Goal: Task Accomplishment & Management: Use online tool/utility

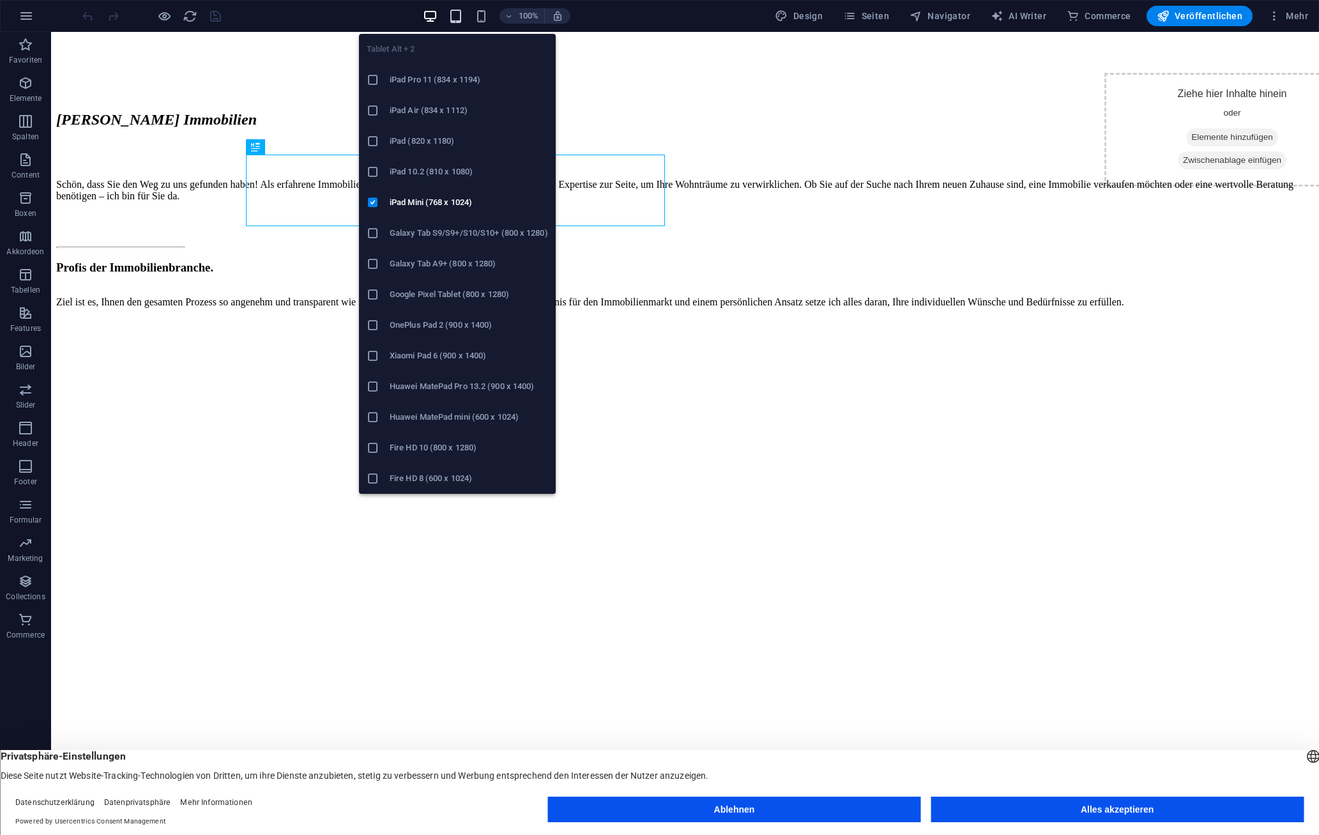
click at [461, 12] on icon "button" at bounding box center [455, 16] width 15 height 15
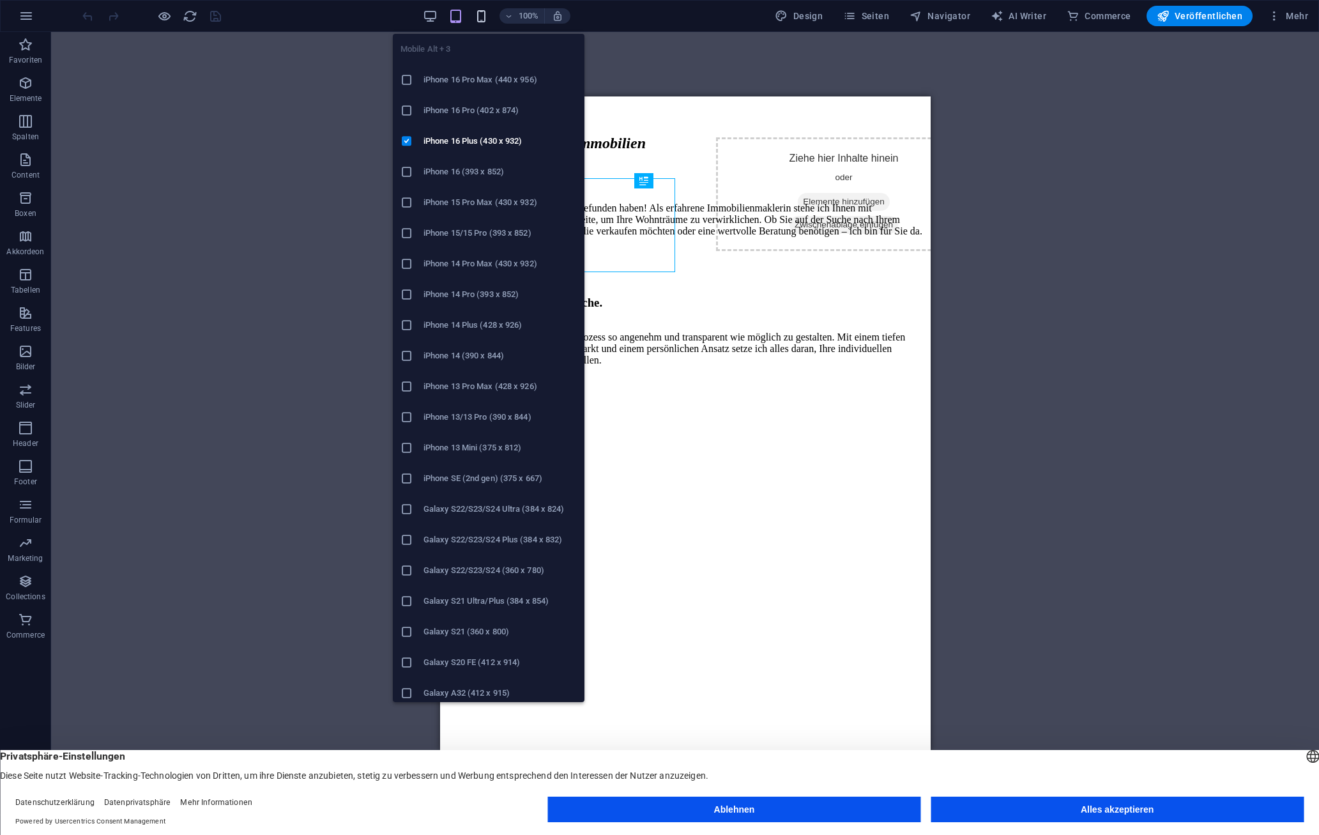
click at [488, 13] on icon "button" at bounding box center [481, 16] width 15 height 15
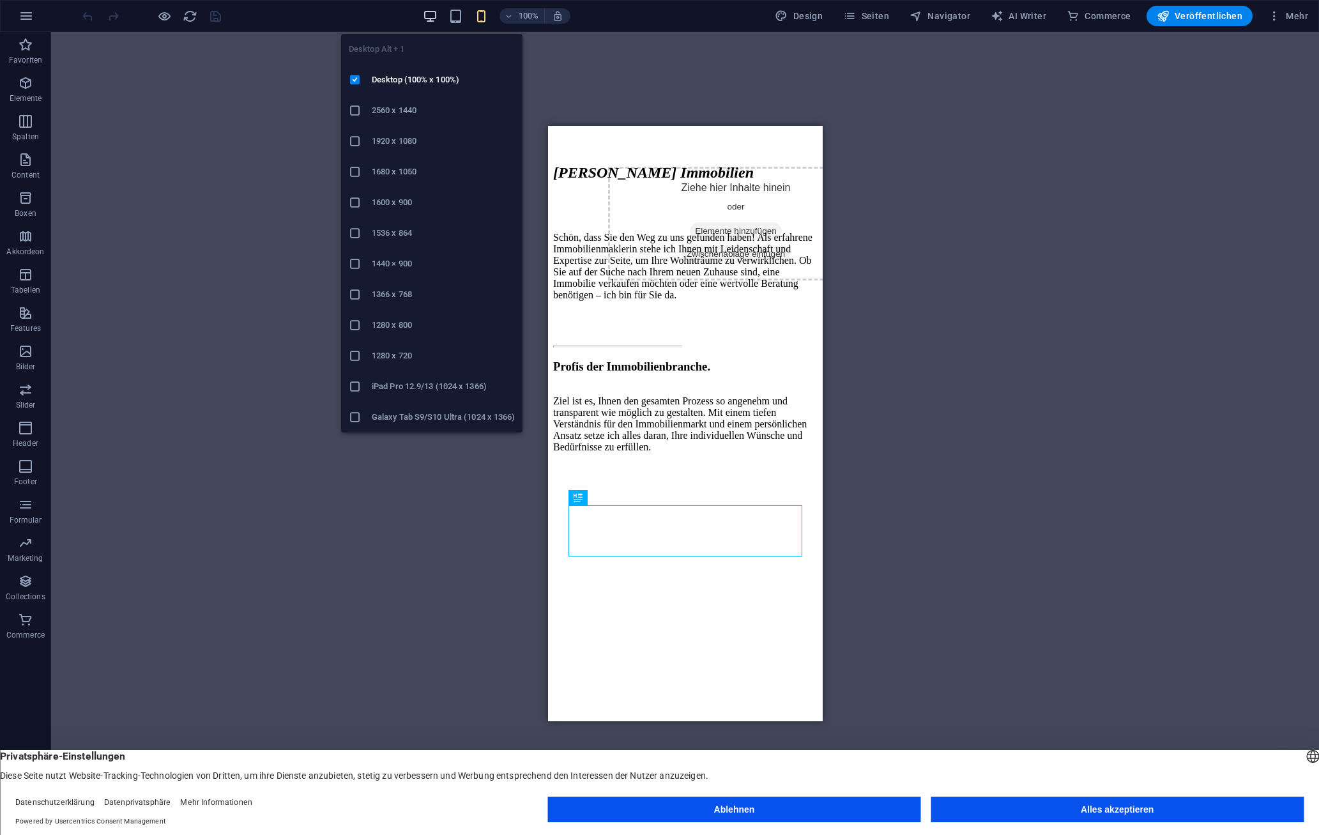
click at [437, 13] on icon "button" at bounding box center [430, 16] width 15 height 15
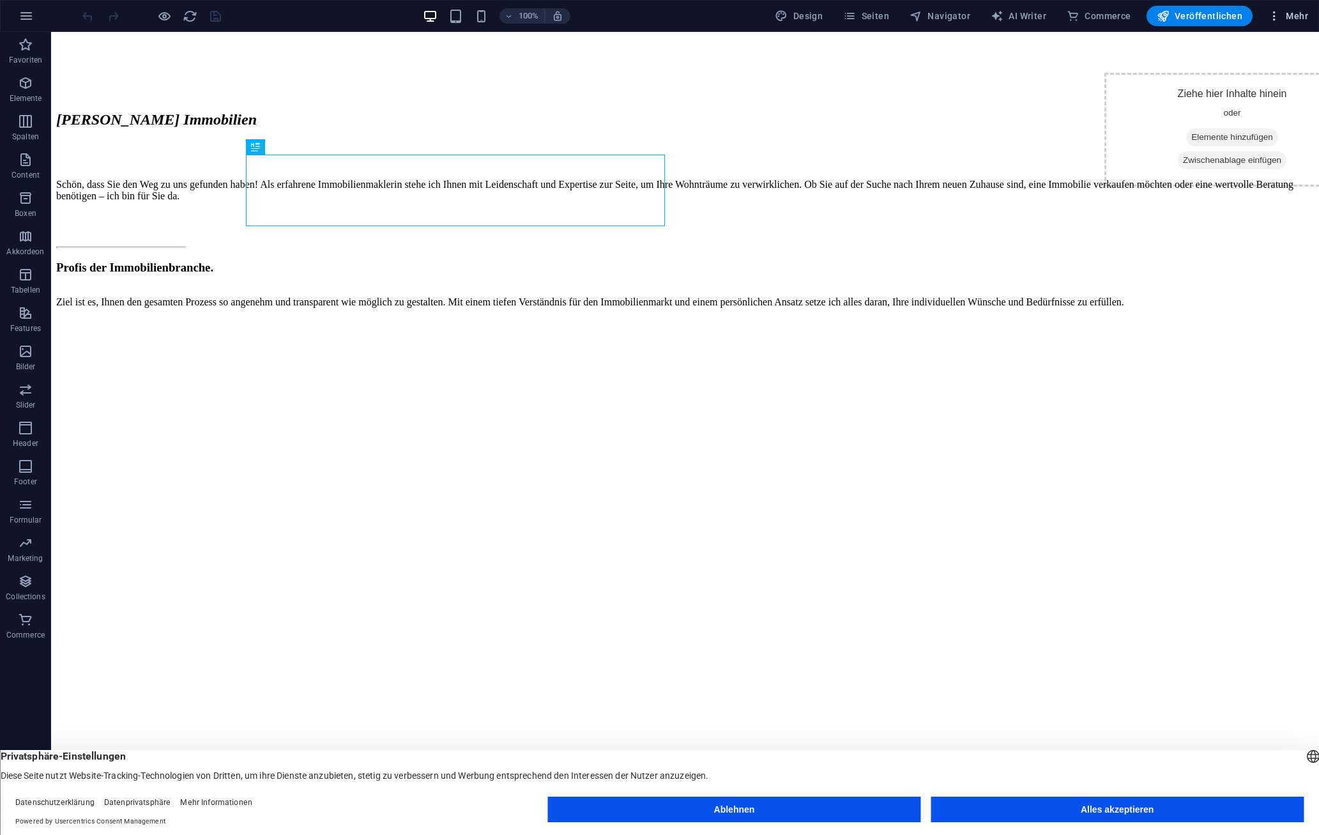
click at [1292, 15] on span "Mehr" at bounding box center [1287, 16] width 40 height 13
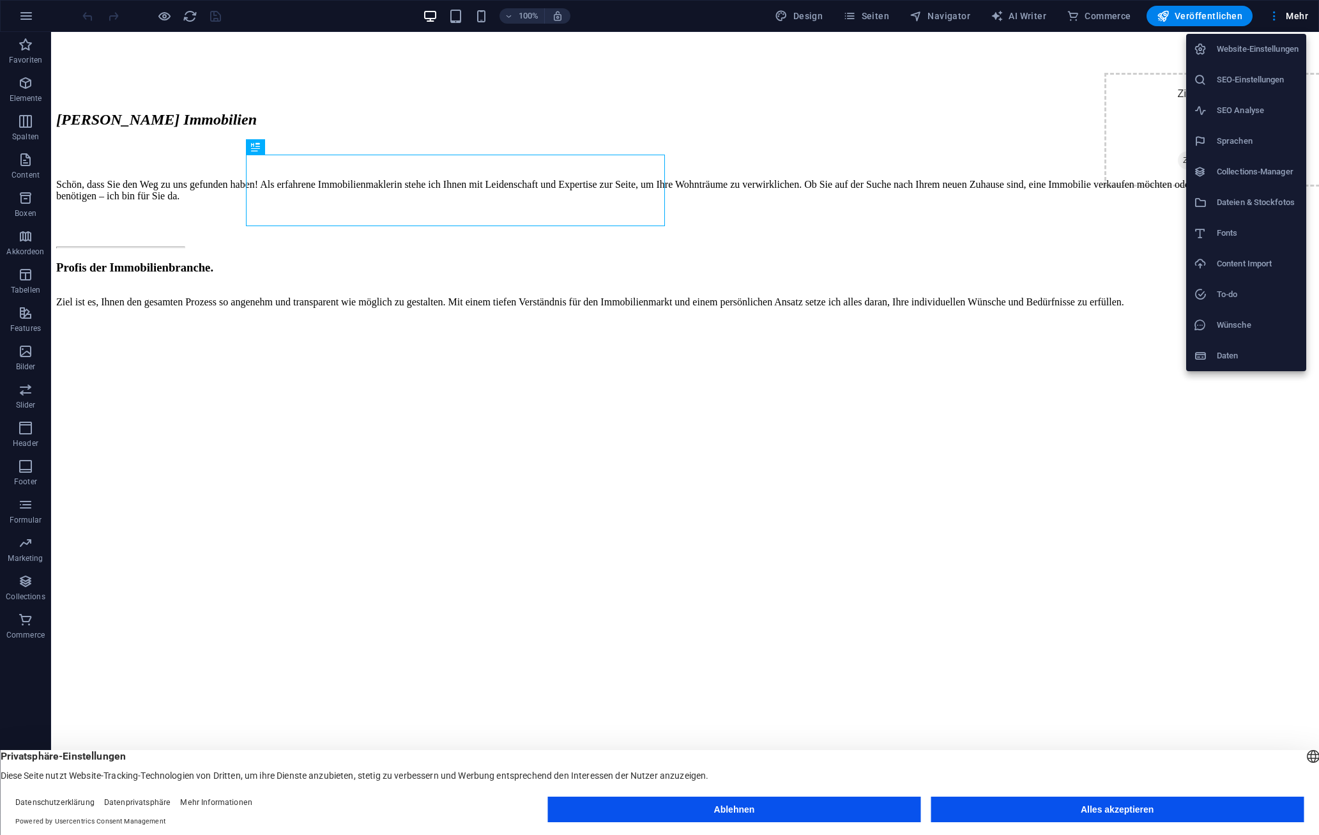
click at [28, 355] on div at bounding box center [659, 417] width 1319 height 835
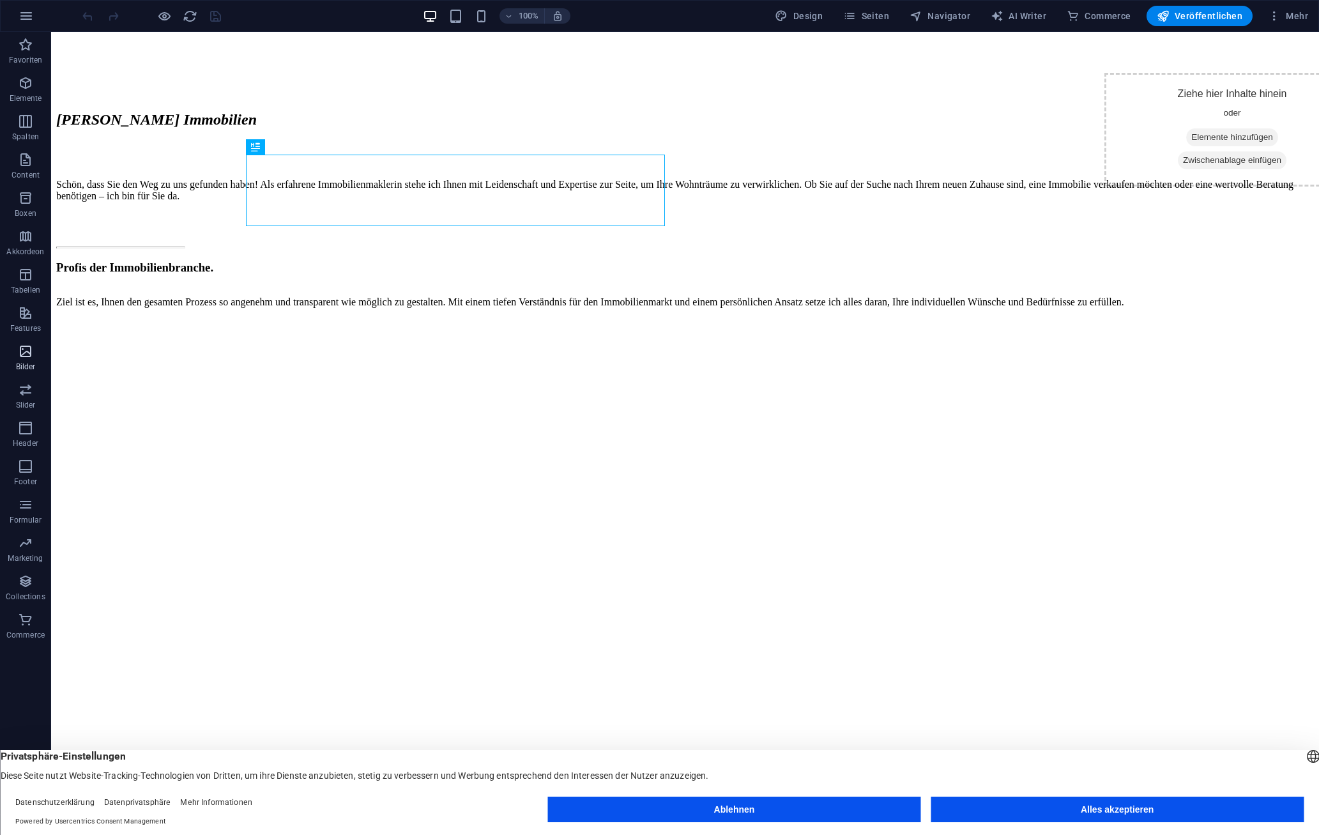
click at [19, 356] on icon "button" at bounding box center [25, 351] width 15 height 15
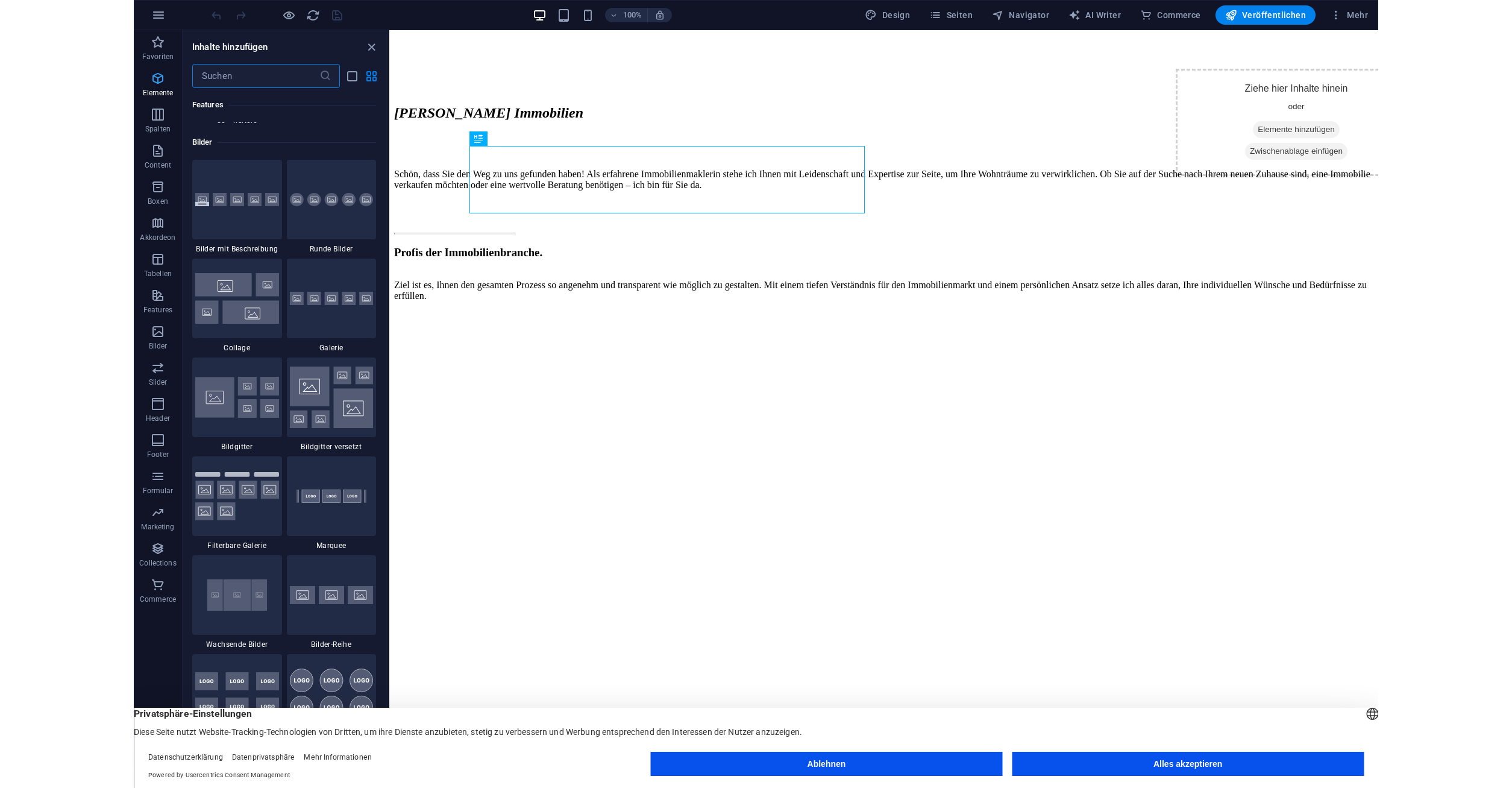
scroll to position [6111, 0]
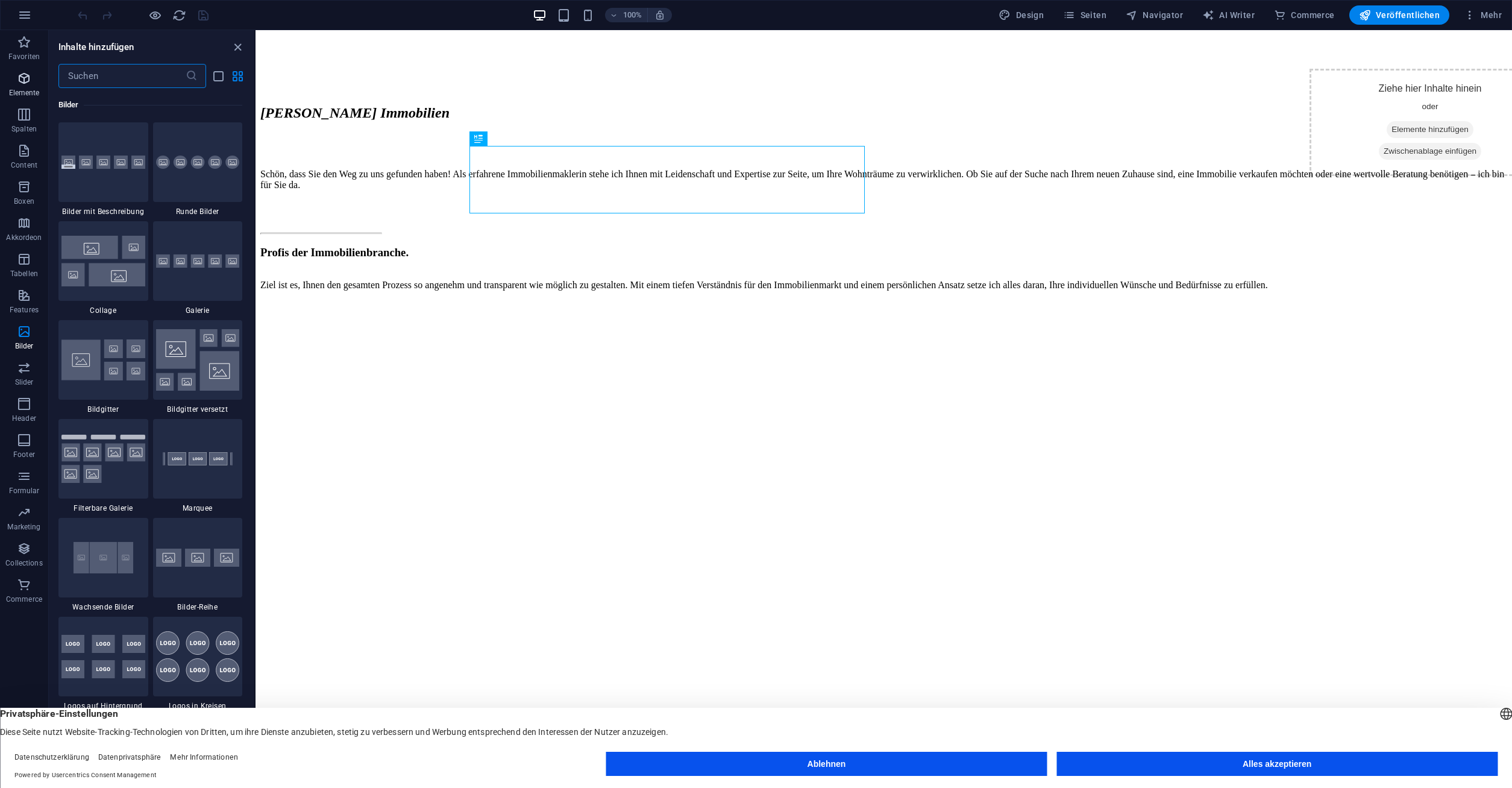
click at [15, 78] on span "Elemente" at bounding box center [24, 85] width 48 height 29
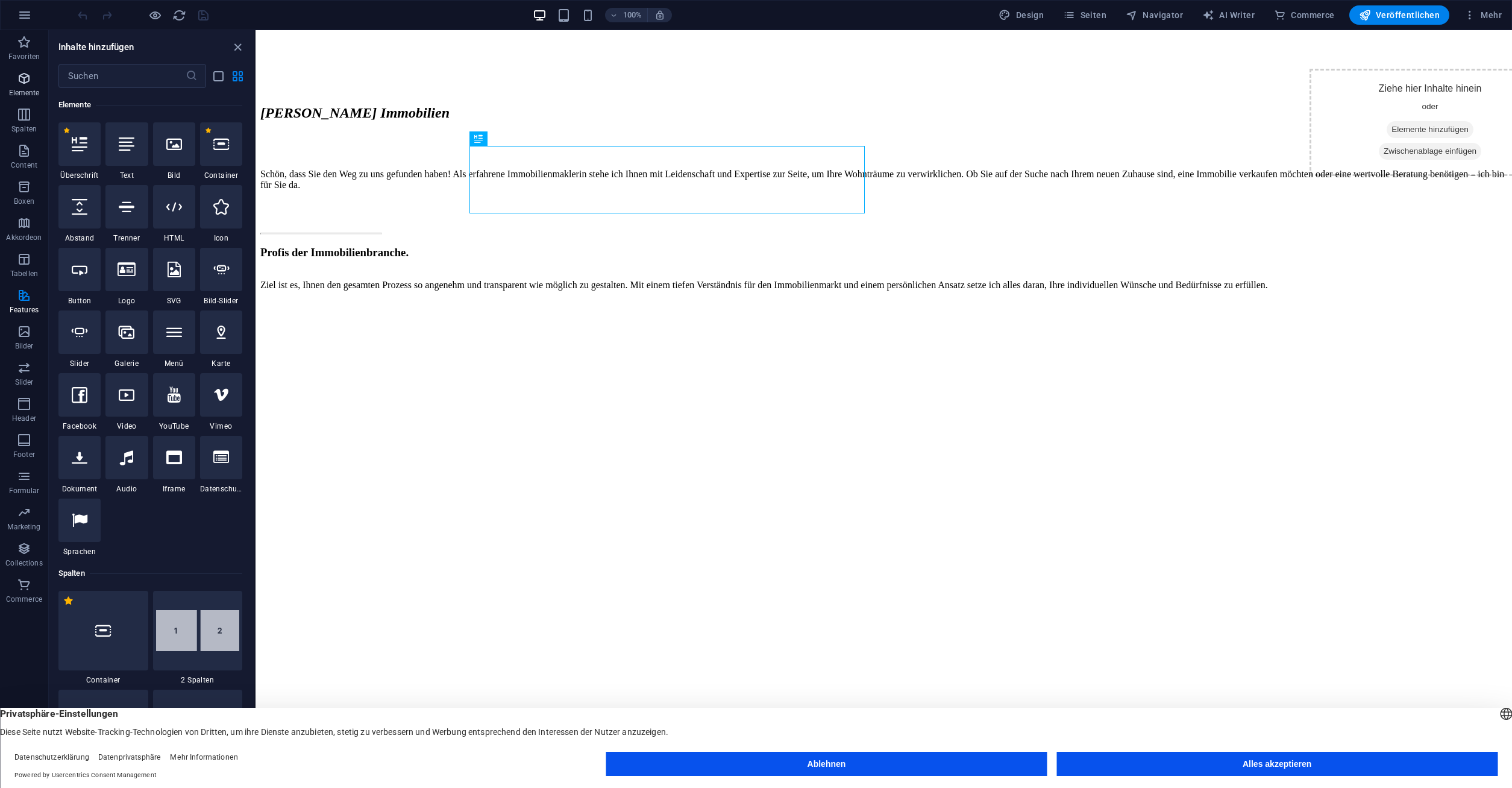
scroll to position [128, 0]
click at [23, 127] on p "Spalten" at bounding box center [24, 129] width 25 height 9
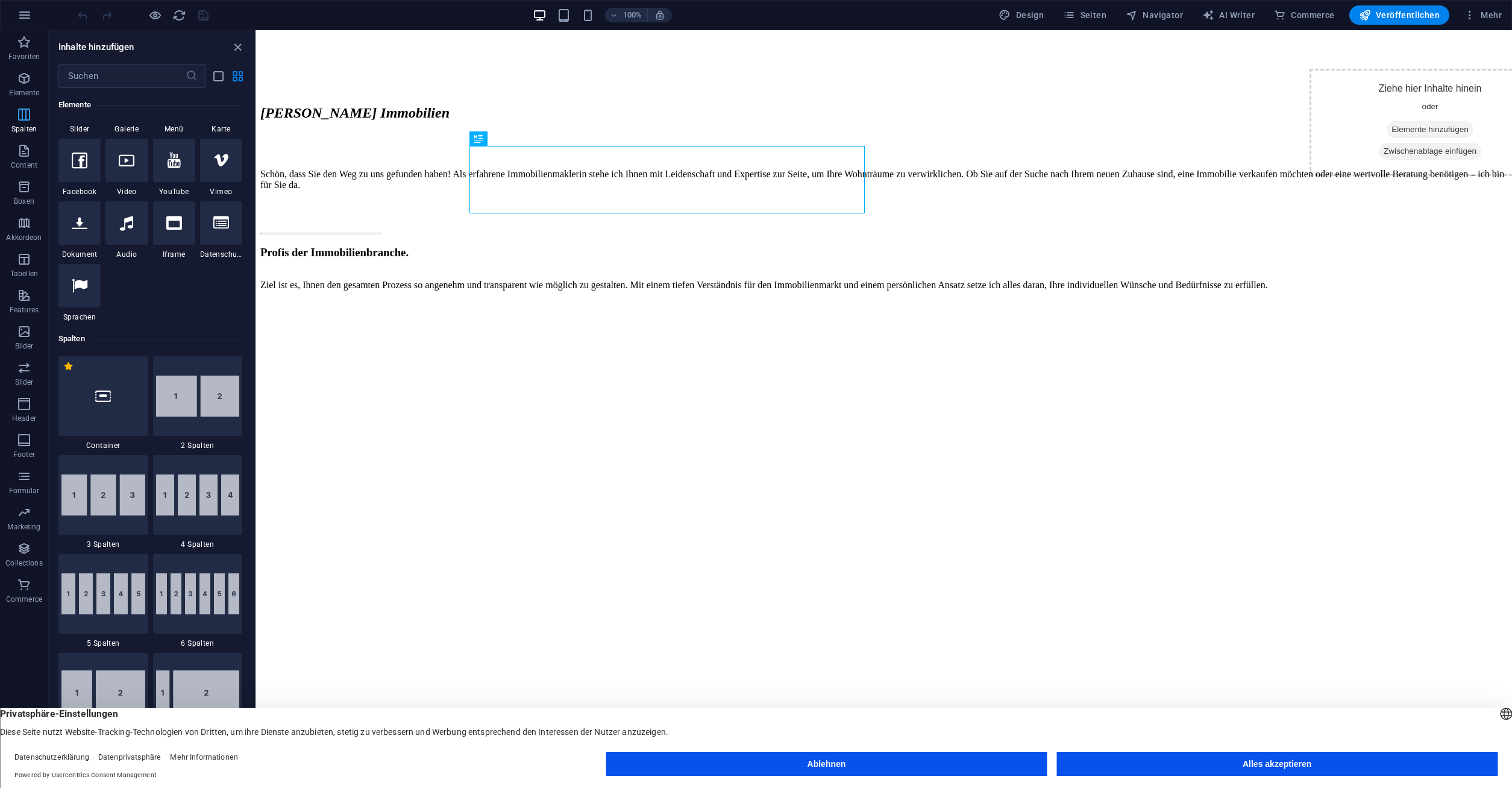
scroll to position [596, 0]
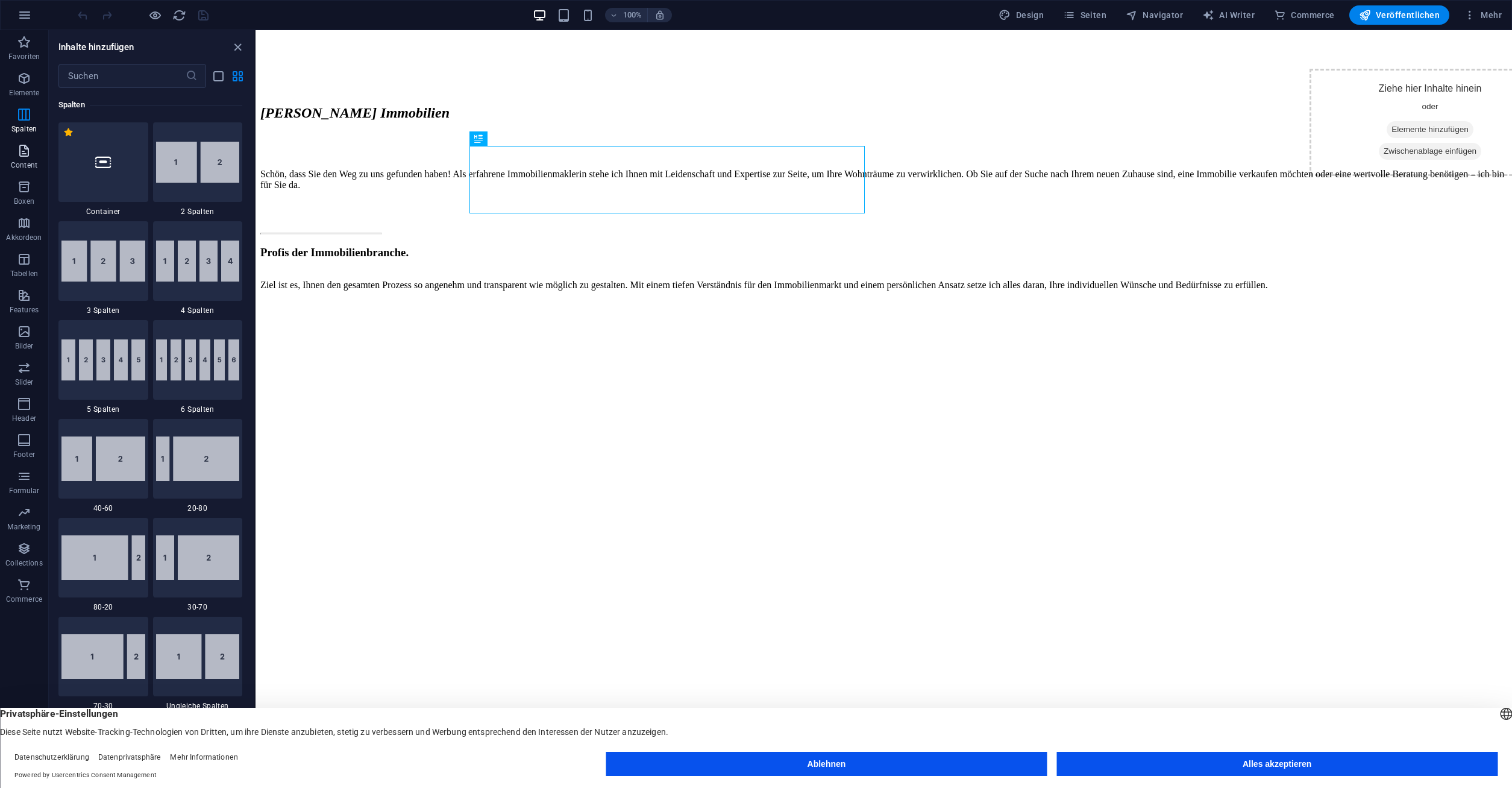
click at [17, 153] on icon "button" at bounding box center [24, 150] width 14 height 14
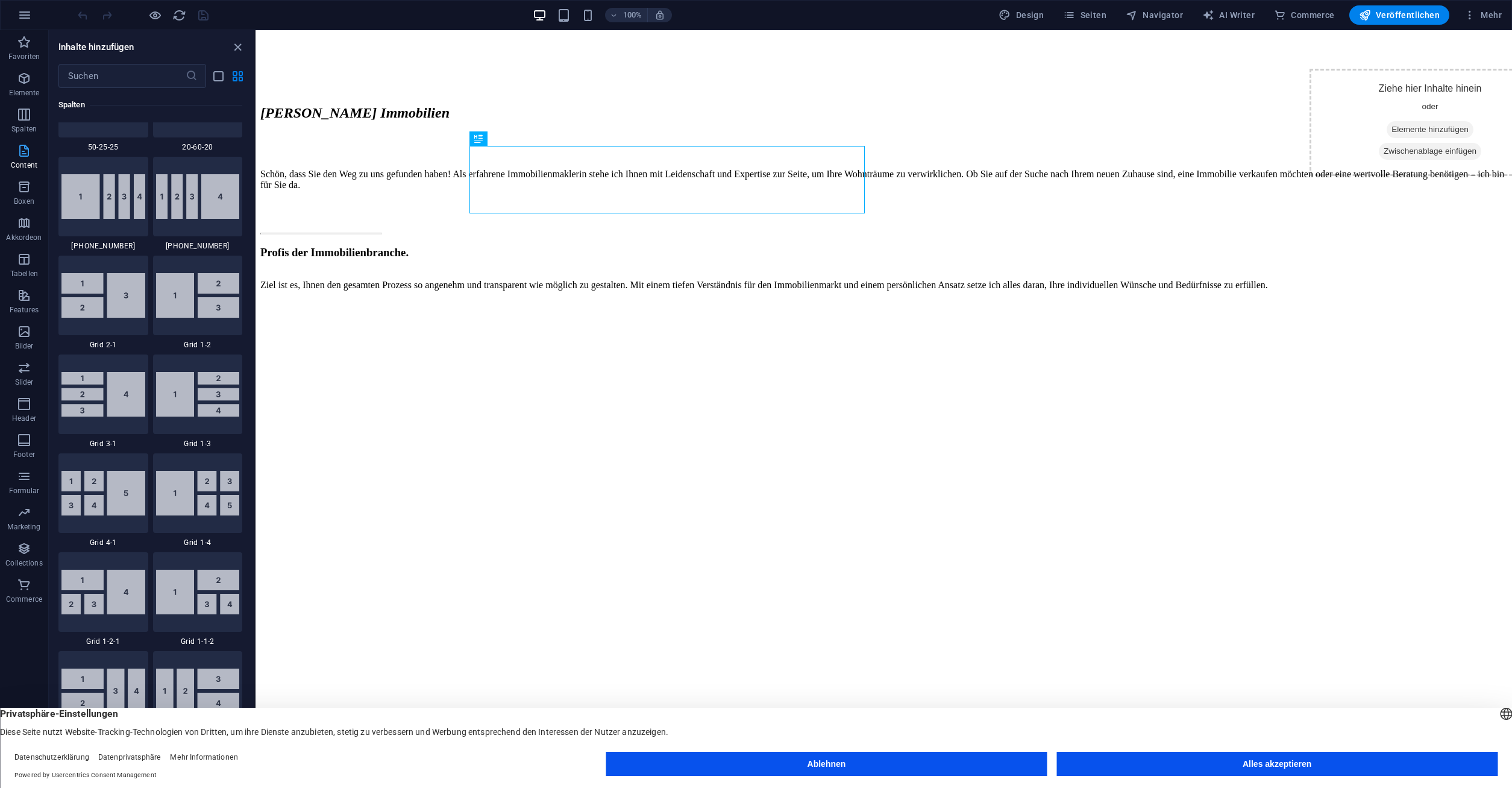
scroll to position [2108, 0]
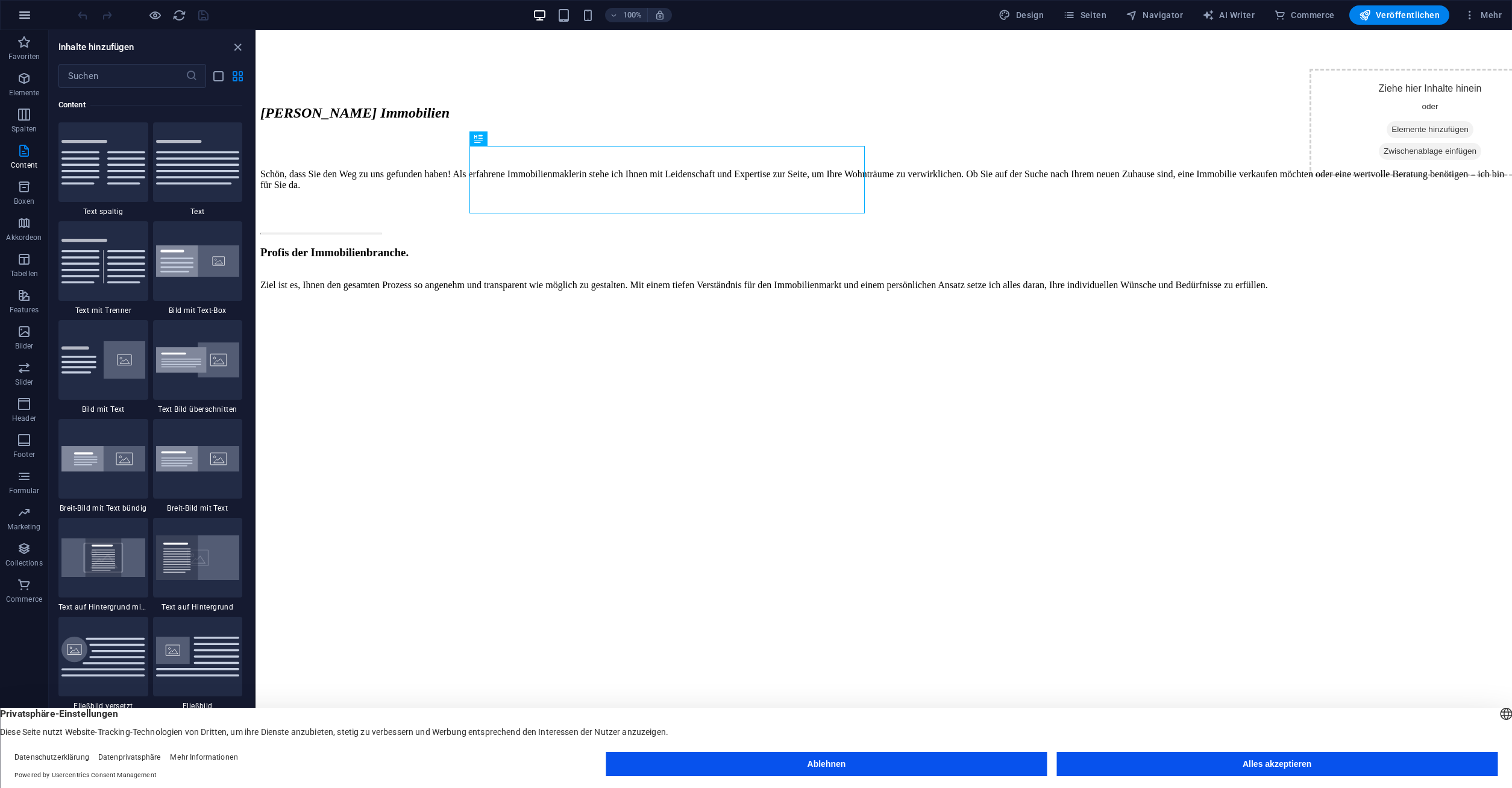
click at [22, 14] on icon "button" at bounding box center [25, 14] width 14 height 14
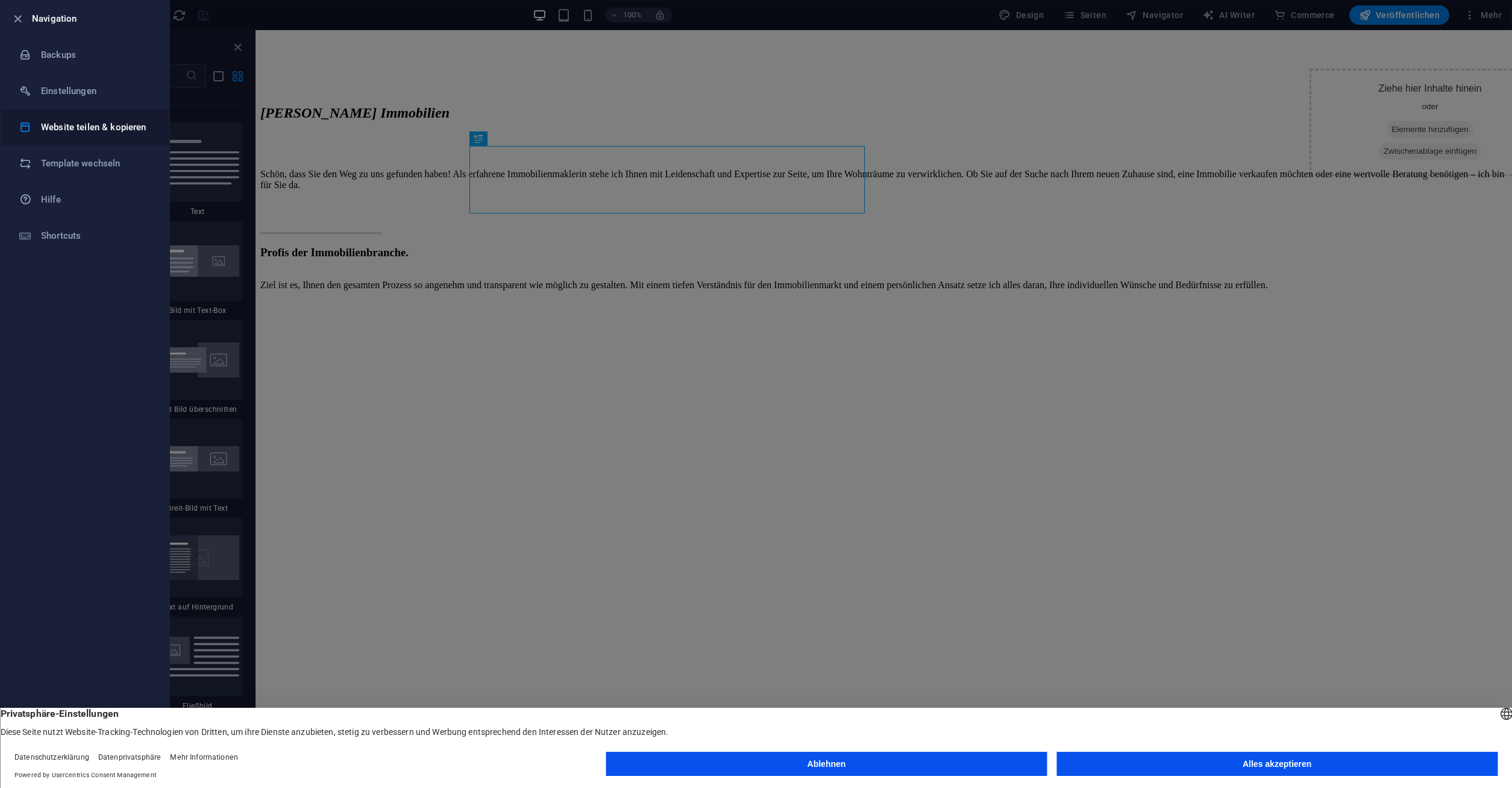
click at [61, 121] on h6 "Website teilen & kopieren" at bounding box center [96, 126] width 111 height 14
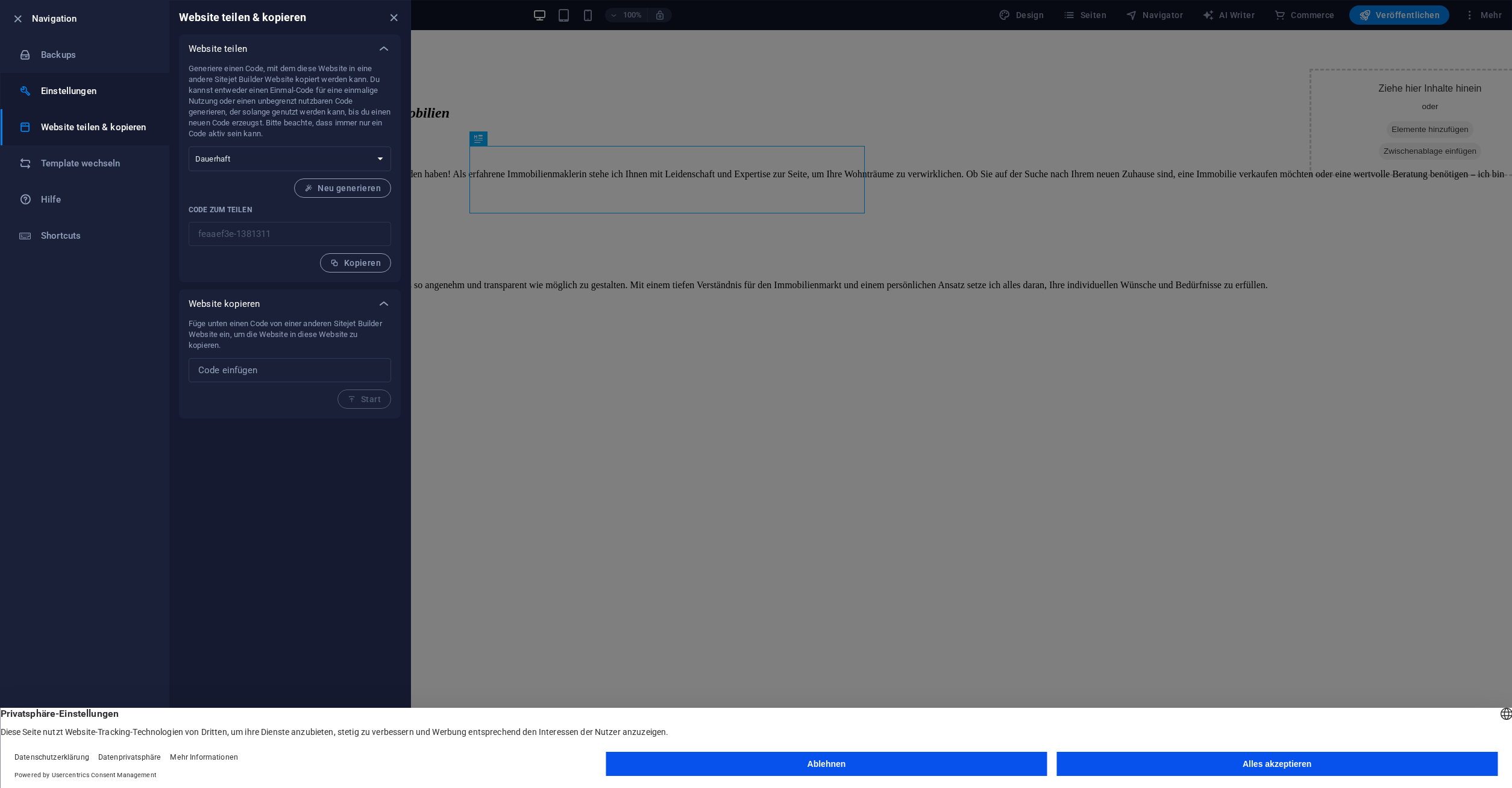
click at [73, 90] on h6 "Einstellungen" at bounding box center [96, 91] width 111 height 14
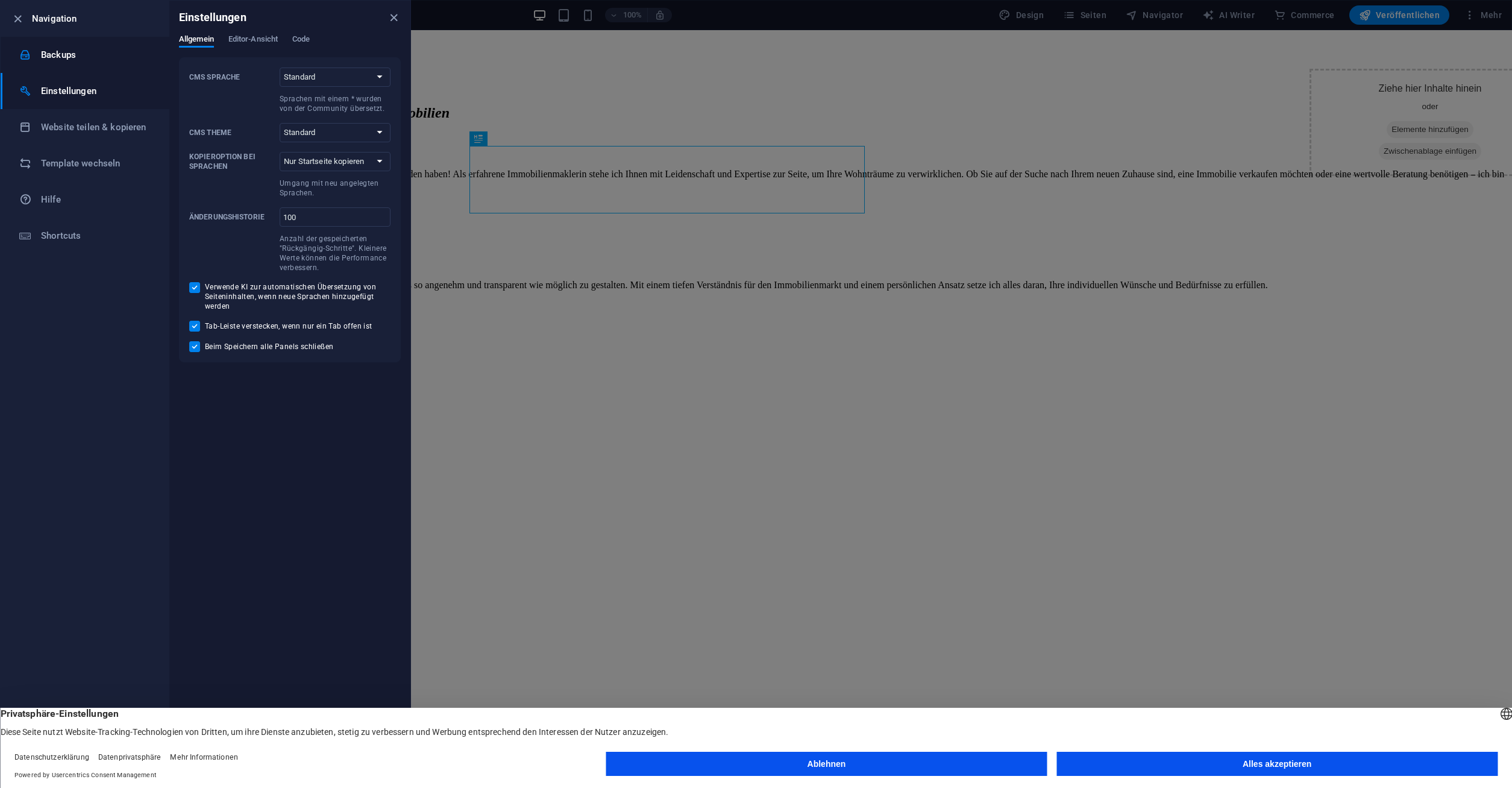
click at [81, 60] on h6 "Backups" at bounding box center [96, 54] width 111 height 14
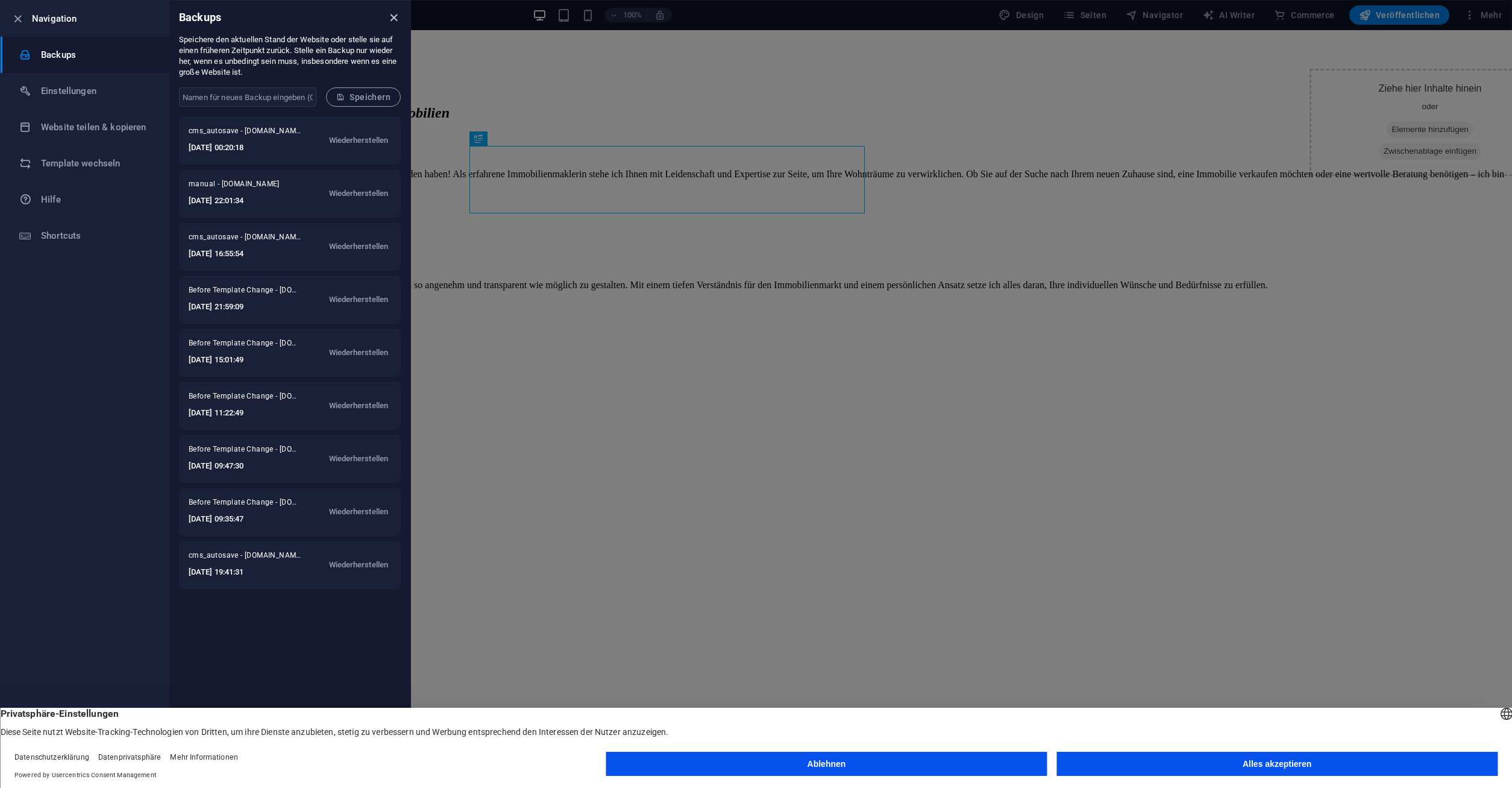
click at [398, 18] on icon "close" at bounding box center [394, 17] width 14 height 14
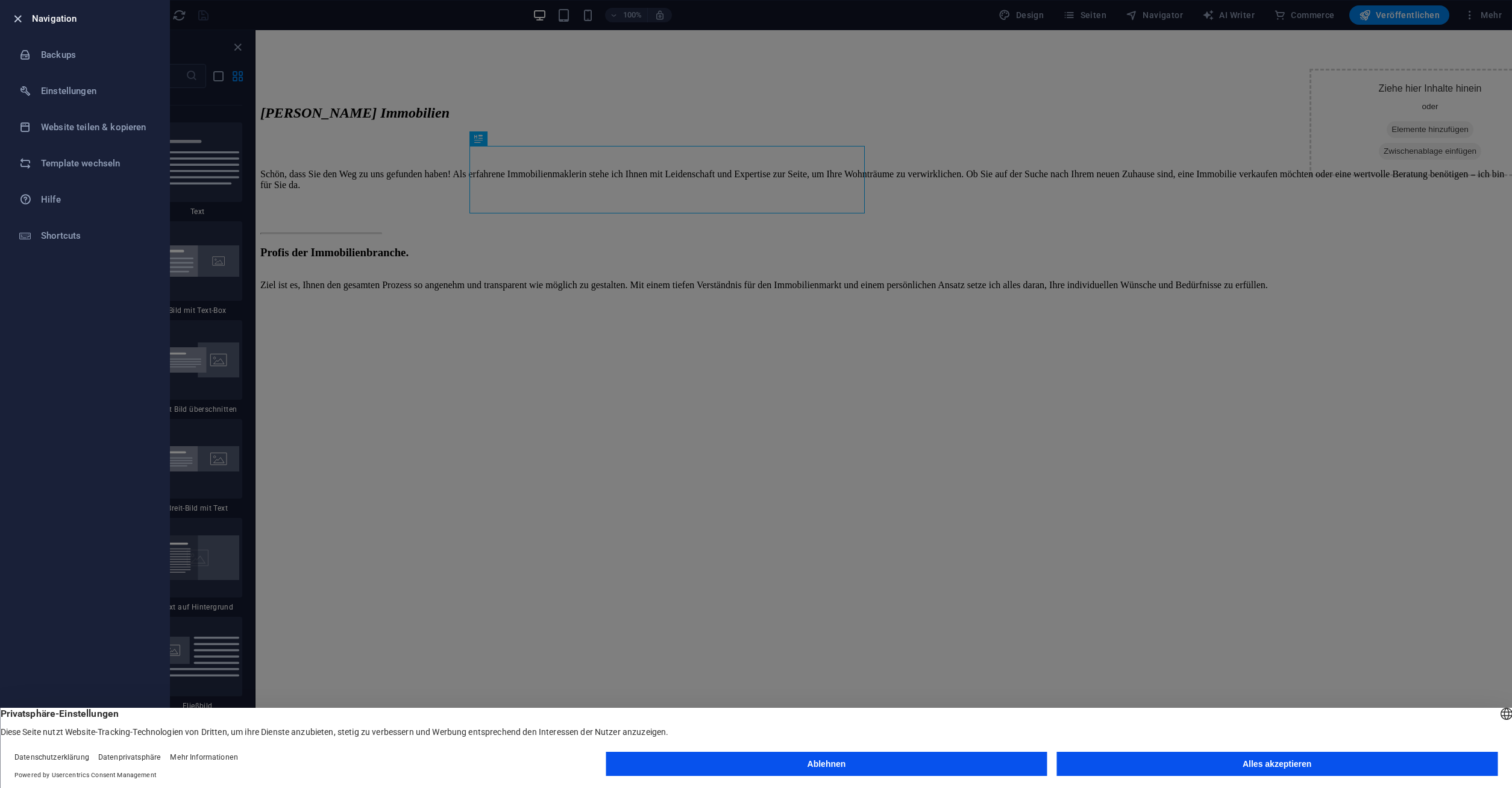
click at [15, 23] on icon "button" at bounding box center [17, 19] width 14 height 14
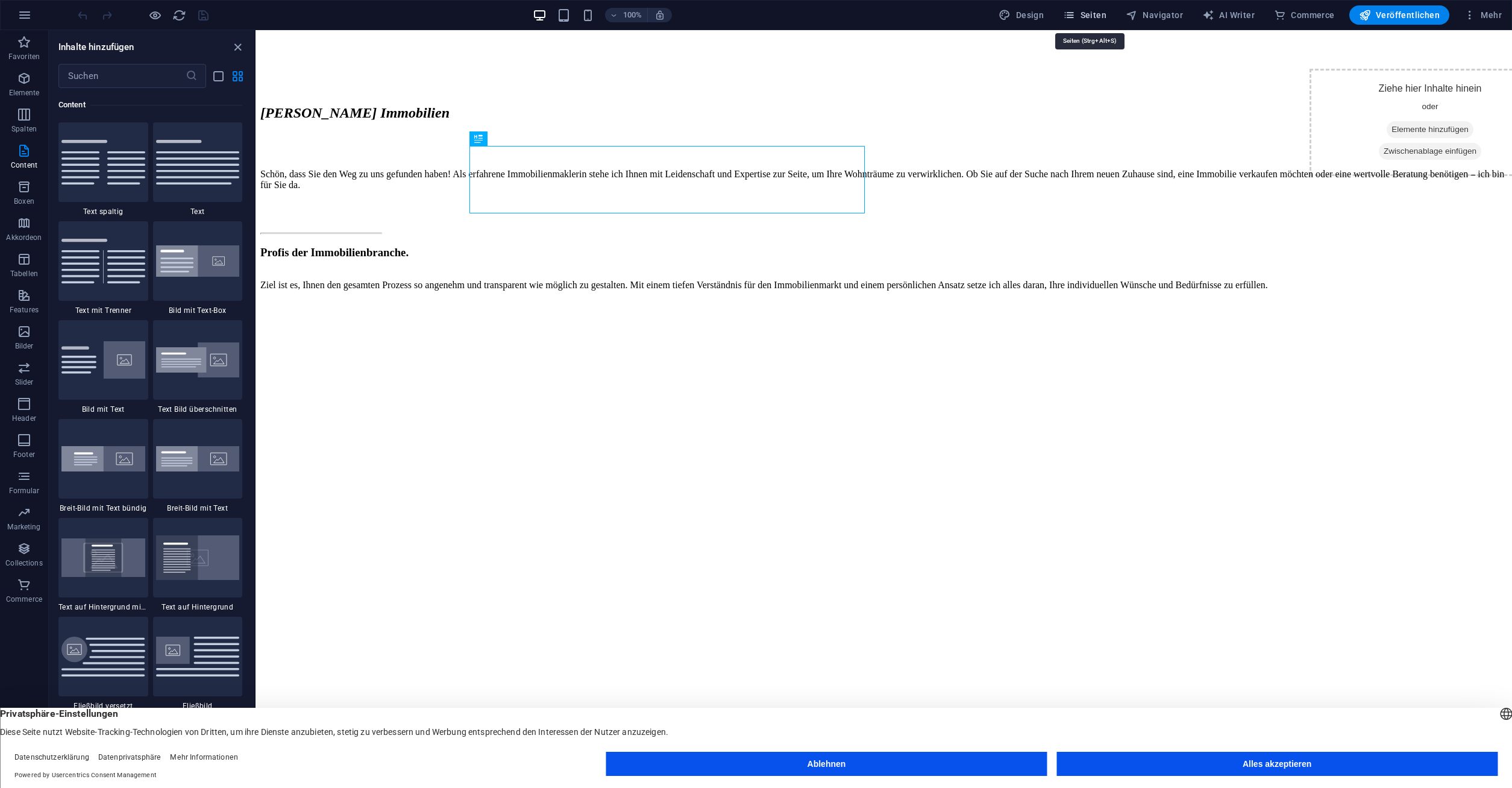
click at [1073, 14] on icon "button" at bounding box center [1068, 15] width 12 height 12
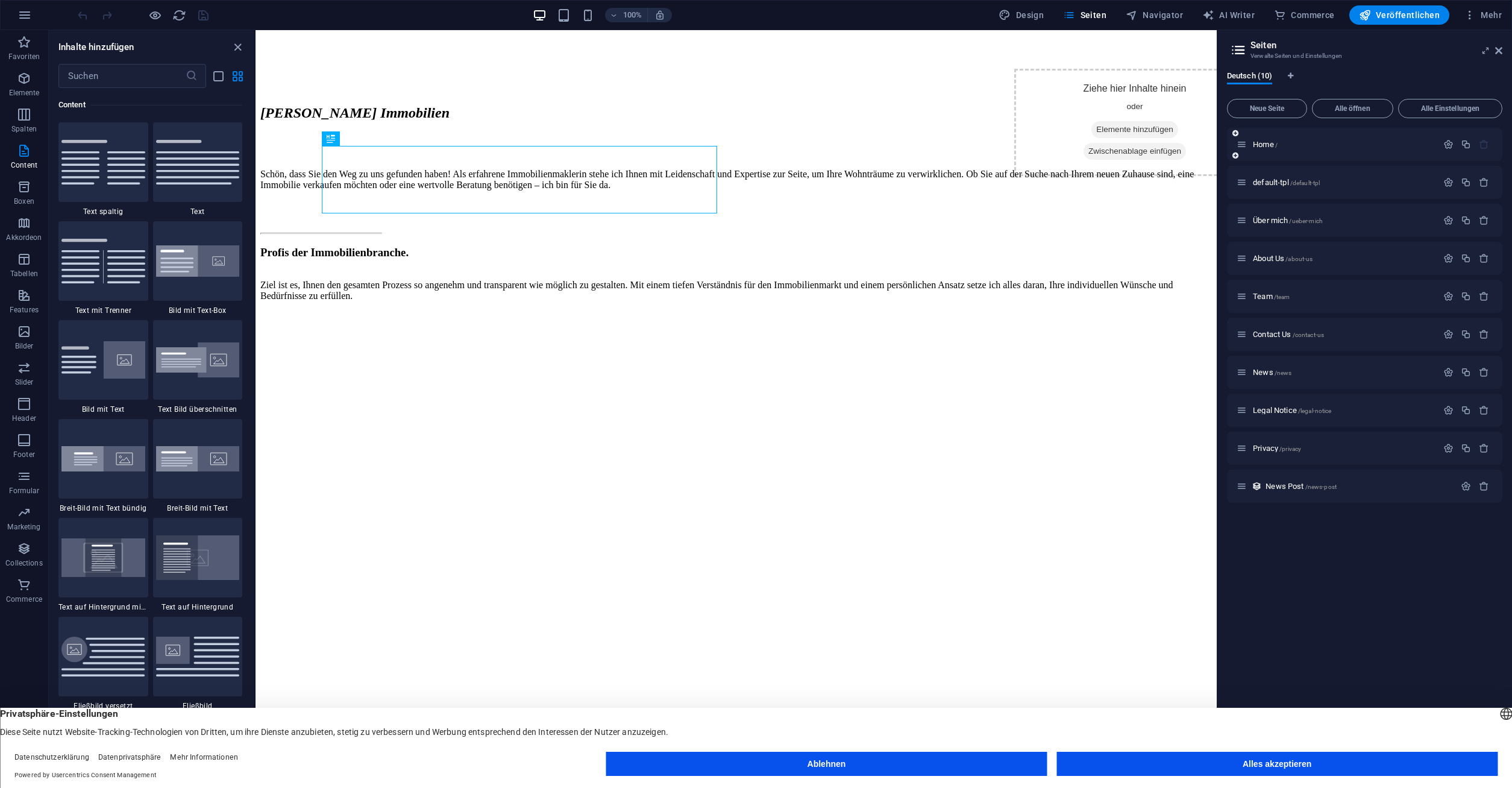
click at [1244, 148] on div "Home /" at bounding box center [1336, 144] width 201 height 14
click at [1244, 216] on div "Über mich /ueber-mich" at bounding box center [1336, 220] width 201 height 14
click at [1244, 222] on icon "button" at bounding box center [1448, 220] width 10 height 10
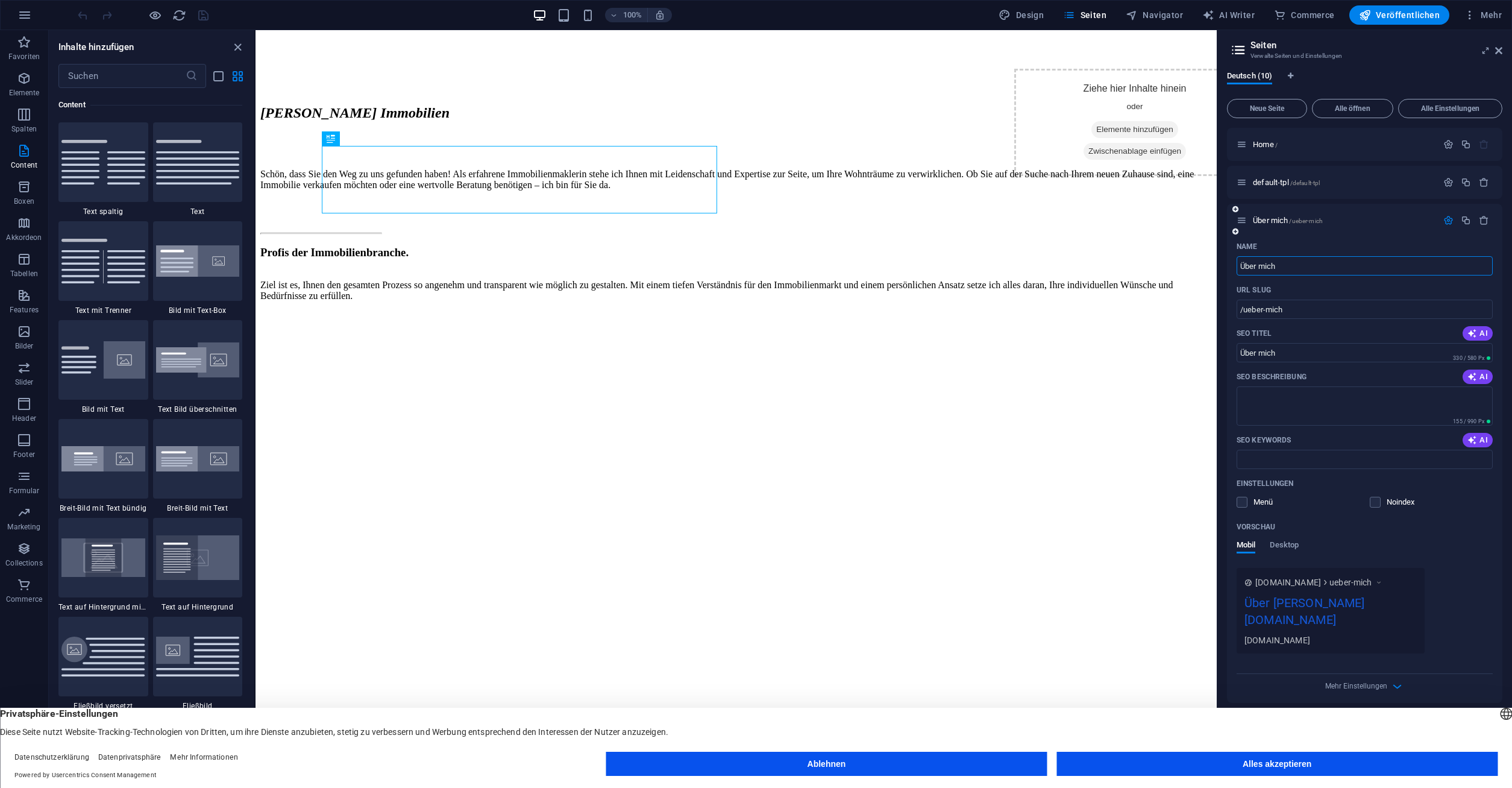
click at [1243, 225] on icon at bounding box center [1241, 220] width 10 height 10
click at [1244, 219] on span "Über mich /ueber-mich" at bounding box center [1287, 221] width 70 height 9
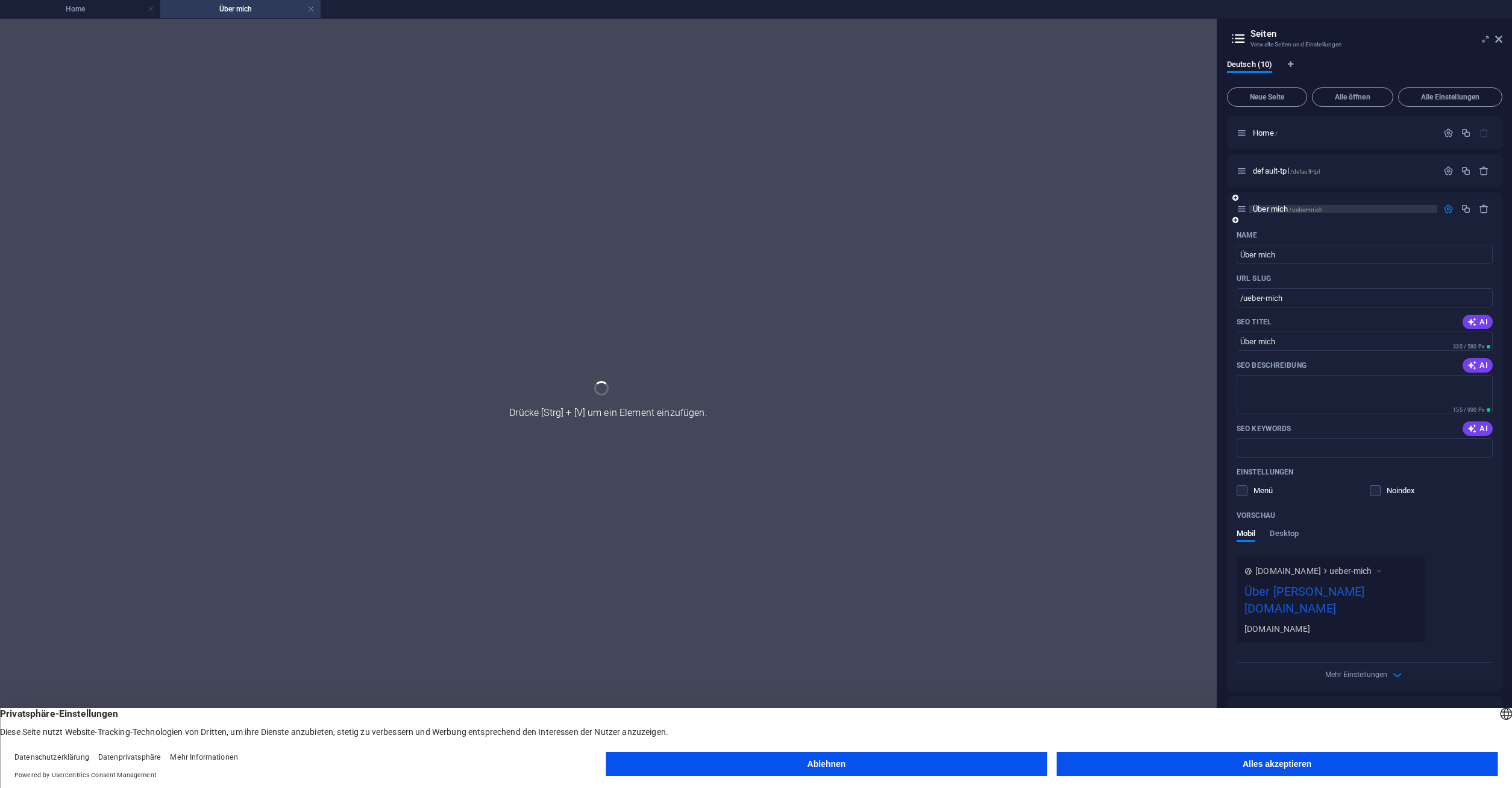
click at [1244, 219] on div "Über mich /ueber-mich" at bounding box center [1365, 209] width 276 height 33
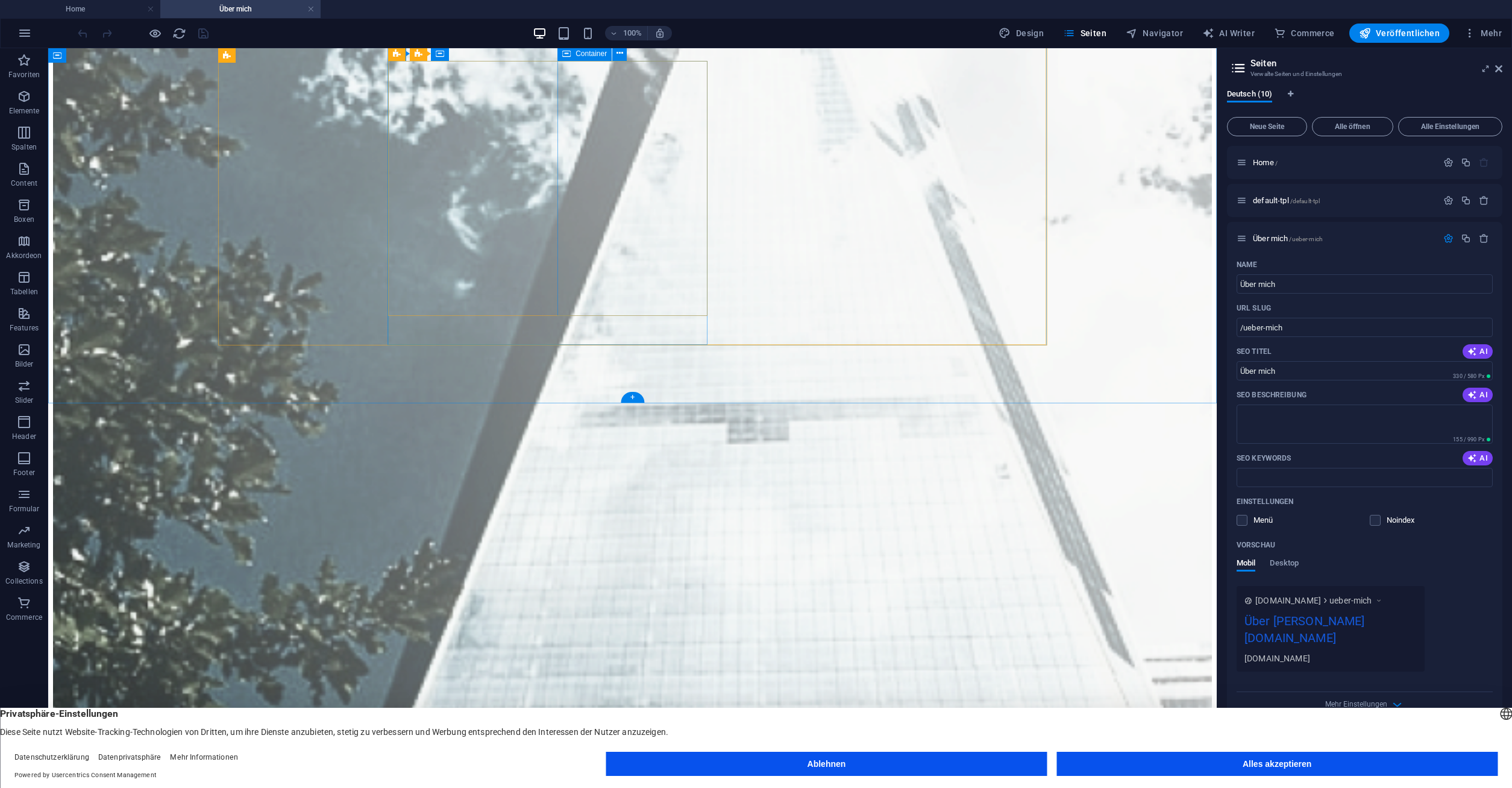
scroll to position [1020, 0]
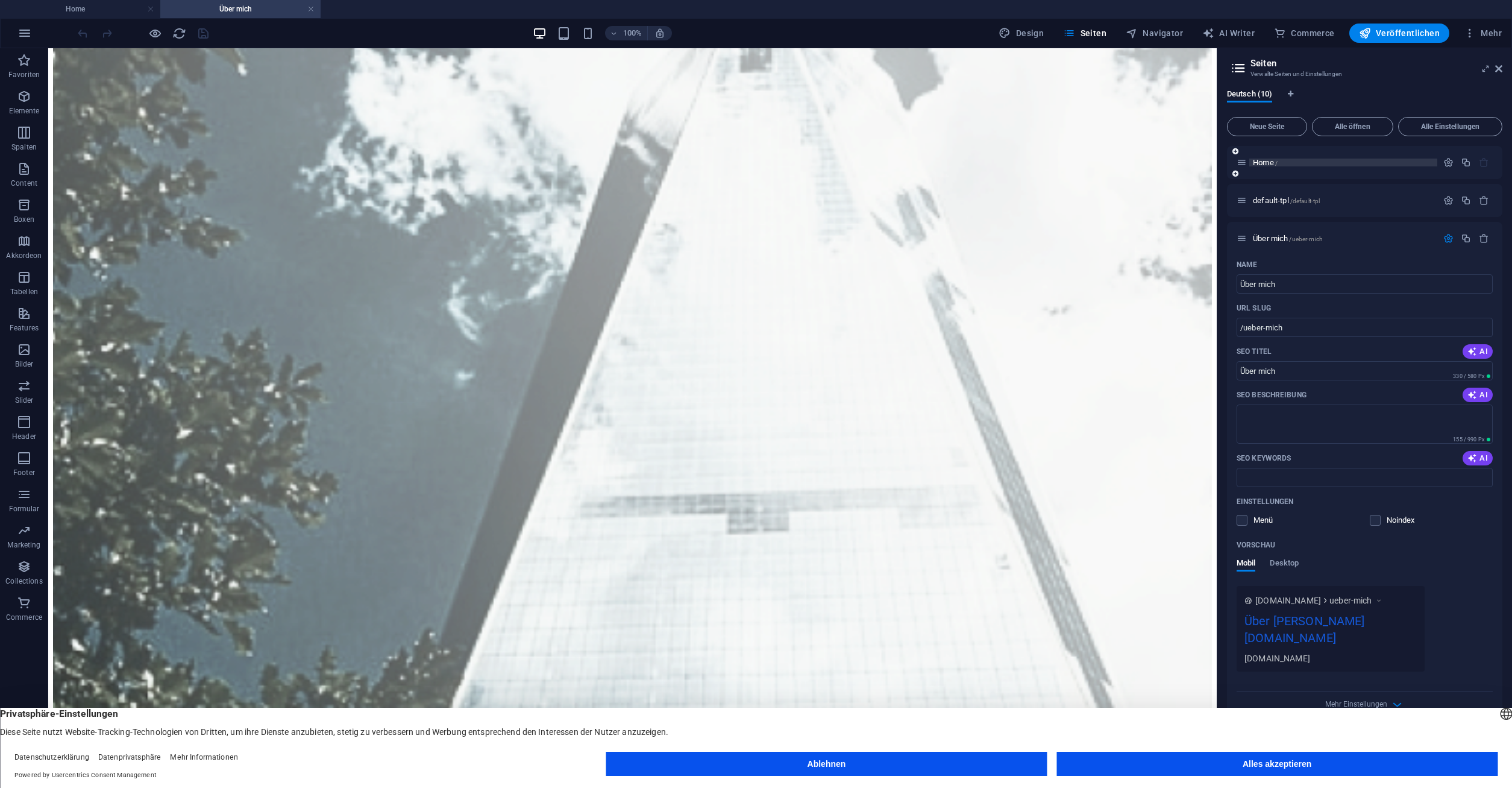
click at [1244, 160] on span "Home /" at bounding box center [1265, 162] width 25 height 9
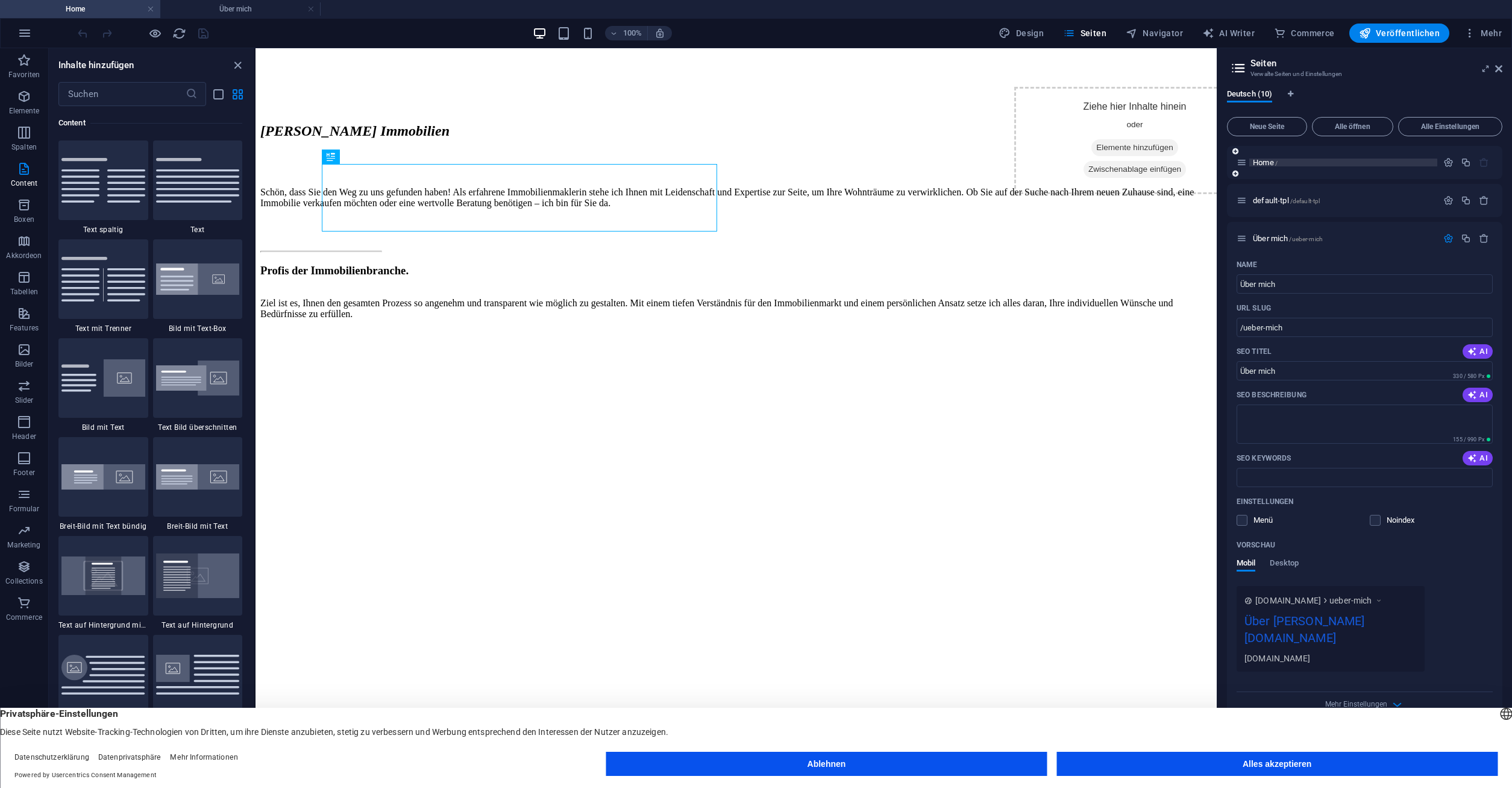
scroll to position [2108, 0]
click at [1244, 160] on span "Home /" at bounding box center [1265, 162] width 25 height 9
click at [24, 425] on icon "button" at bounding box center [24, 421] width 14 height 14
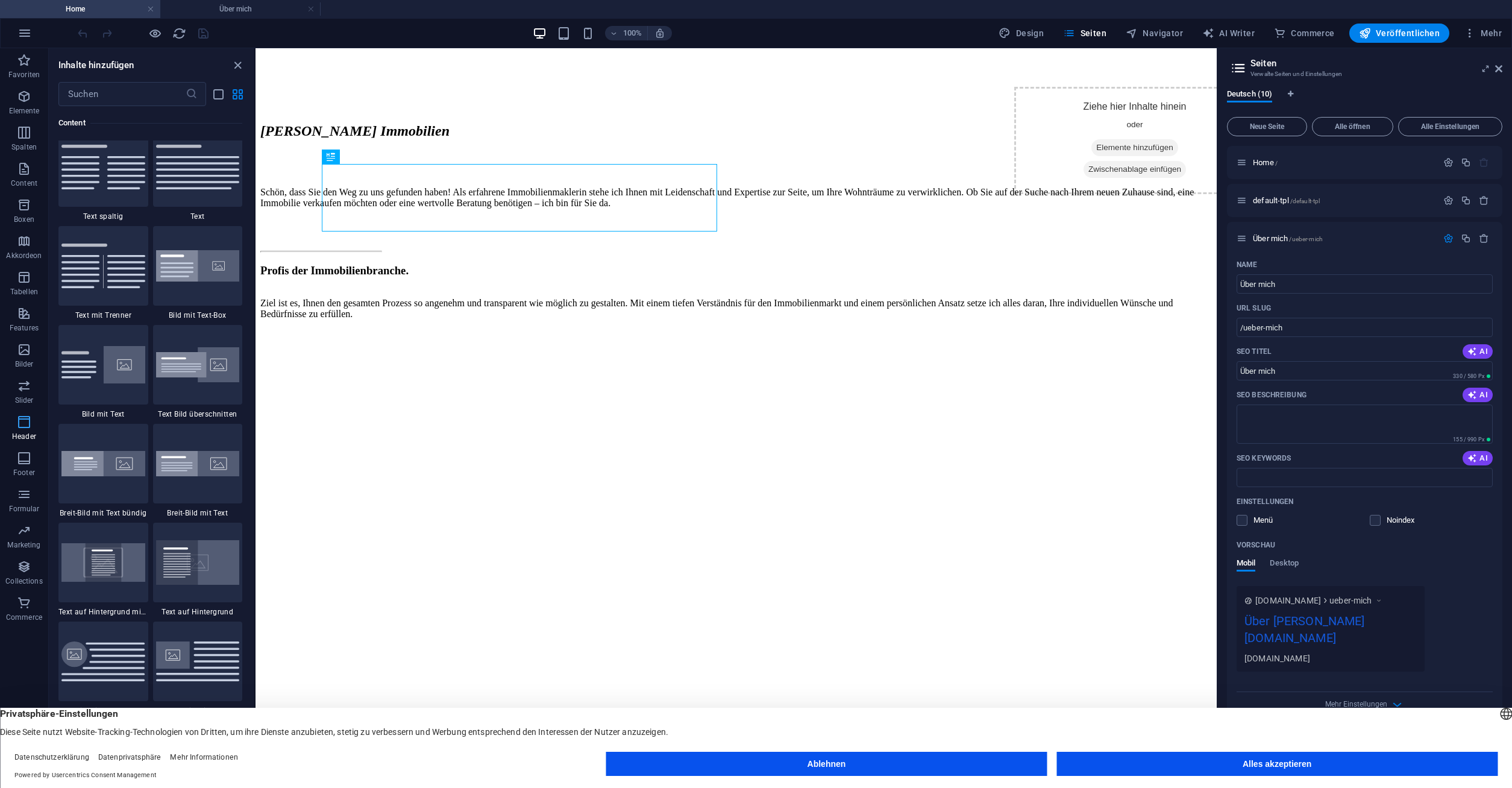
click at [23, 426] on icon "button" at bounding box center [24, 421] width 14 height 14
click at [1154, 34] on span "Navigator" at bounding box center [1154, 33] width 58 height 12
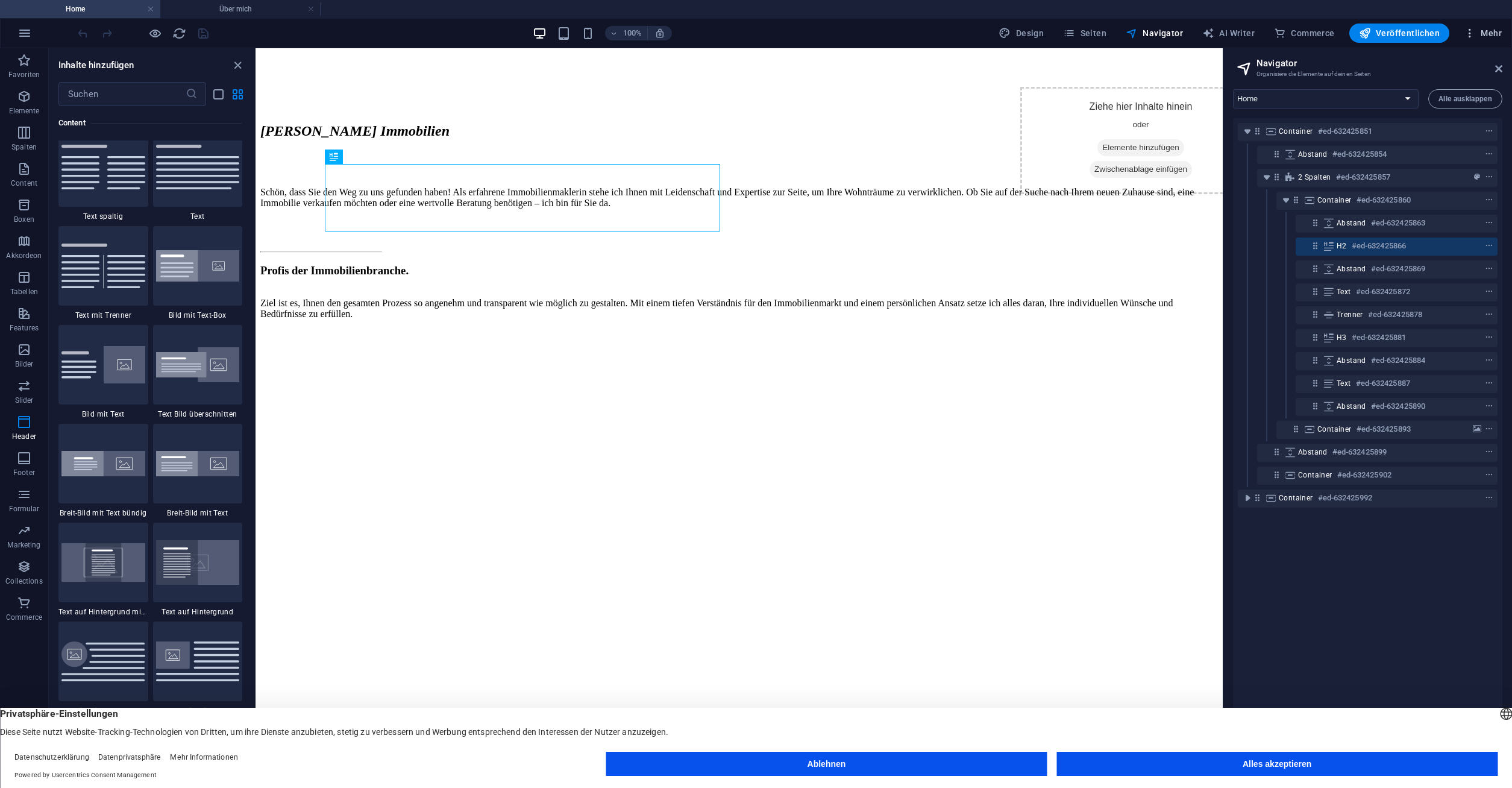
click at [1244, 32] on span "Mehr" at bounding box center [1483, 33] width 38 height 12
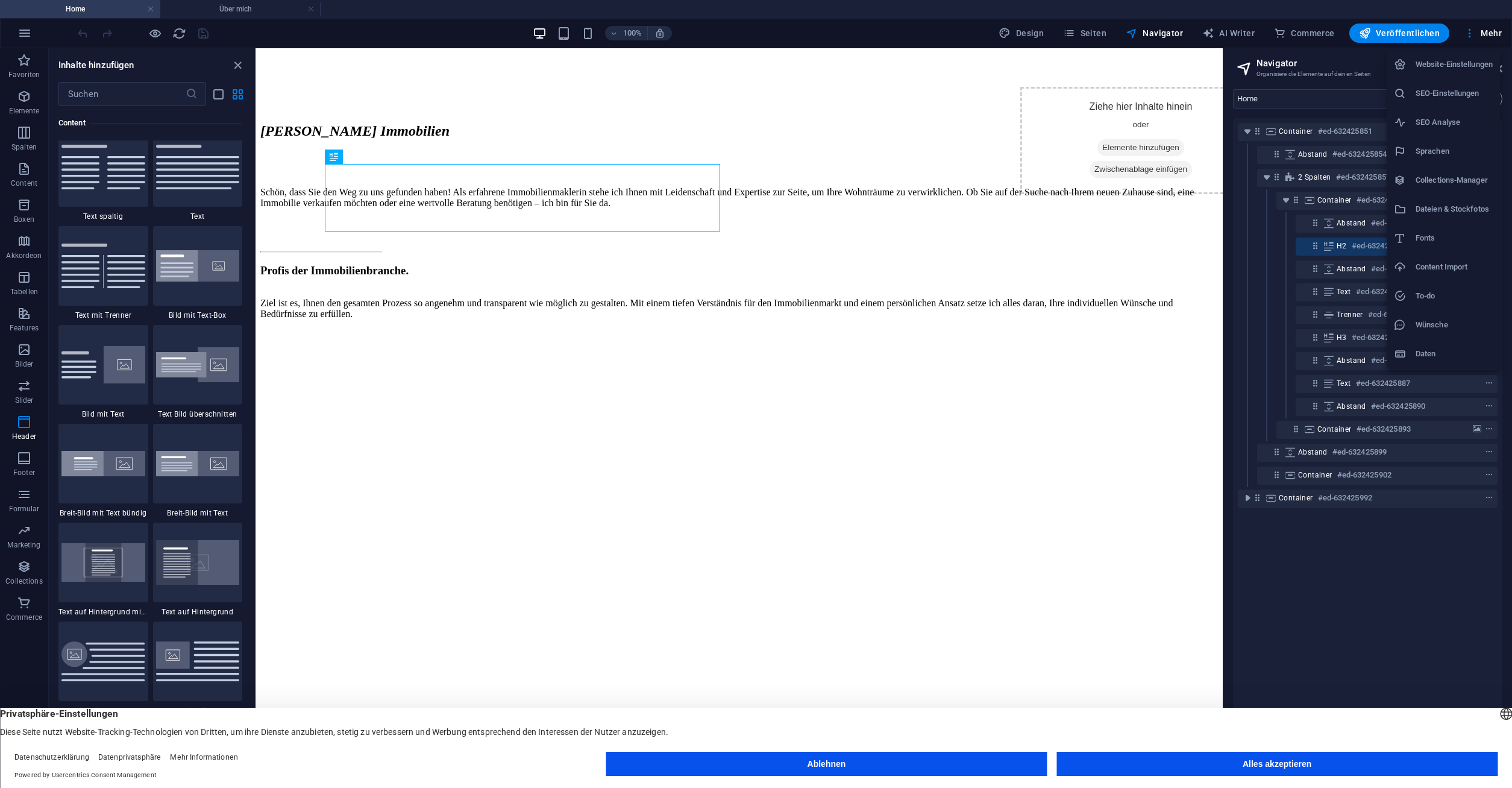
click at [454, 75] on div at bounding box center [756, 394] width 1512 height 788
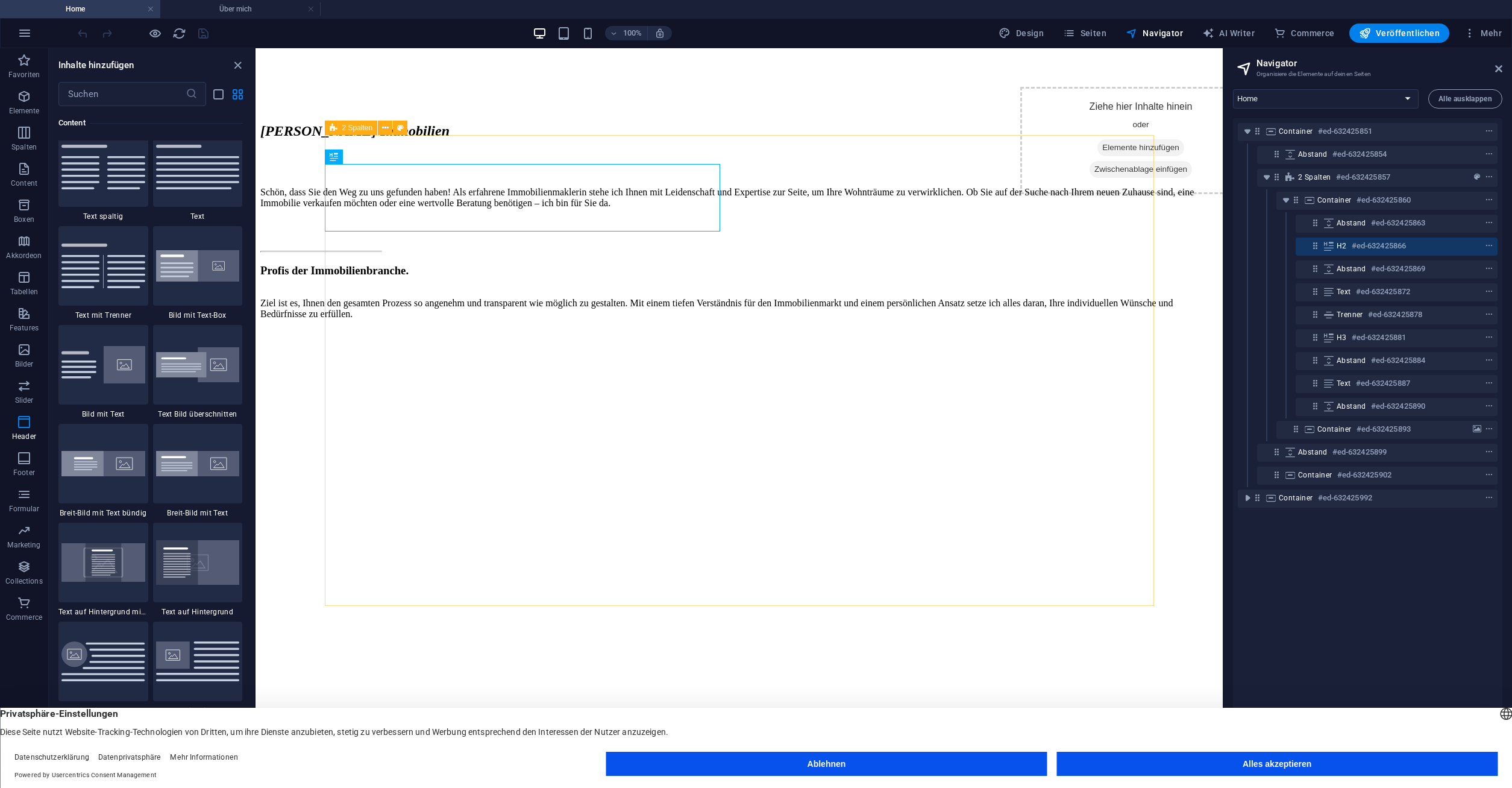
drag, startPoint x: 786, startPoint y: 763, endPoint x: 529, endPoint y: 714, distance: 261.6
click at [786, 763] on button "Ablehnen" at bounding box center [826, 763] width 441 height 25
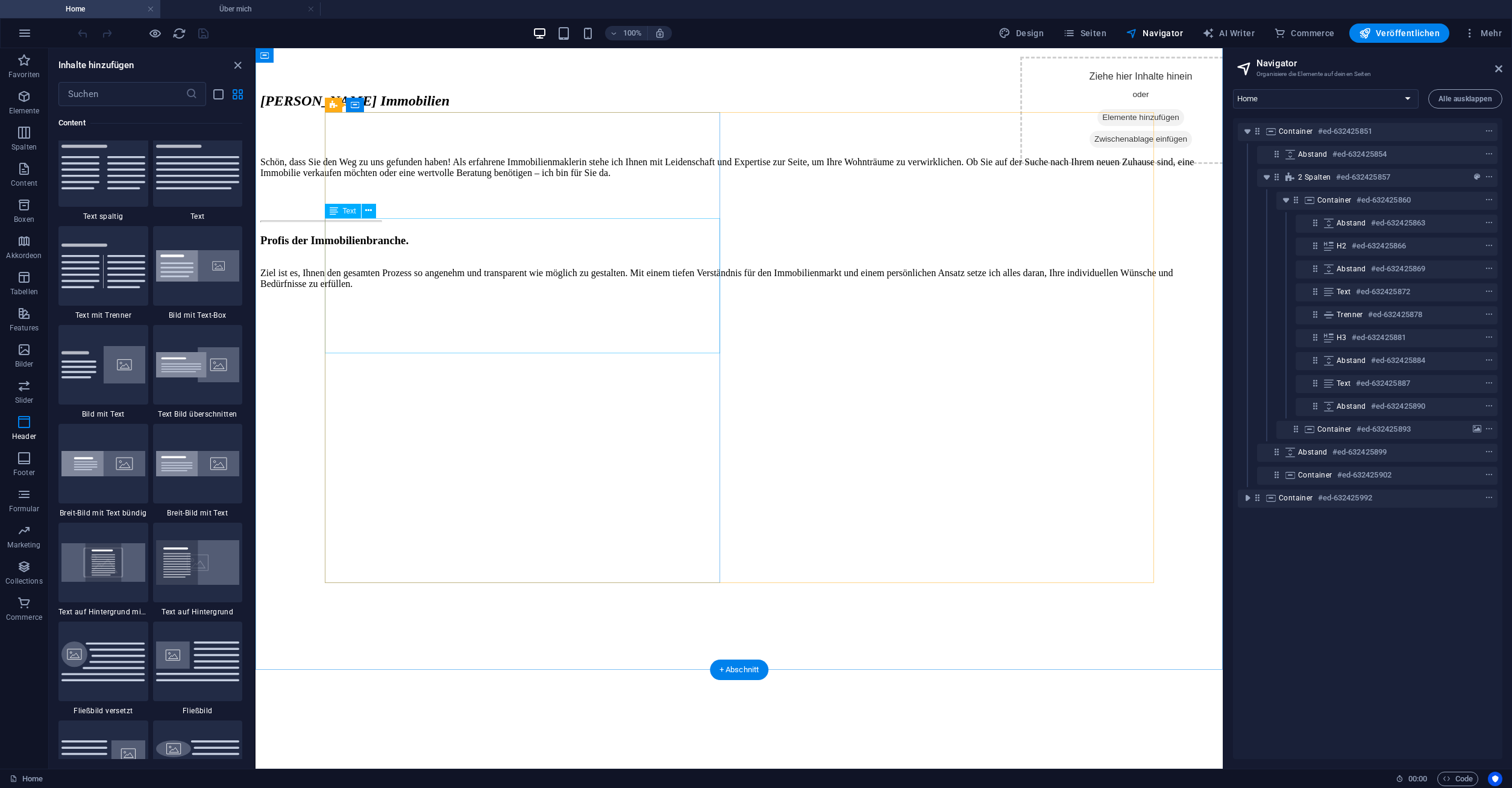
scroll to position [0, 0]
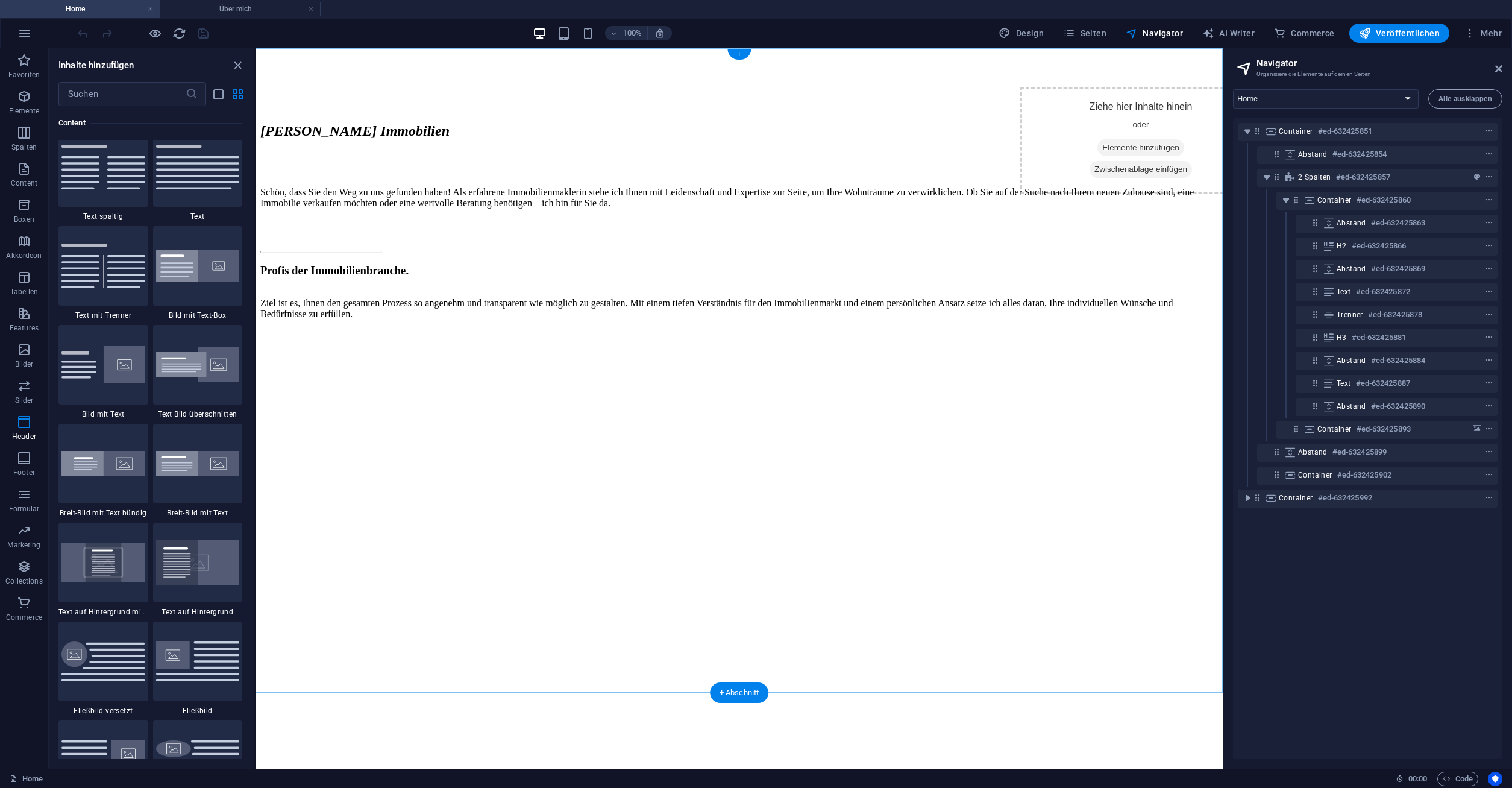
click at [736, 54] on div "+" at bounding box center [739, 54] width 24 height 10
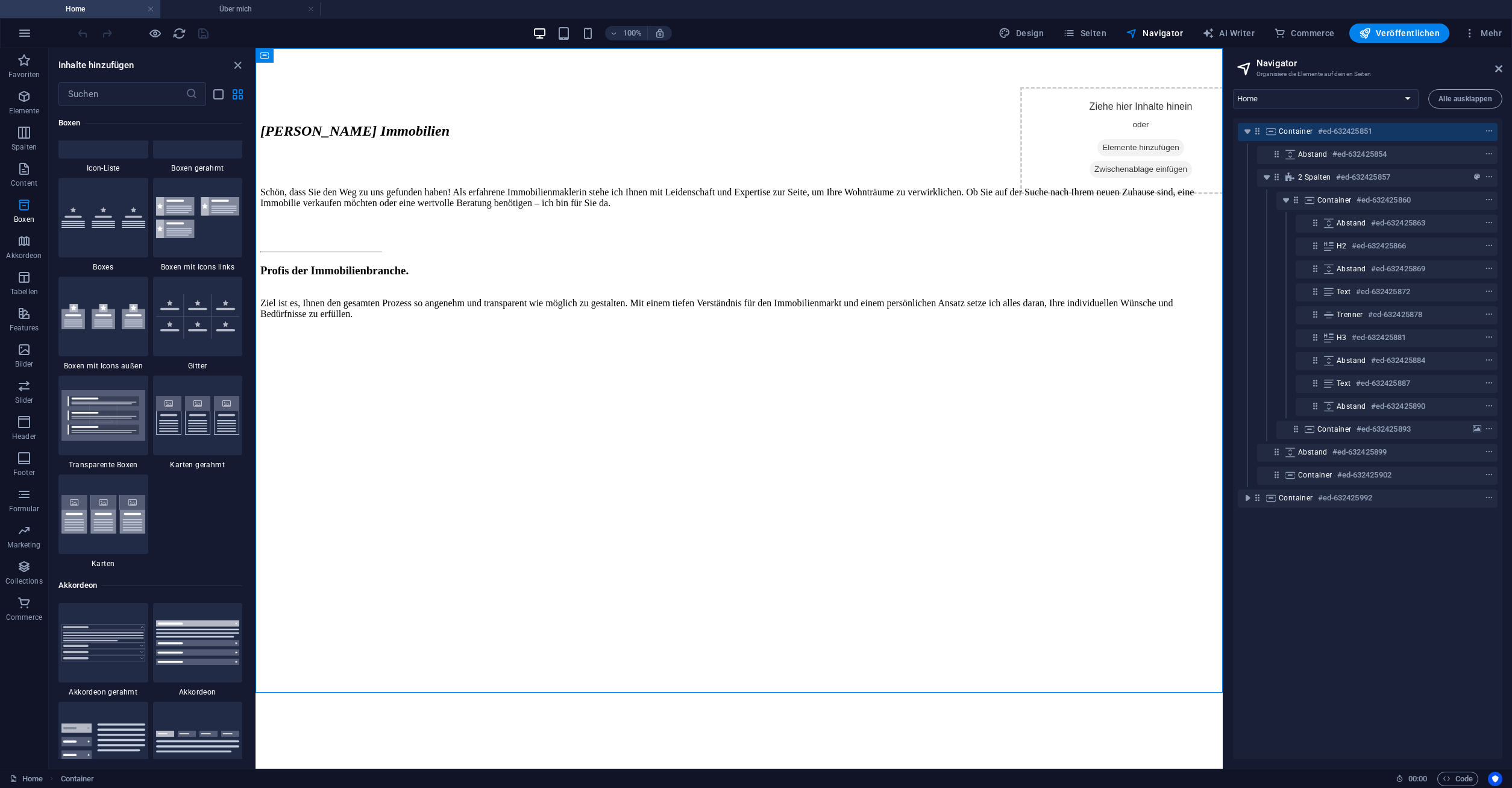
scroll to position [3518, 0]
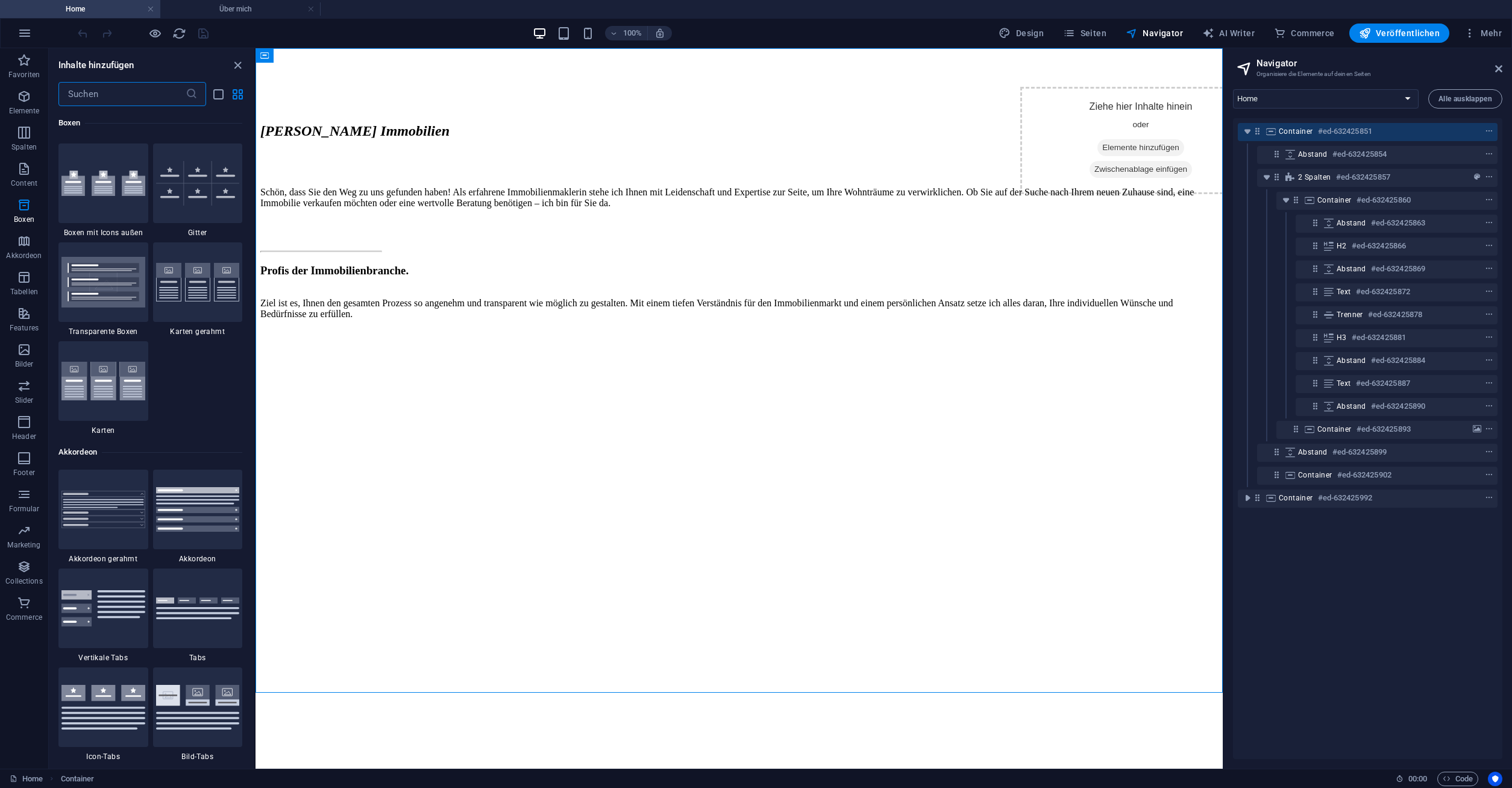
click at [160, 96] on input "text" at bounding box center [122, 94] width 127 height 25
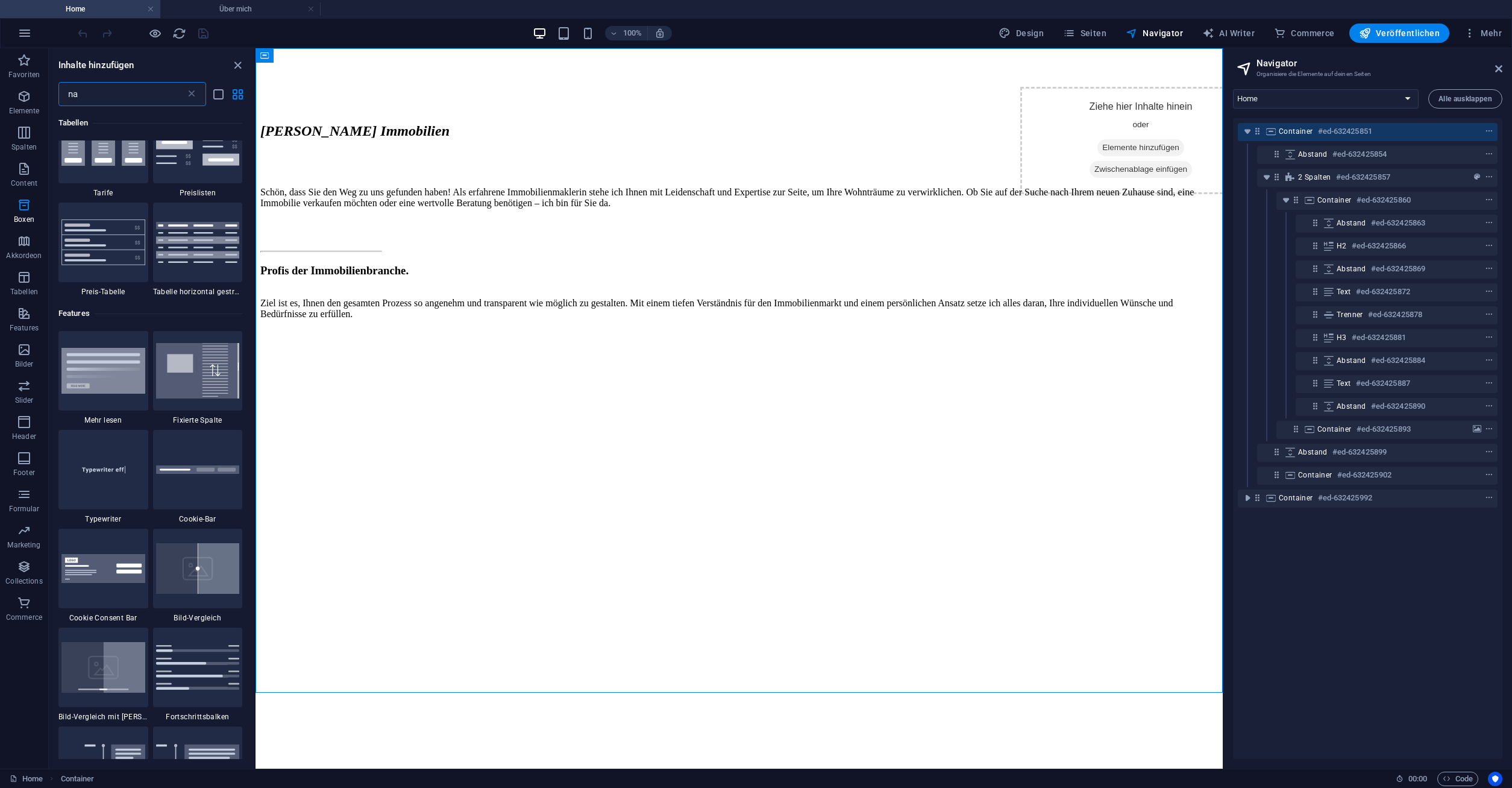
scroll to position [0, 0]
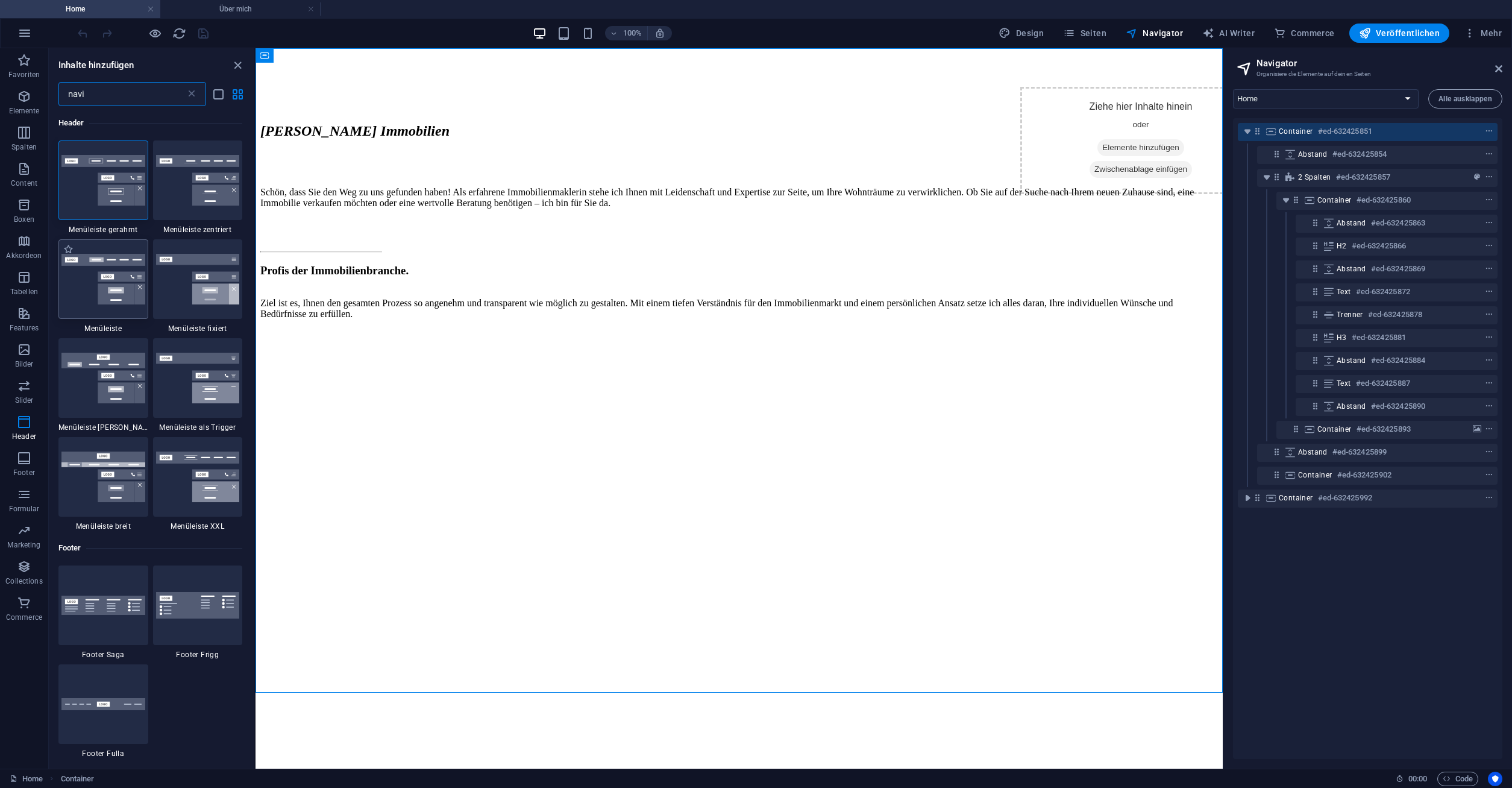
type input "navi"
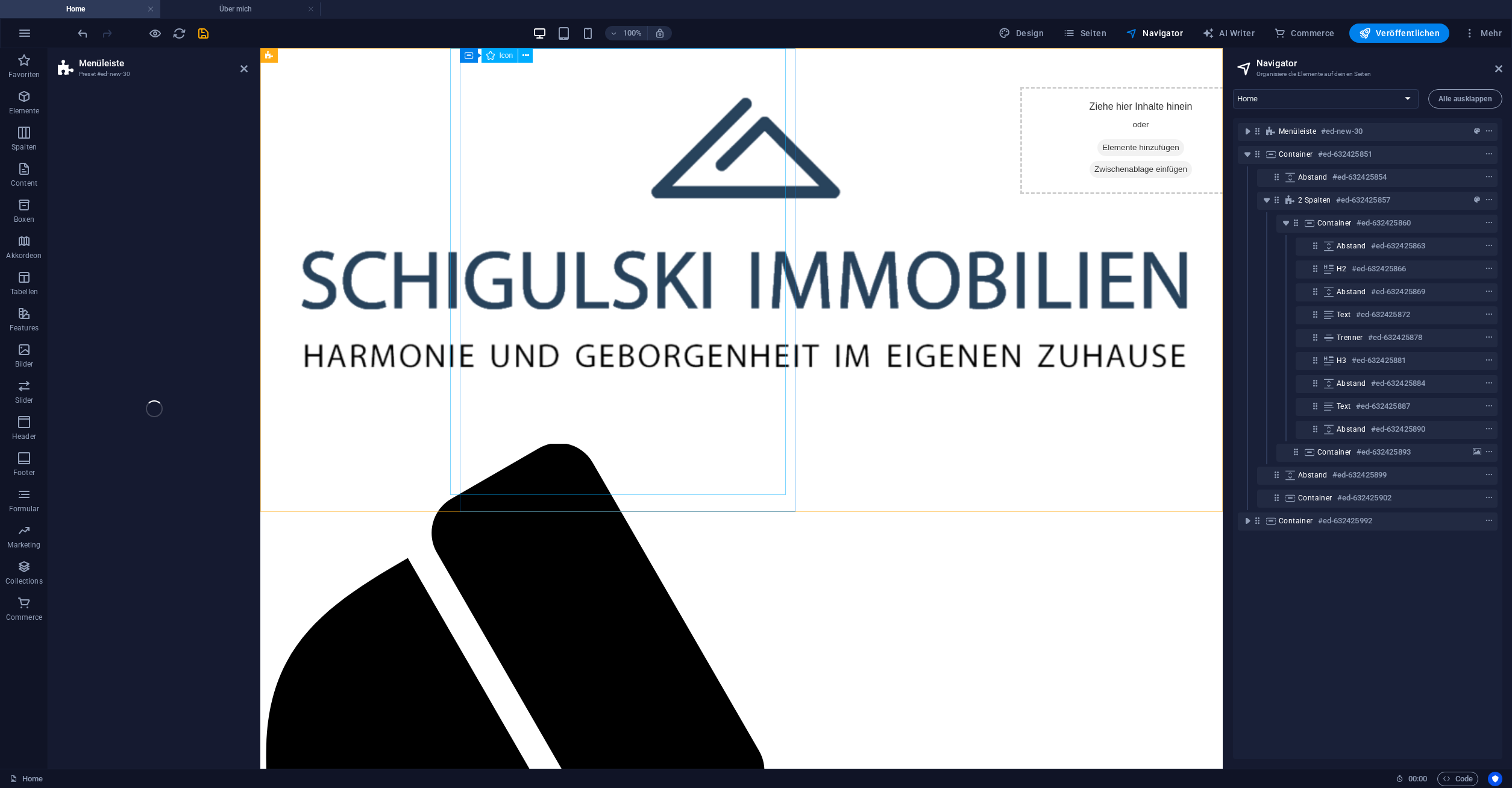
select select "rem"
select select "preset-menu-v2-default"
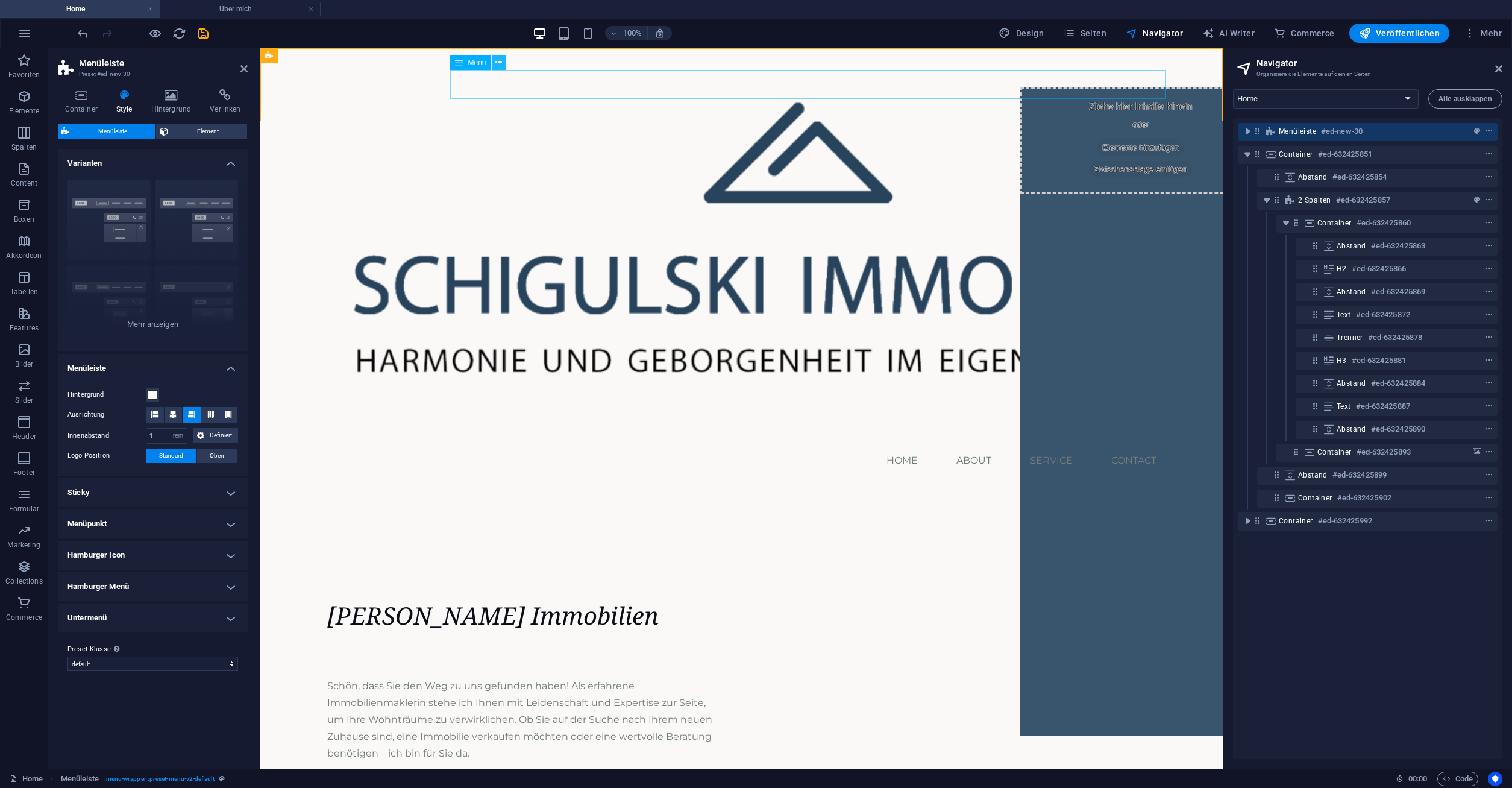
click at [501, 59] on icon at bounding box center [498, 62] width 7 height 12
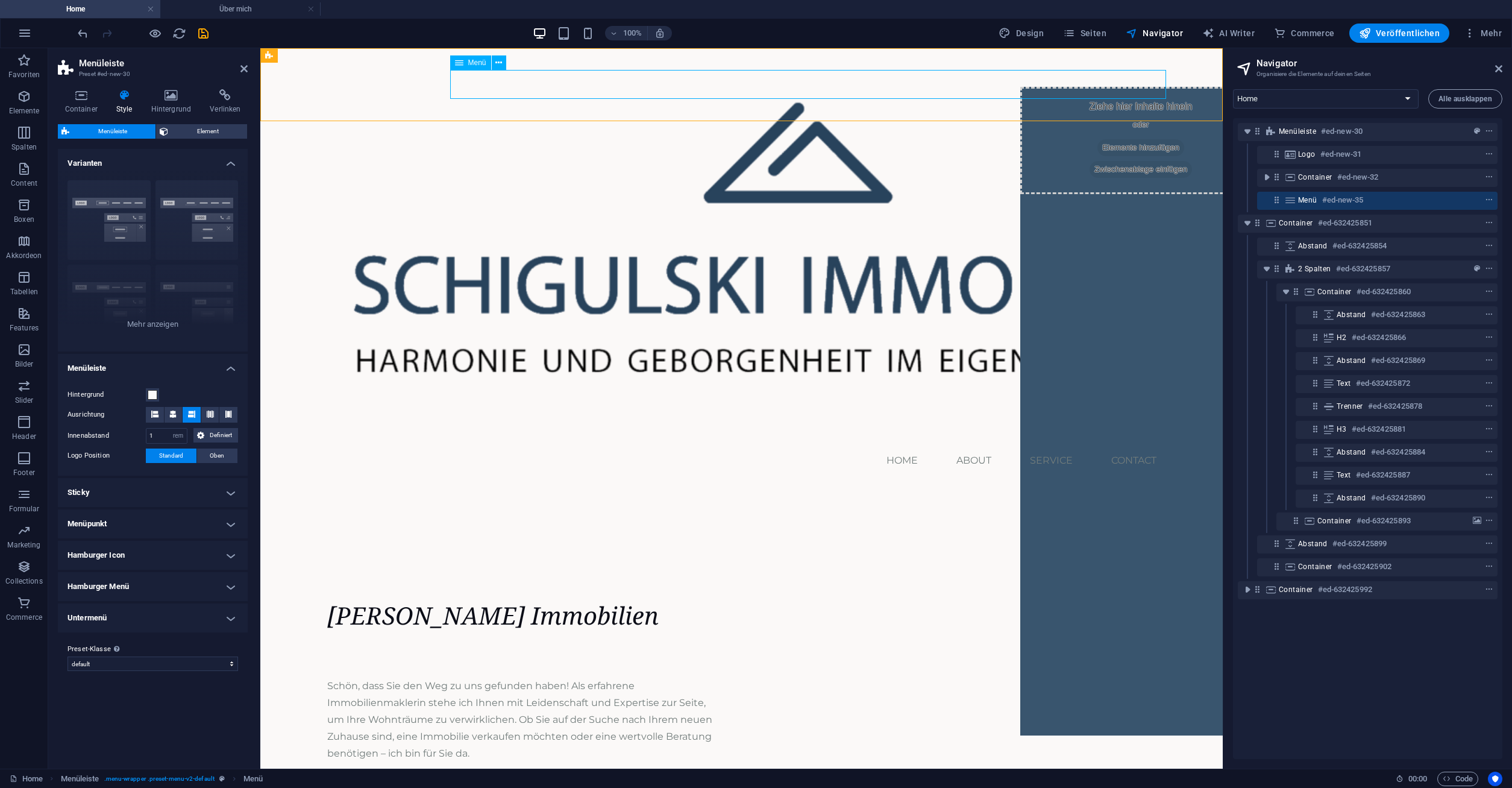
click at [901, 446] on nav "Home About Service Contact" at bounding box center [741, 461] width 848 height 29
click at [894, 446] on nav "Home About Service Contact" at bounding box center [741, 461] width 848 height 29
select select
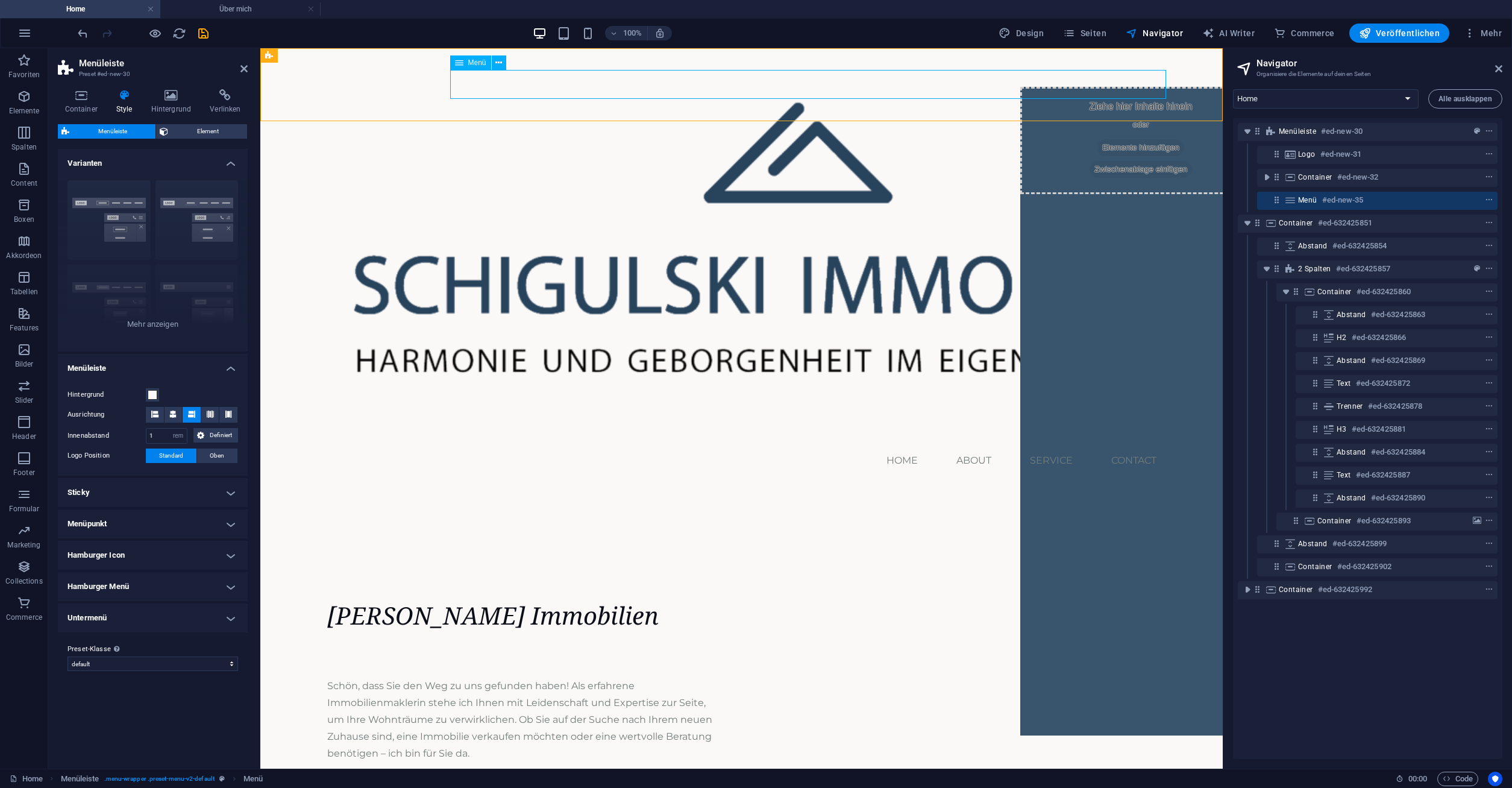
select select
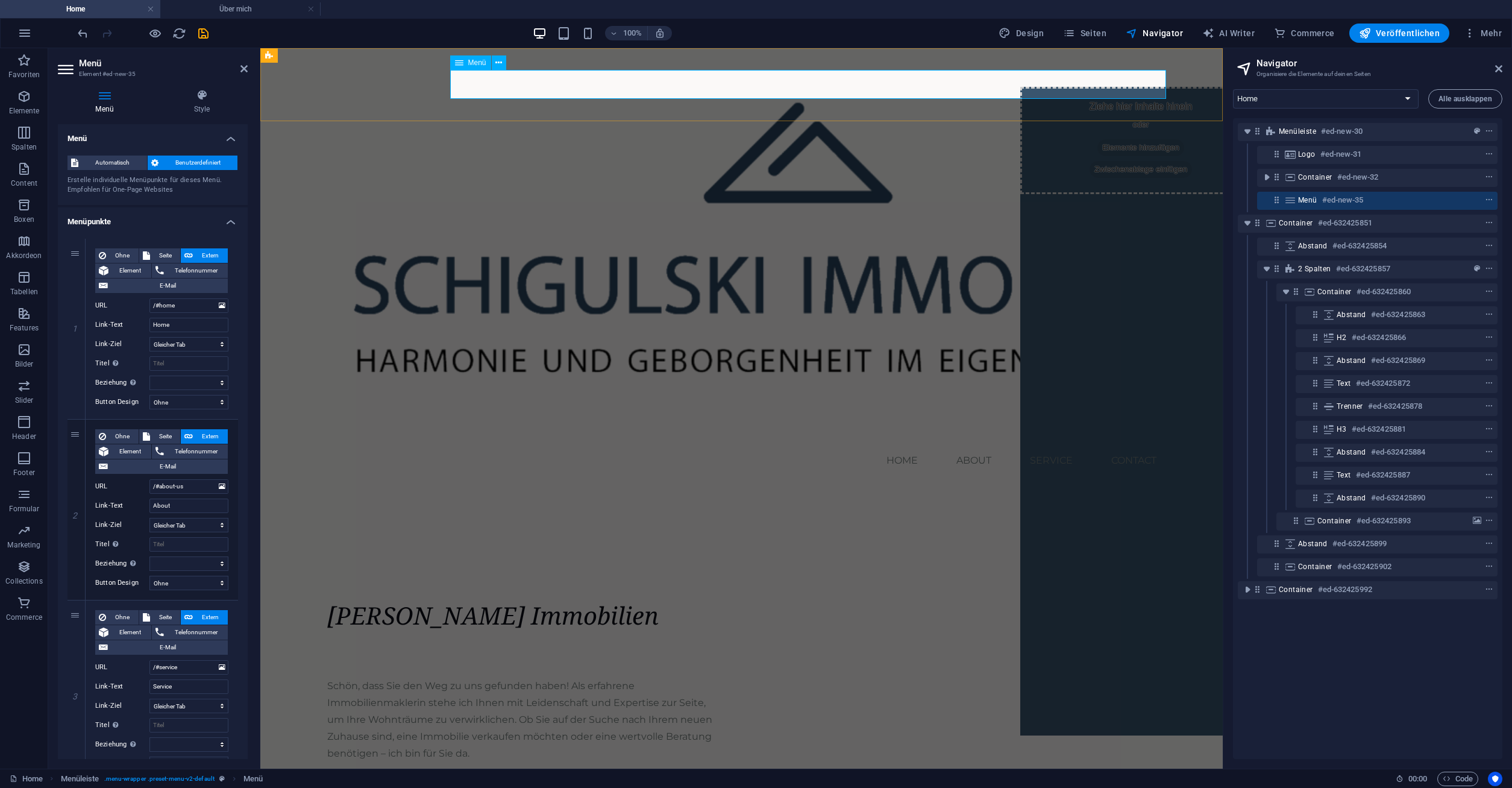
click at [965, 446] on nav "Home About Service Contact" at bounding box center [741, 461] width 848 height 29
click at [149, 517] on select "Neuer Tab Gleicher Tab Overlay" at bounding box center [189, 524] width 79 height 14
click at [221, 524] on select "Neuer Tab Gleicher Tab Overlay" at bounding box center [189, 524] width 79 height 14
click at [161, 436] on span "Seite" at bounding box center [165, 436] width 24 height 14
select select
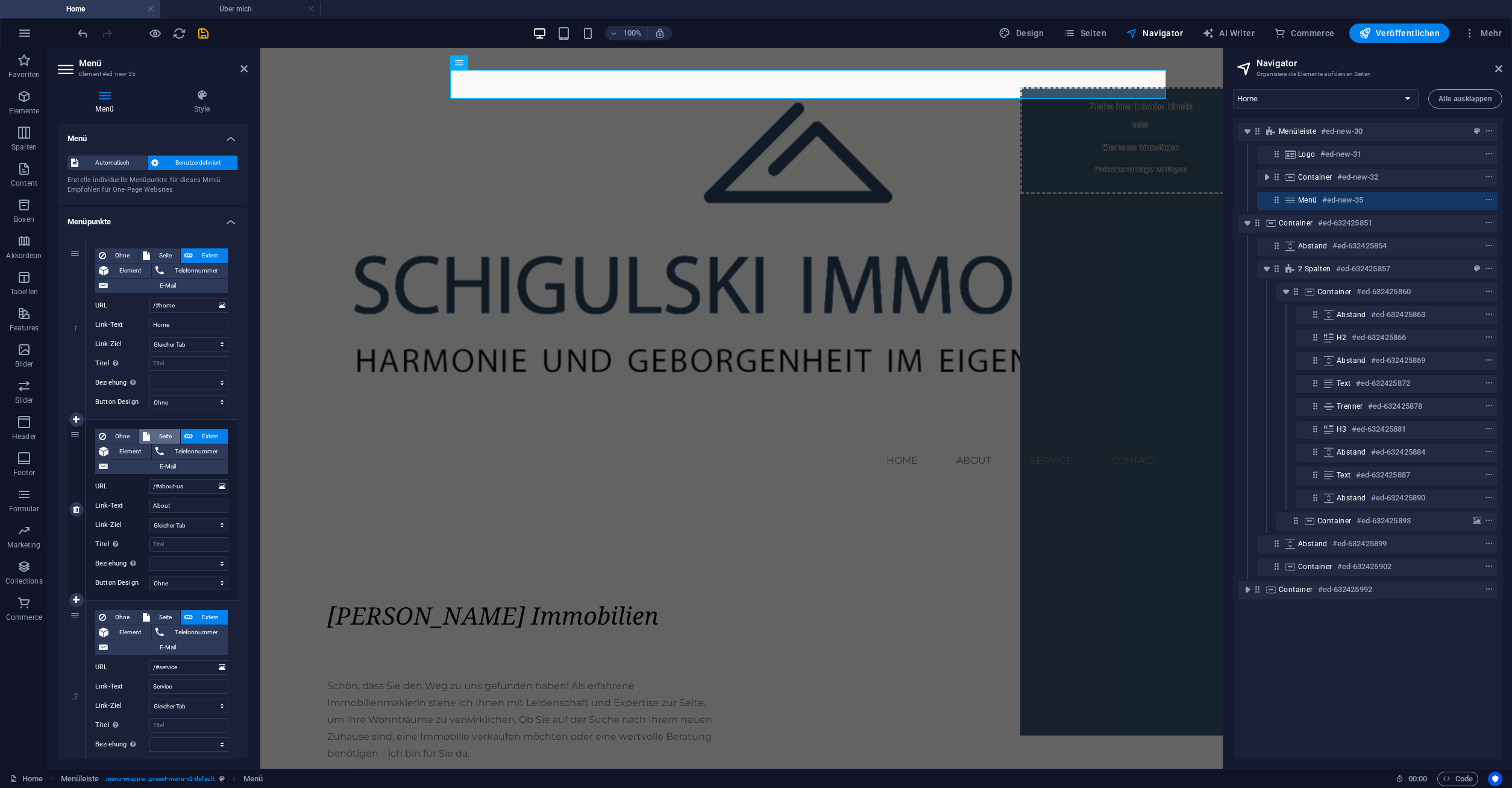
select select
click at [149, 479] on select "Home default-tpl Über mich About Us Team Contact Us News Legal Notice Privacy" at bounding box center [189, 486] width 79 height 14
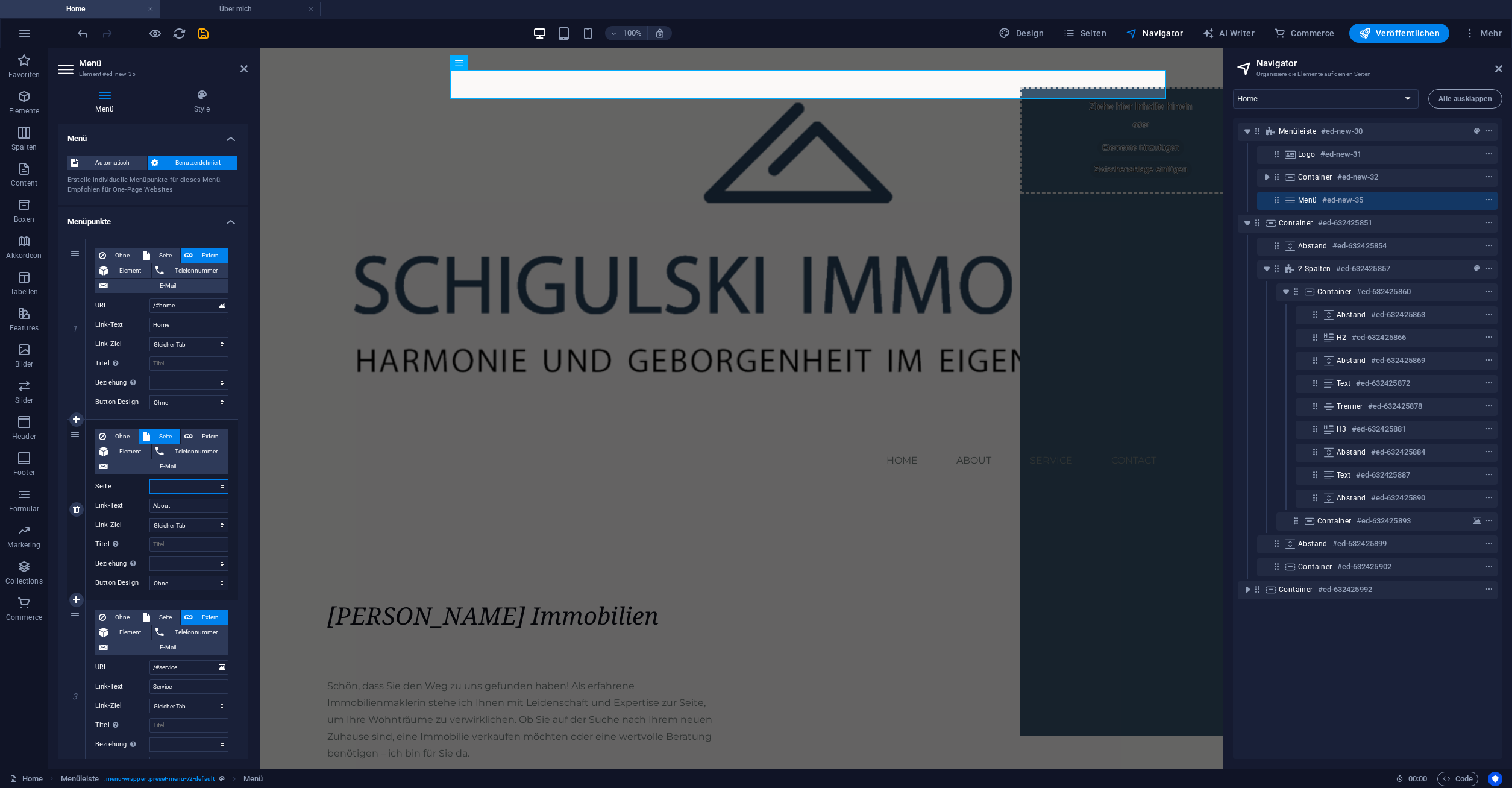
select select "2"
click option "Über mich" at bounding box center [0, 0] width 0 height 0
select select
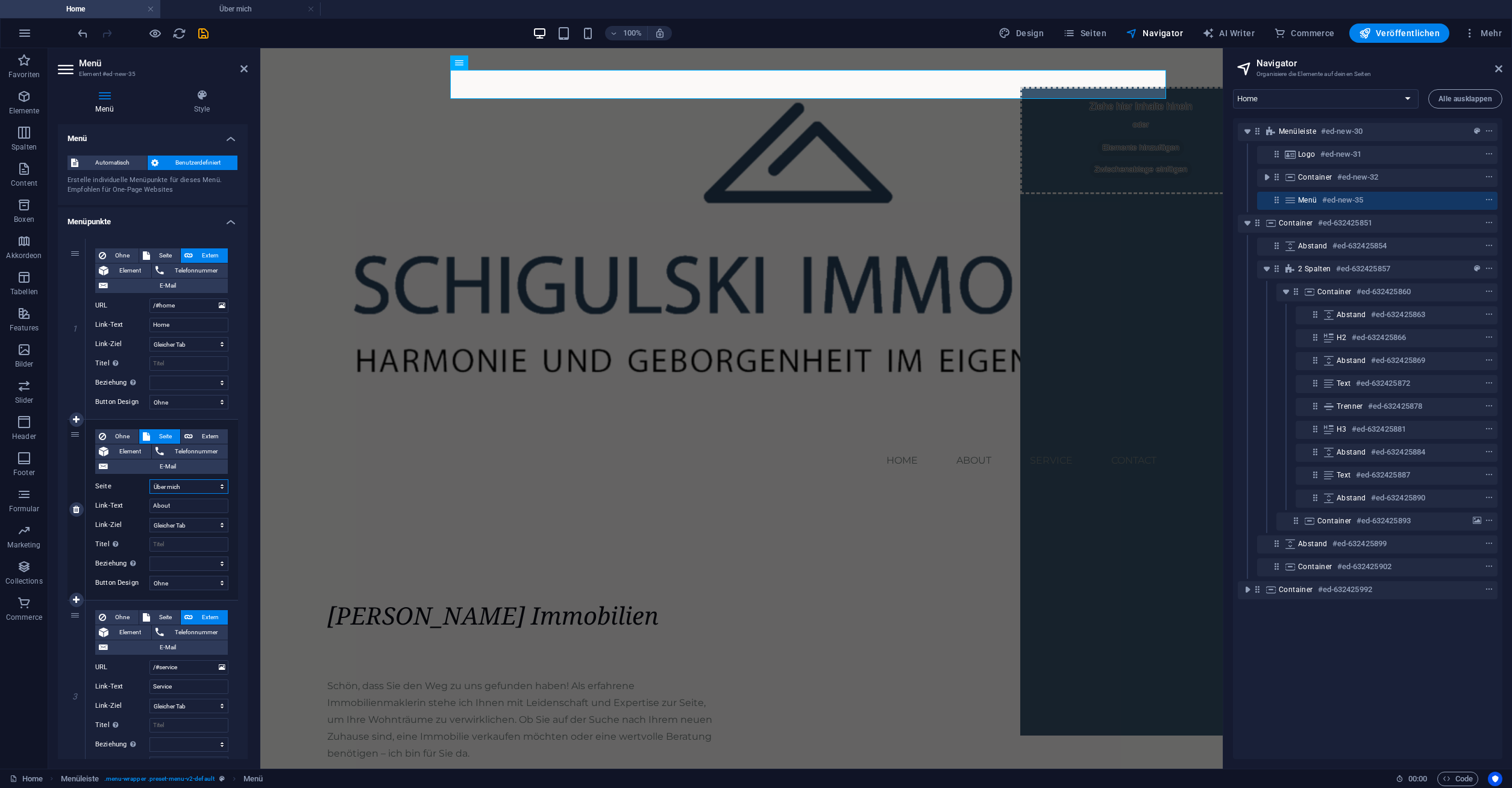
select select
click at [160, 254] on span "Seite" at bounding box center [165, 255] width 24 height 14
select select
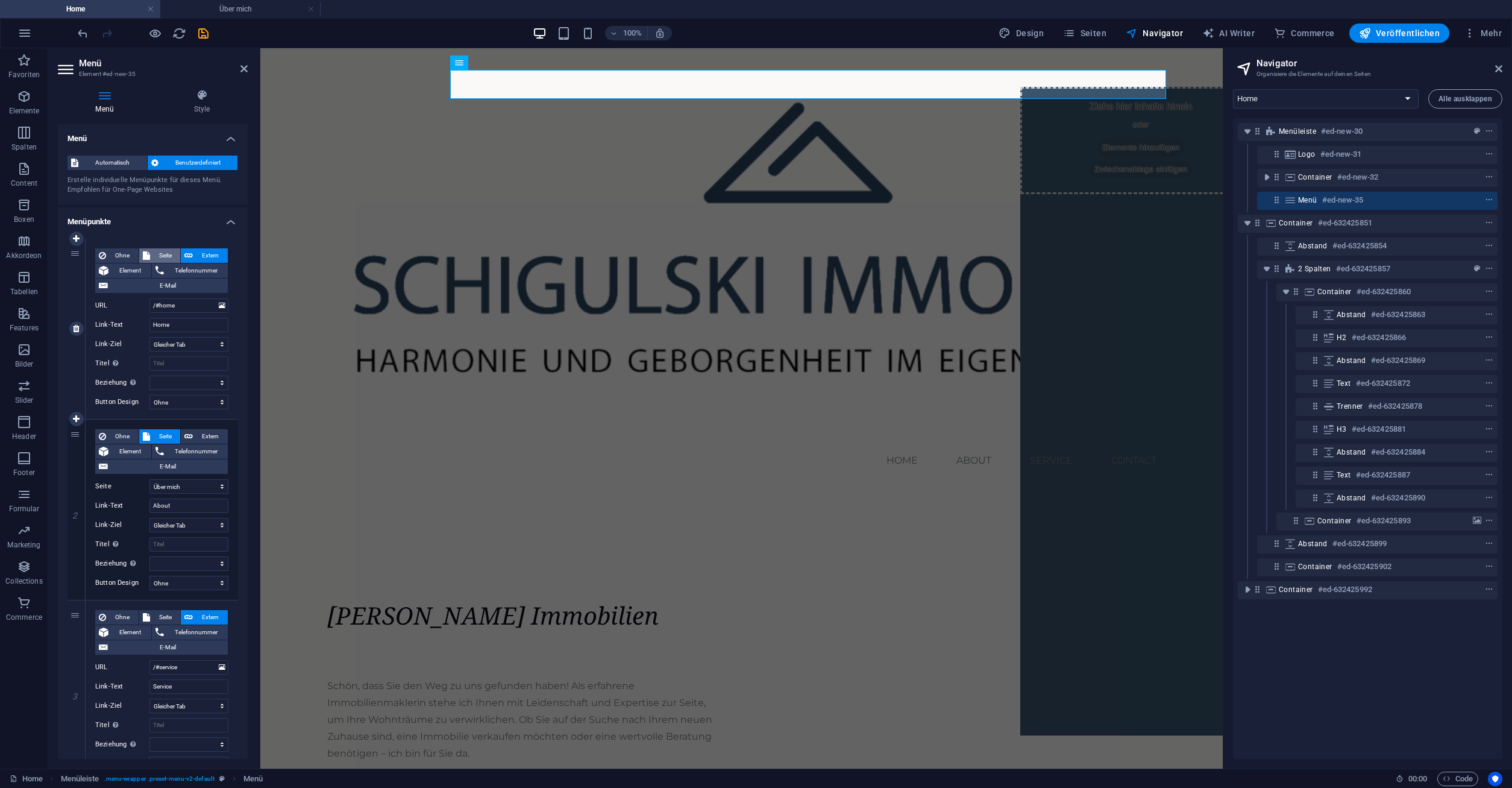
select select
click at [149, 298] on select "Home default-tpl Über mich About Us Team Contact Us News Legal Notice Privacy" at bounding box center [189, 305] width 79 height 14
select select "0"
click option "Home" at bounding box center [0, 0] width 0 height 0
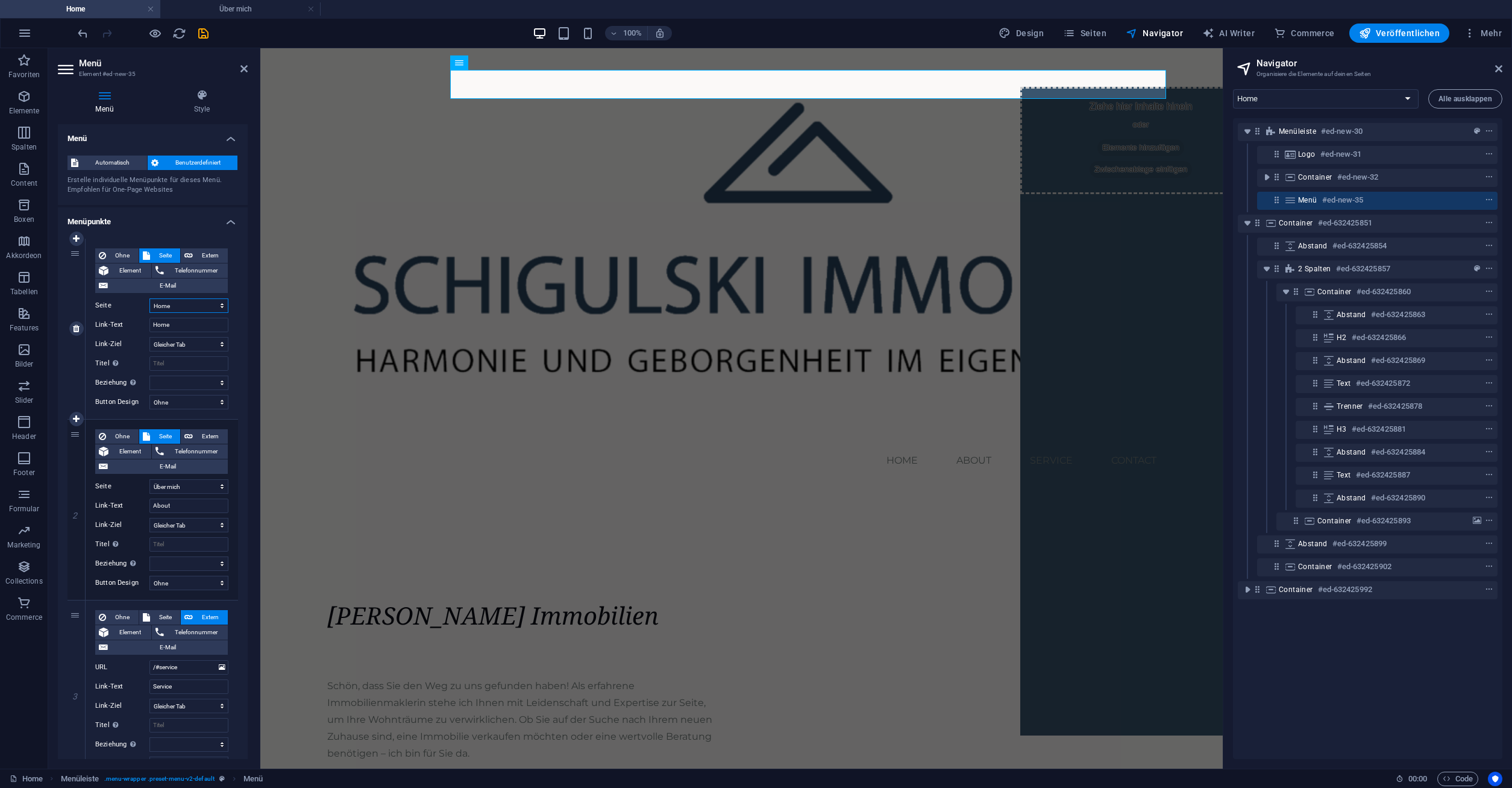
select select
click at [186, 509] on input "About" at bounding box center [189, 505] width 79 height 14
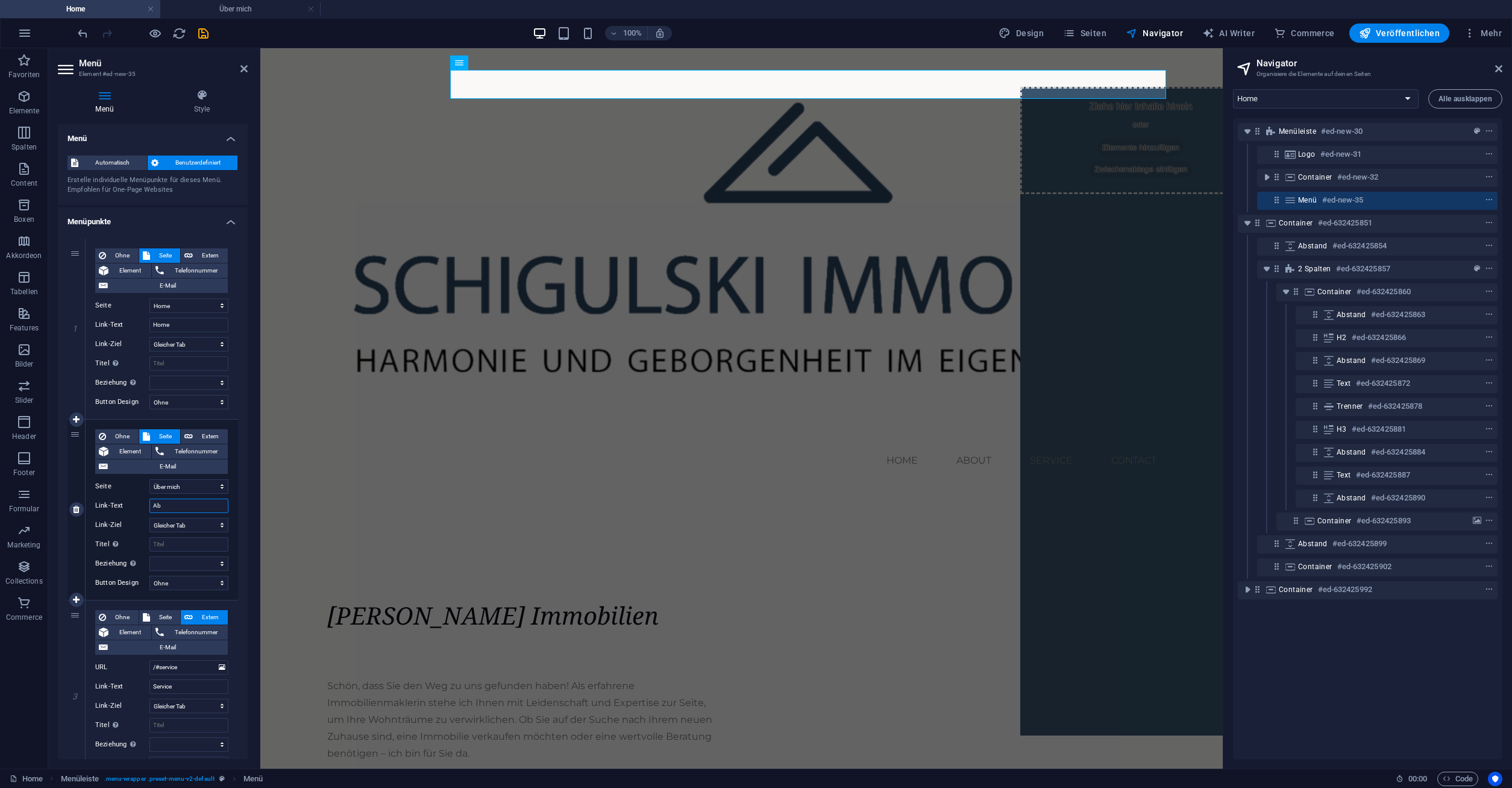
type input "A"
select select
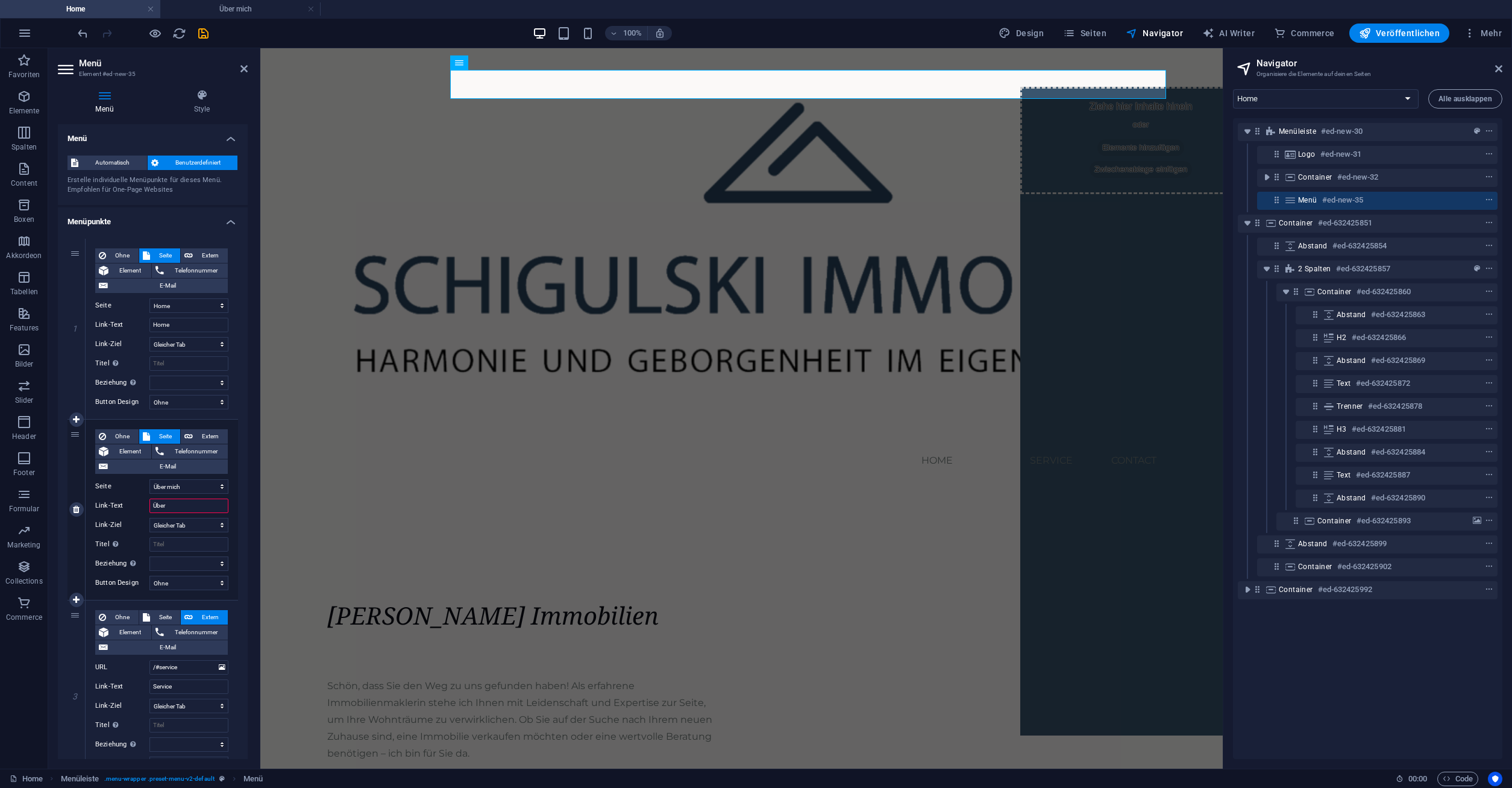
type input "Über"
select select
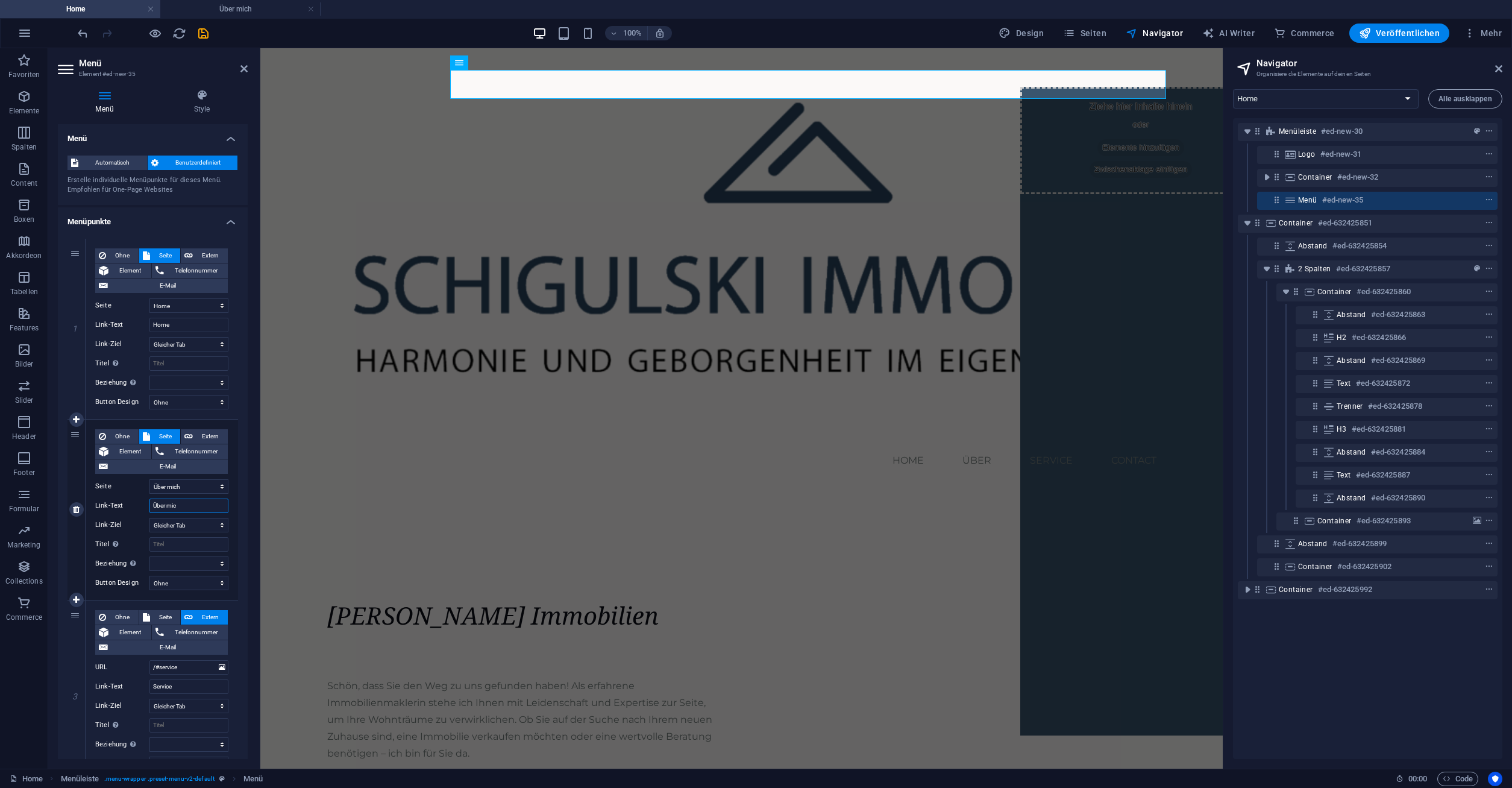
type input "Über mich"
select select
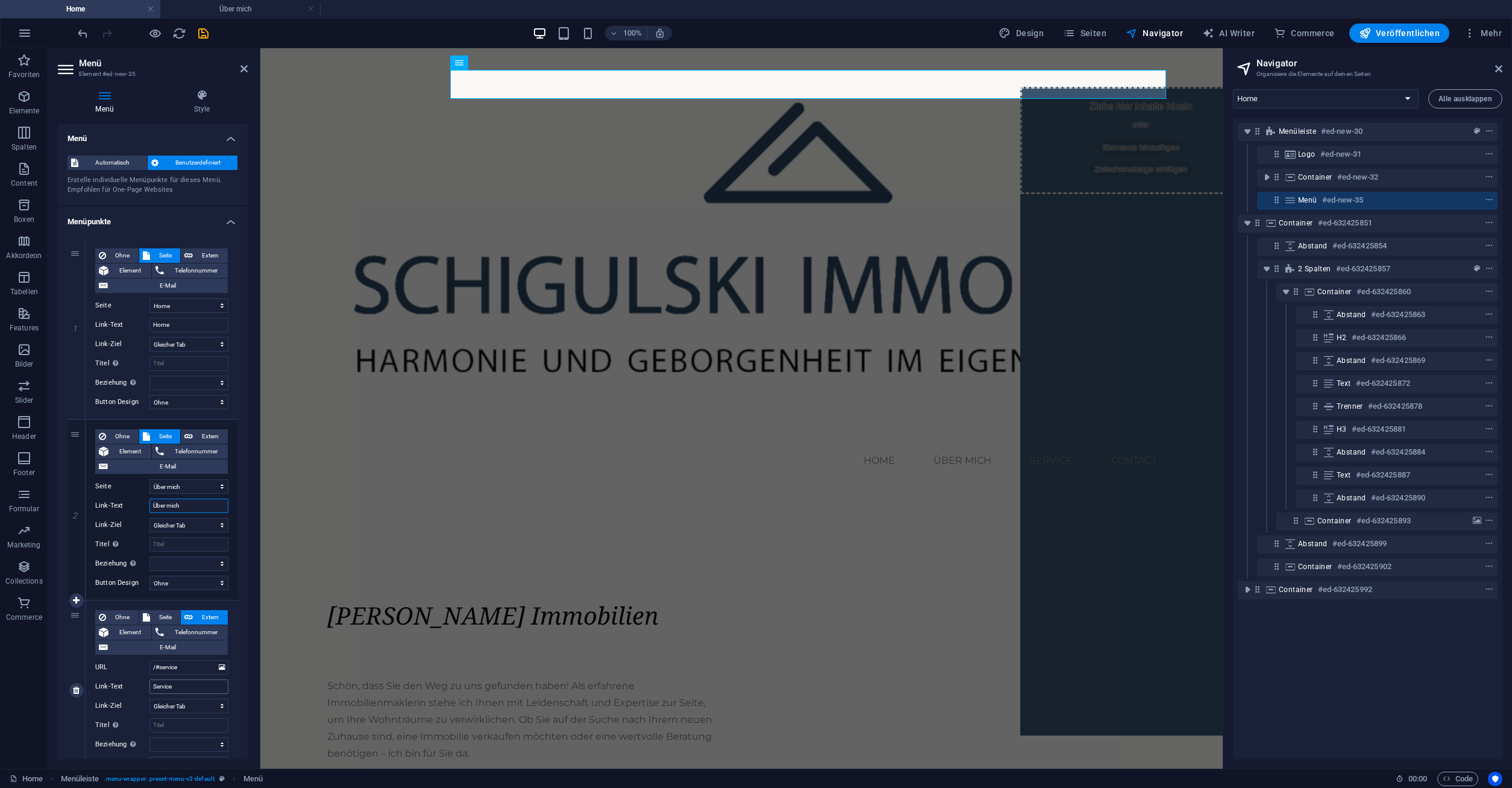
type input "Über mich"
click at [219, 690] on input "Service" at bounding box center [189, 686] width 79 height 14
click at [205, 104] on h4 "Style" at bounding box center [201, 102] width 92 height 25
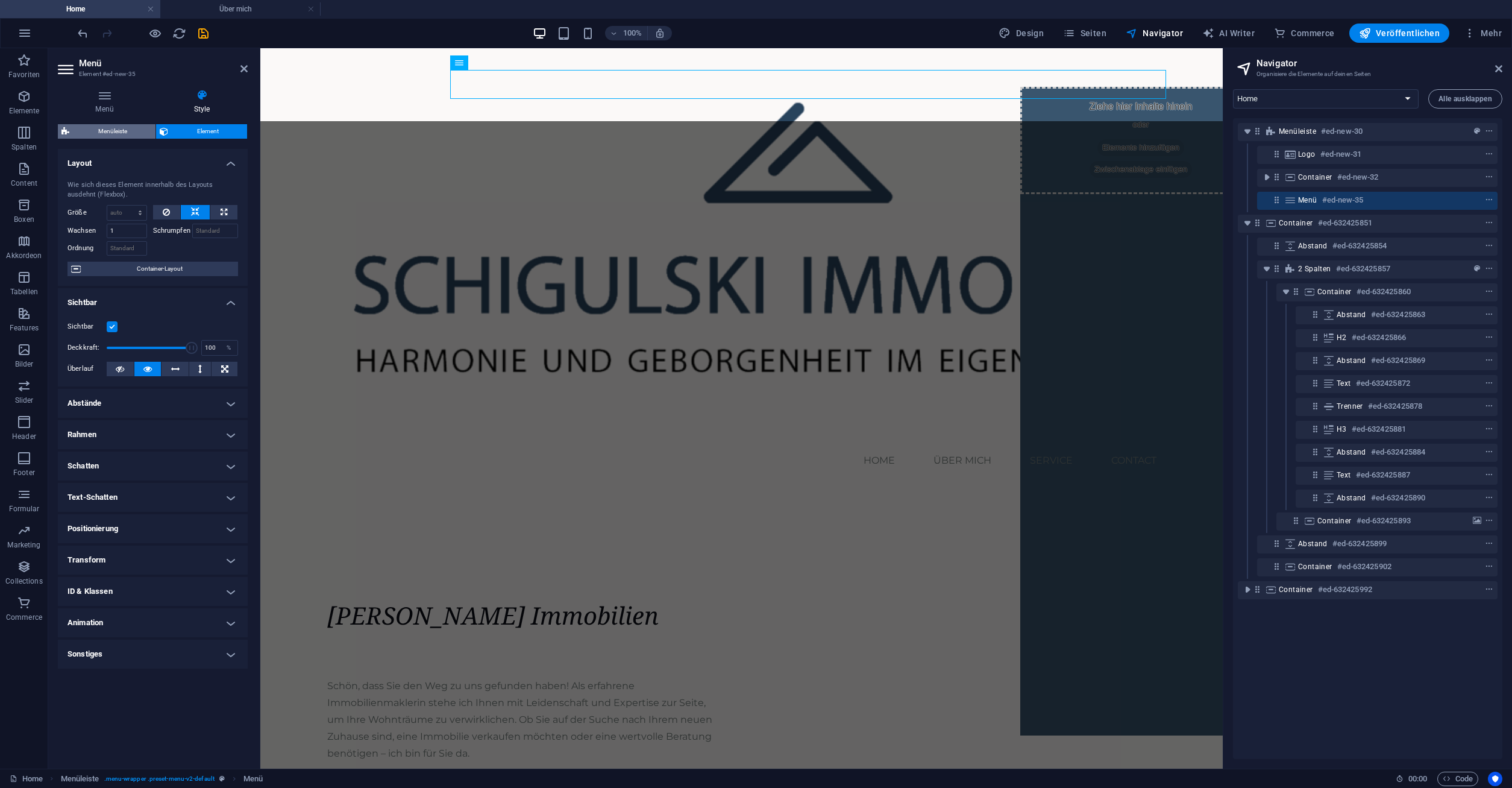
click at [97, 131] on span "Menüleiste" at bounding box center [112, 131] width 79 height 14
select select "rem"
select select "preset-menu-v2-default"
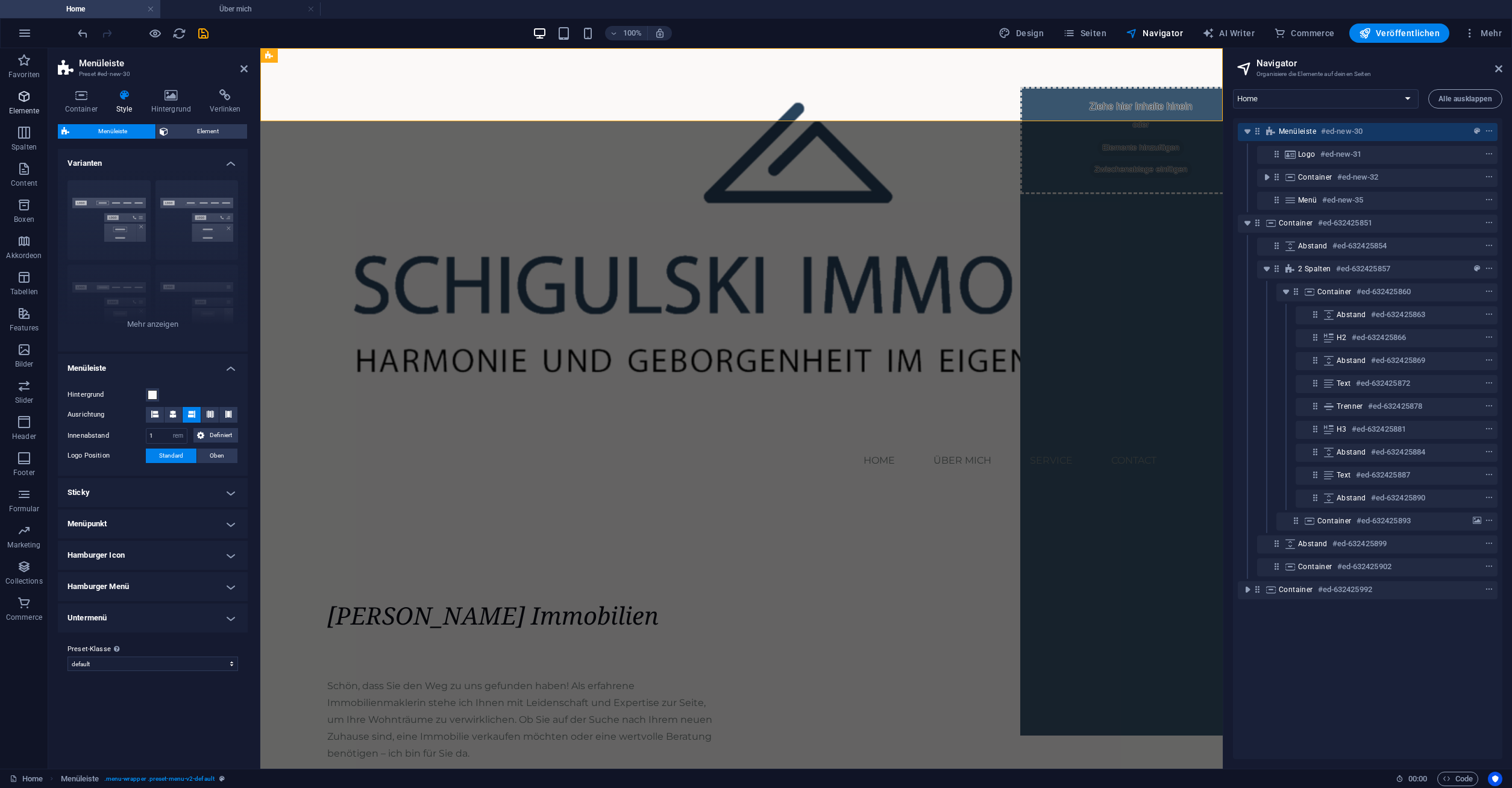
click at [33, 97] on span "Elemente" at bounding box center [24, 104] width 48 height 29
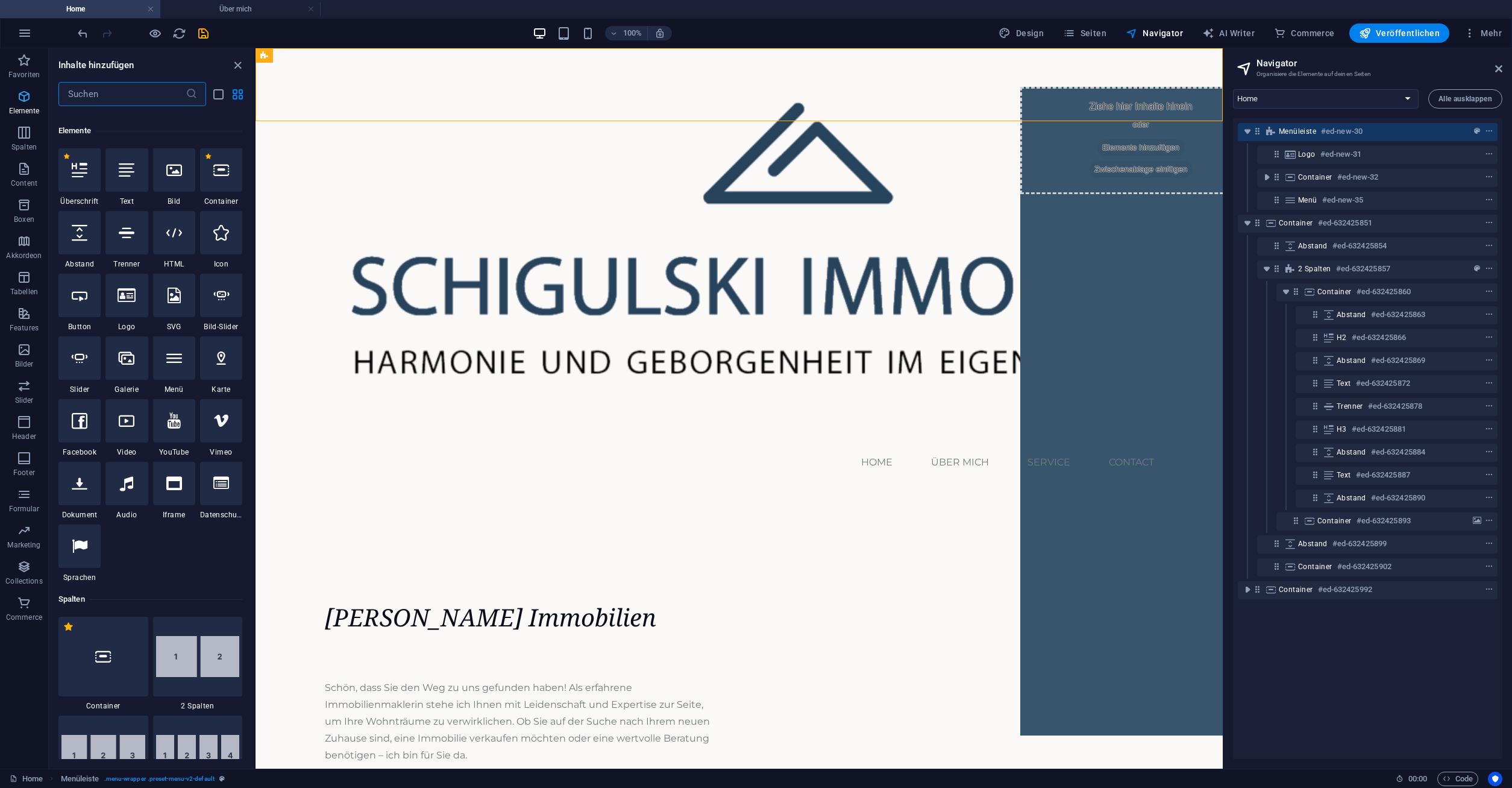
scroll to position [128, 0]
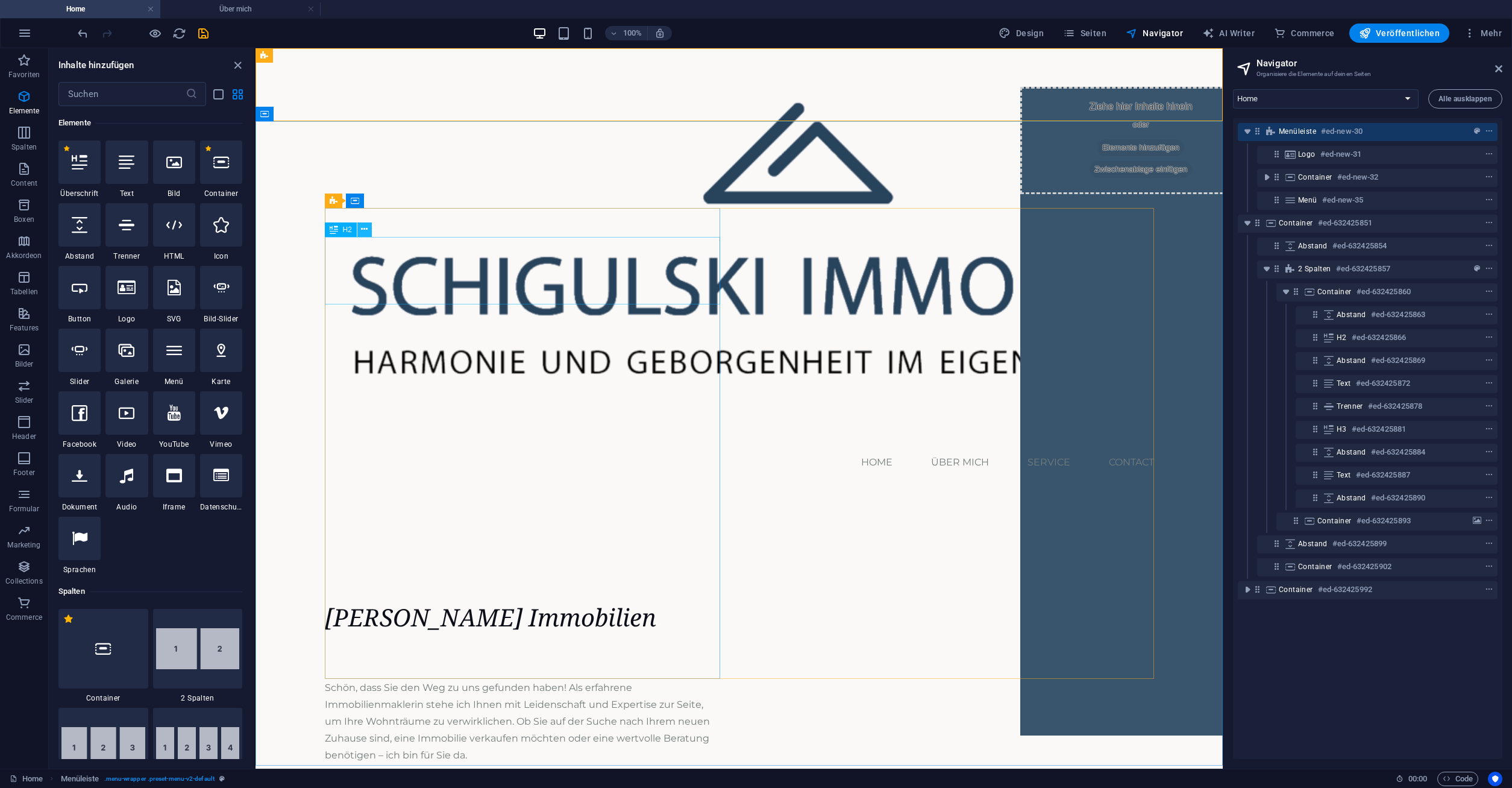
click at [367, 229] on button at bounding box center [364, 229] width 14 height 14
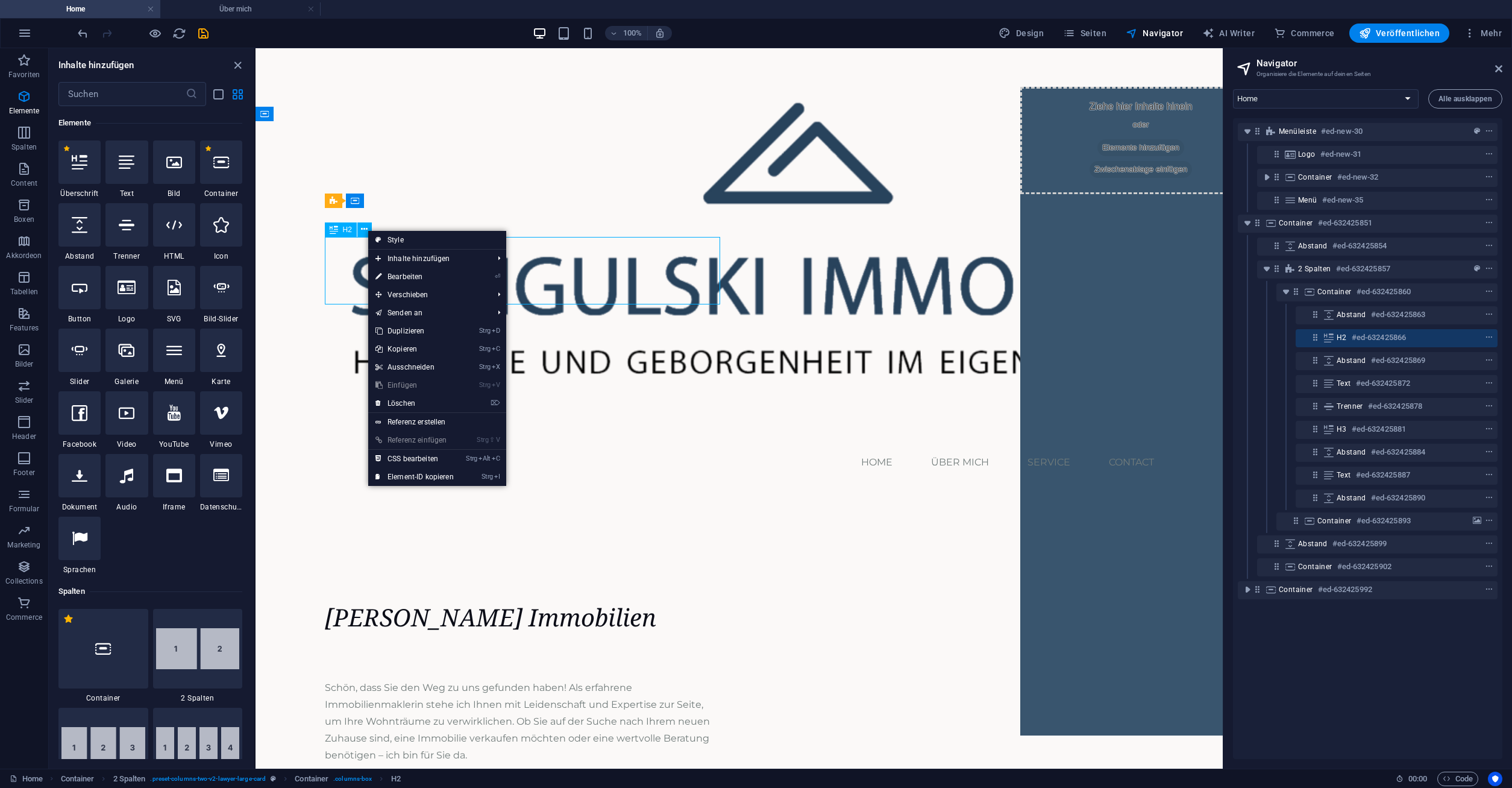
click at [349, 229] on span "H2" at bounding box center [347, 229] width 9 height 8
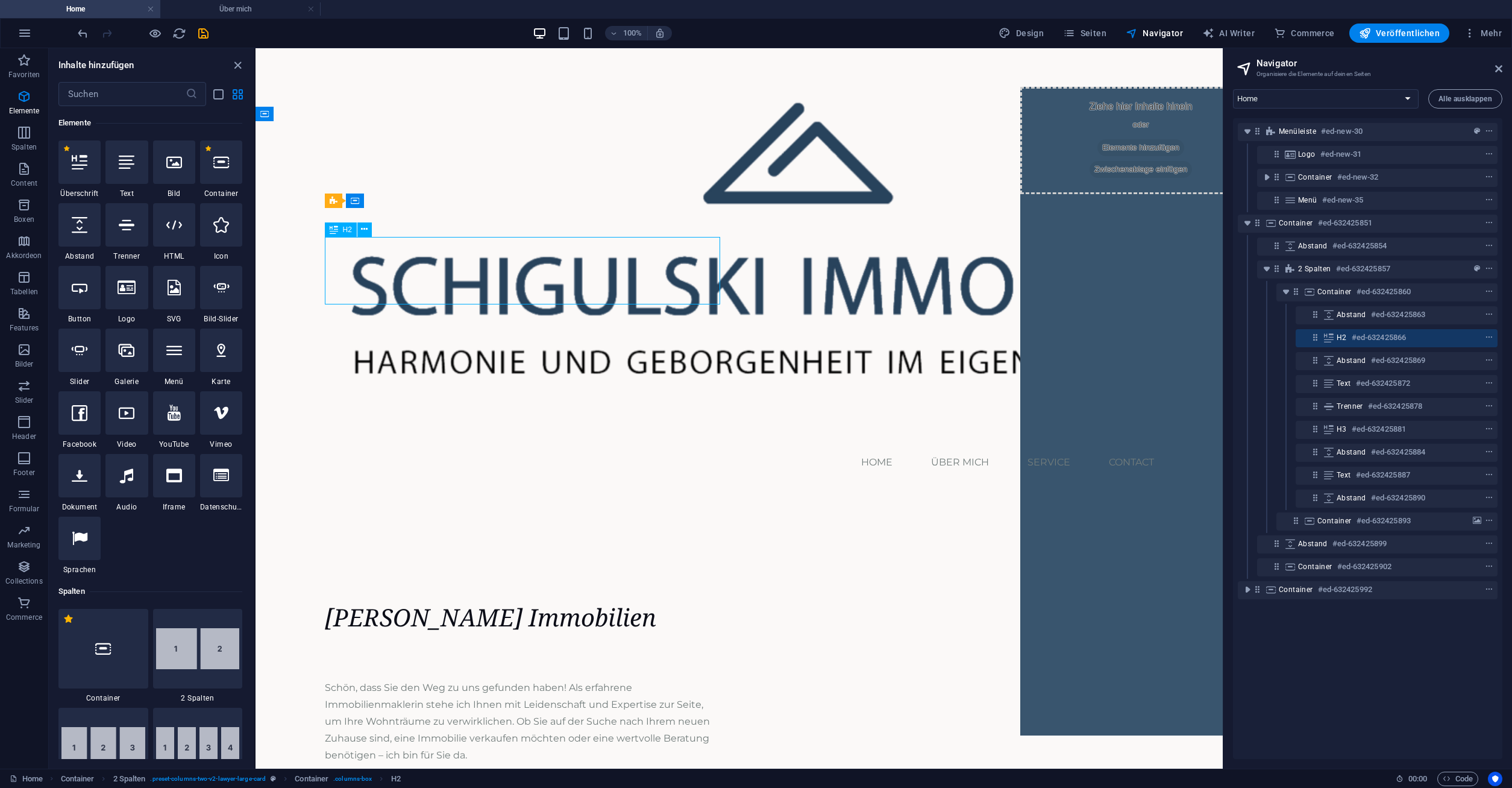
click at [334, 229] on icon at bounding box center [333, 229] width 8 height 14
click at [1244, 32] on span "Veröffentlichen" at bounding box center [1400, 33] width 81 height 12
checkbox input "false"
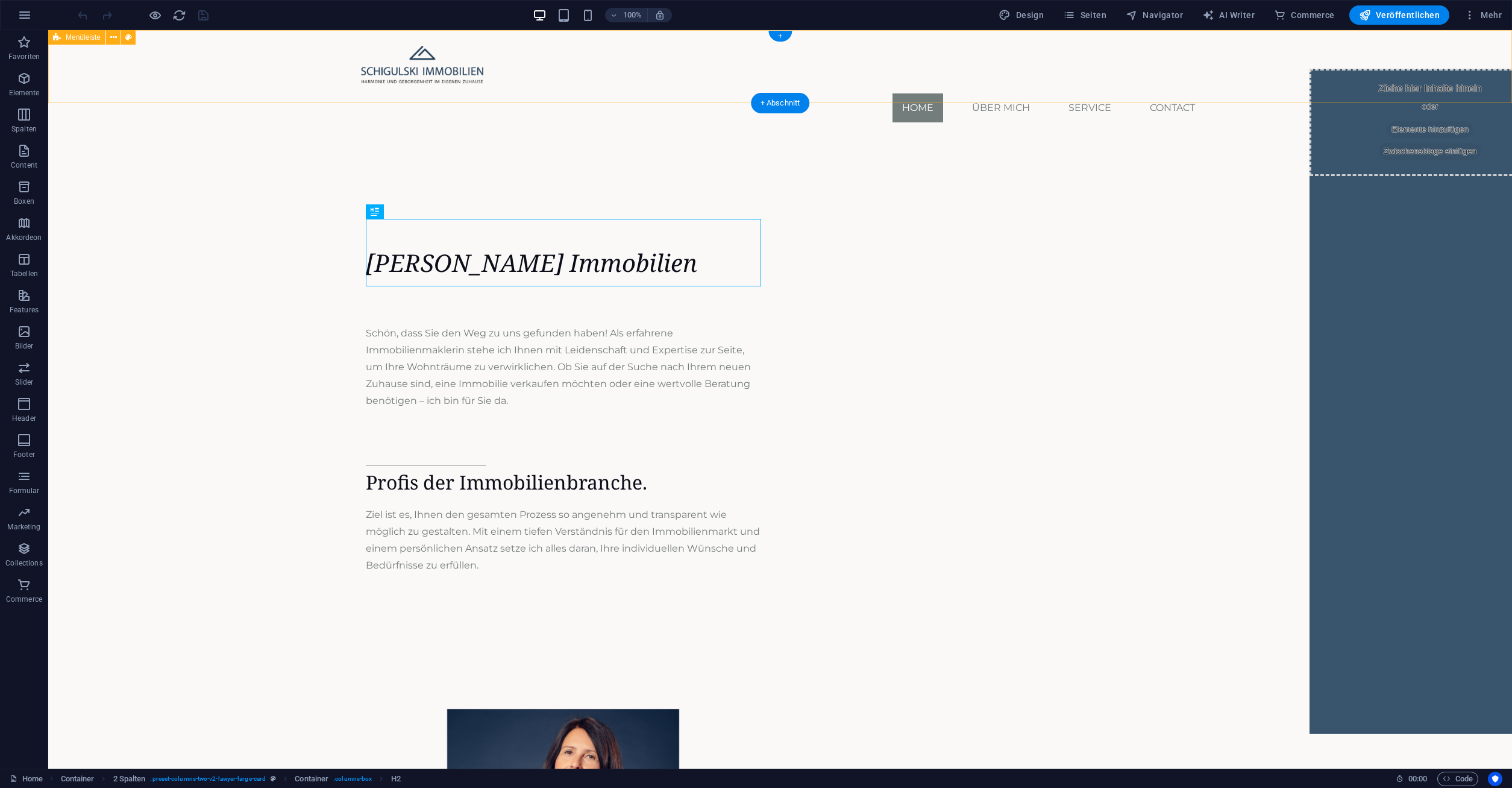
click at [143, 86] on div "Menu Home Über mich Service Contact" at bounding box center [780, 81] width 1464 height 102
click at [117, 36] on button at bounding box center [112, 37] width 14 height 14
click at [104, 49] on div "Menu Home Über mich Service Contact" at bounding box center [780, 81] width 1464 height 102
click at [76, 42] on div "Menüleiste" at bounding box center [76, 37] width 58 height 14
click at [76, 31] on div "Menüleiste" at bounding box center [76, 37] width 58 height 14
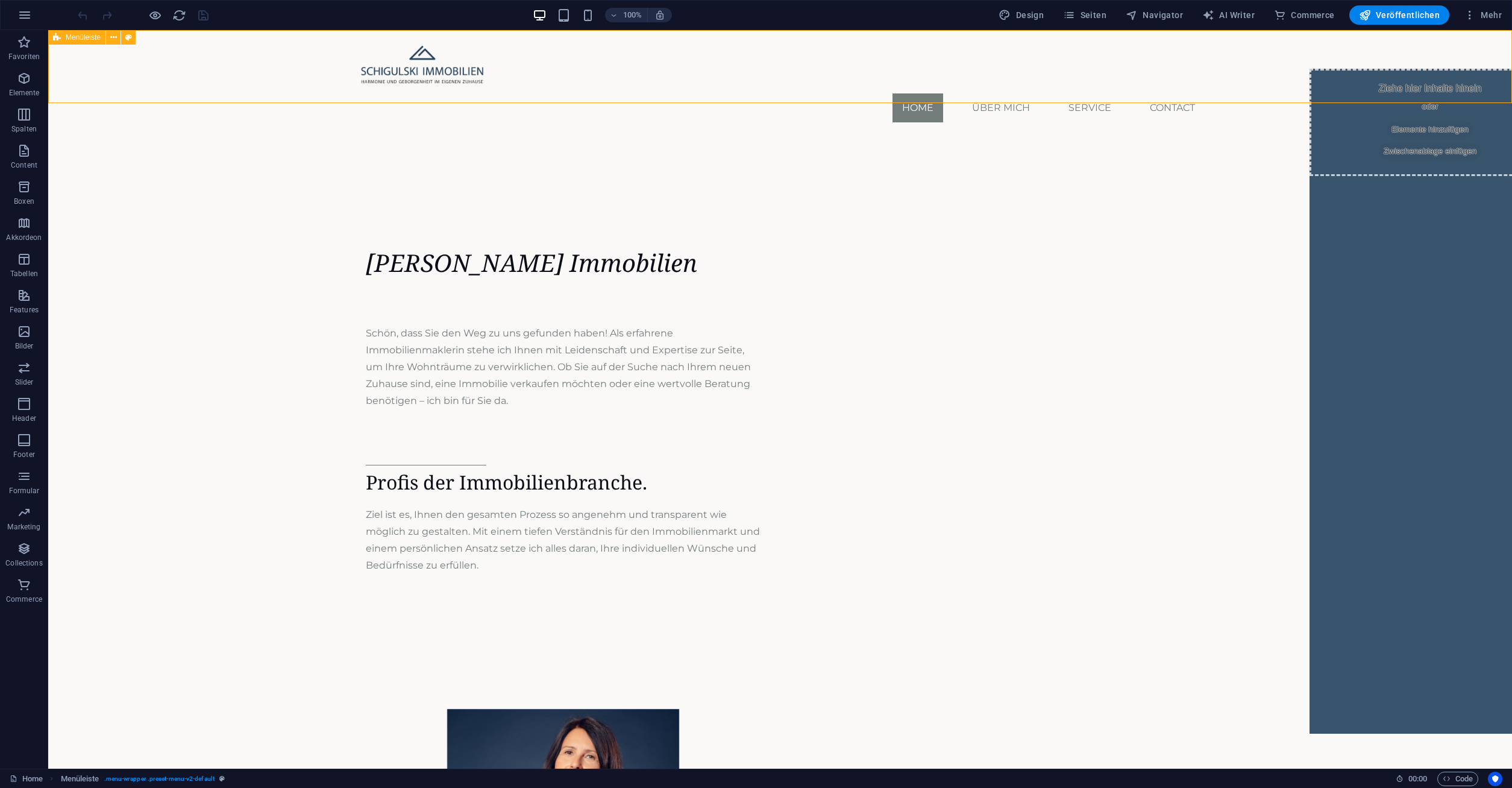
click at [76, 36] on span "Menüleiste" at bounding box center [83, 38] width 35 height 8
click at [128, 40] on icon at bounding box center [128, 37] width 7 height 12
select select "rem"
select select "preset-menu-v2-default"
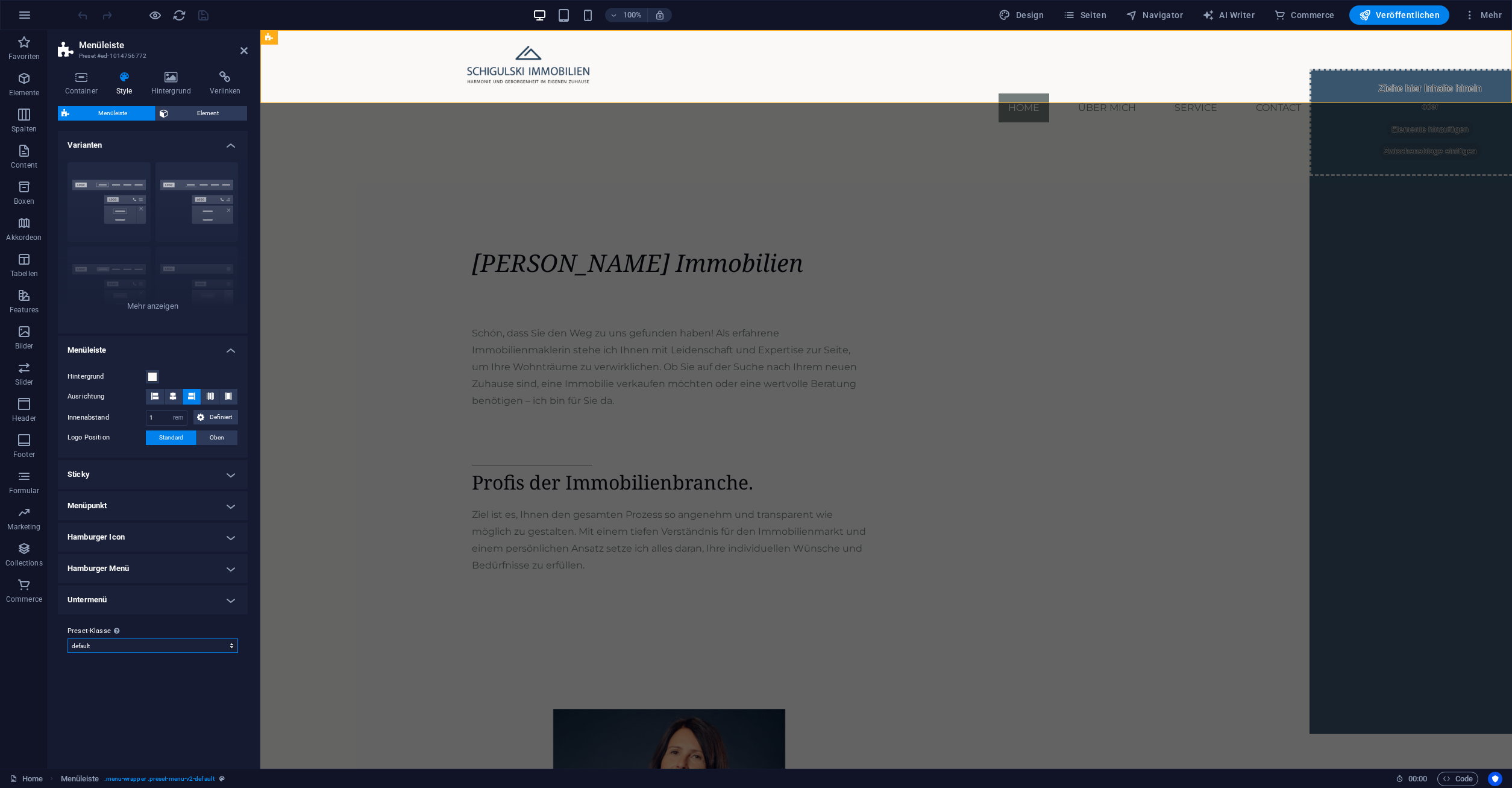
click at [68, 638] on select "lawyer default Preset-Klasse hinzufügen" at bounding box center [153, 645] width 171 height 14
click at [225, 643] on select "lawyer default Preset-Klasse hinzufügen" at bounding box center [153, 645] width 171 height 14
click at [80, 88] on h4 "Container" at bounding box center [83, 83] width 51 height 25
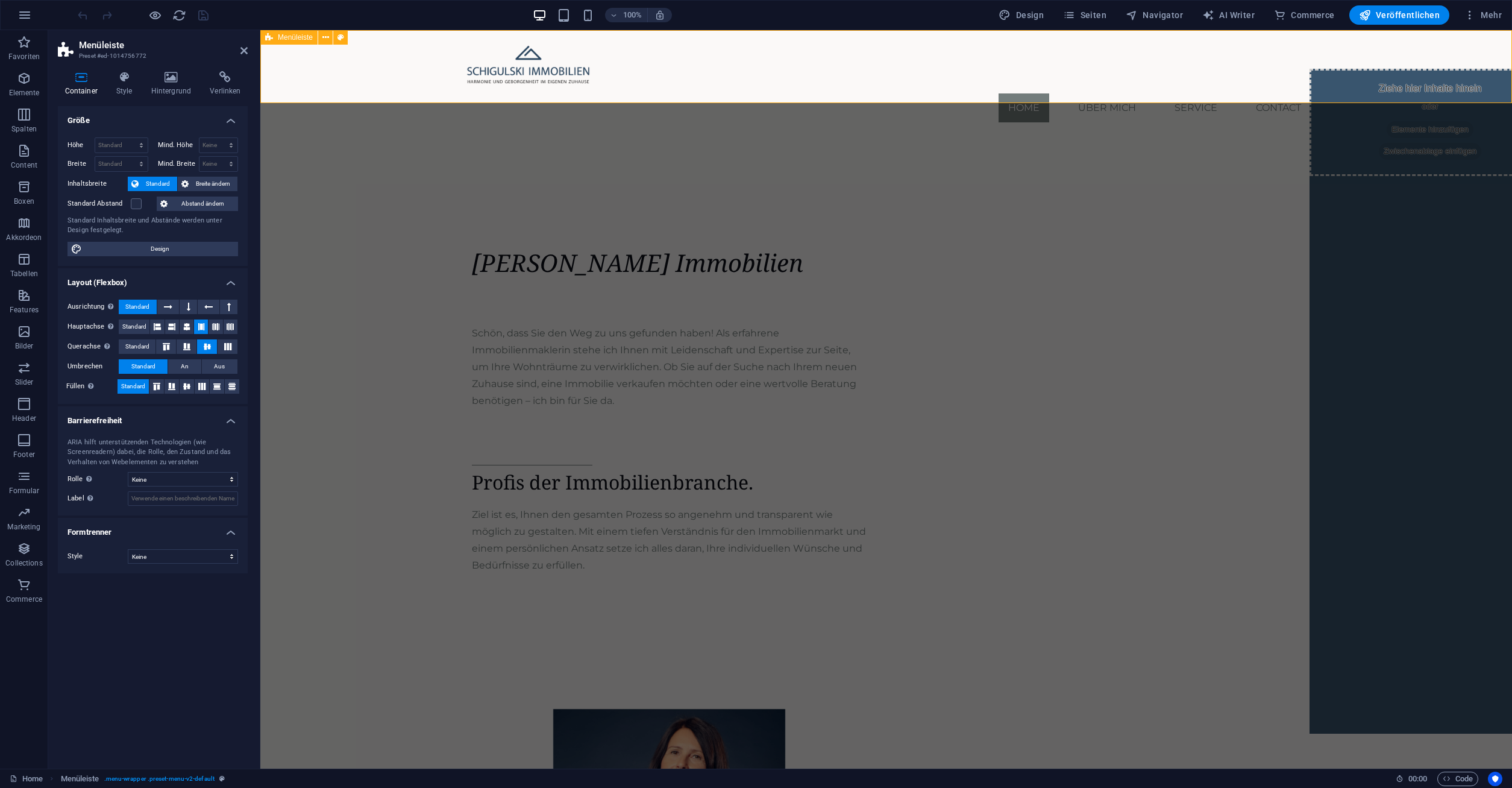
click at [324, 79] on div "Menu Home Über mich Service Contact" at bounding box center [886, 81] width 1252 height 102
click at [321, 41] on button at bounding box center [325, 37] width 14 height 14
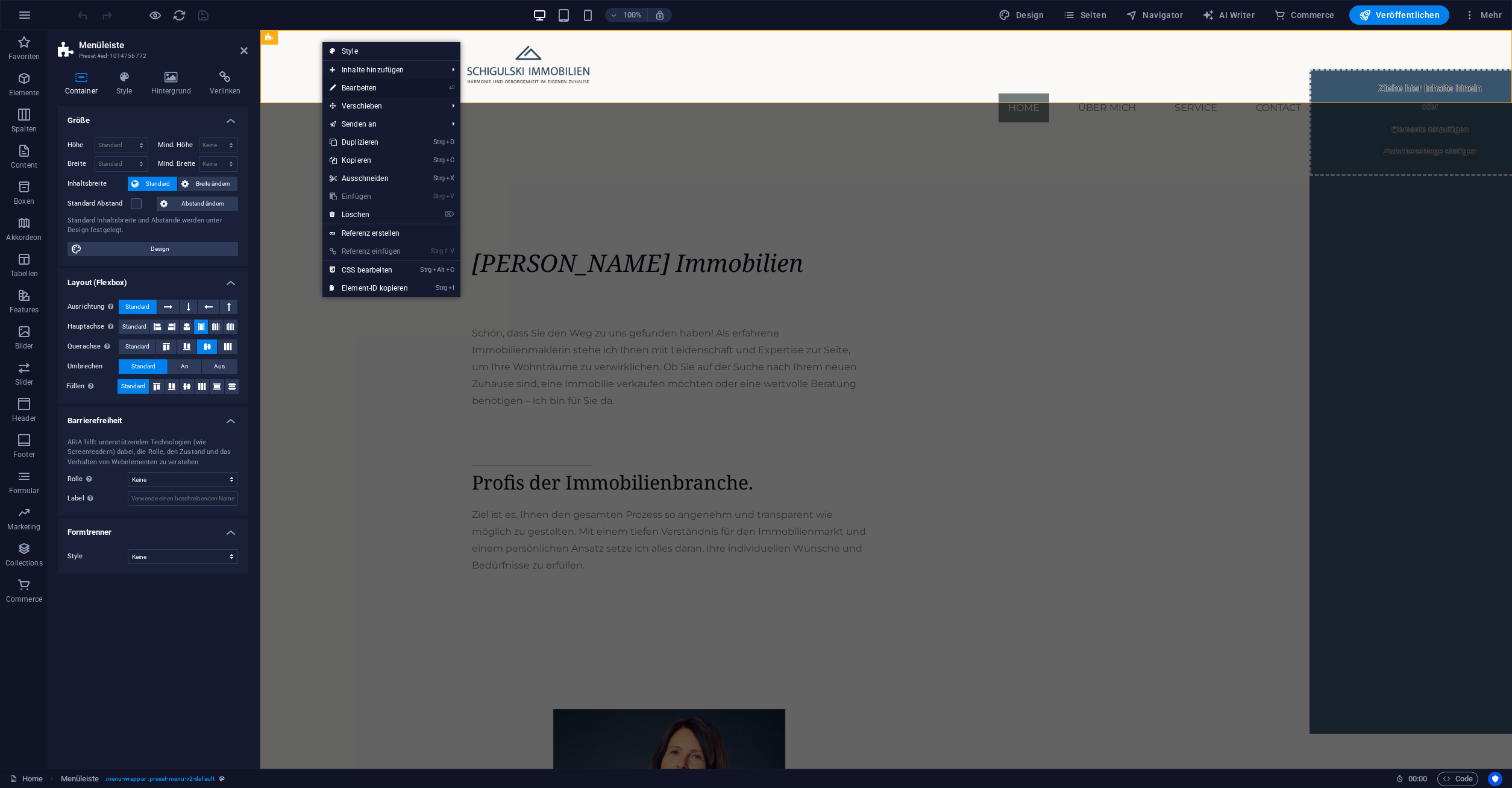
click at [361, 89] on link "⏎ Bearbeiten" at bounding box center [369, 88] width 92 height 18
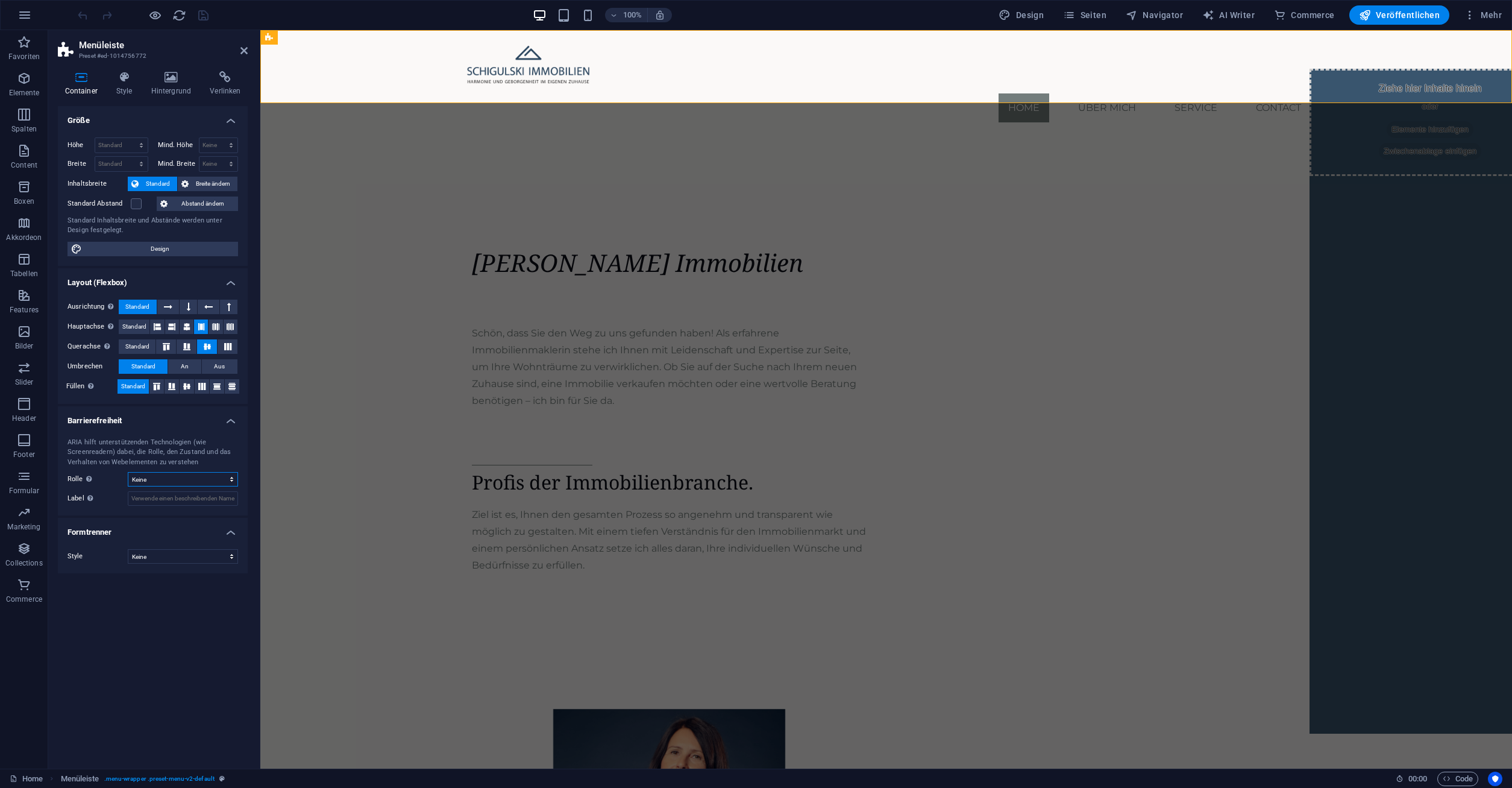
click at [127, 472] on select "Keine Alert Article Banner Comment Complementary Dialog Footer Header Marquee P…" at bounding box center [182, 478] width 110 height 14
click at [189, 481] on select "Keine Alert Article Banner Comment Complementary Dialog Footer Header Marquee P…" at bounding box center [182, 478] width 110 height 14
click at [1110, 93] on nav "Home Über mich Service Contact" at bounding box center [886, 108] width 848 height 29
select select
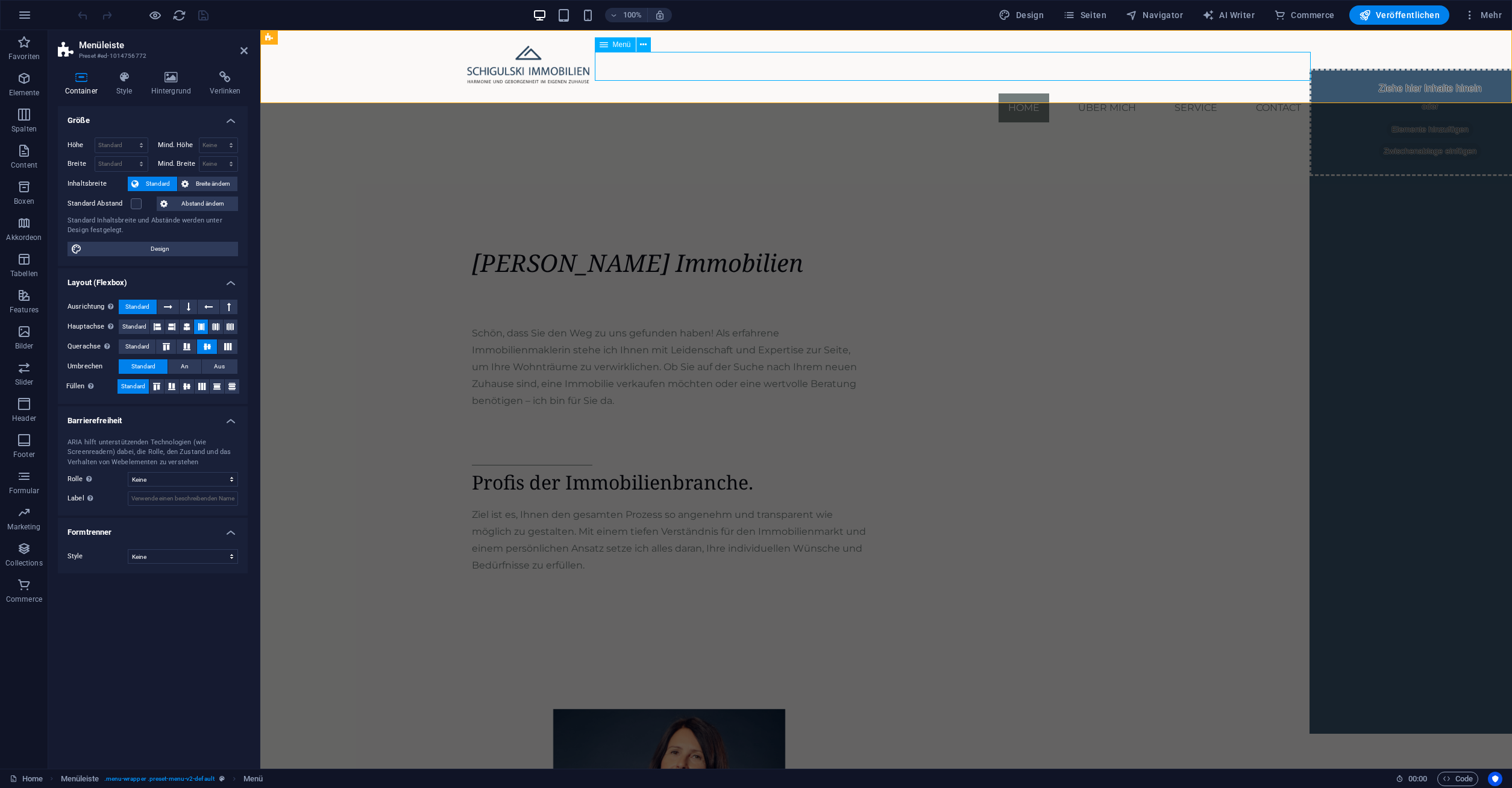
select select "2"
select select
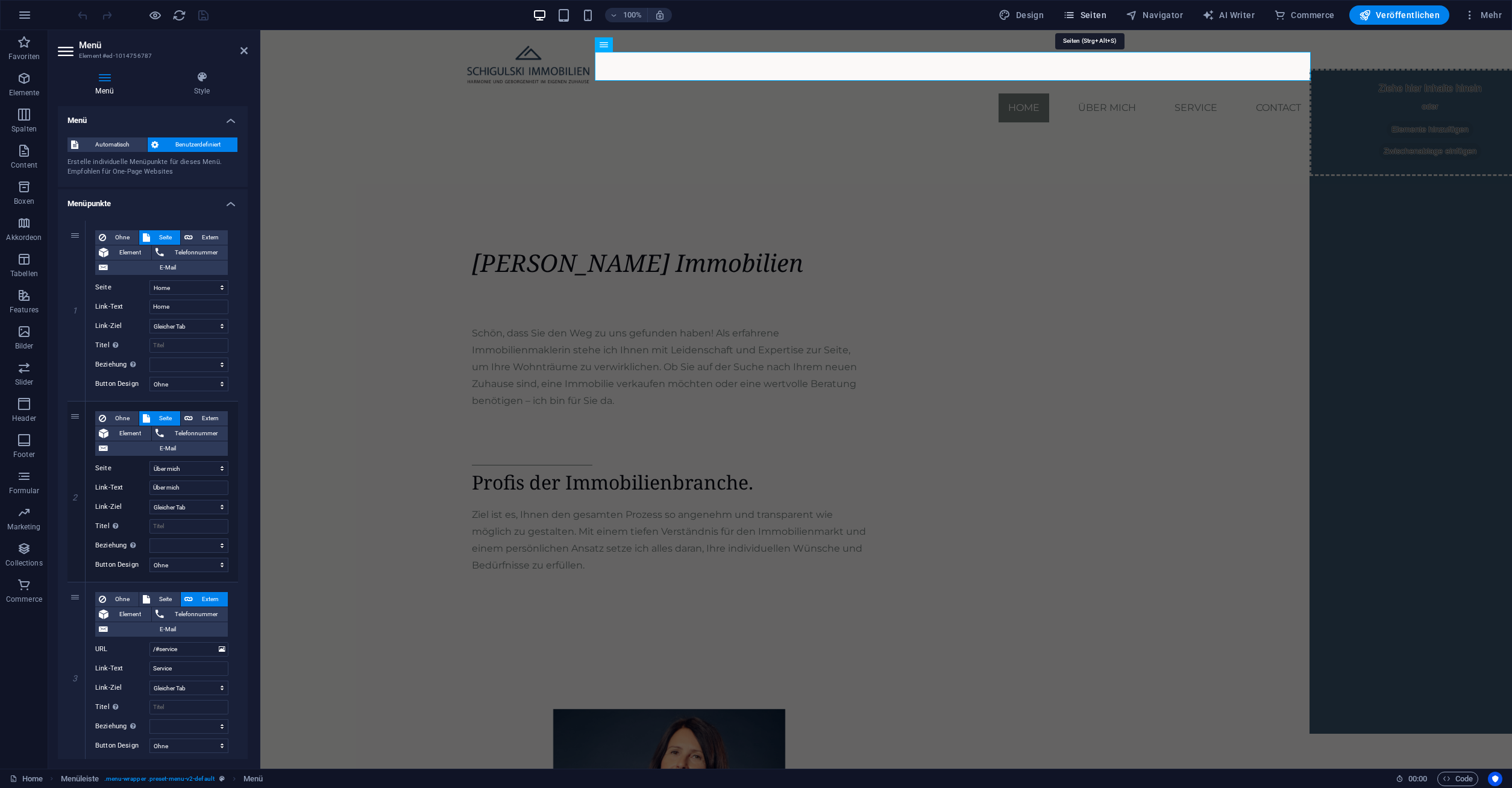
click at [1106, 12] on span "Seiten" at bounding box center [1084, 15] width 43 height 12
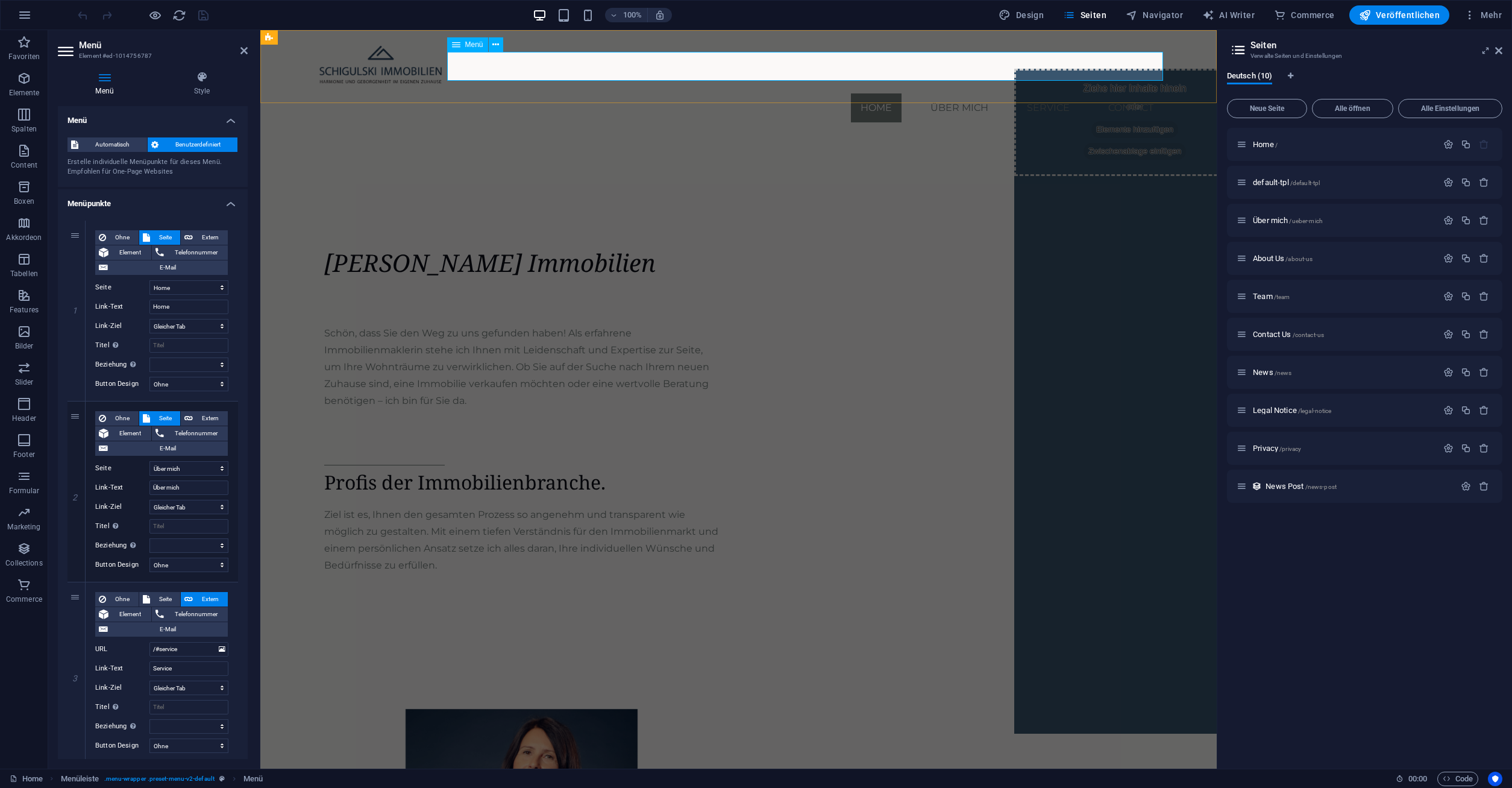
click at [971, 93] on nav "Home Über mich Service Contact" at bounding box center [738, 108] width 848 height 29
click at [563, 247] on div "[PERSON_NAME] Immobilien" at bounding box center [522, 277] width 395 height 60
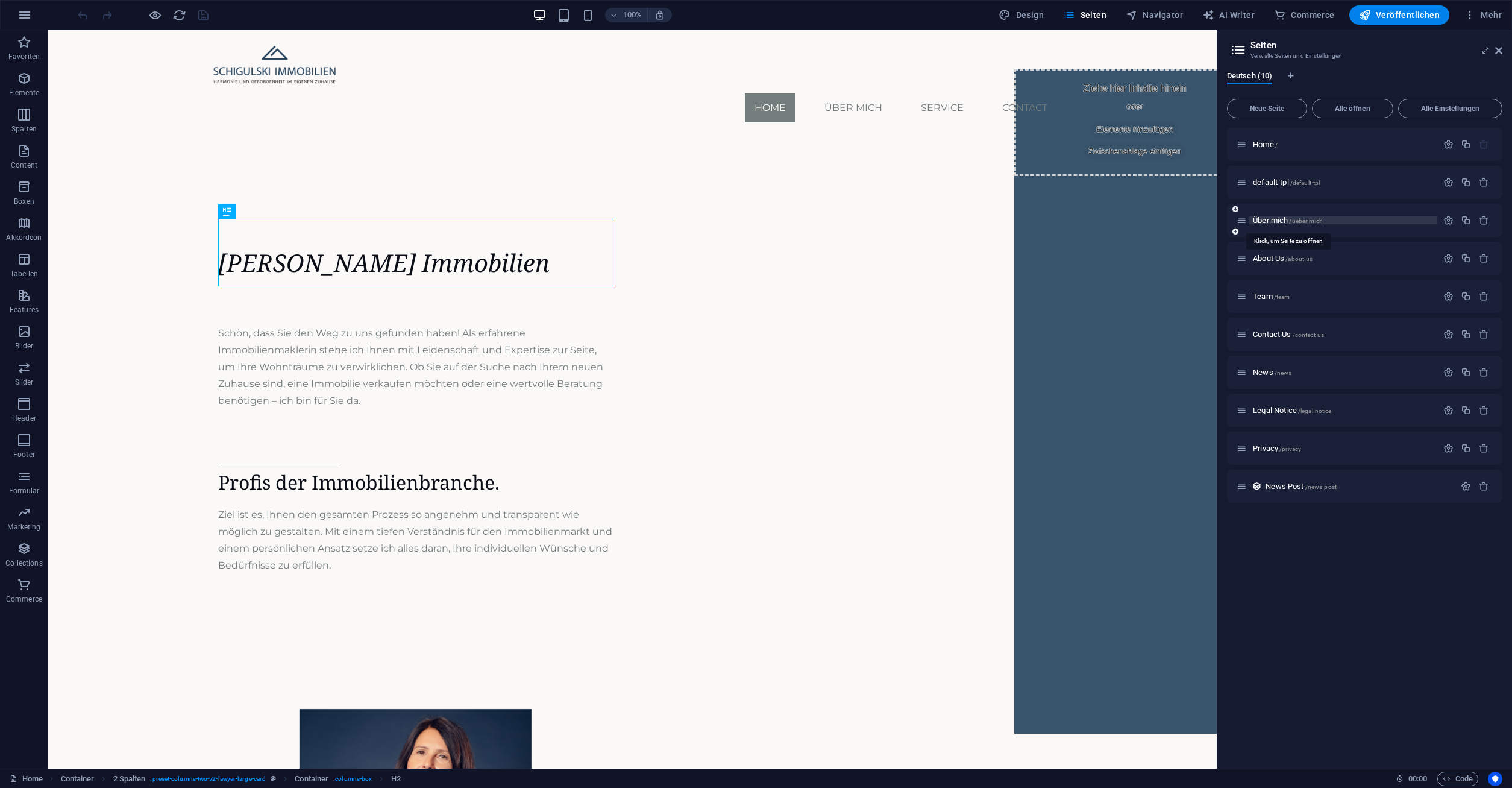
click at [1274, 217] on span "Über mich /ueber-mich" at bounding box center [1287, 221] width 70 height 9
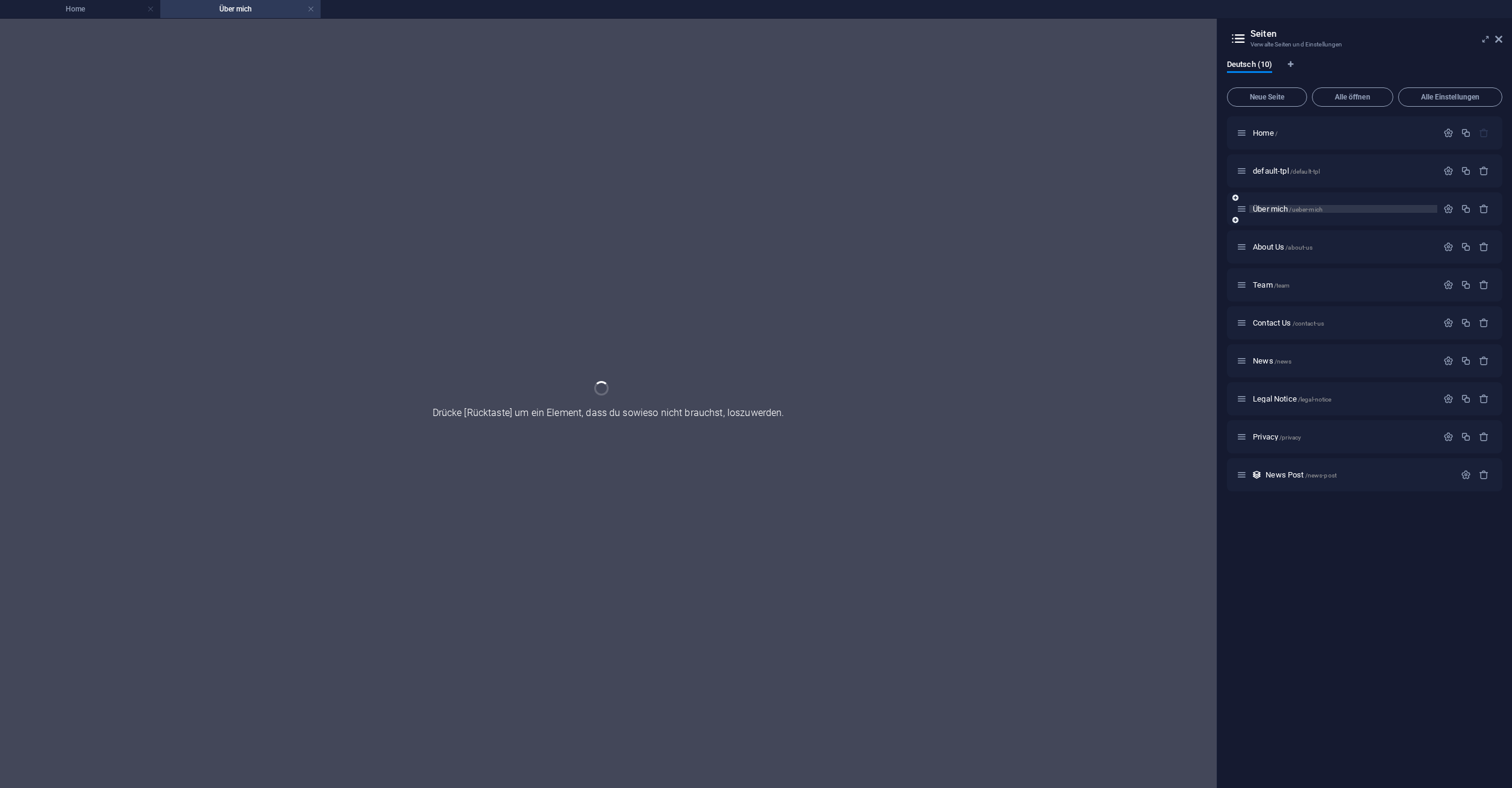
click at [1274, 217] on div "Über mich /ueber-mich" at bounding box center [1365, 209] width 276 height 33
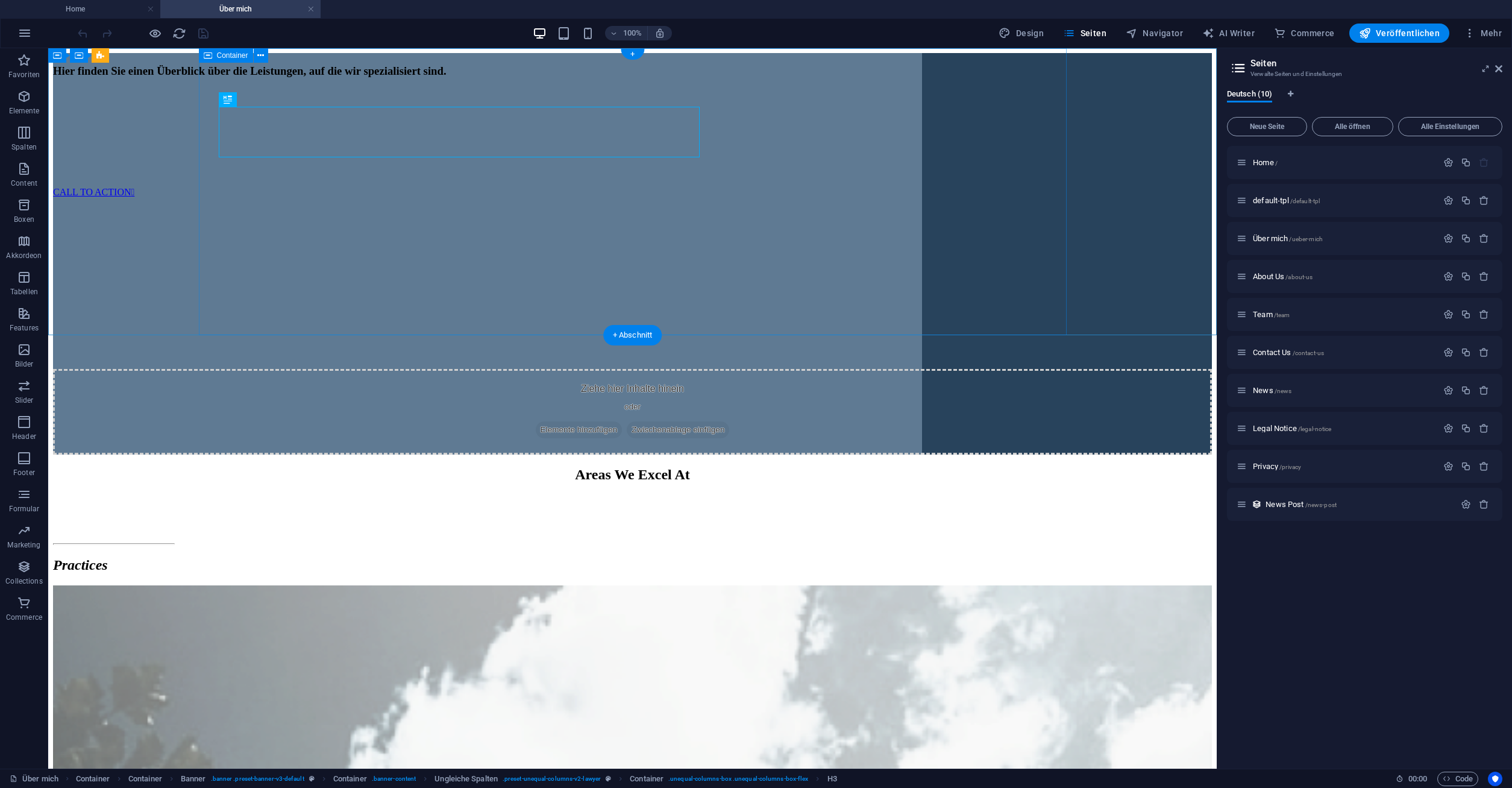
click at [224, 70] on div "Hier finden Sie einen Überblick über die Leistungen, auf die wir spezialisiert …" at bounding box center [632, 253] width 1159 height 401
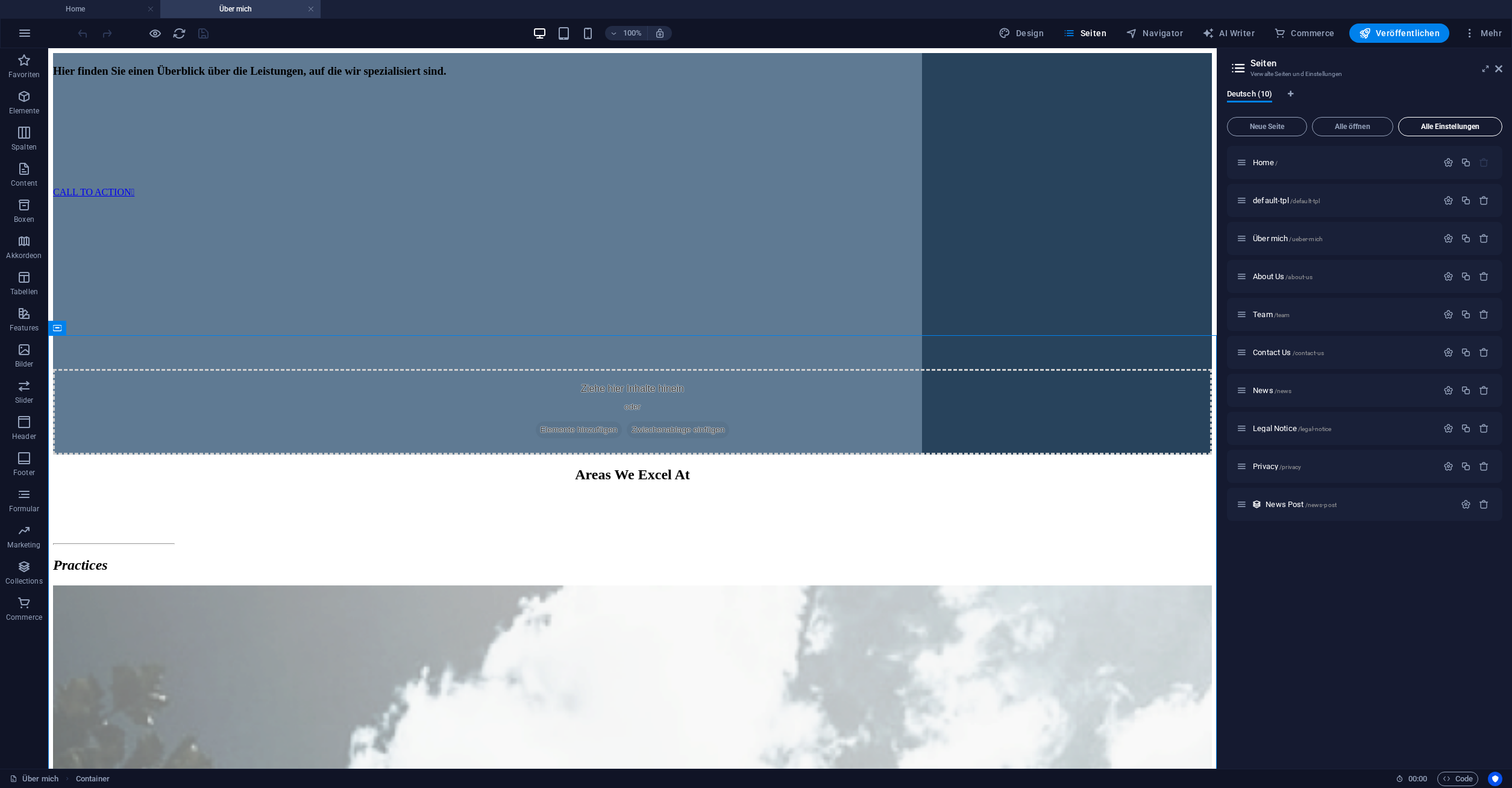
click at [1435, 134] on button "Alle Einstellungen" at bounding box center [1450, 126] width 104 height 19
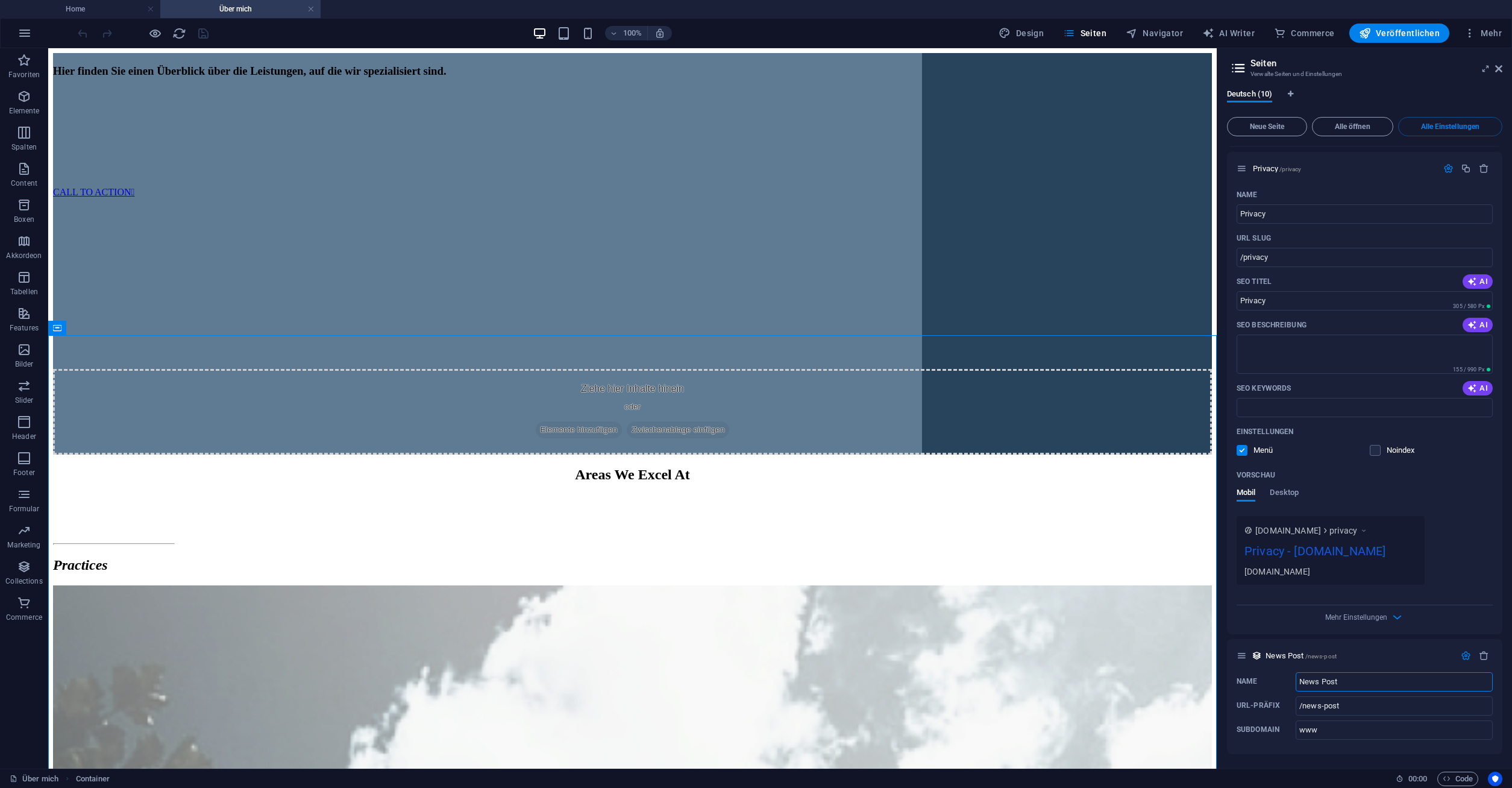
click at [237, 4] on h4 "Über mich" at bounding box center [241, 9] width 160 height 13
click at [1011, 34] on icon "button" at bounding box center [1004, 33] width 12 height 12
select select "px"
select select "400"
select select "px"
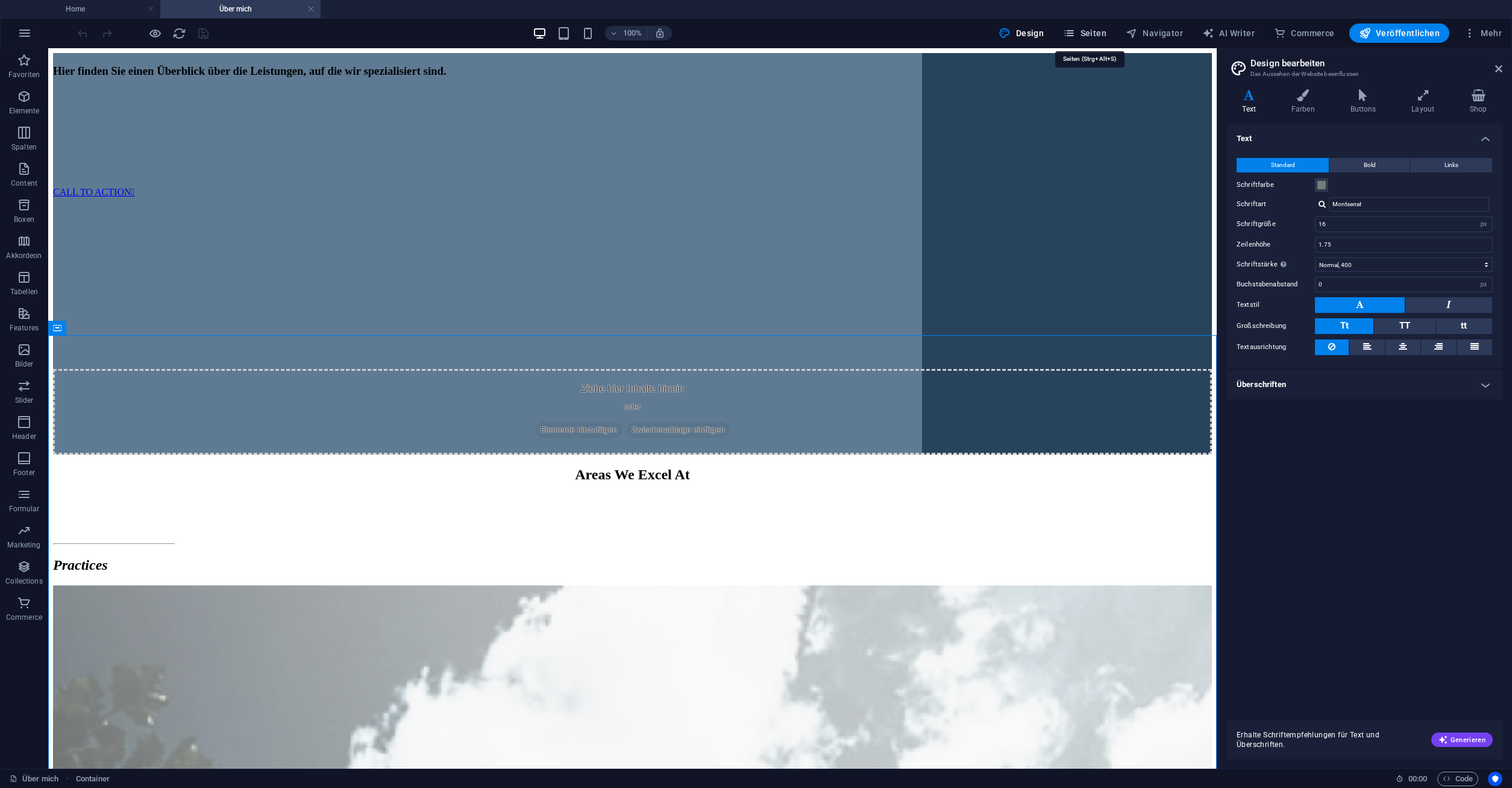
click at [1102, 33] on span "Seiten" at bounding box center [1084, 33] width 43 height 12
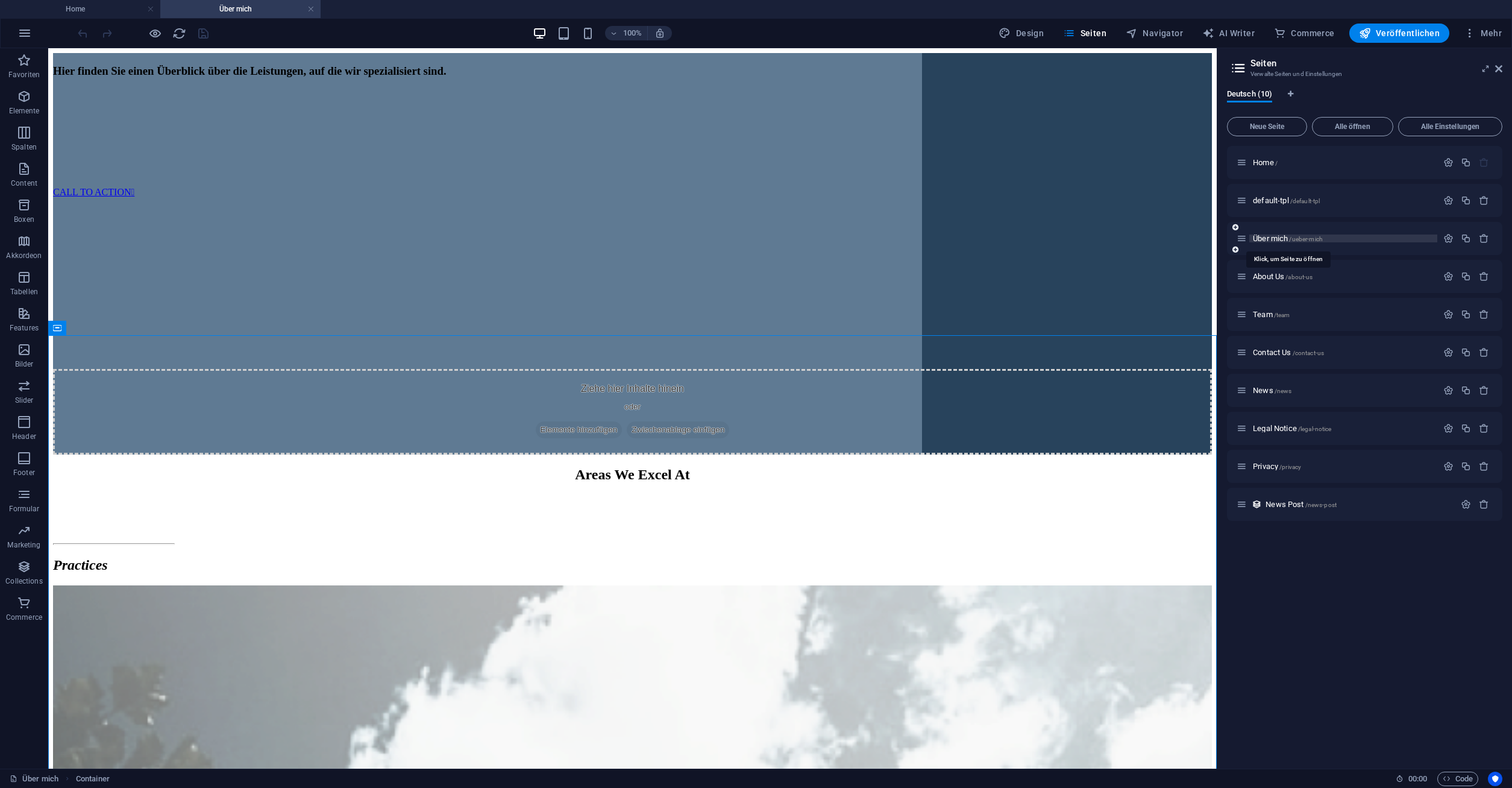
click at [1278, 236] on span "Über mich /ueber-mich" at bounding box center [1287, 239] width 70 height 9
click at [29, 104] on span "Elemente" at bounding box center [24, 104] width 48 height 29
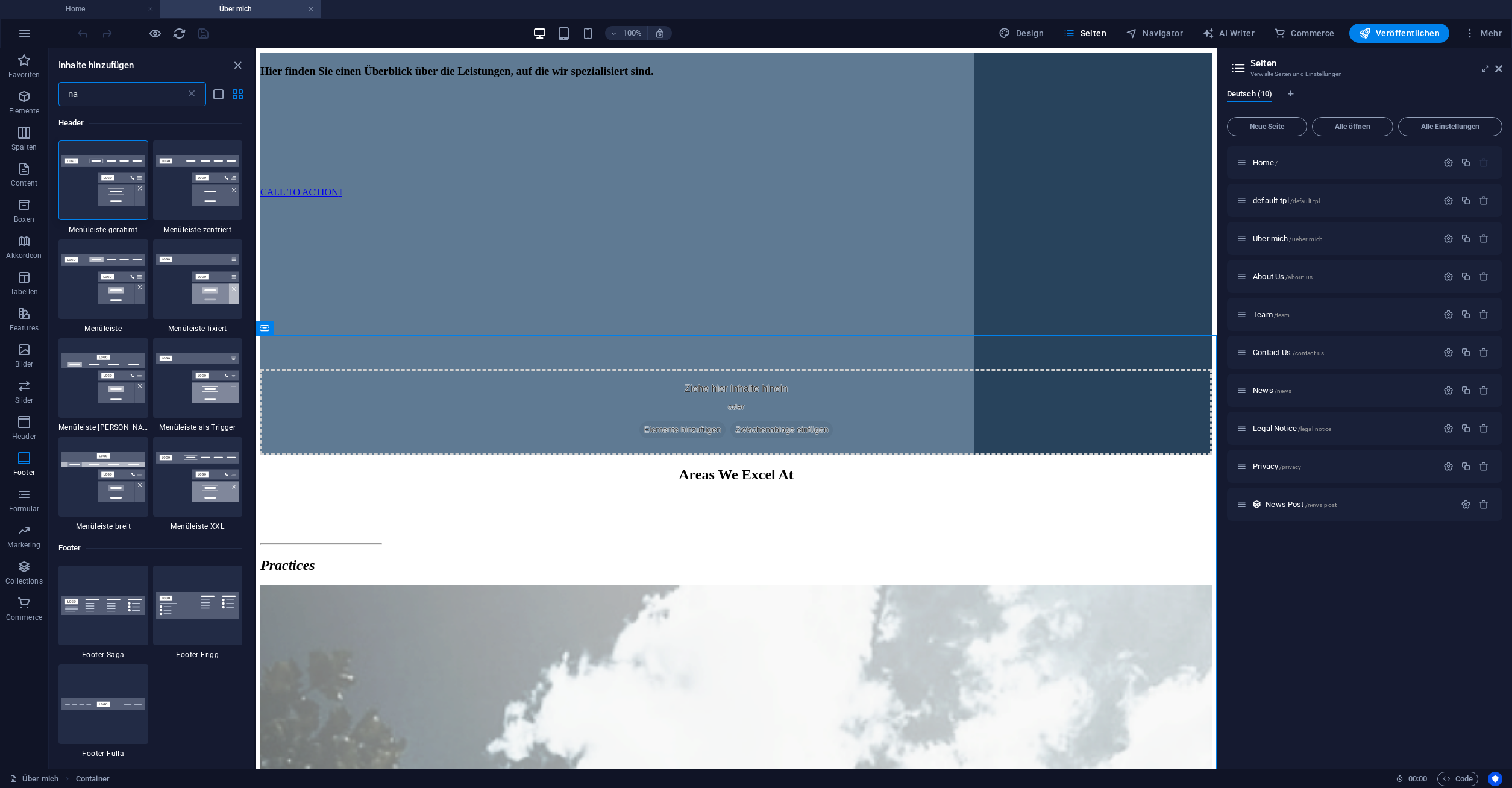
type input "n"
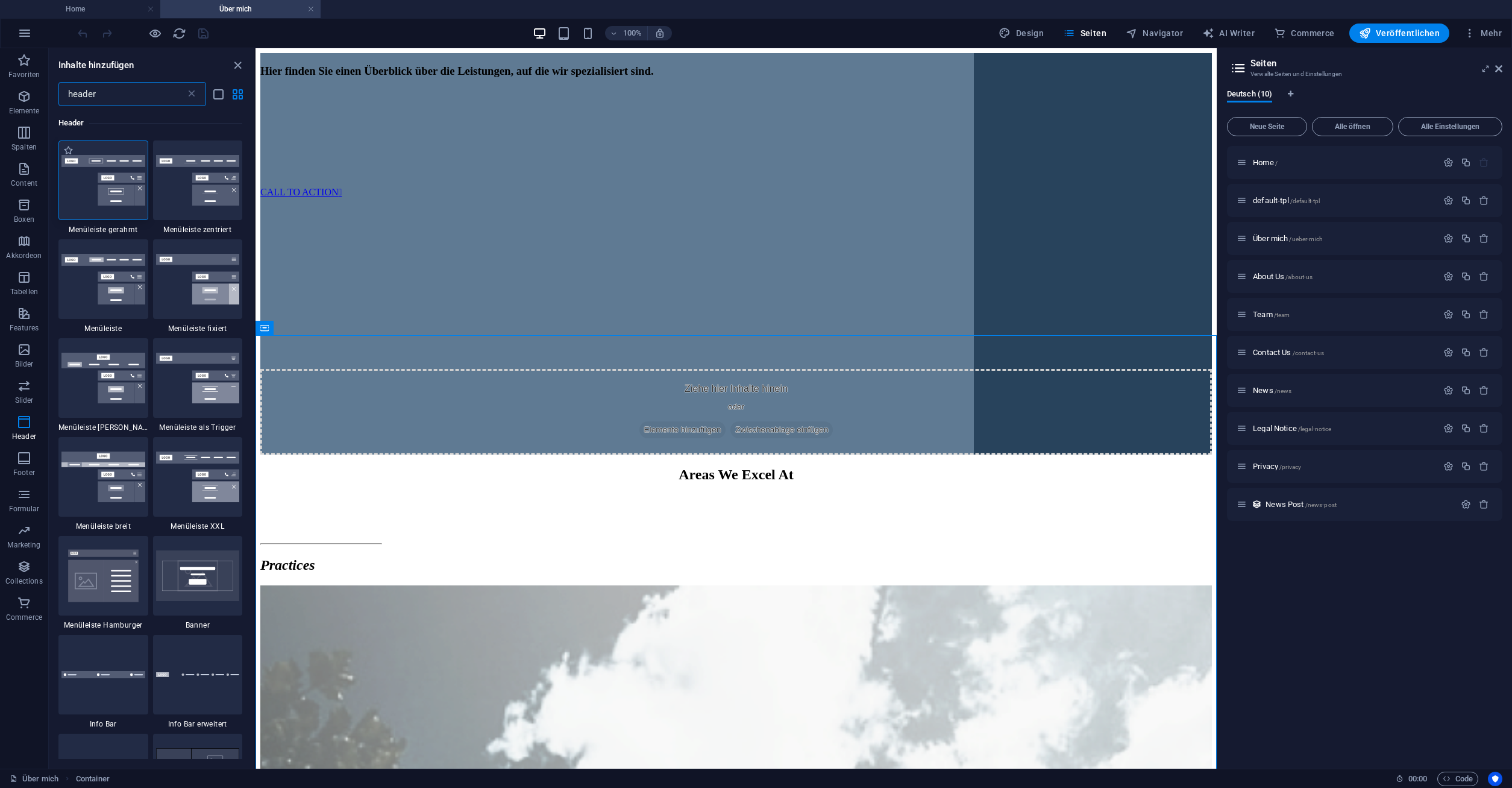
type input "header"
click at [104, 185] on img at bounding box center [103, 180] width 84 height 51
click at [256, 185] on div "Ziehe hier rein, um den vorhandenen Inhalt zu ersetzen. Drücke "Strg", wenn du …" at bounding box center [736, 408] width 961 height 720
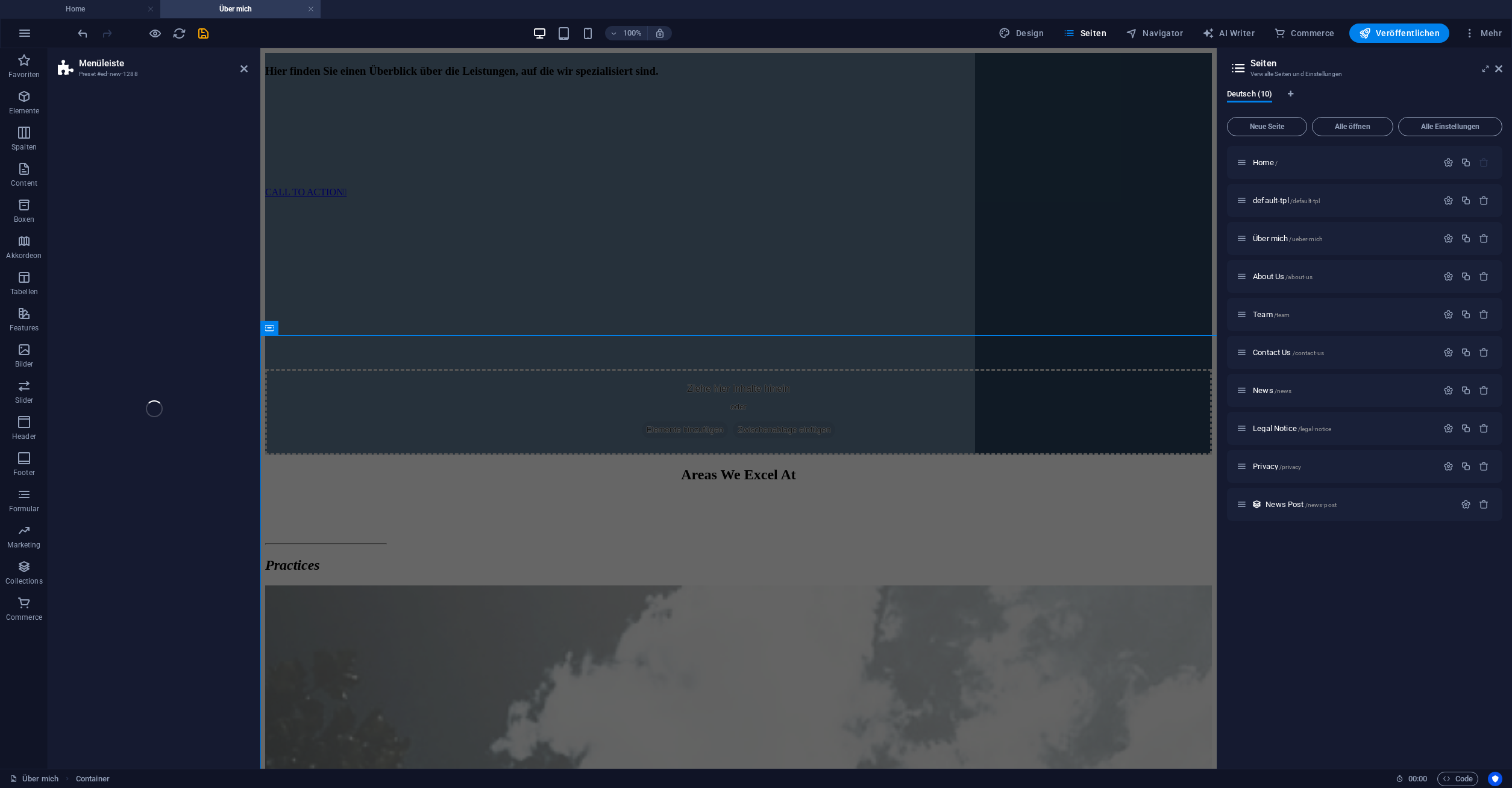
scroll to position [1247, 0]
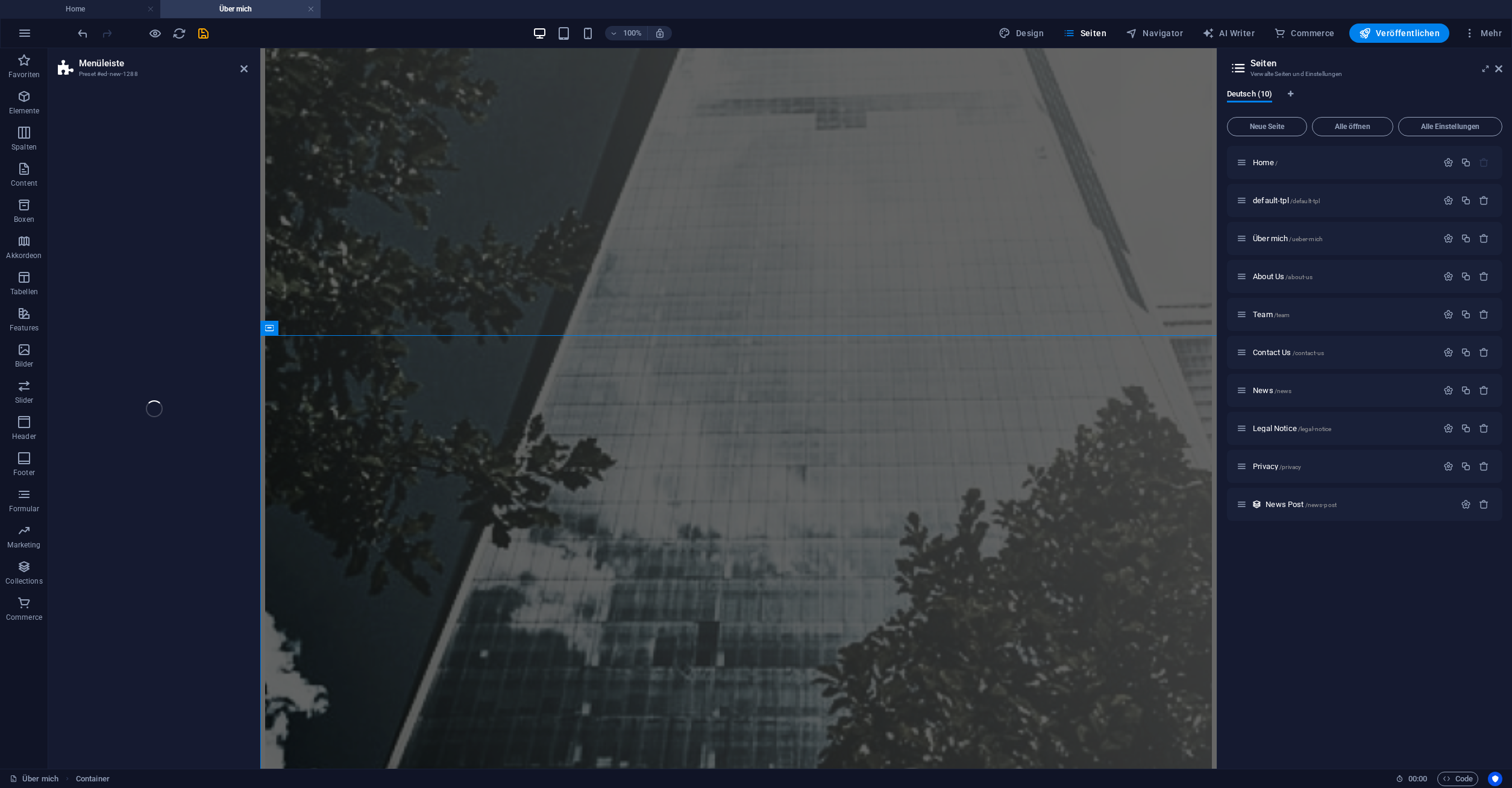
select select "rem"
select select "preset-menu-v2-border"
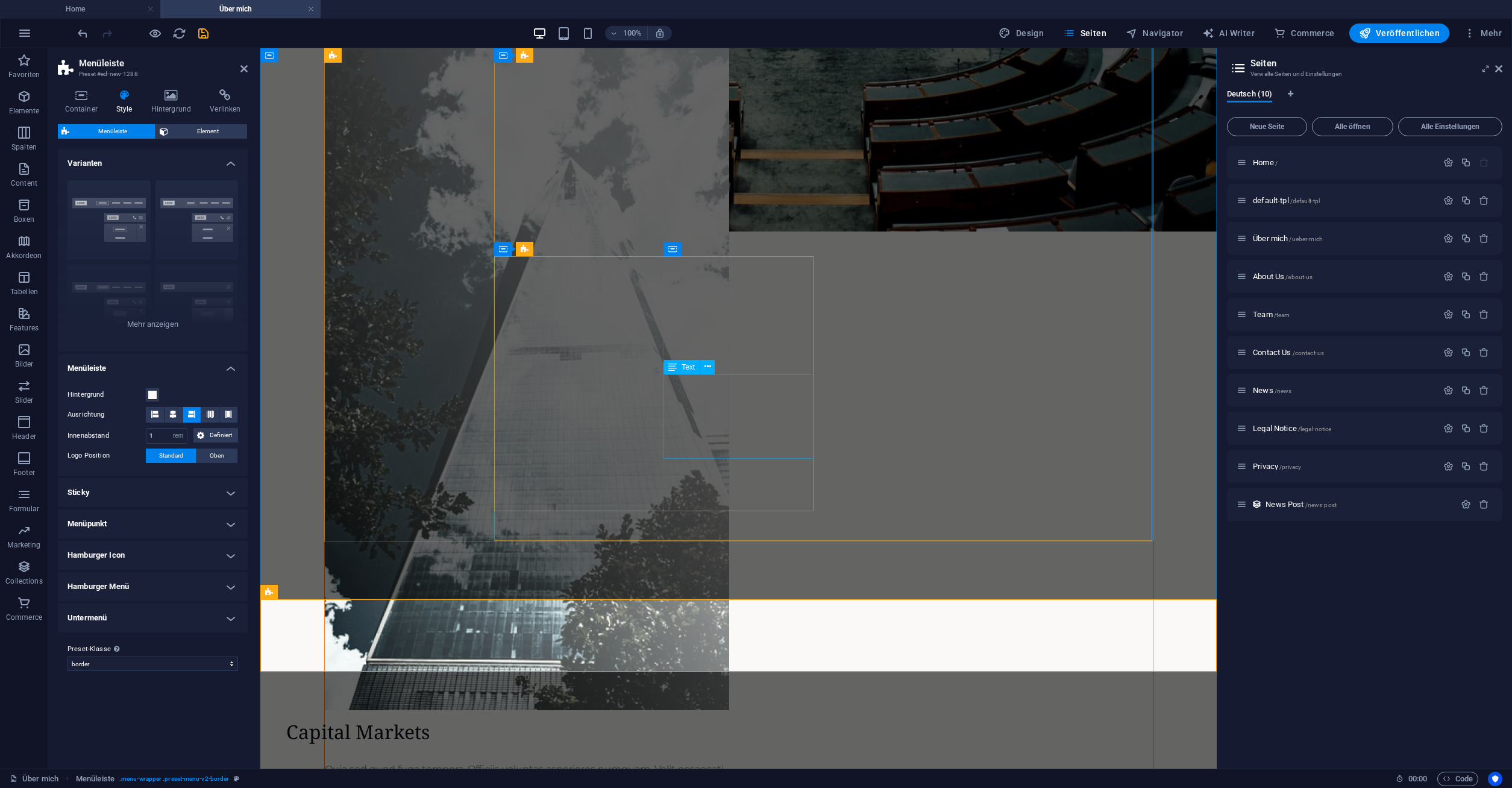
scroll to position [843, 0]
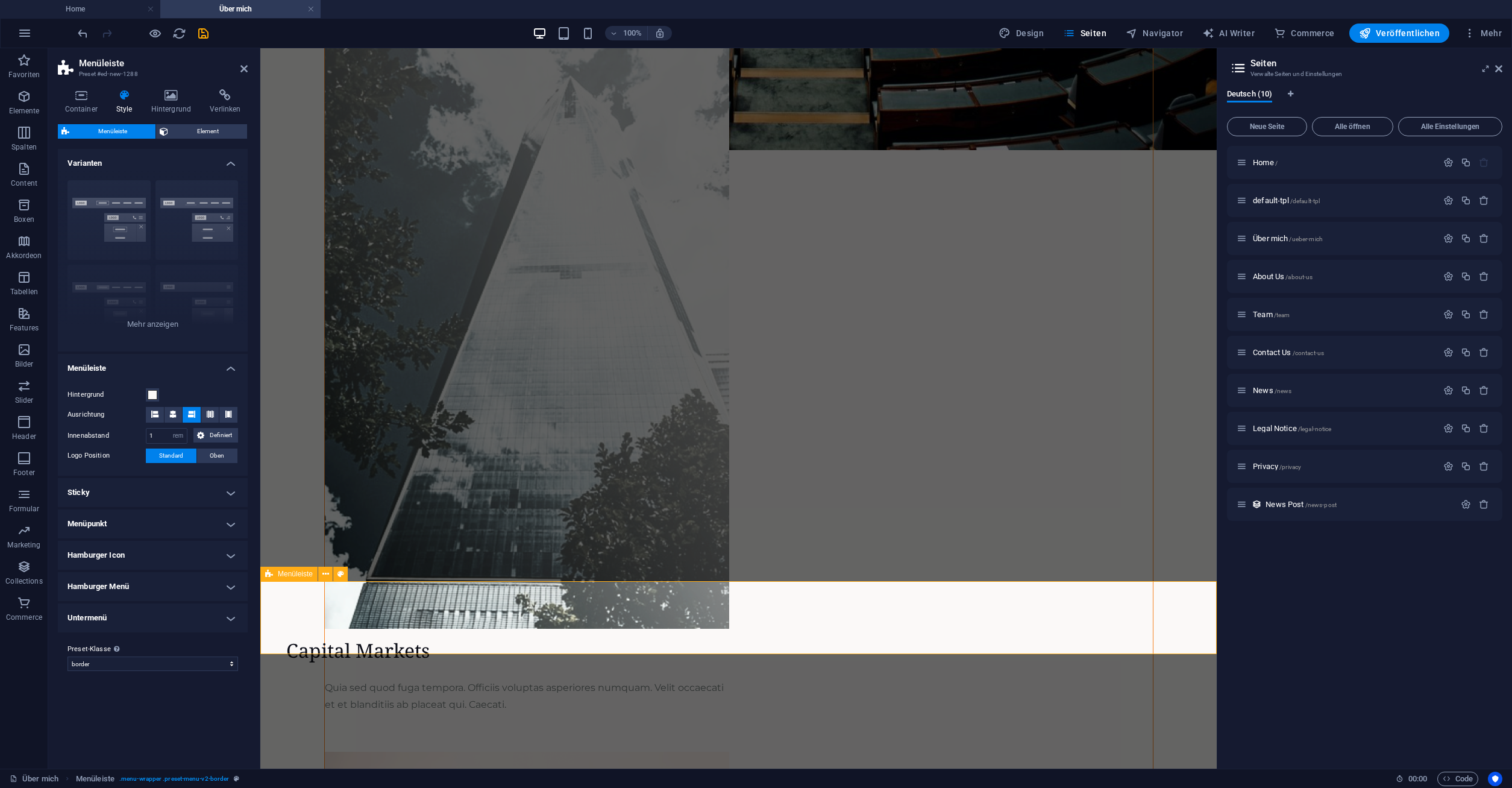
click at [306, 576] on span "Menüleiste" at bounding box center [294, 574] width 35 height 8
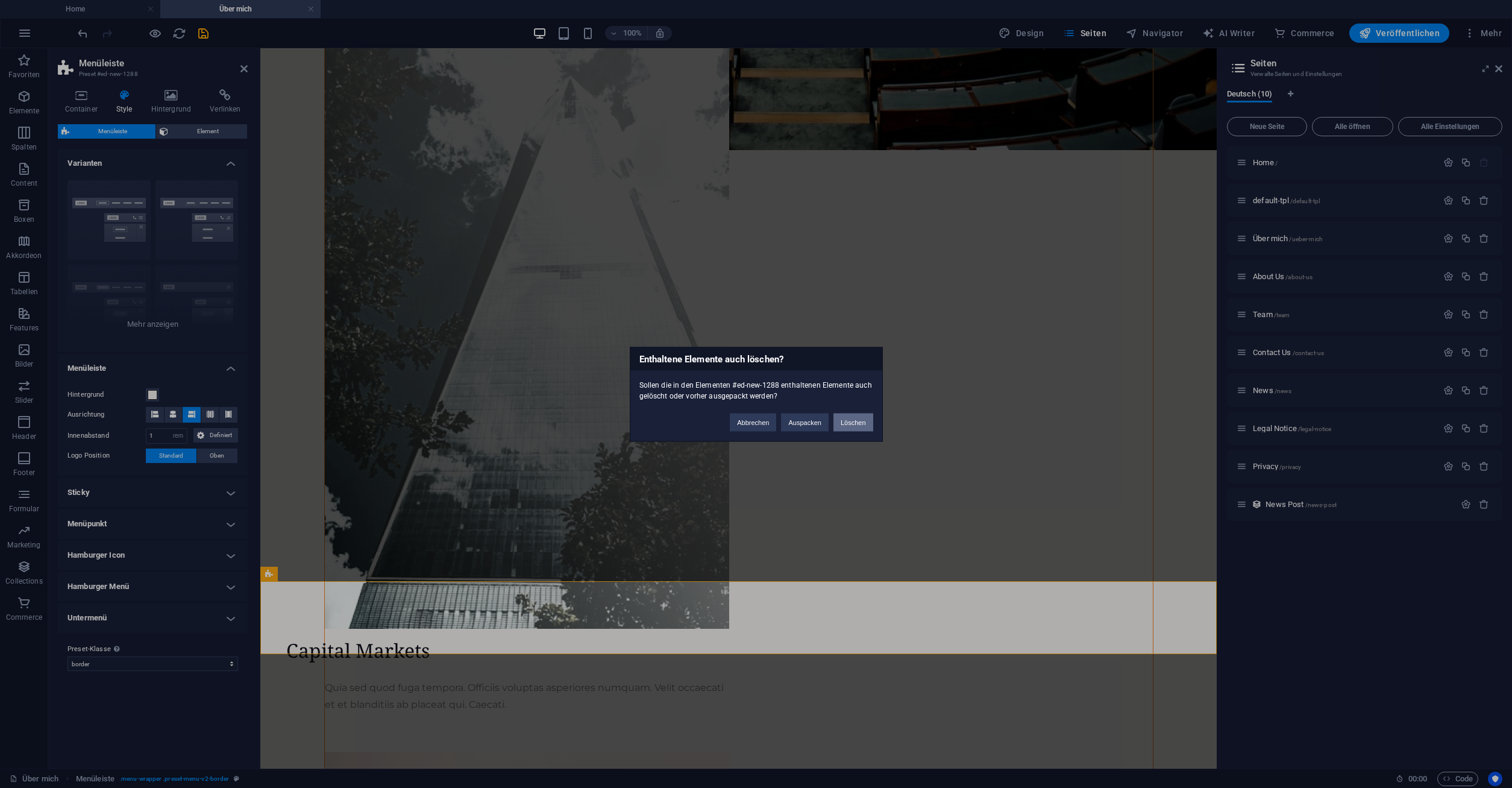
click at [863, 421] on button "Löschen" at bounding box center [853, 421] width 40 height 18
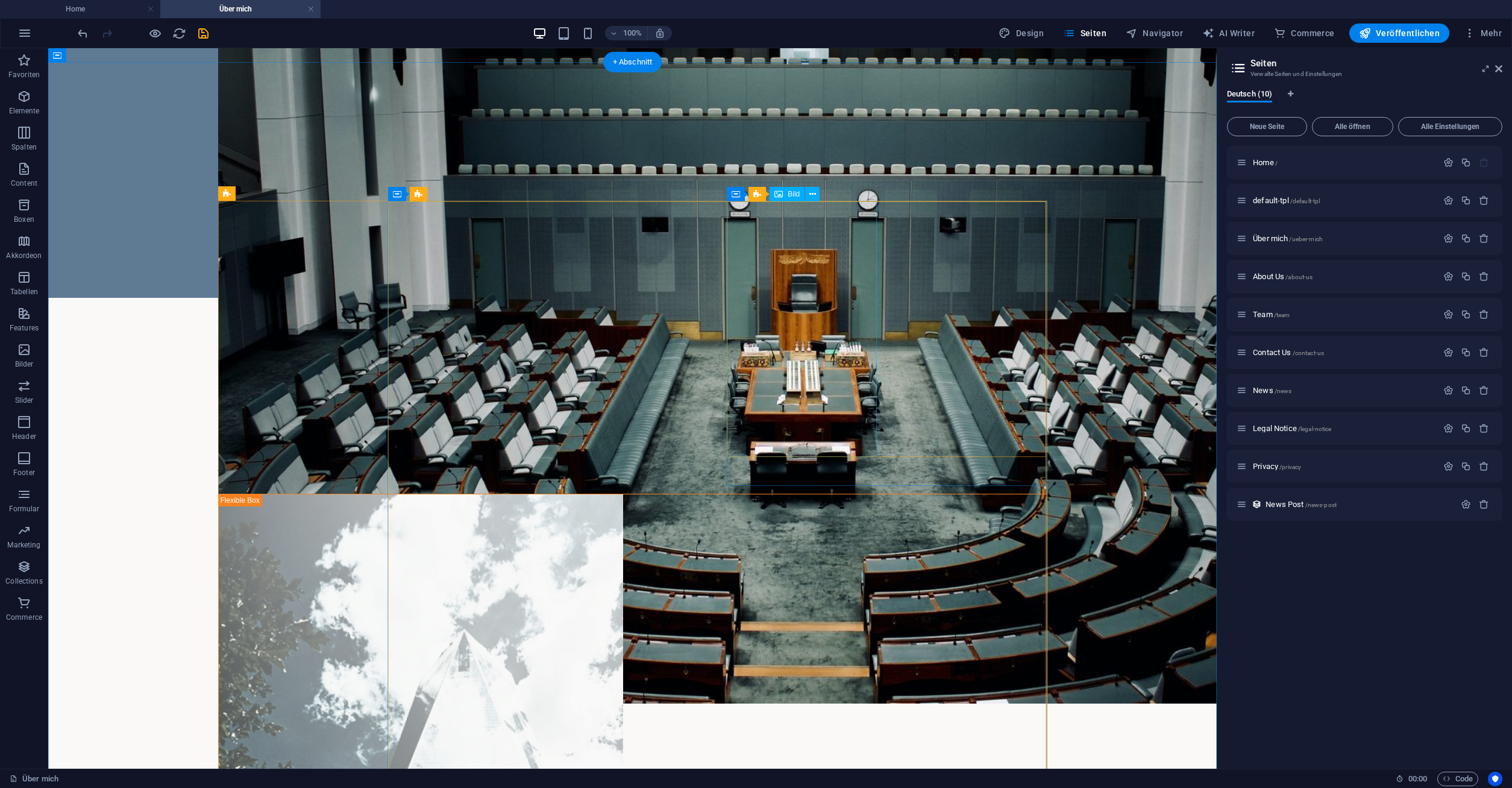
scroll to position [0, 0]
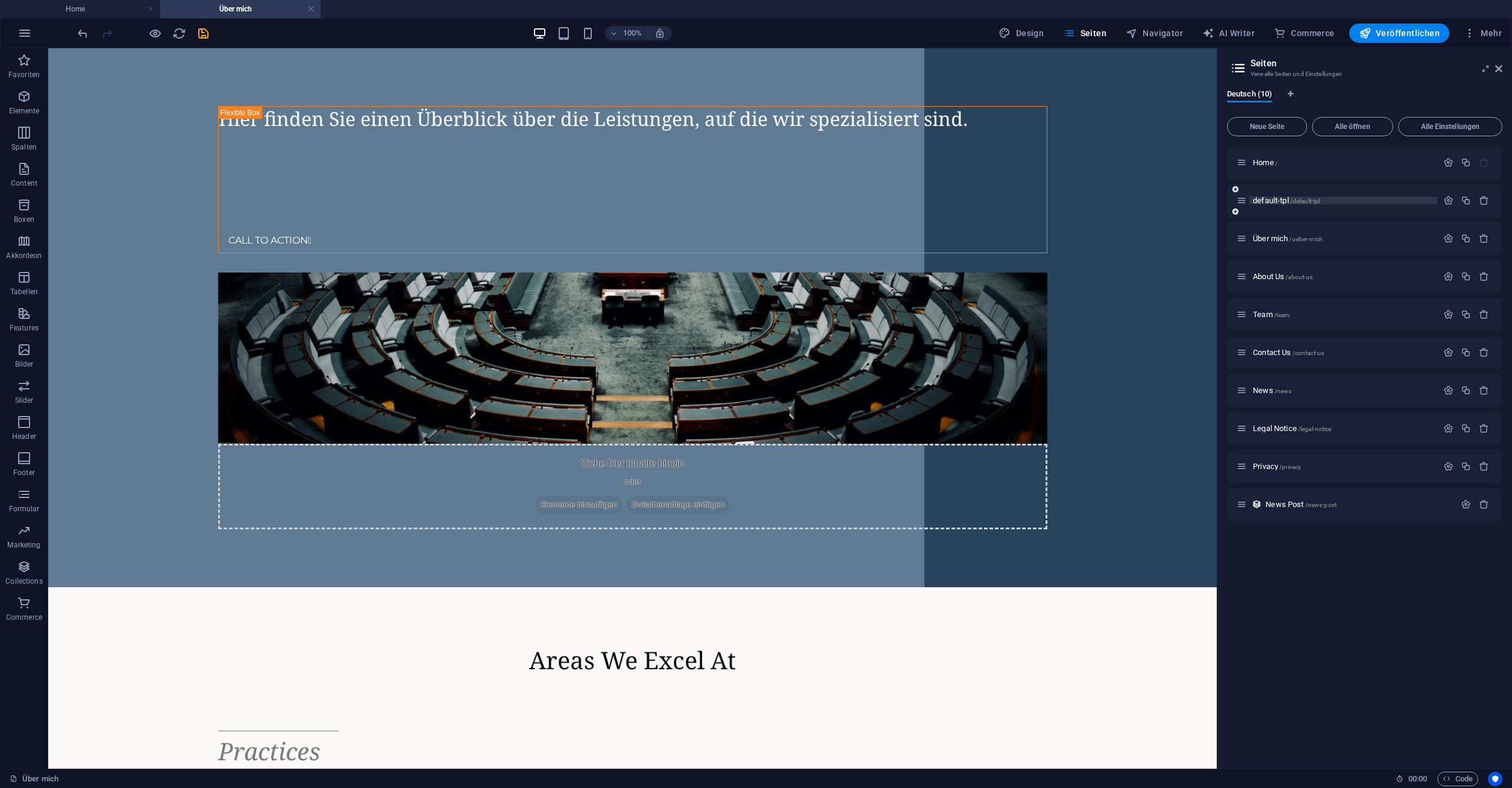
click at [1267, 201] on span "default-tpl /default-tpl" at bounding box center [1285, 201] width 67 height 9
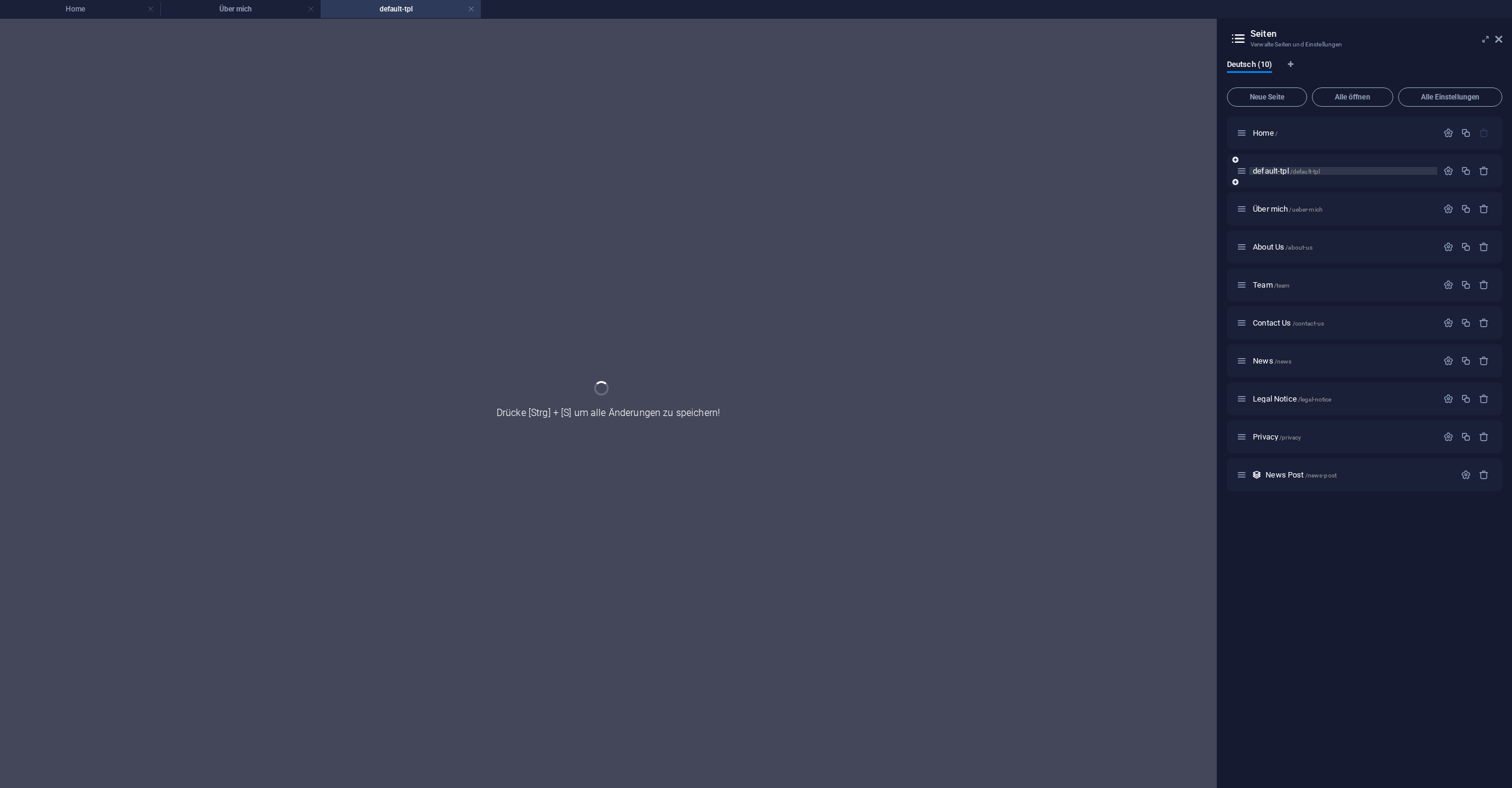
click at [1267, 201] on div "Über mich /ueber-mich" at bounding box center [1365, 209] width 276 height 33
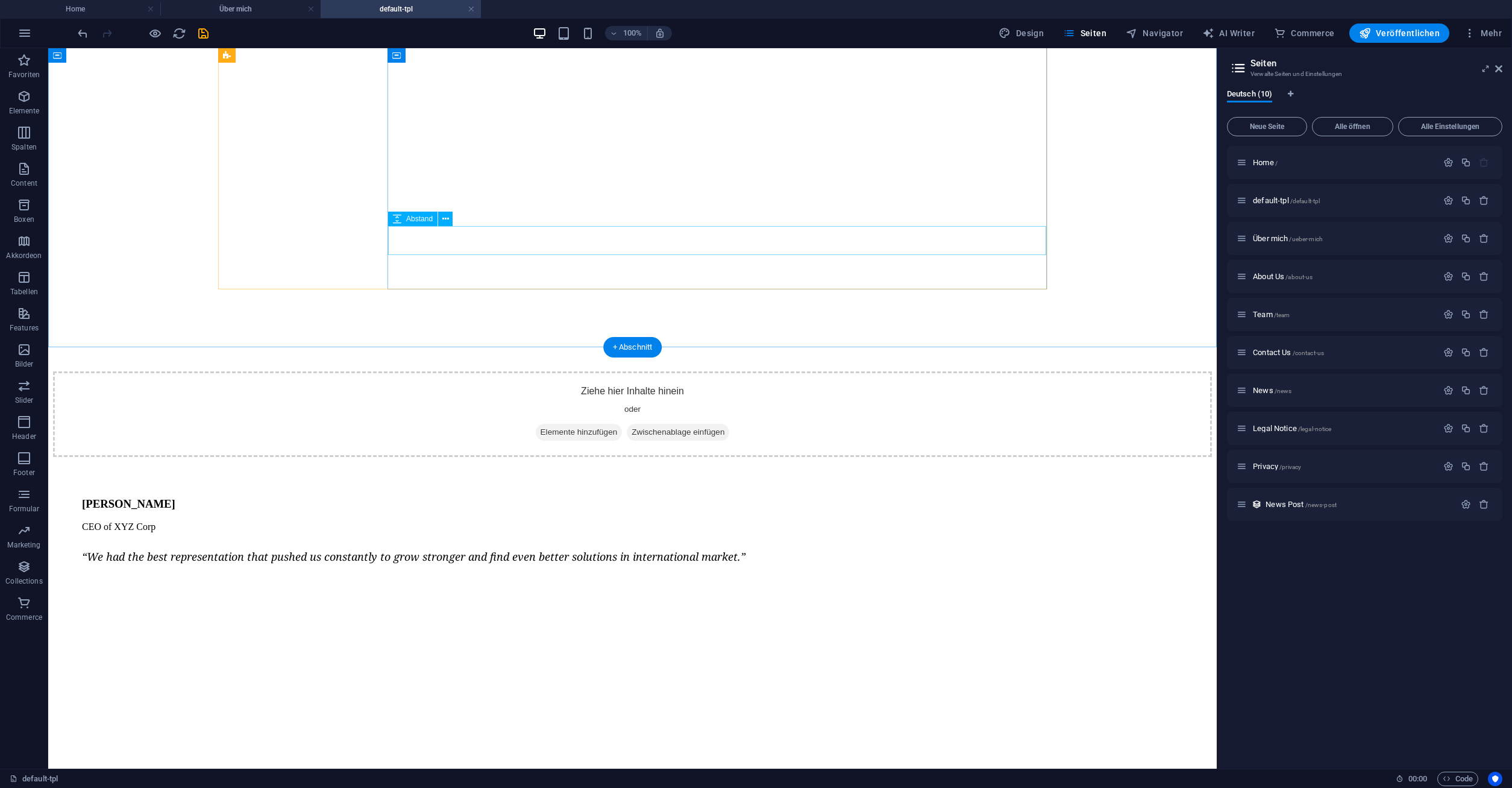
scroll to position [3319, 0]
click at [214, 4] on h4 "Über mich" at bounding box center [241, 9] width 160 height 13
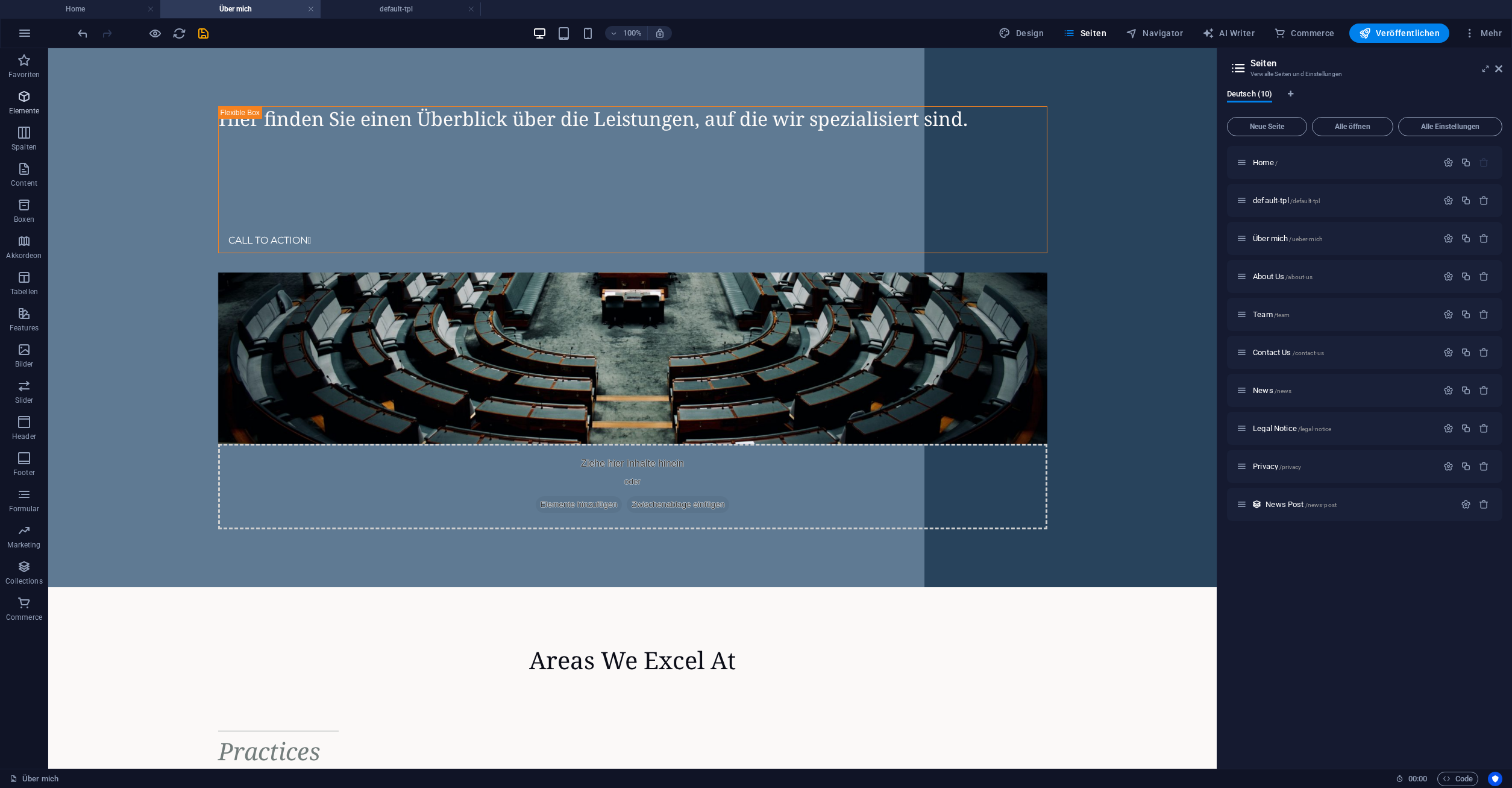
click at [19, 92] on icon "button" at bounding box center [24, 96] width 14 height 14
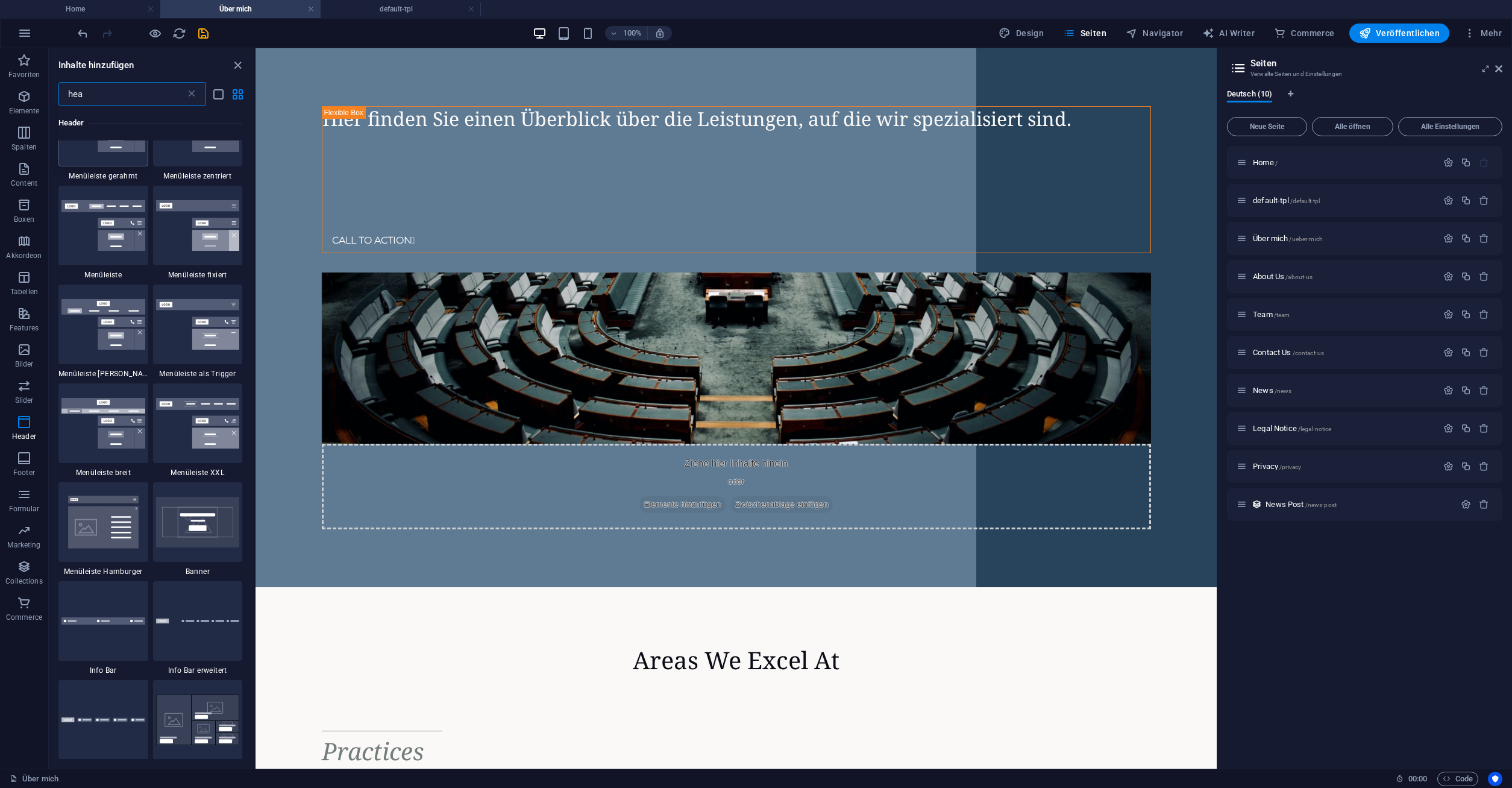
scroll to position [162, 0]
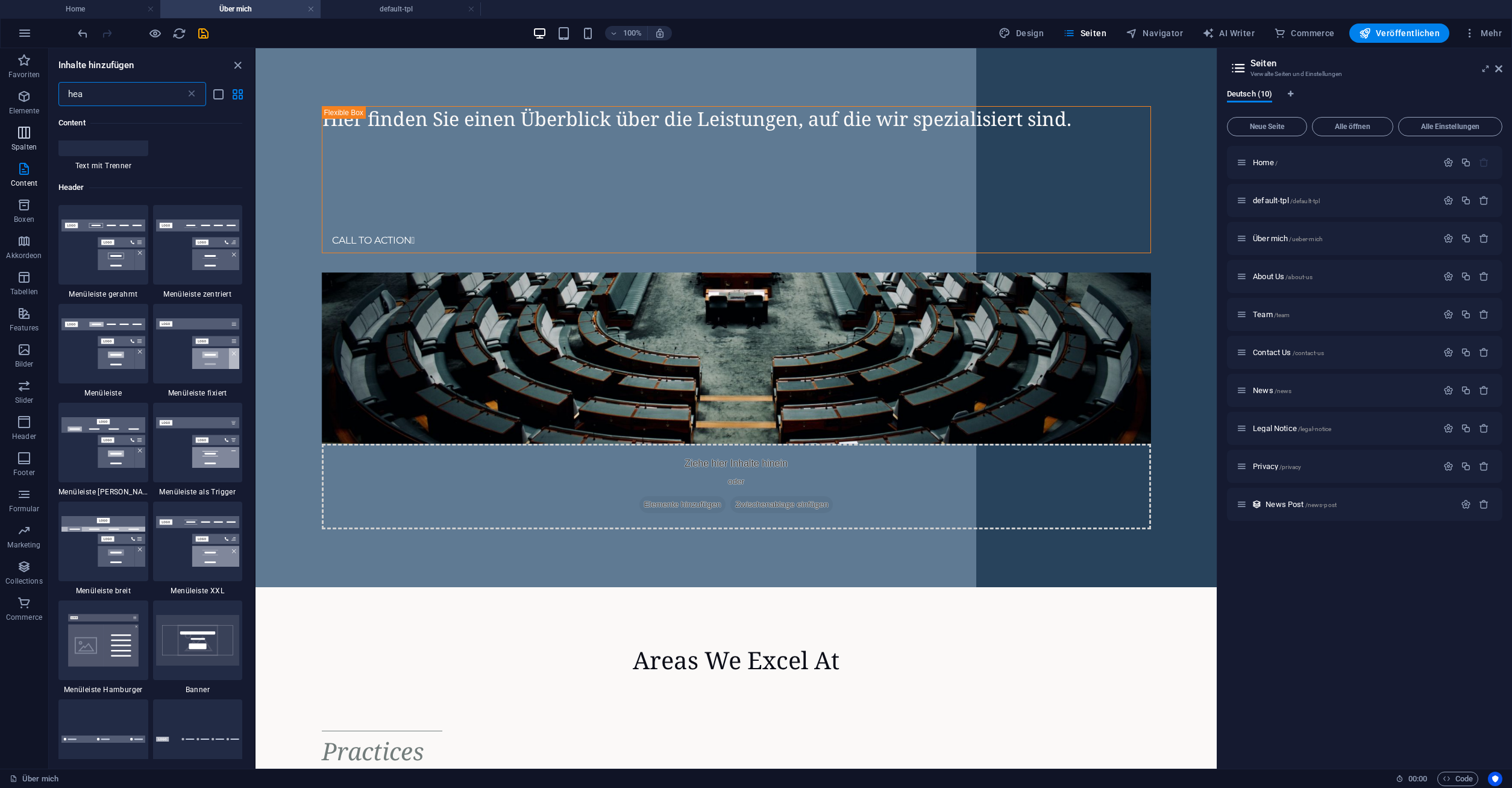
type input "hea"
click at [25, 132] on icon "button" at bounding box center [24, 132] width 14 height 14
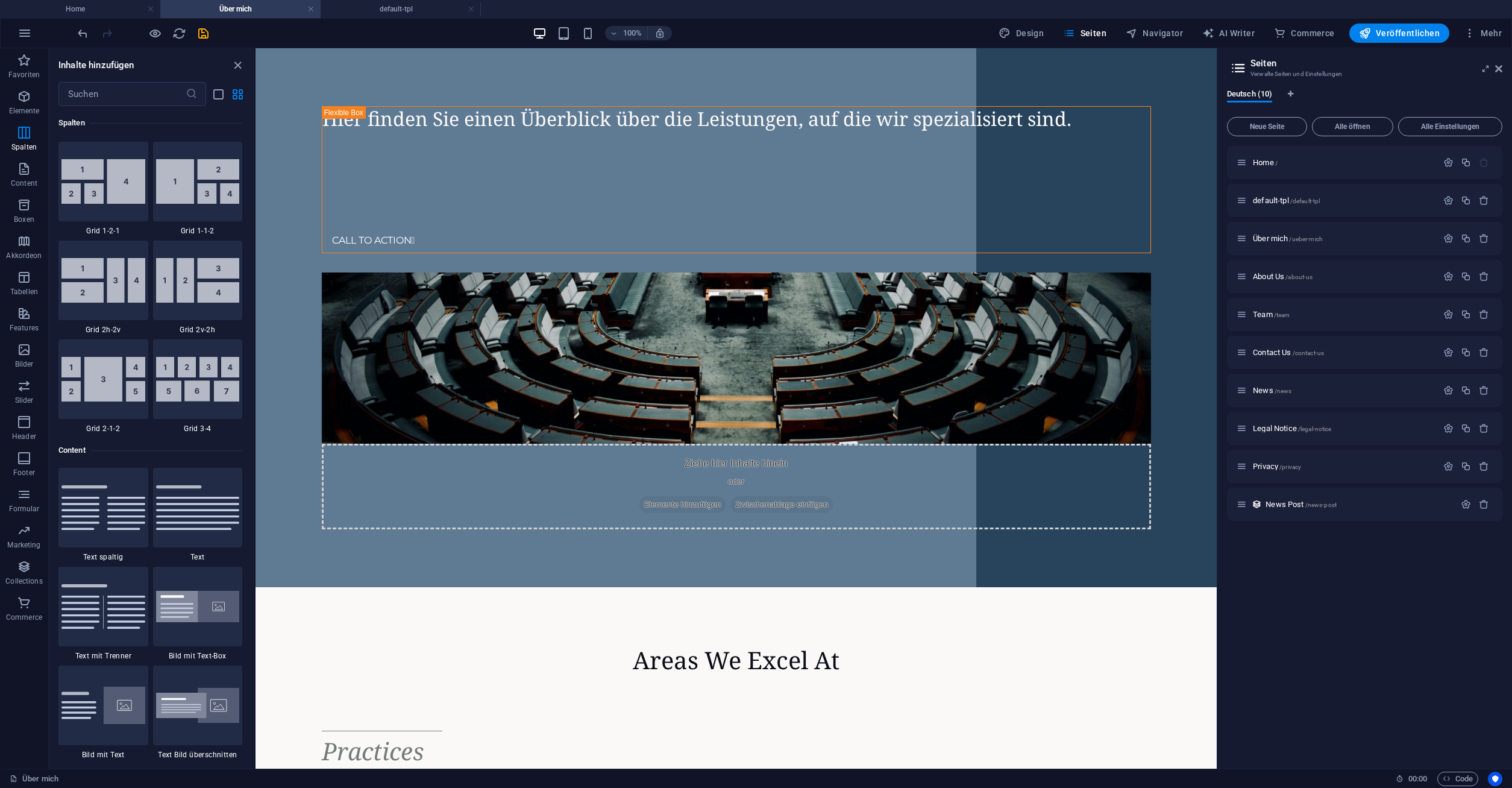
scroll to position [1898, 0]
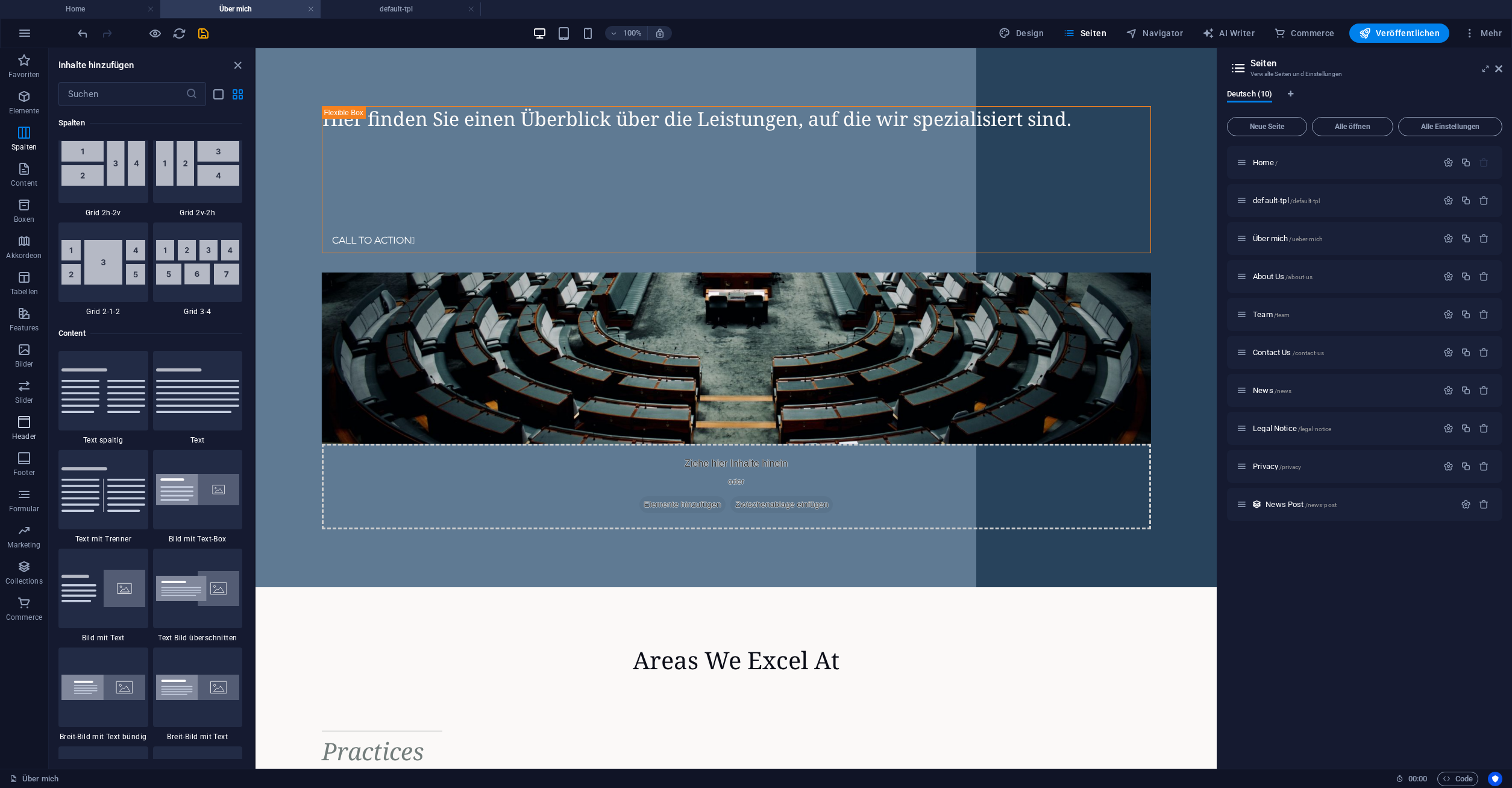
click at [22, 437] on p "Header" at bounding box center [25, 436] width 25 height 9
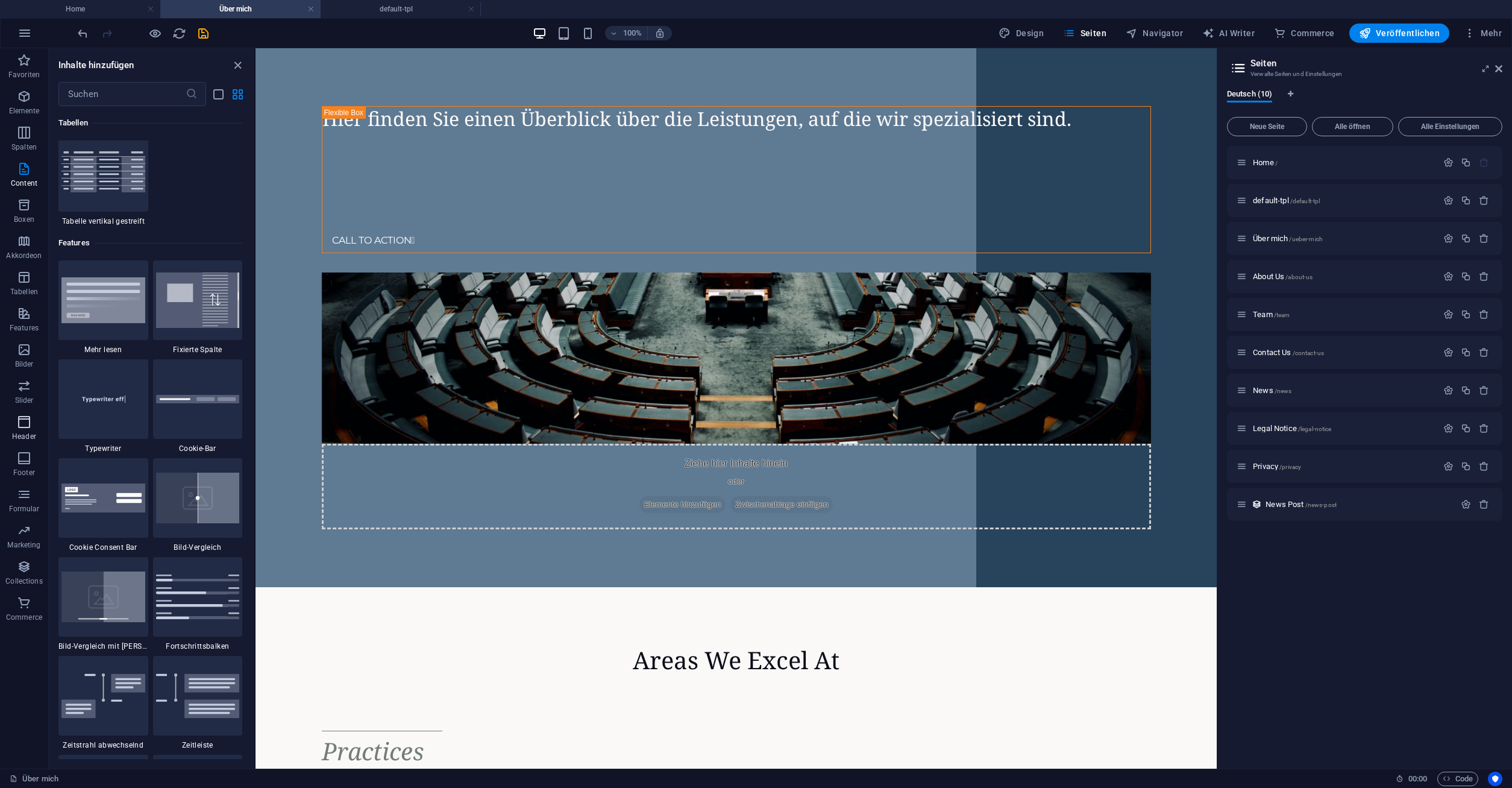
scroll to position [7256, 0]
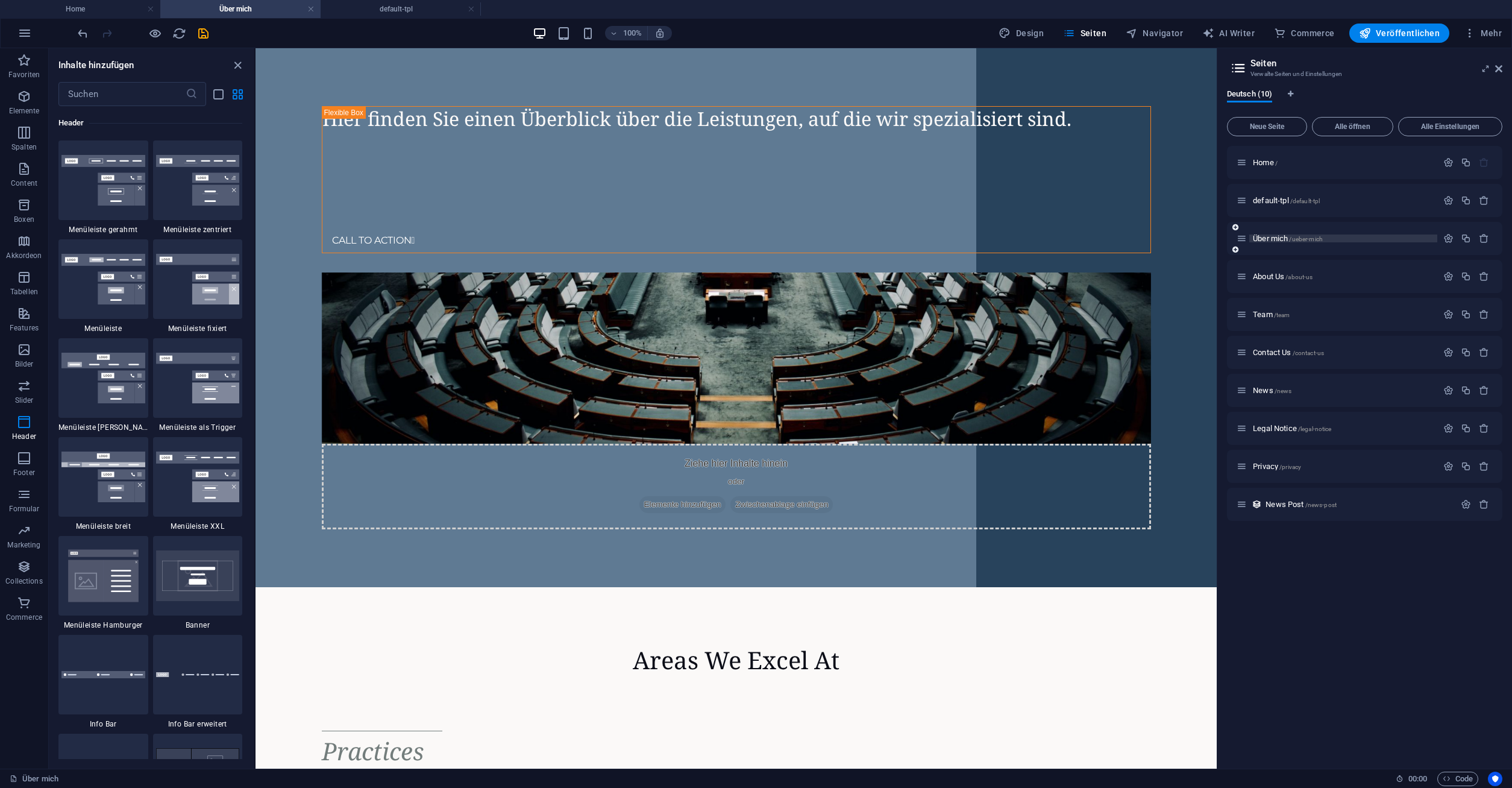
click at [1272, 236] on span "Über mich /ueber-mich" at bounding box center [1287, 239] width 70 height 9
click at [1028, 30] on span "Design" at bounding box center [1021, 33] width 45 height 12
select select "px"
select select "400"
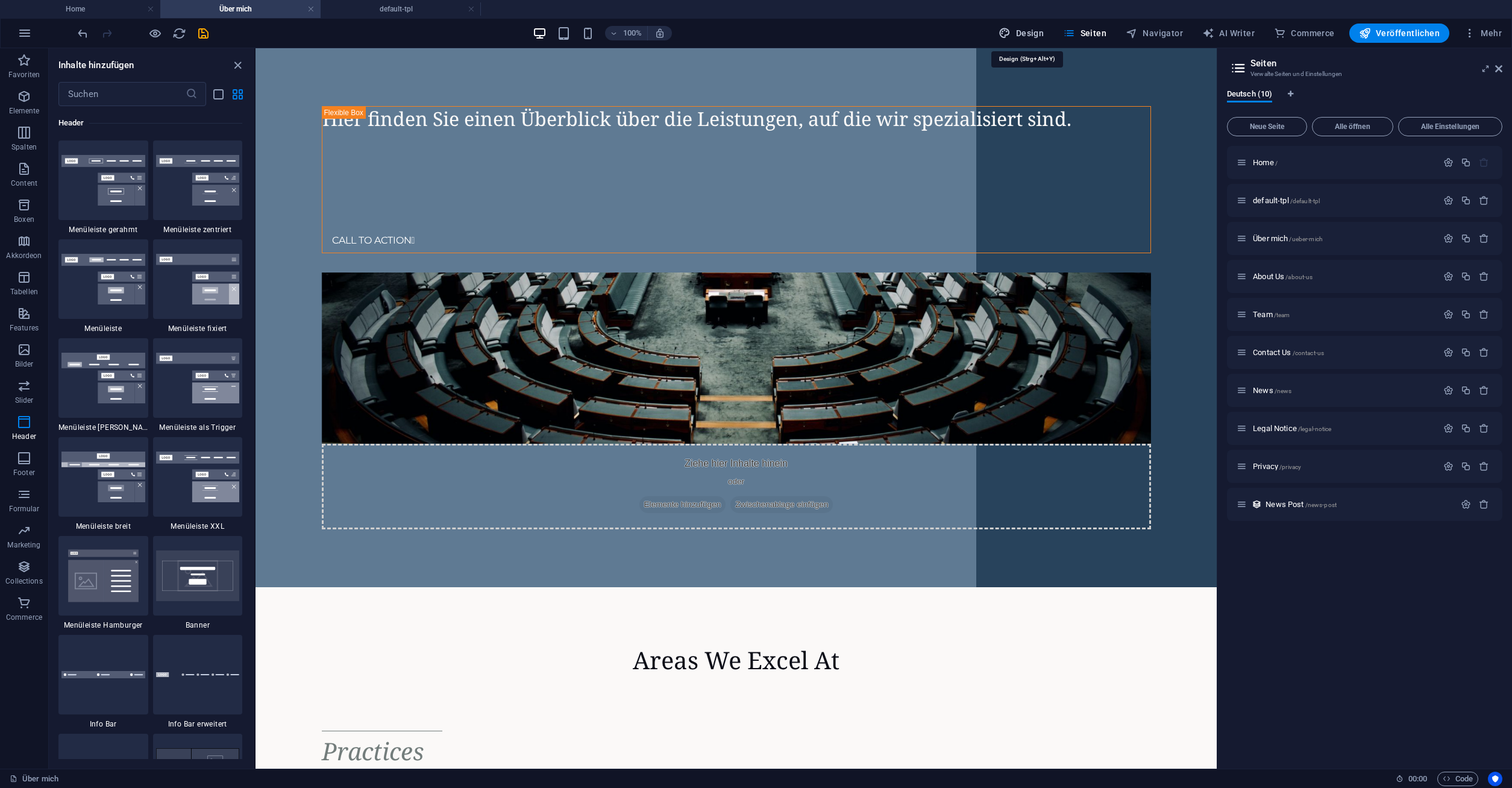
select select "px"
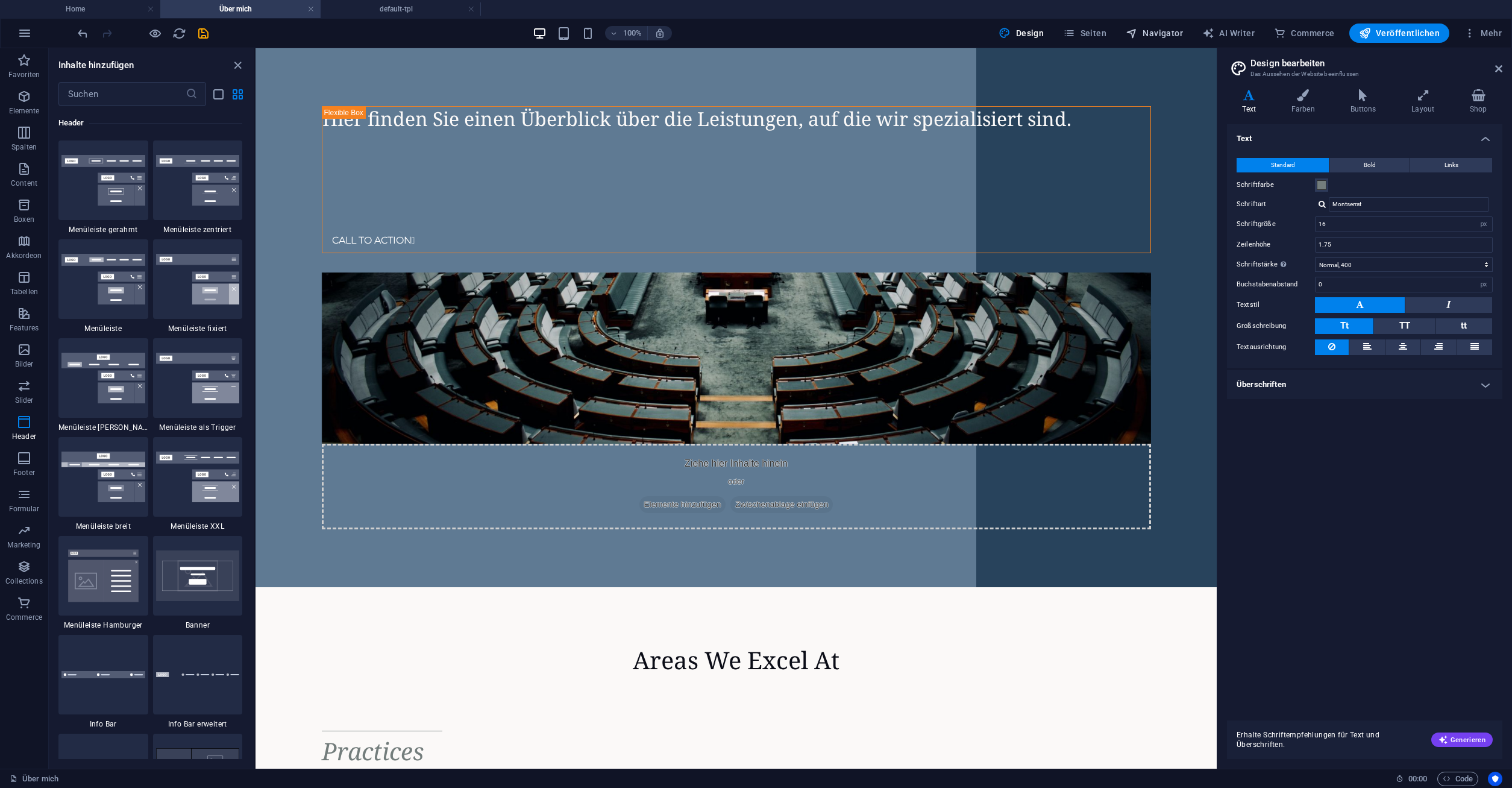
click at [1160, 36] on span "Navigator" at bounding box center [1154, 33] width 58 height 12
select select "12399822-de"
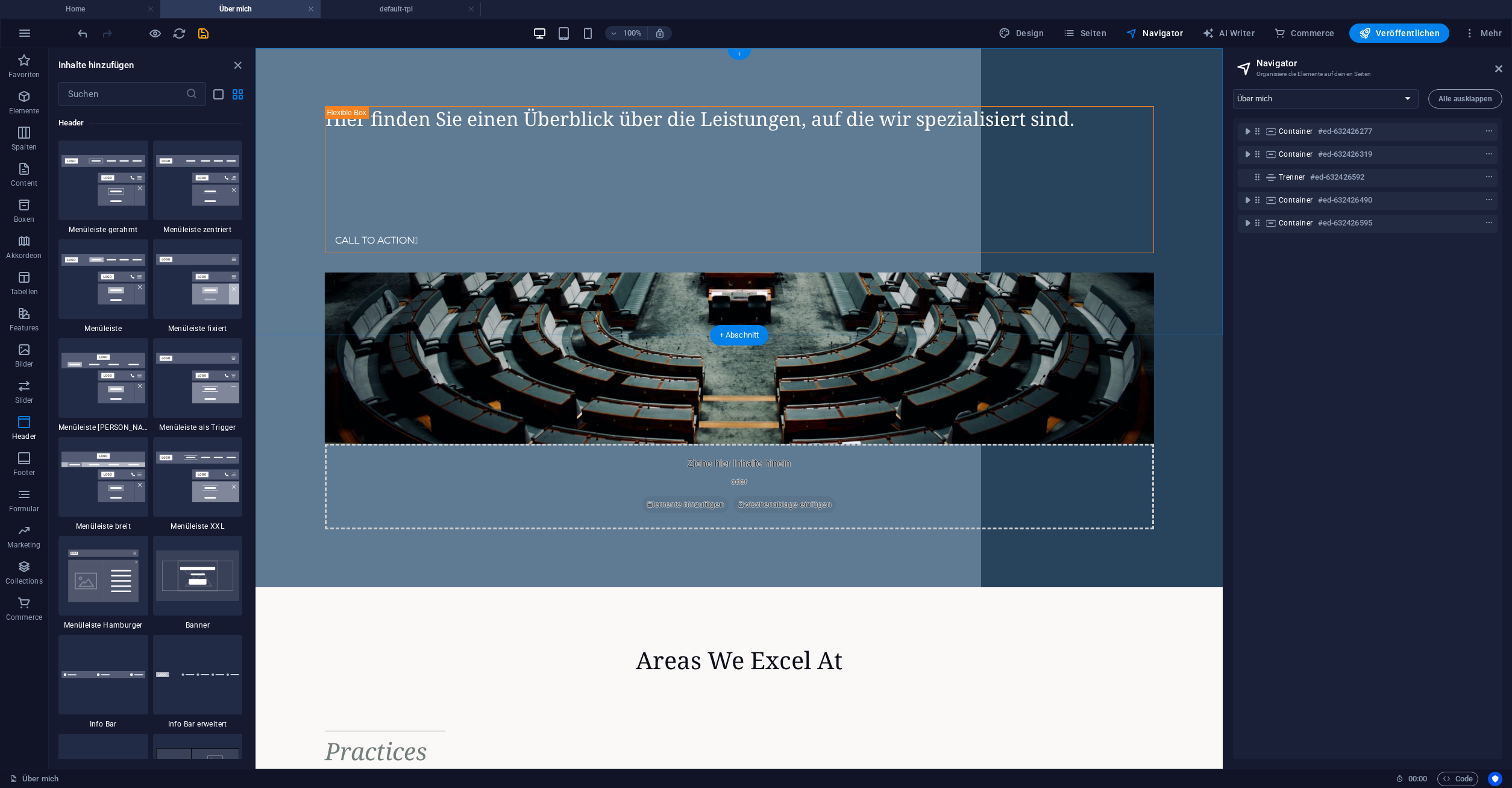
click at [734, 51] on div "+" at bounding box center [739, 54] width 24 height 10
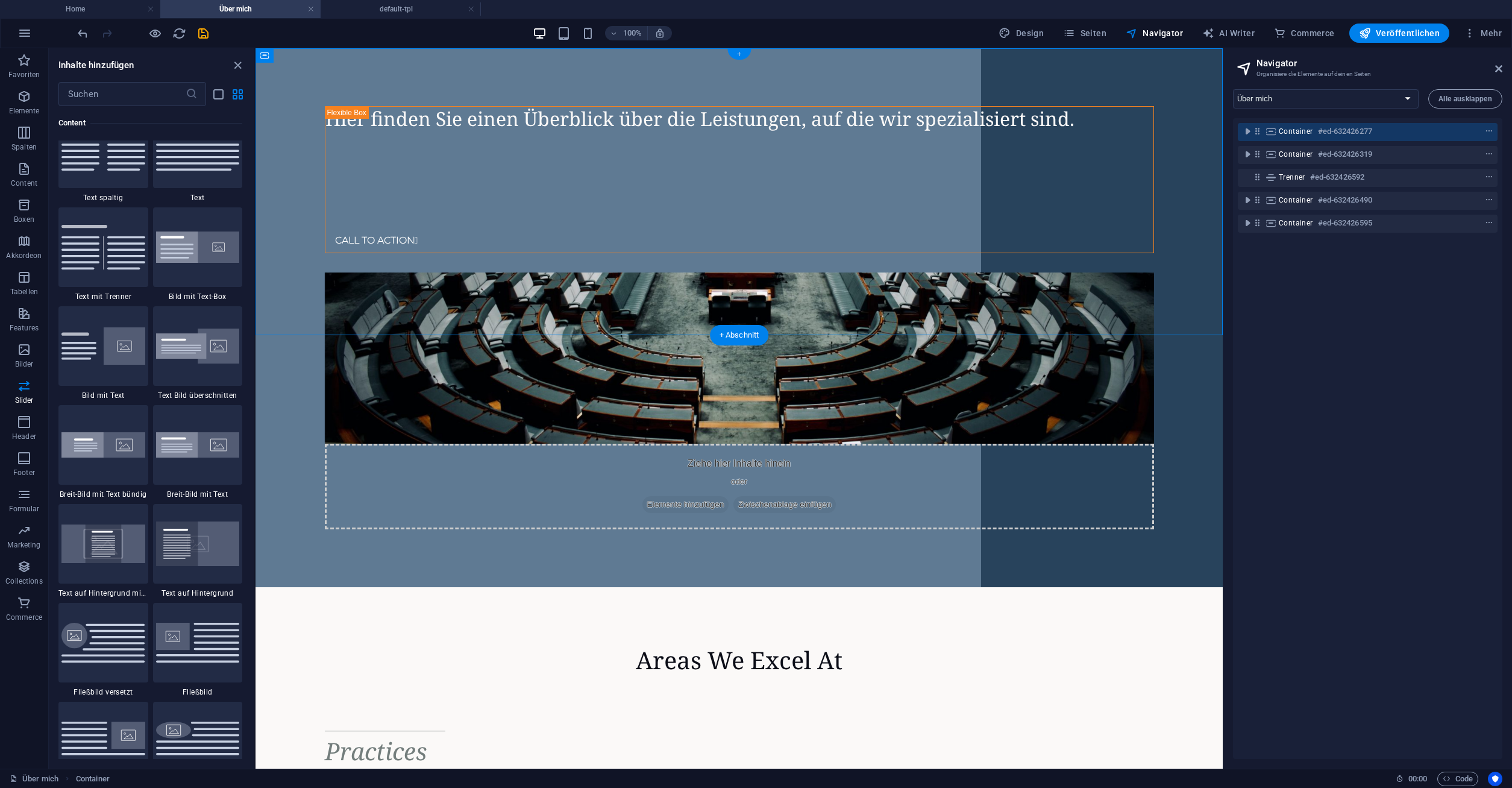
scroll to position [2108, 0]
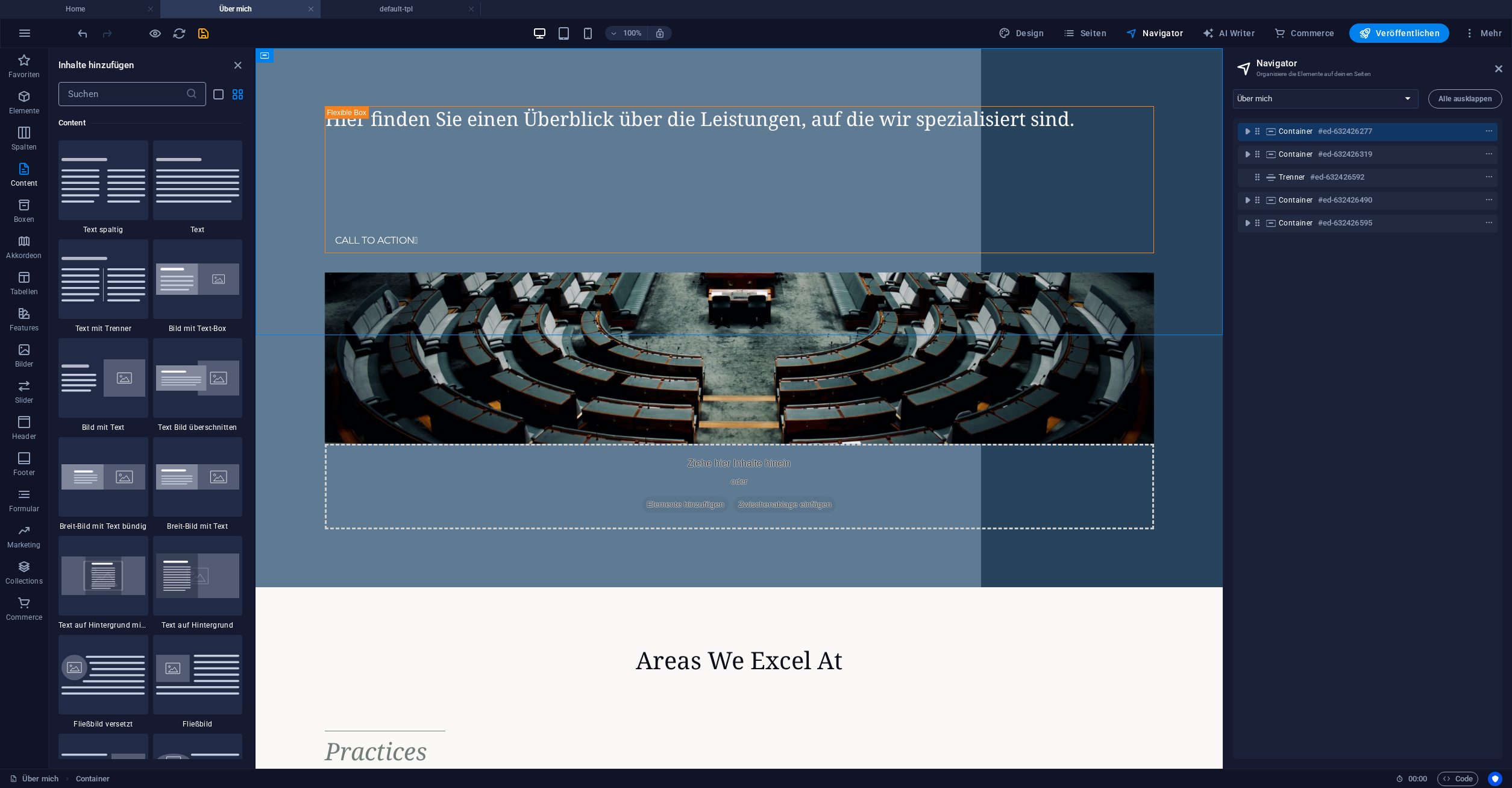
click at [104, 101] on input "text" at bounding box center [122, 94] width 127 height 25
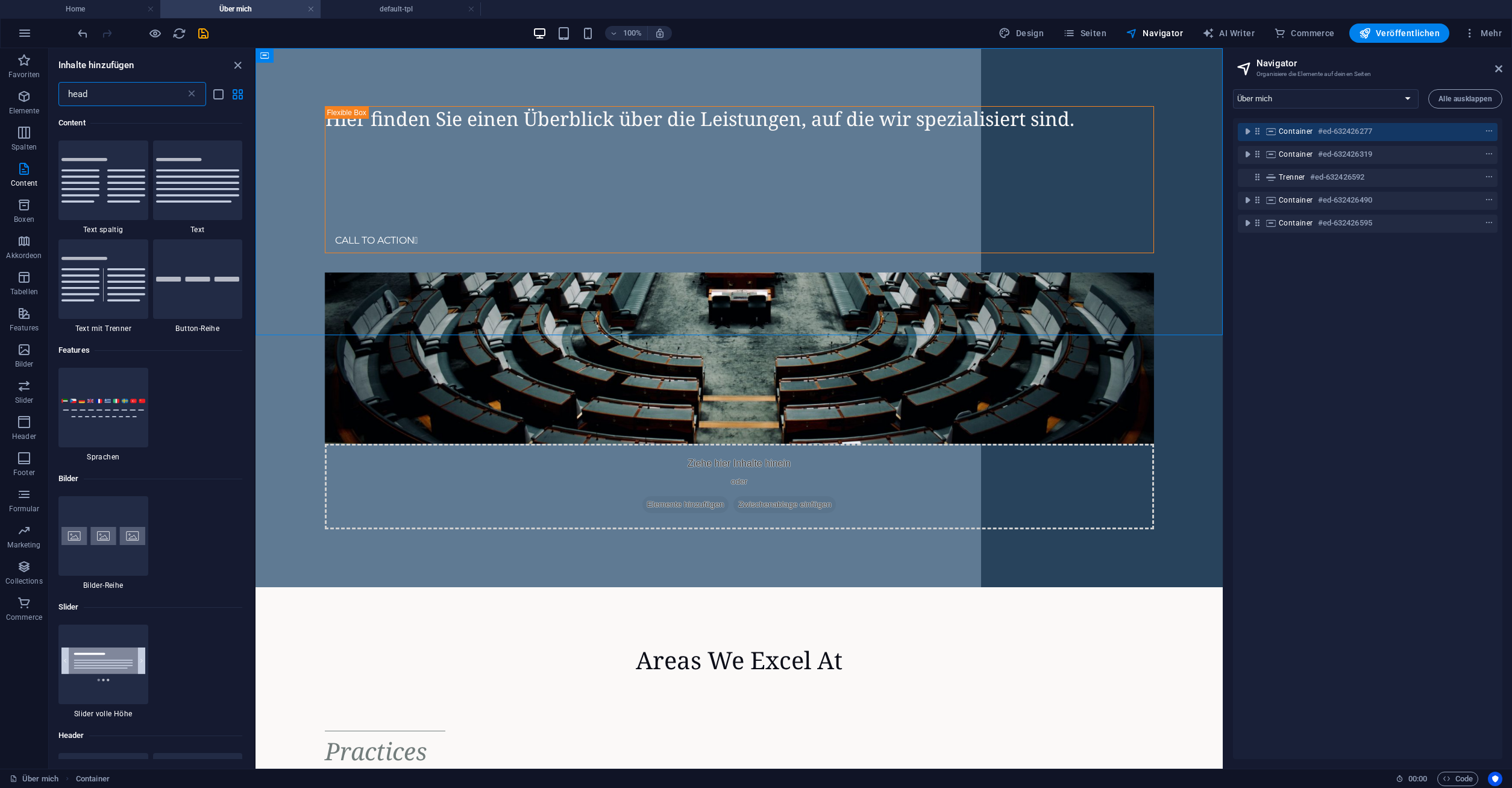
scroll to position [0, 0]
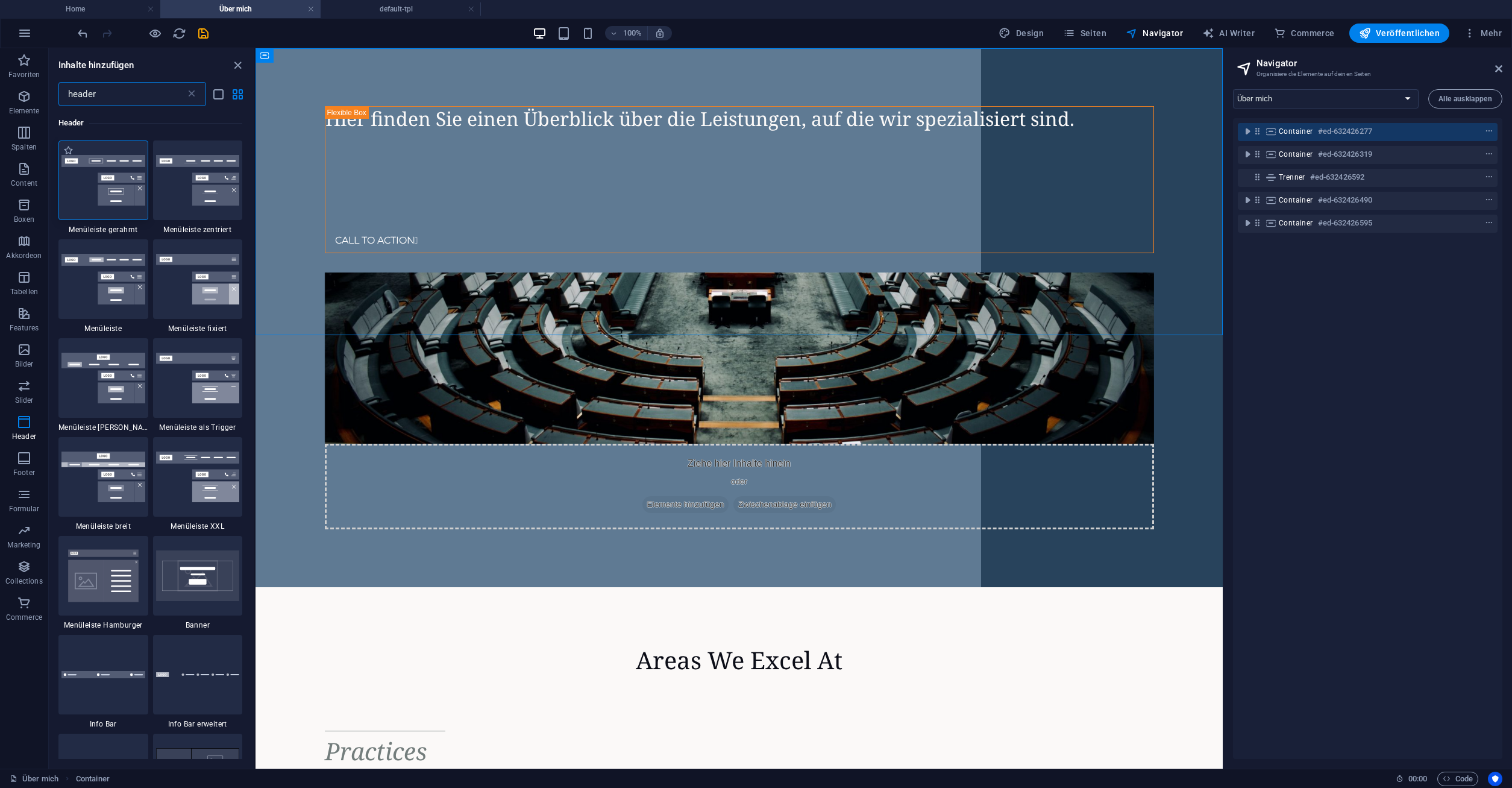
type input "header"
drag, startPoint x: 100, startPoint y: 196, endPoint x: 100, endPoint y: 189, distance: 7.0
click at [100, 196] on img at bounding box center [103, 180] width 84 height 51
click at [256, 196] on div "Ziehe hier rein, um den vorhandenen Inhalt zu ersetzen. Drücke "Strg", wenn du …" at bounding box center [739, 408] width 967 height 720
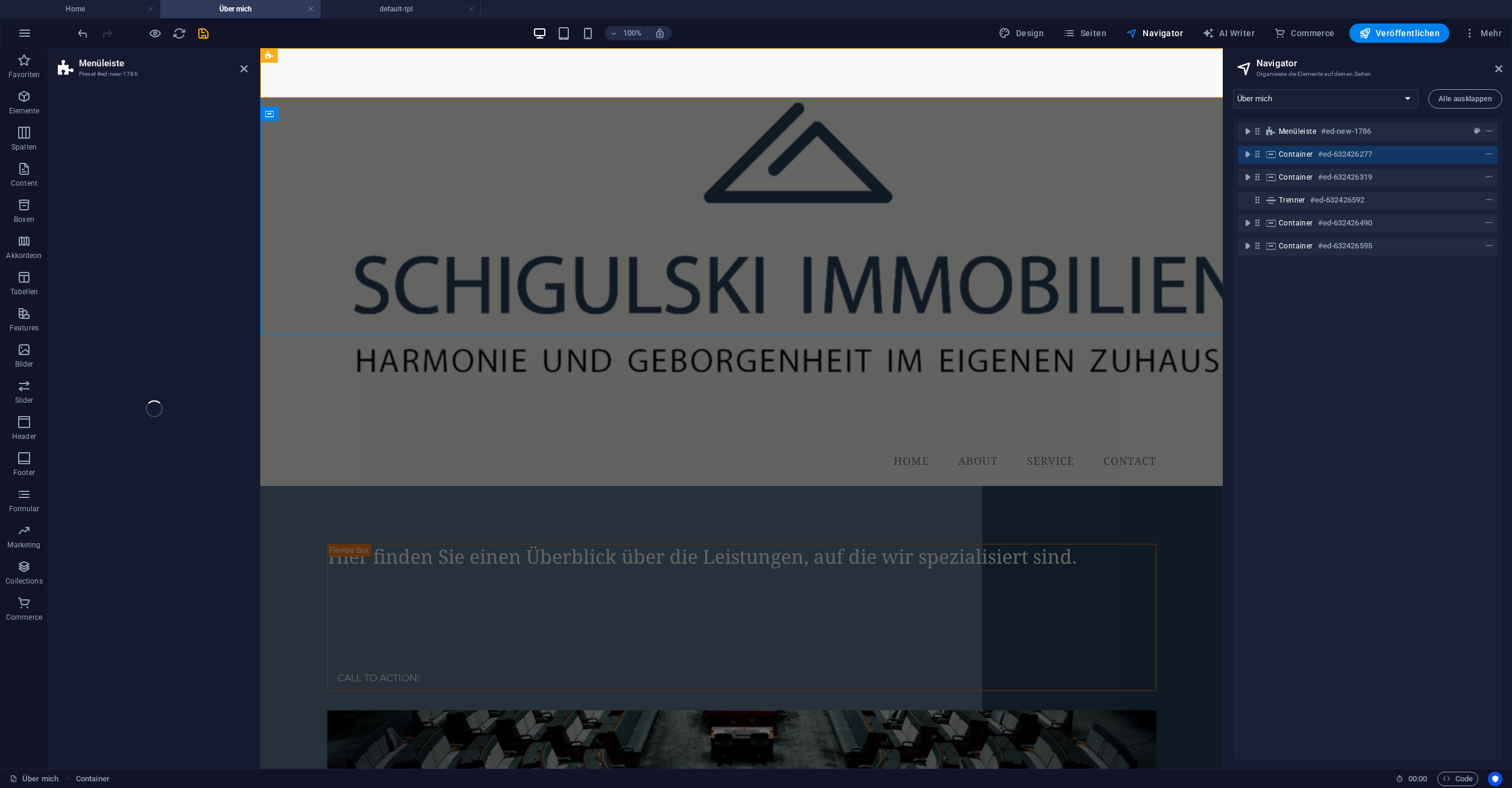
select select "rem"
select select "preset-menu-v2-border"
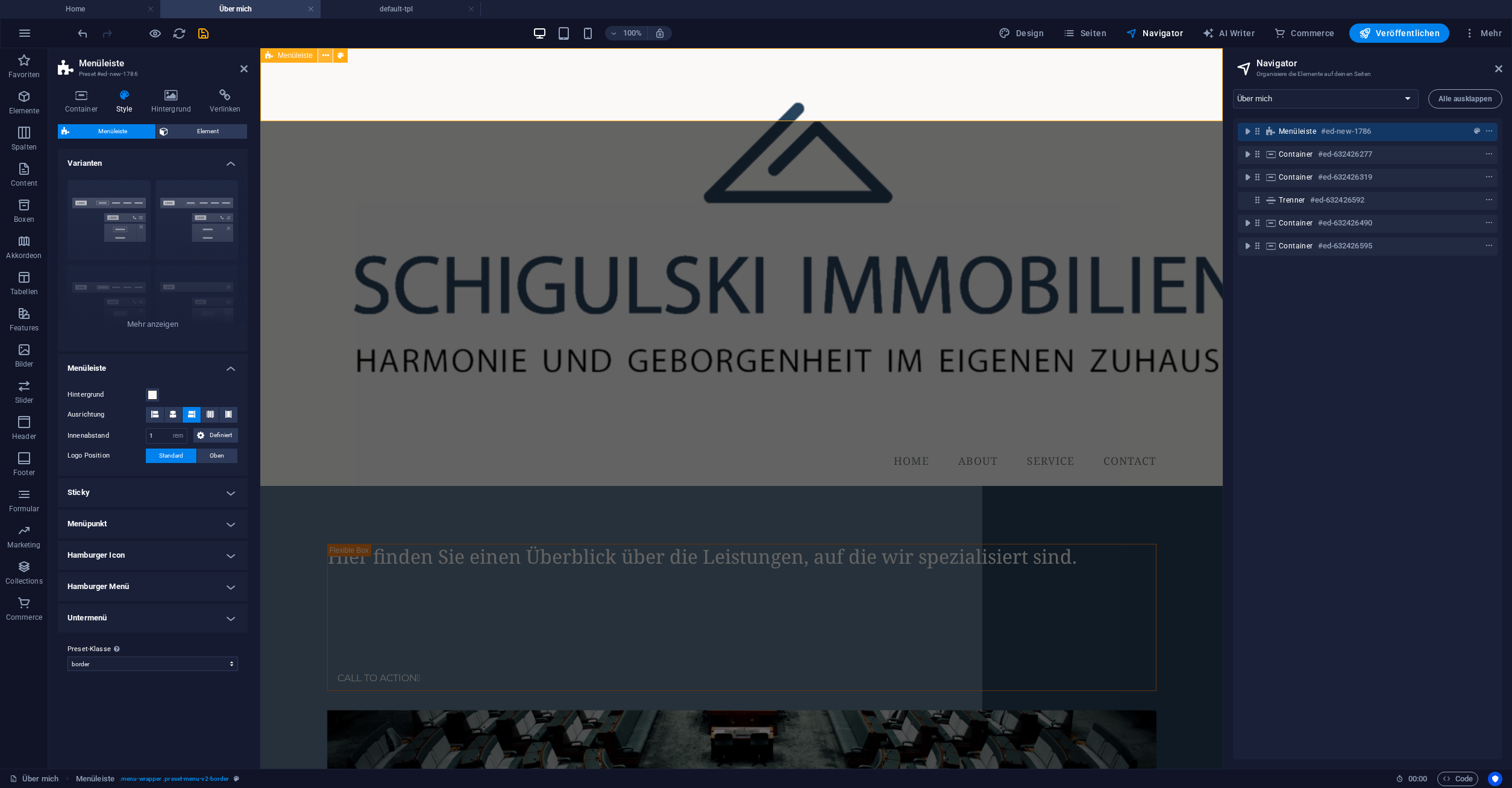
click at [323, 55] on icon at bounding box center [326, 55] width 7 height 12
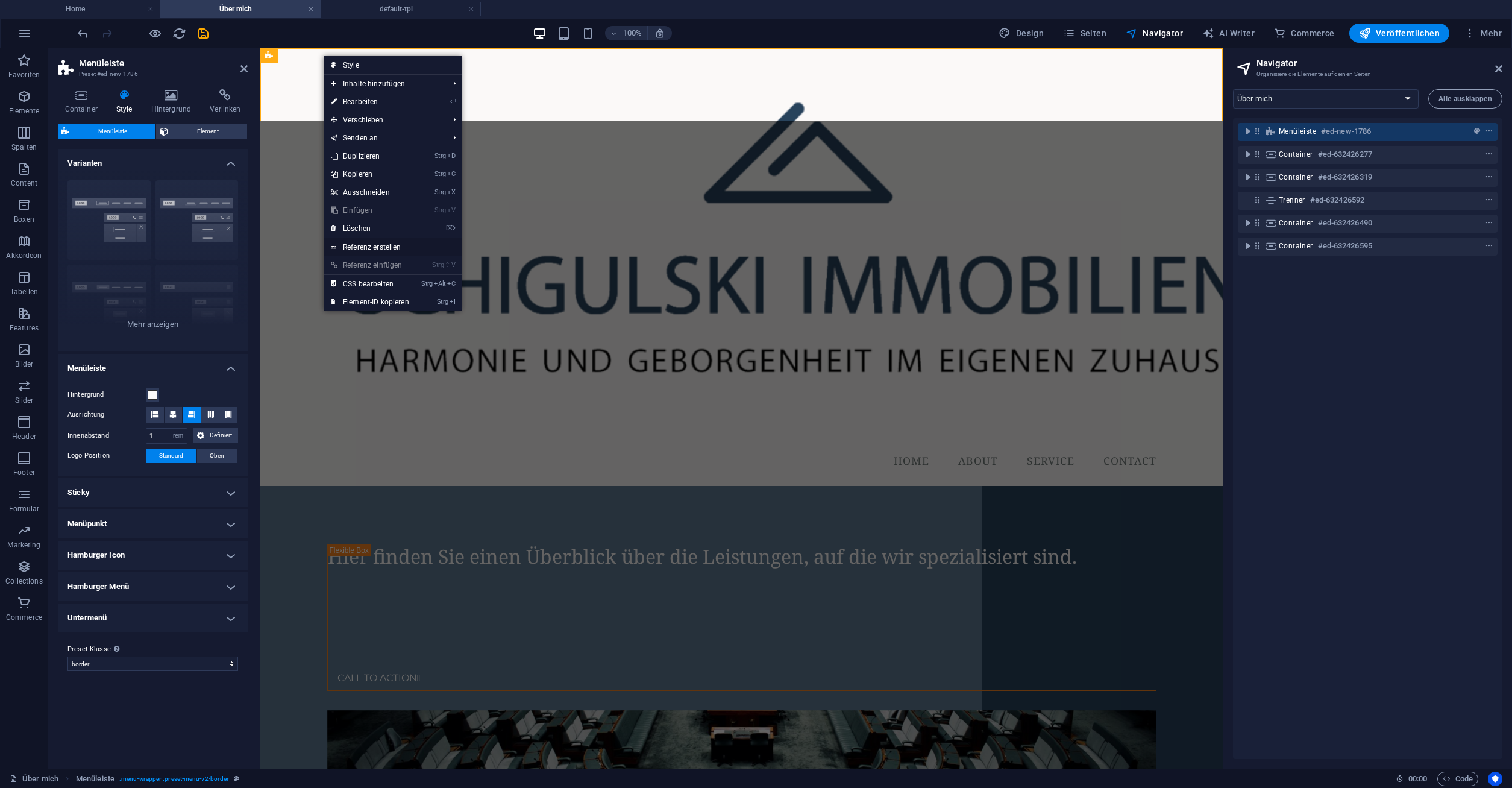
click at [353, 244] on link "Referenz erstellen" at bounding box center [393, 246] width 138 height 18
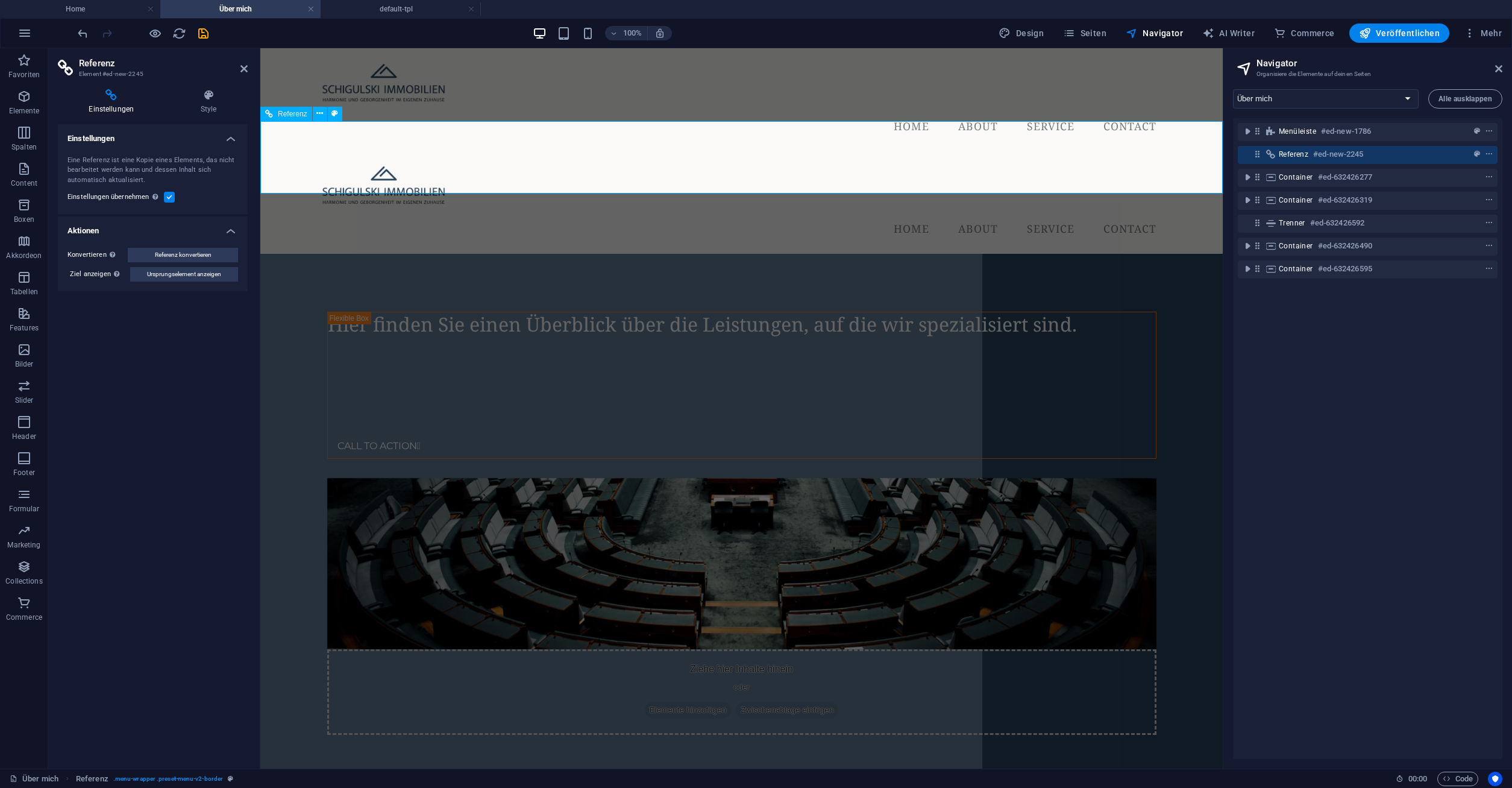
click at [280, 111] on span "Referenz" at bounding box center [292, 114] width 29 height 8
click at [323, 113] on icon at bounding box center [319, 113] width 7 height 12
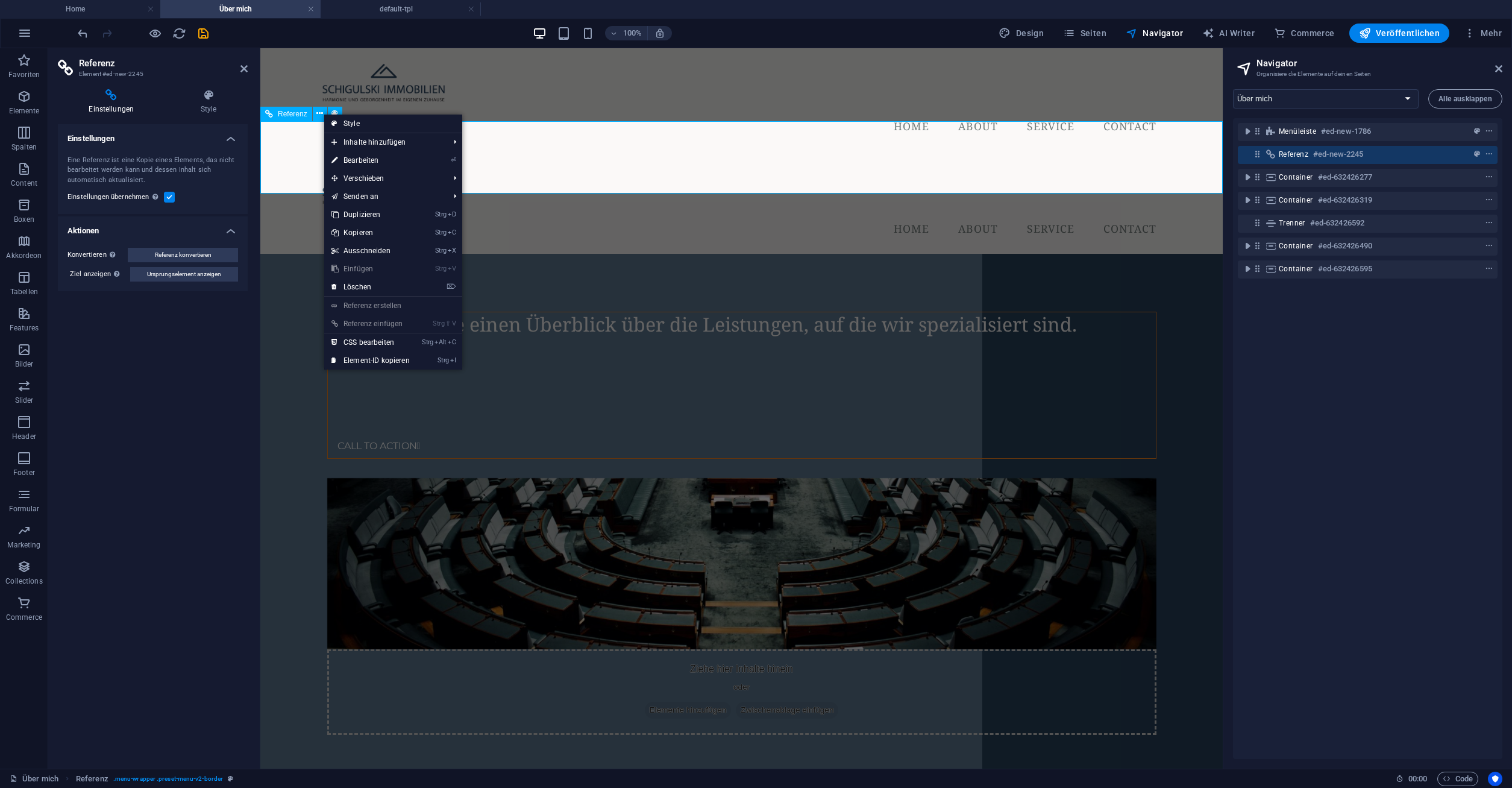
click at [768, 151] on div "Menu Home About Service Contact" at bounding box center [742, 202] width 963 height 103
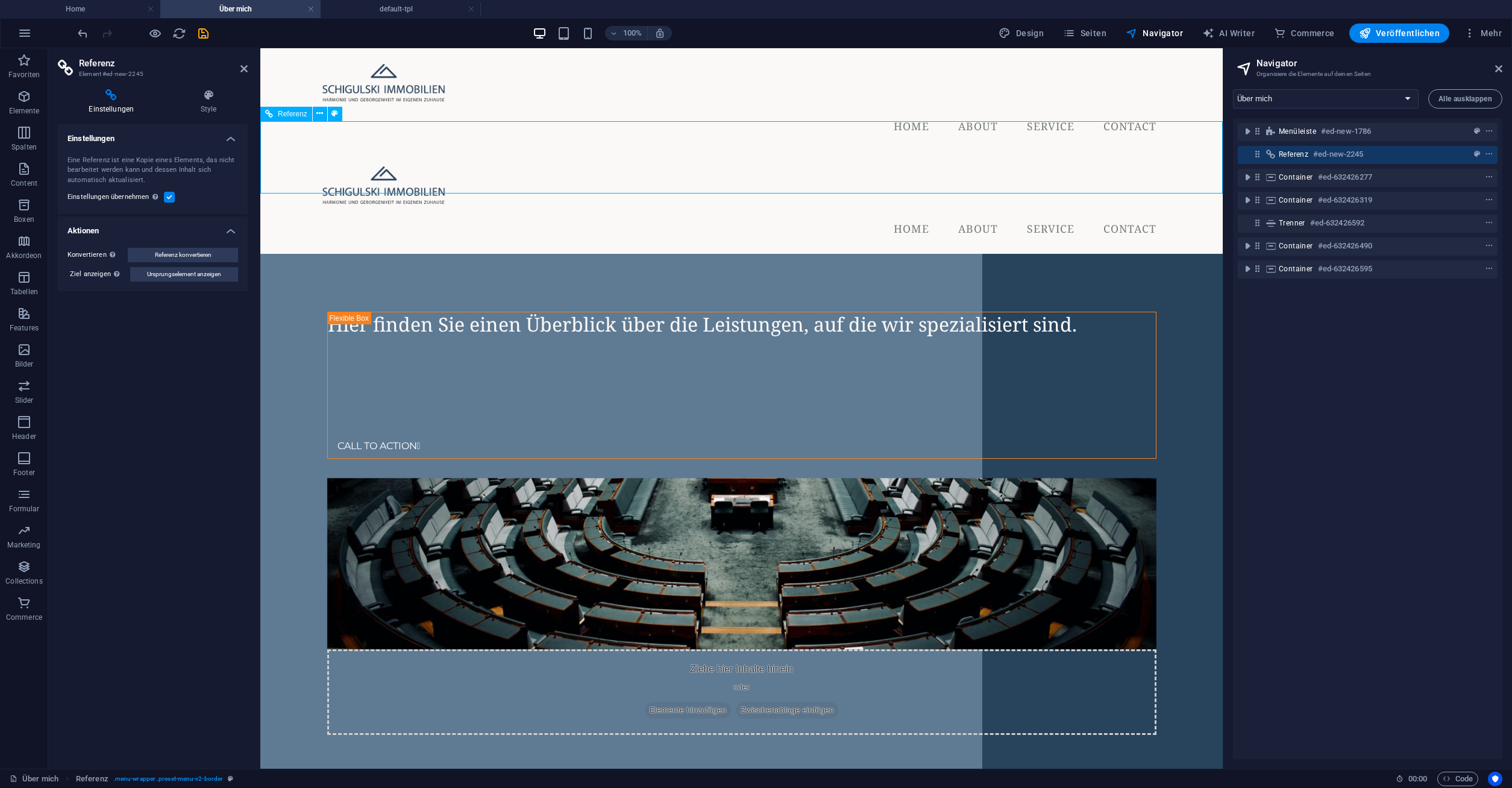
click at [717, 214] on nav "Home About Service Contact" at bounding box center [741, 229] width 848 height 30
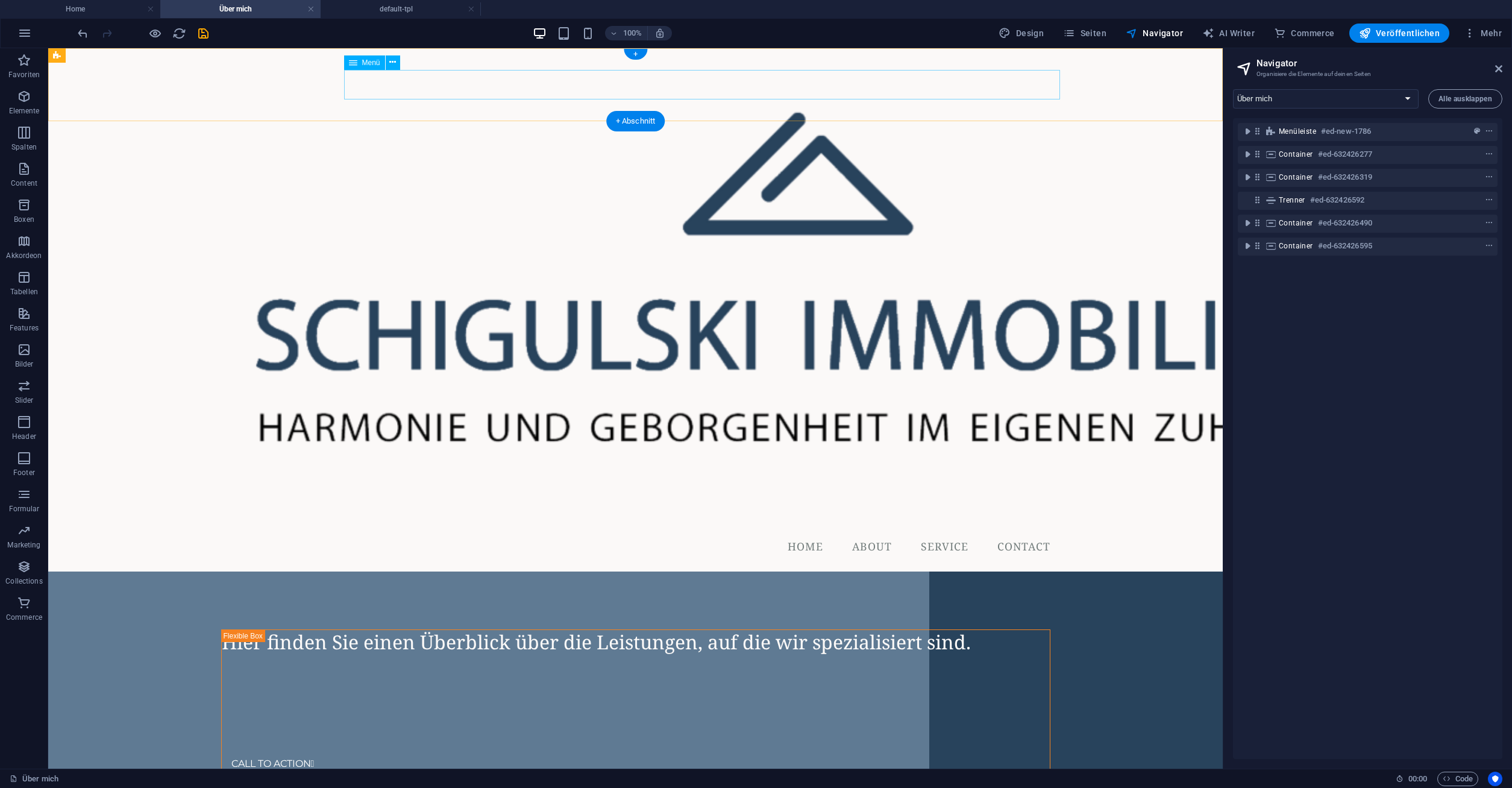
click at [511, 531] on nav "Home About Service Contact" at bounding box center [635, 546] width 848 height 30
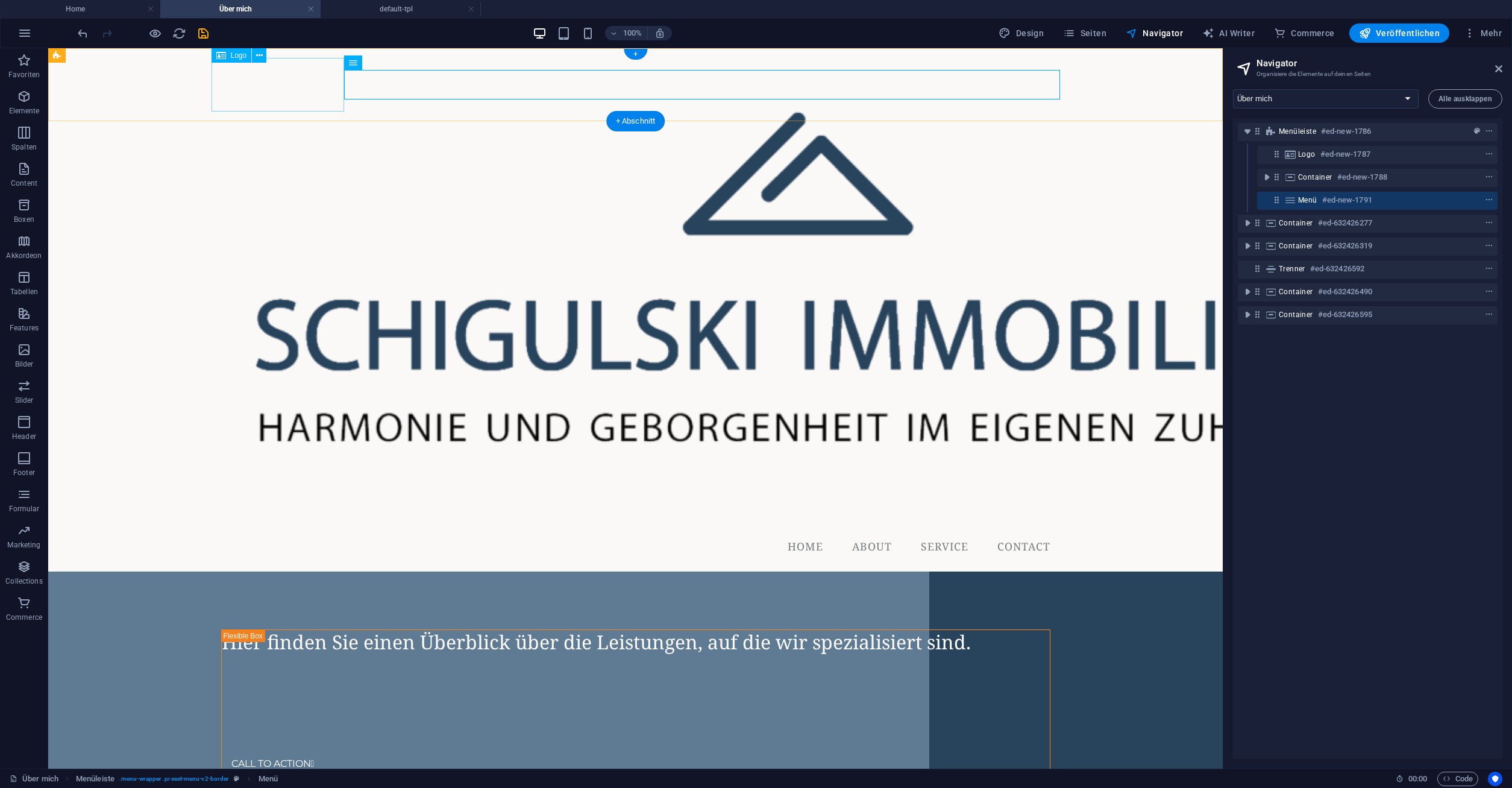
click at [205, 99] on div "Menu Home About Service Contact" at bounding box center [635, 310] width 1174 height 523
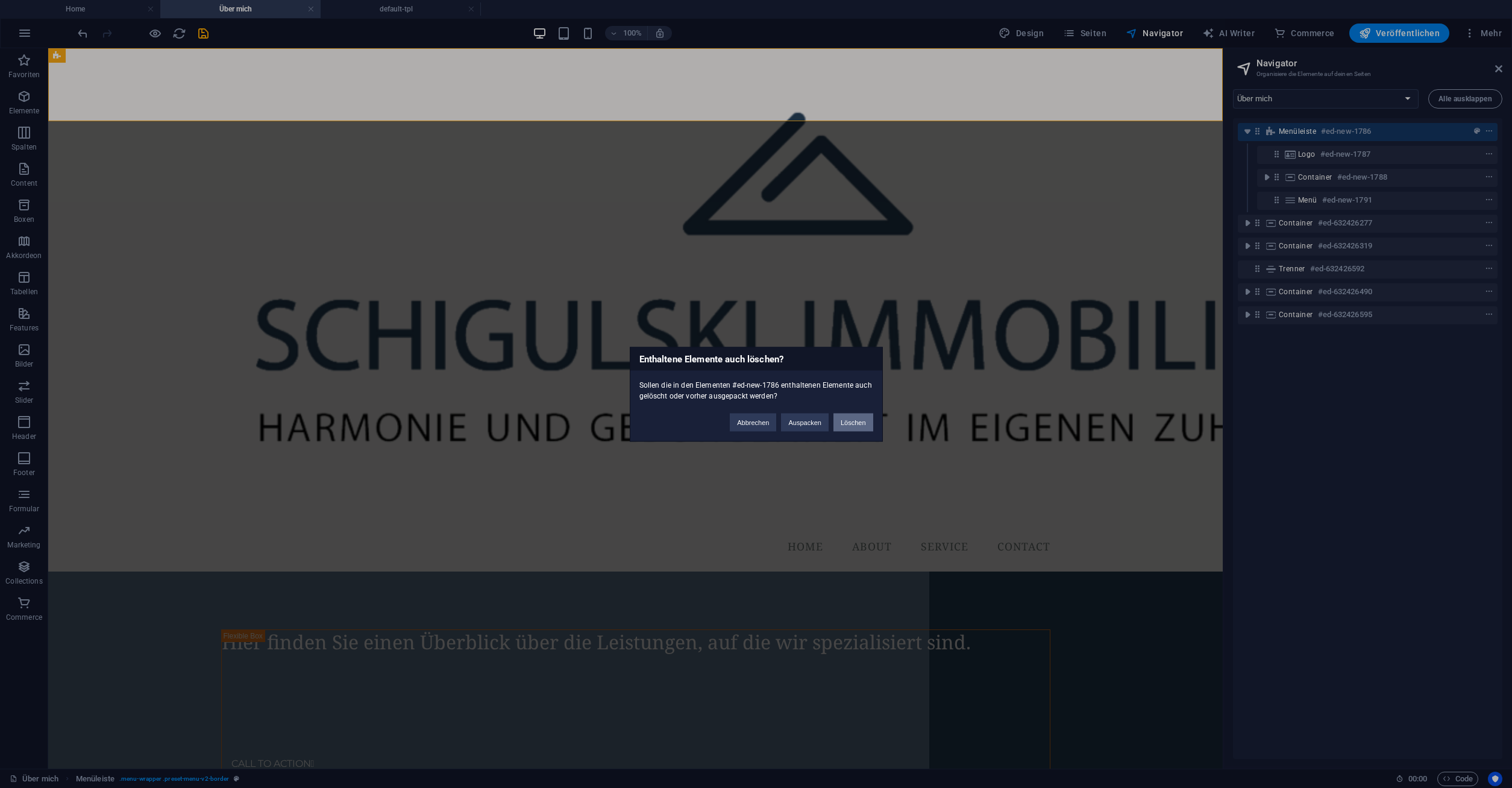
click at [852, 423] on button "Löschen" at bounding box center [853, 421] width 40 height 18
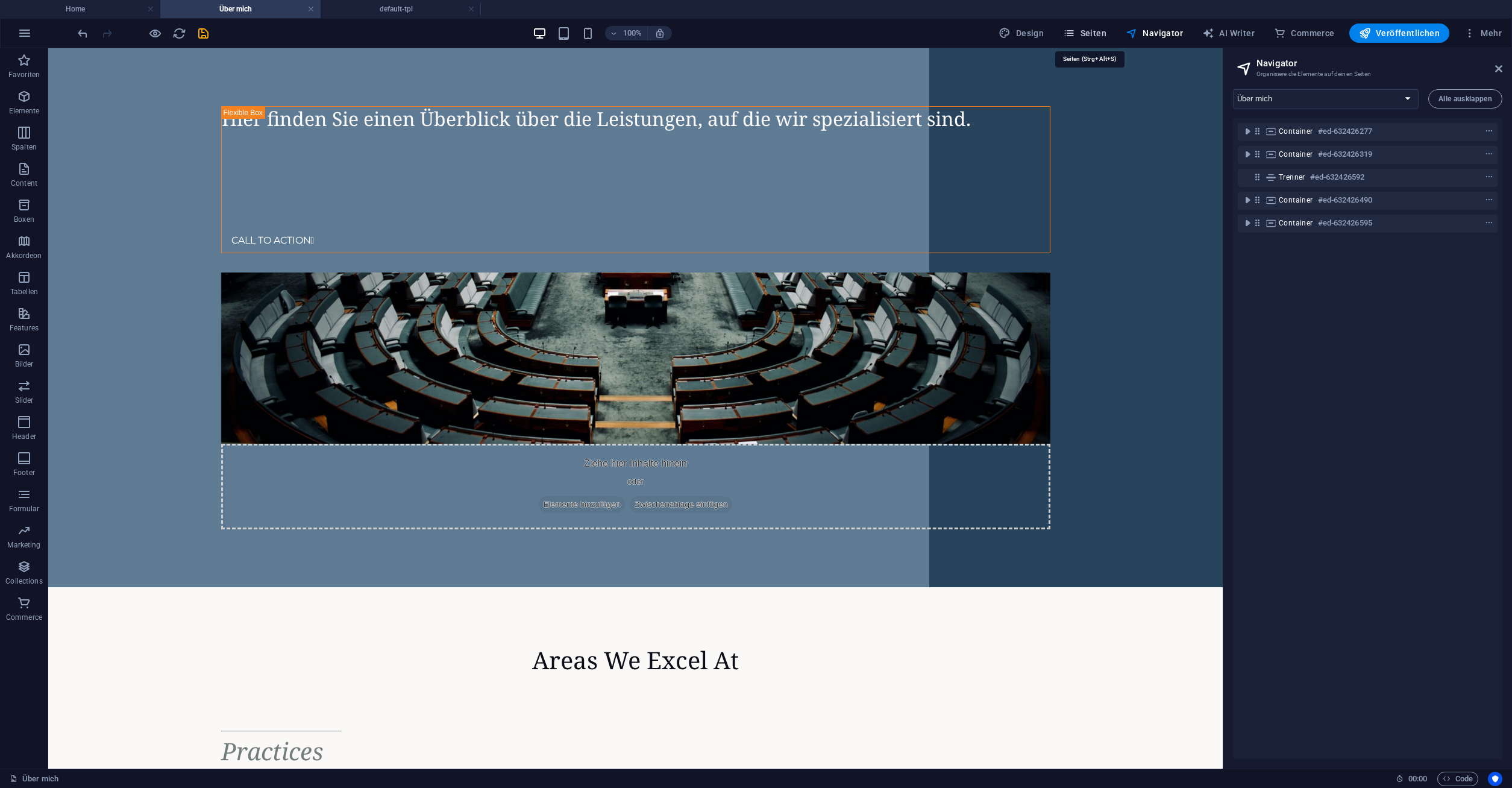
click at [1089, 31] on span "Seiten" at bounding box center [1084, 33] width 43 height 12
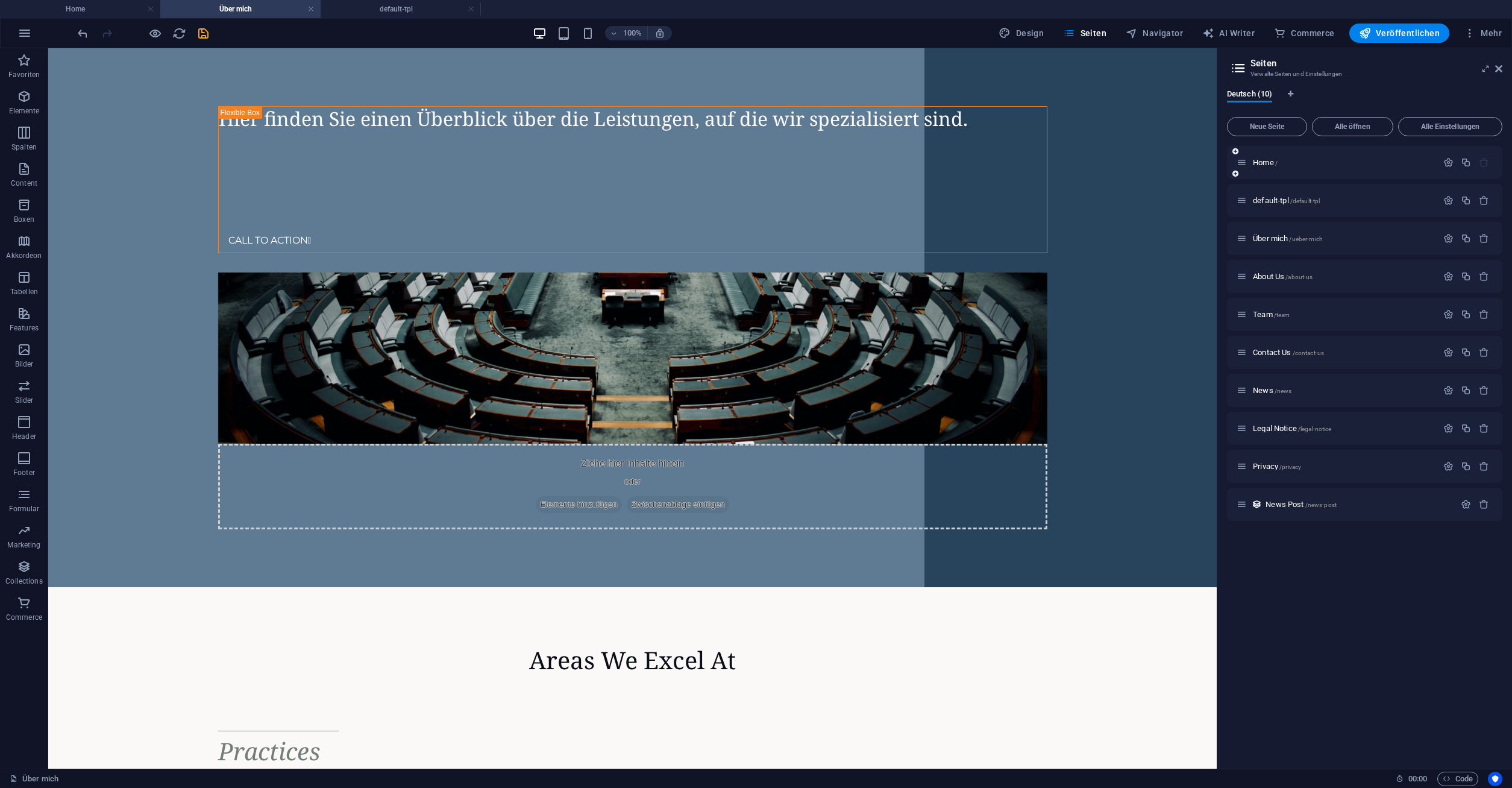
click at [1269, 156] on div "Home /" at bounding box center [1336, 162] width 201 height 14
click at [1267, 161] on span "Home /" at bounding box center [1265, 162] width 25 height 9
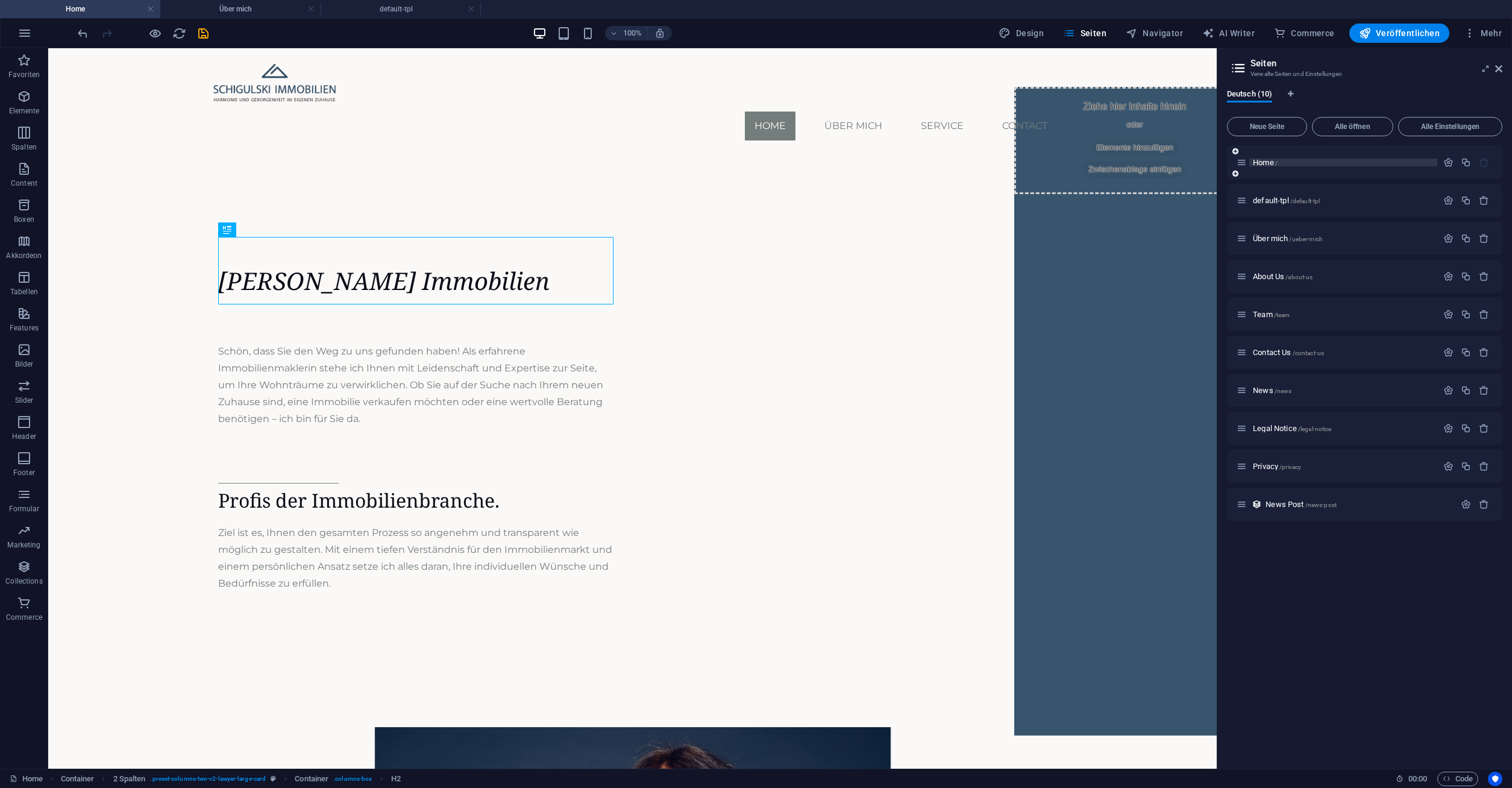
click at [1267, 161] on span "Home /" at bounding box center [1265, 162] width 25 height 9
click at [523, 111] on nav "Home Über mich Service Contact" at bounding box center [632, 126] width 848 height 29
click at [114, 53] on icon at bounding box center [113, 55] width 7 height 12
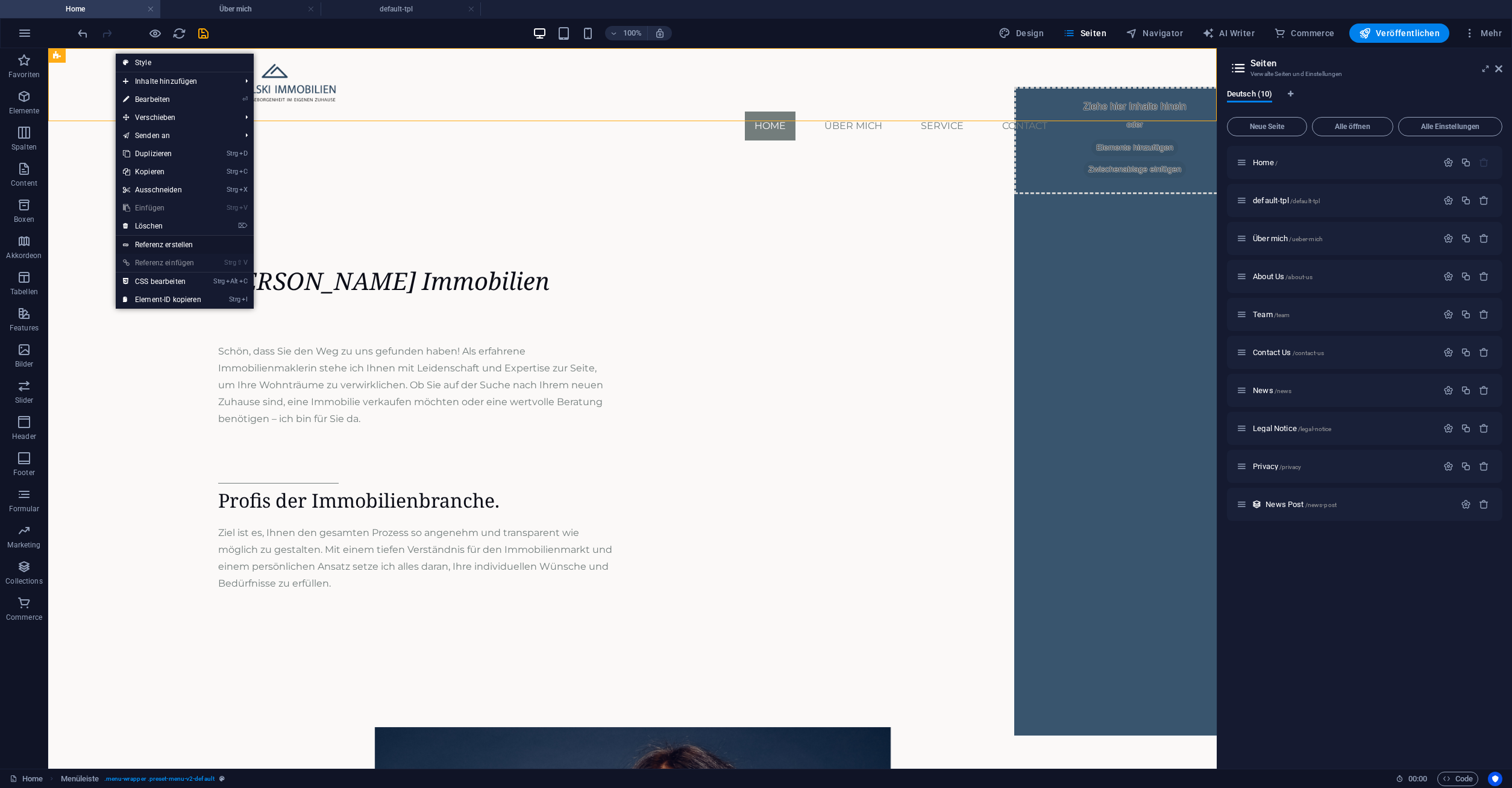
click at [151, 246] on link "Referenz erstellen" at bounding box center [185, 244] width 138 height 18
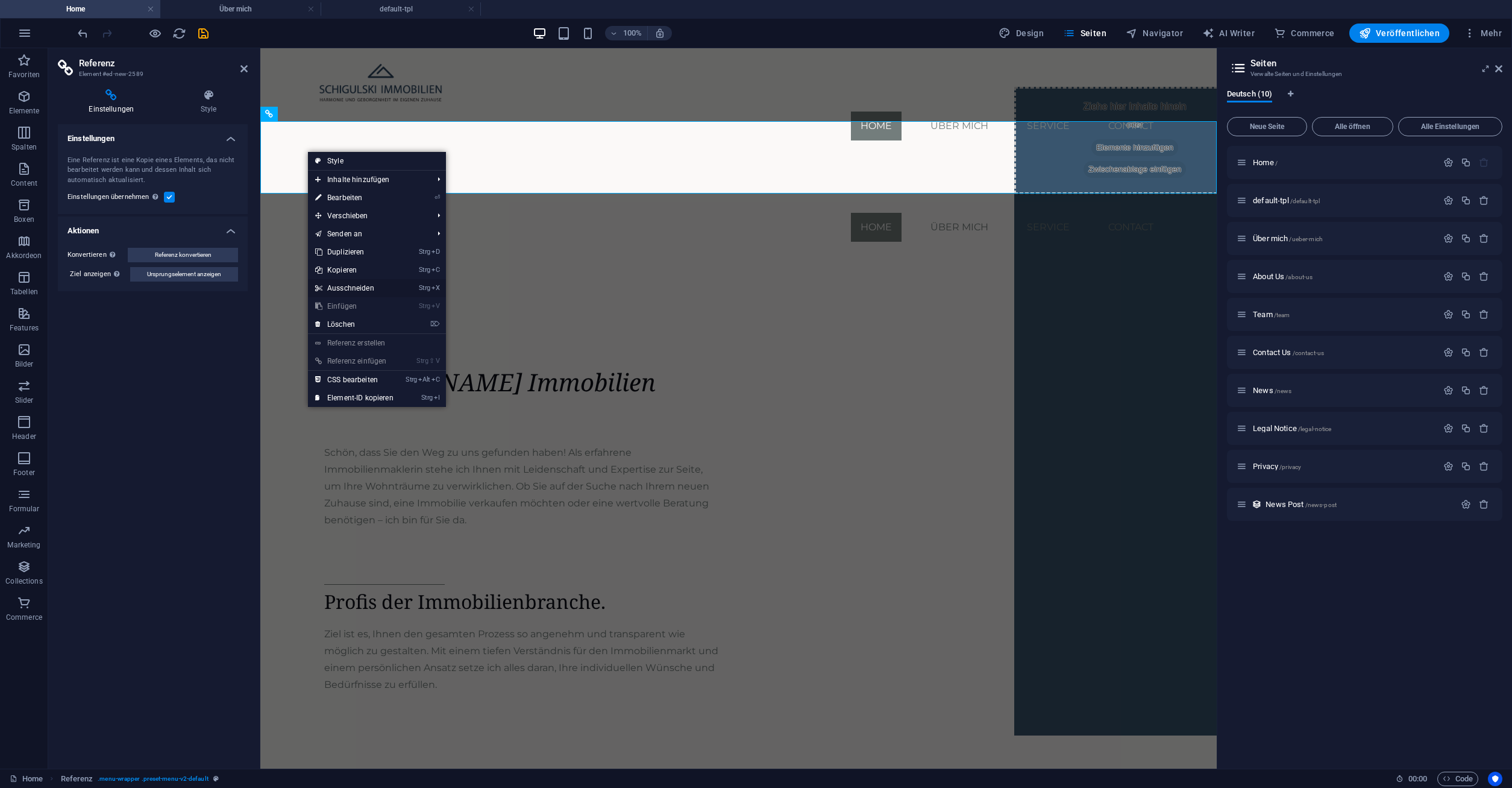
click at [353, 287] on link "Strg X Ausschneiden" at bounding box center [354, 288] width 92 height 18
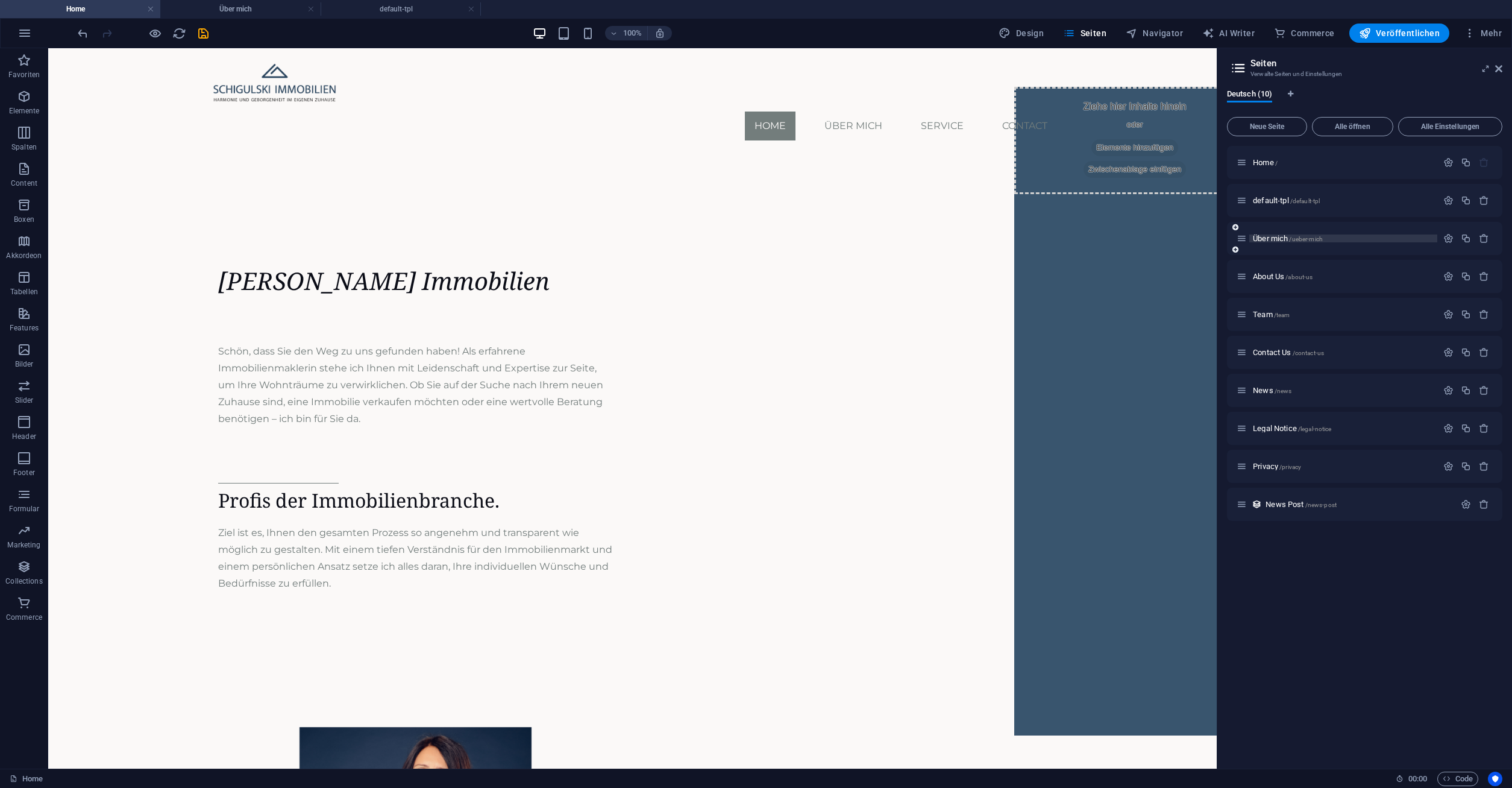
click at [1290, 239] on span "Über mich /ueber-mich" at bounding box center [1287, 239] width 70 height 9
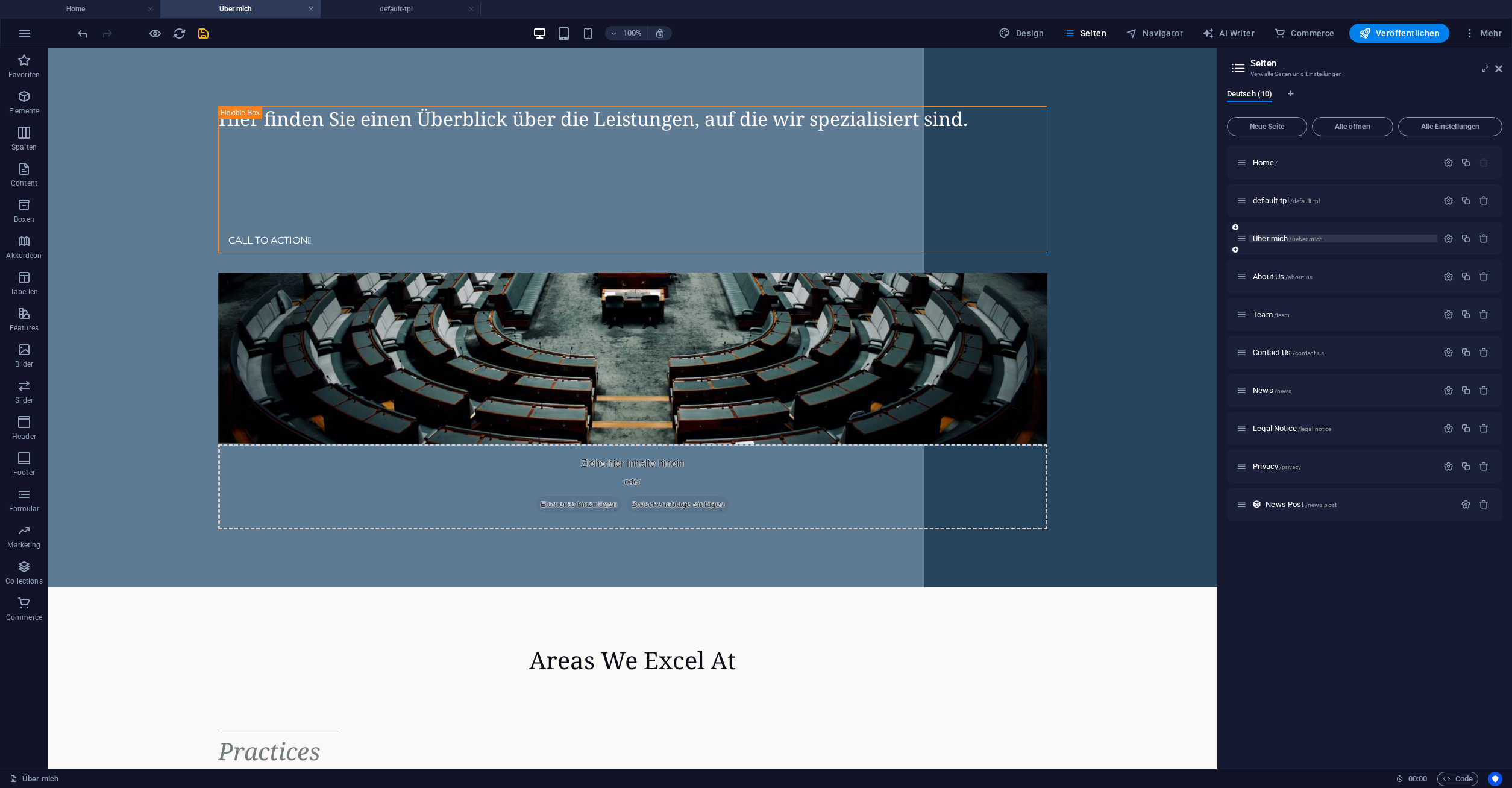
click at [1288, 239] on span "Über mich /ueber-mich" at bounding box center [1287, 239] width 70 height 9
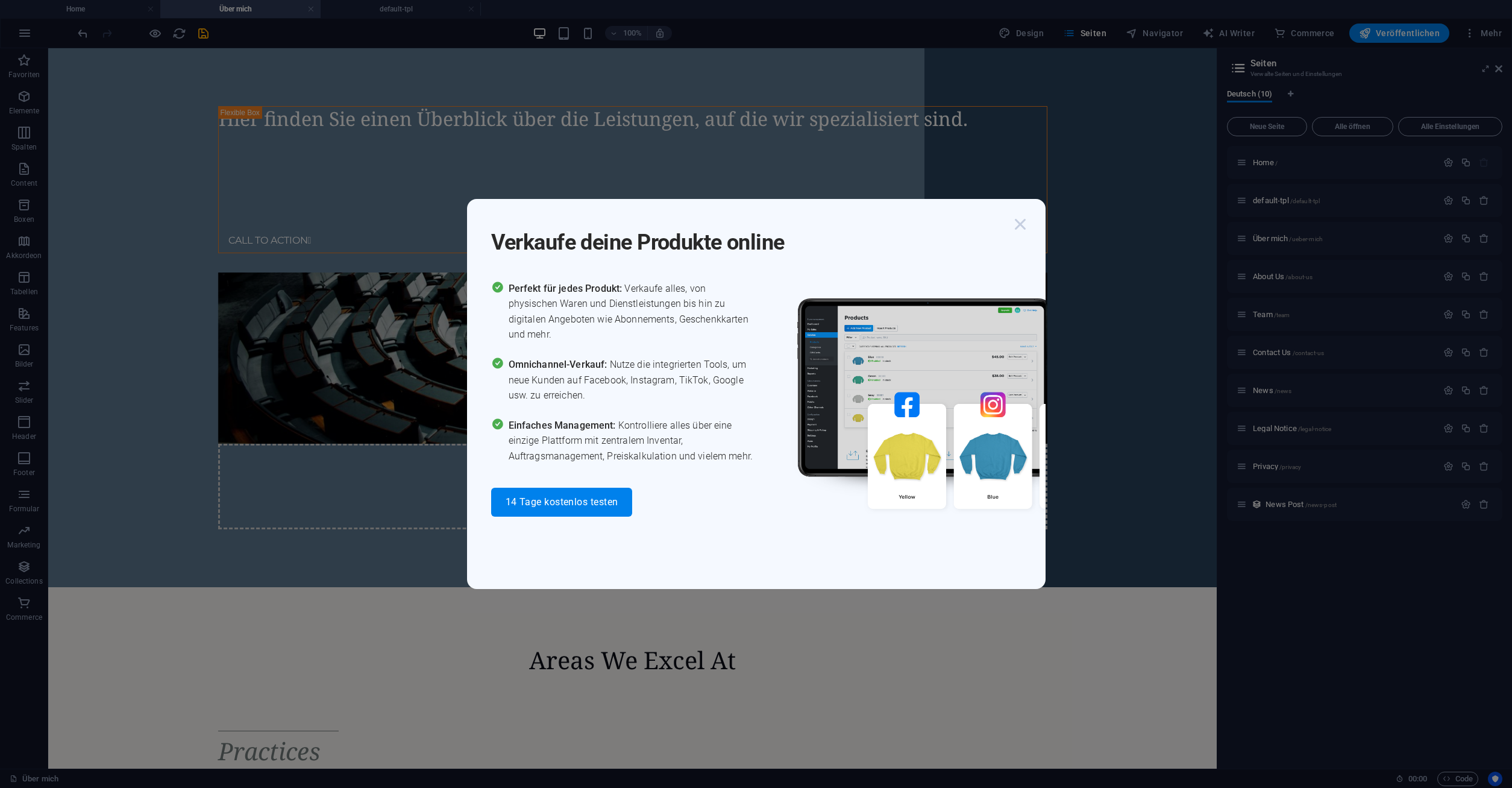
click at [1023, 225] on icon "button" at bounding box center [1020, 224] width 22 height 22
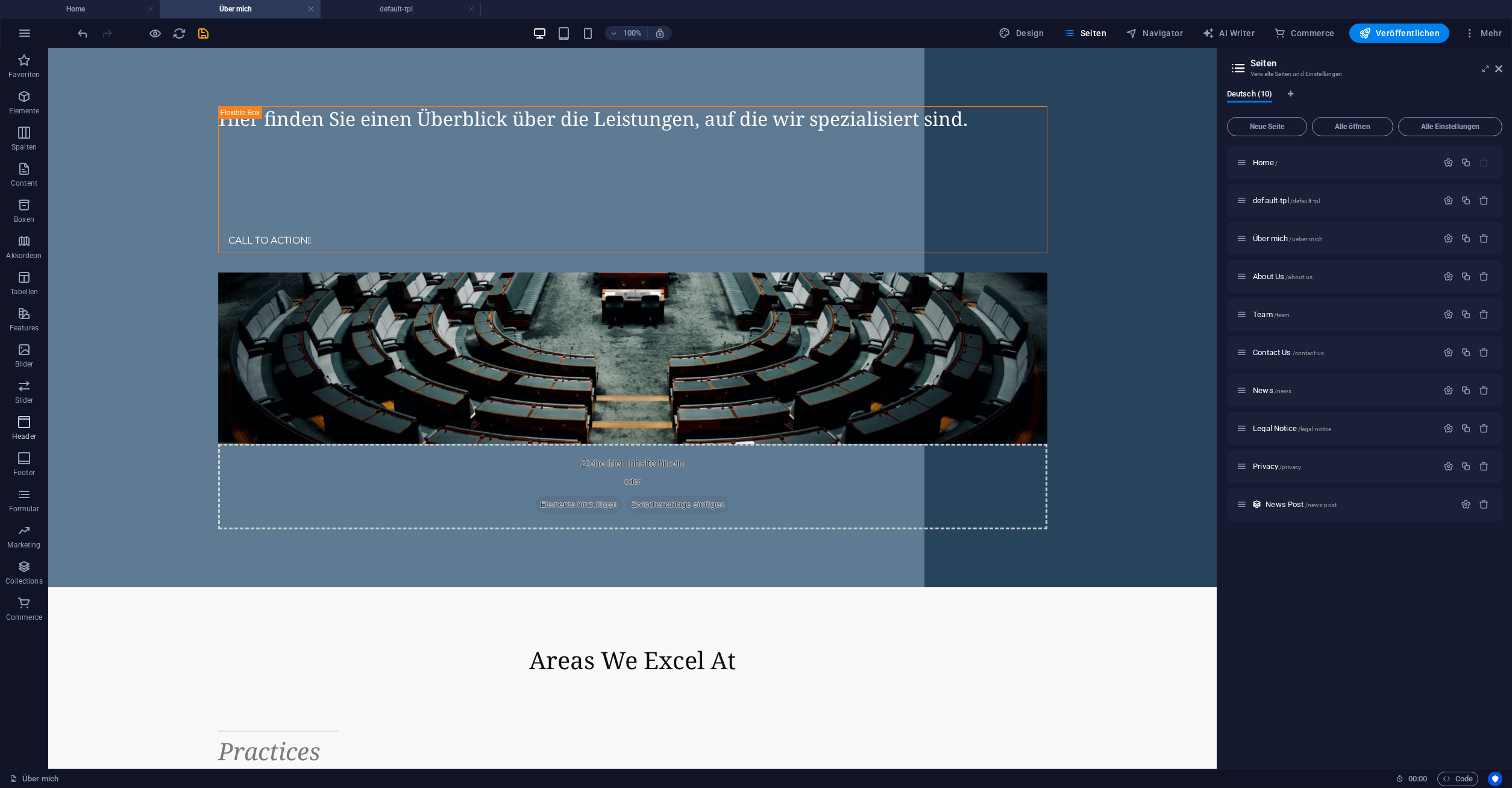
click at [27, 422] on icon "button" at bounding box center [24, 421] width 14 height 14
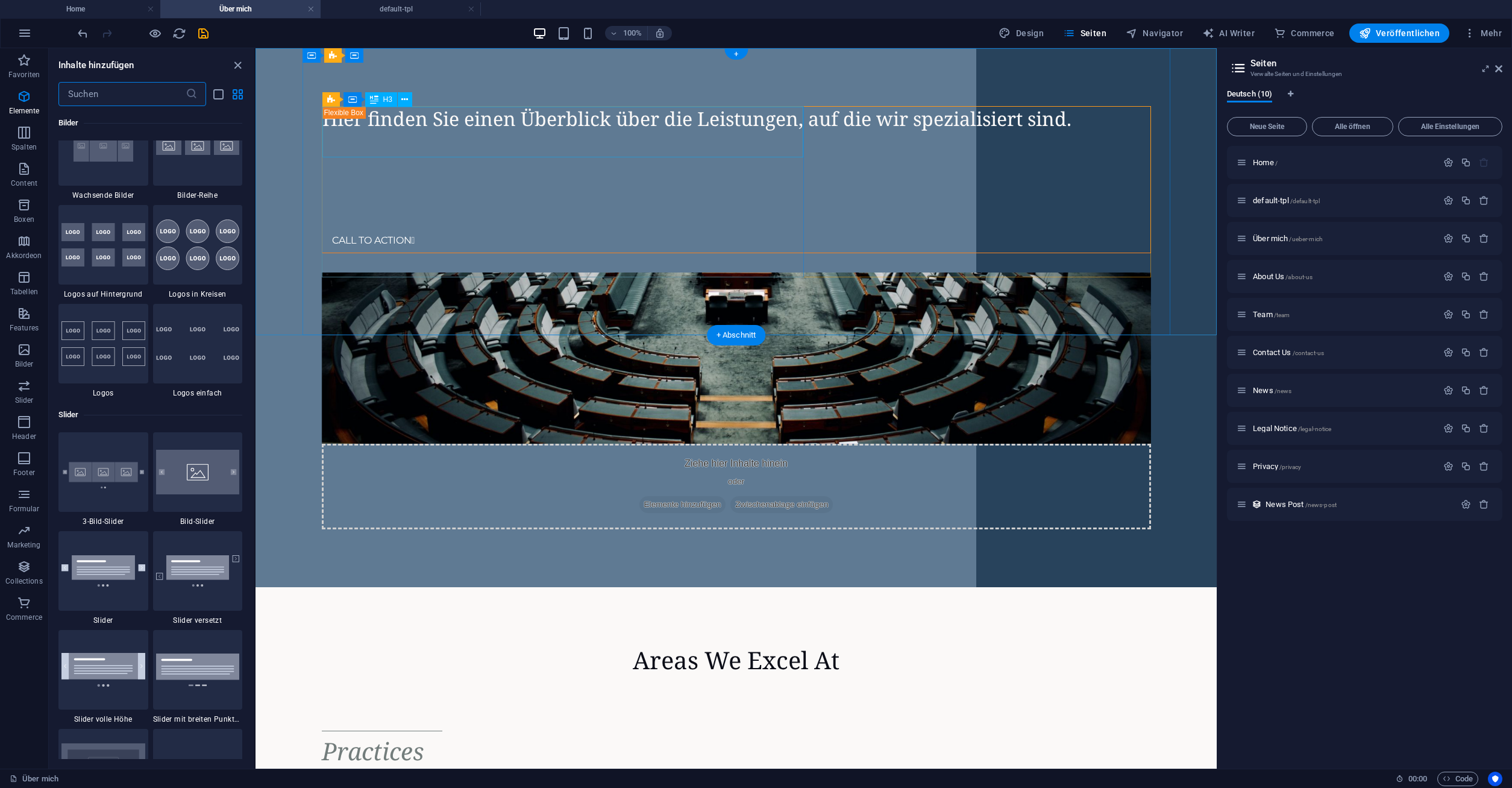
scroll to position [7256, 0]
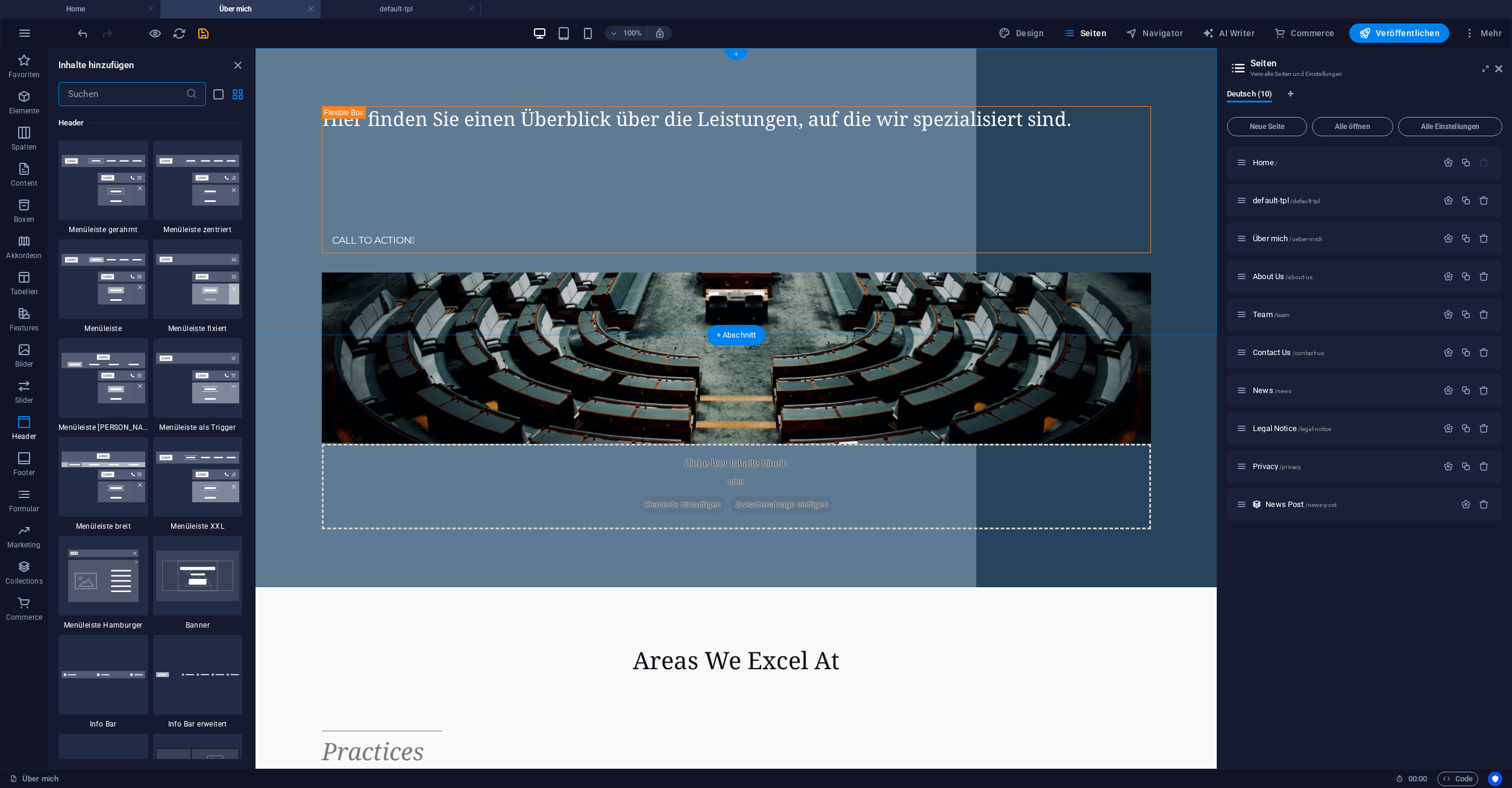
click at [740, 51] on div "+" at bounding box center [735, 54] width 24 height 10
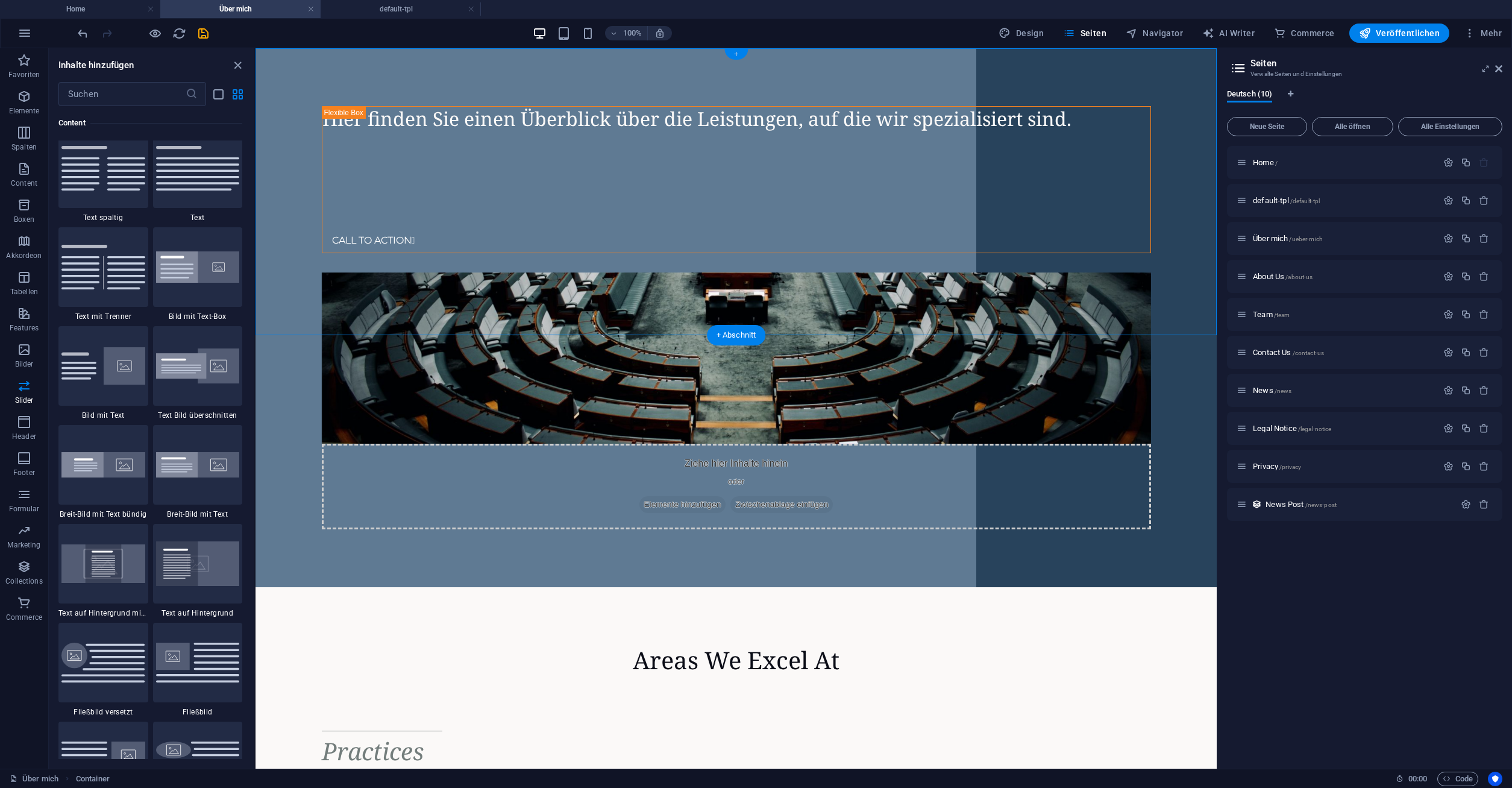
scroll to position [2108, 0]
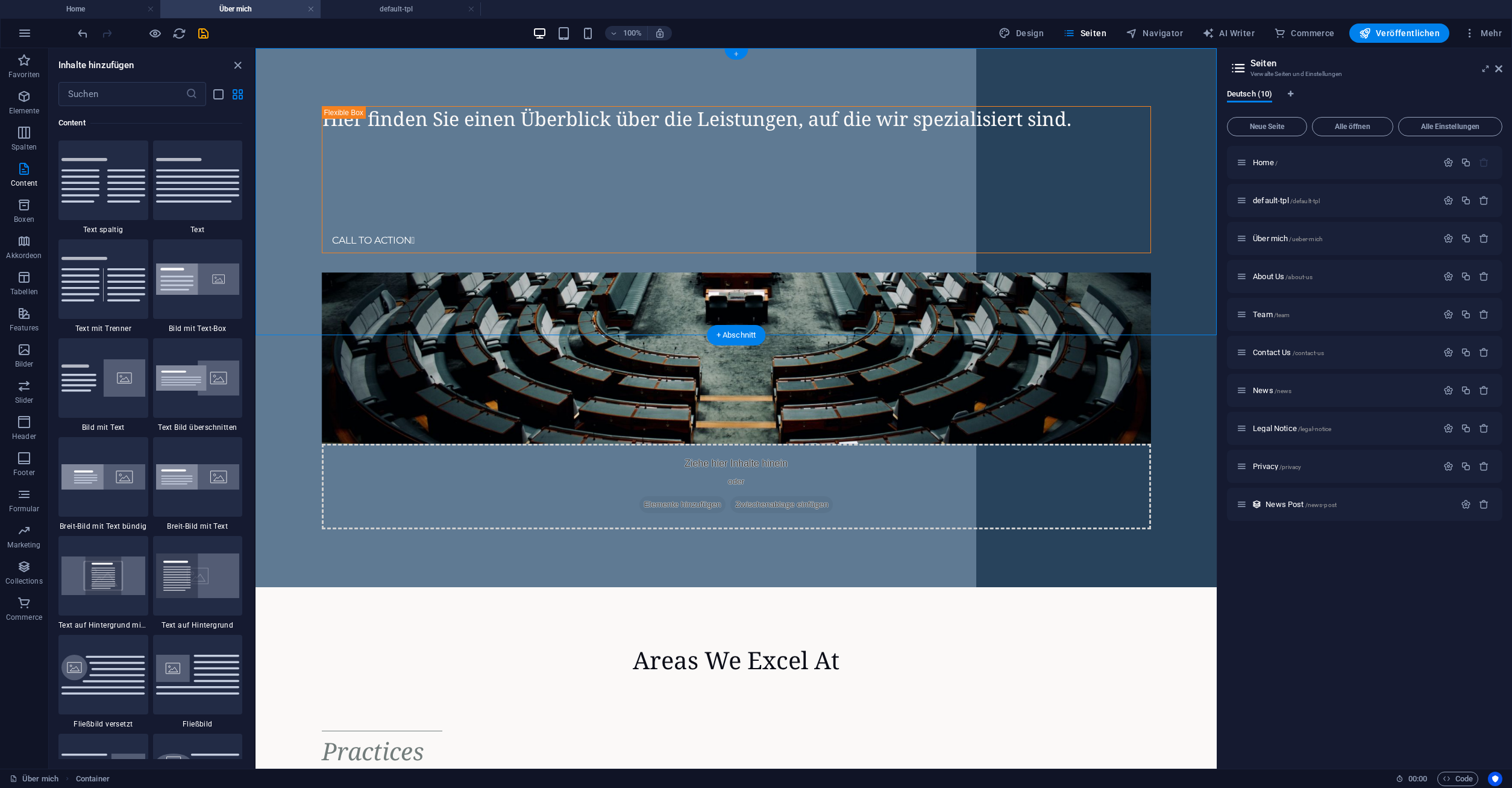
click at [732, 53] on div "+" at bounding box center [735, 54] width 24 height 10
click at [152, 96] on input "text" at bounding box center [122, 94] width 127 height 25
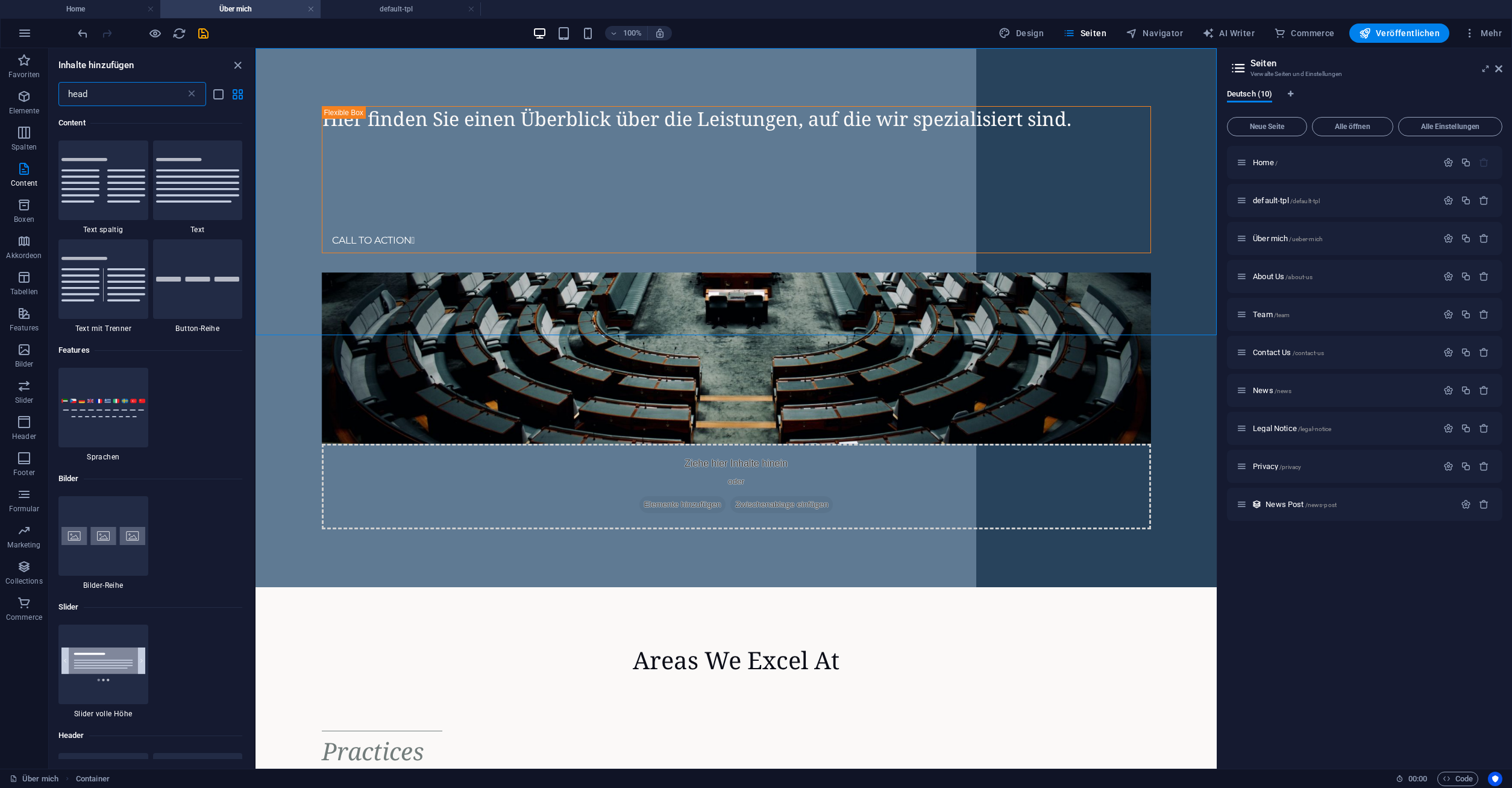
scroll to position [0, 0]
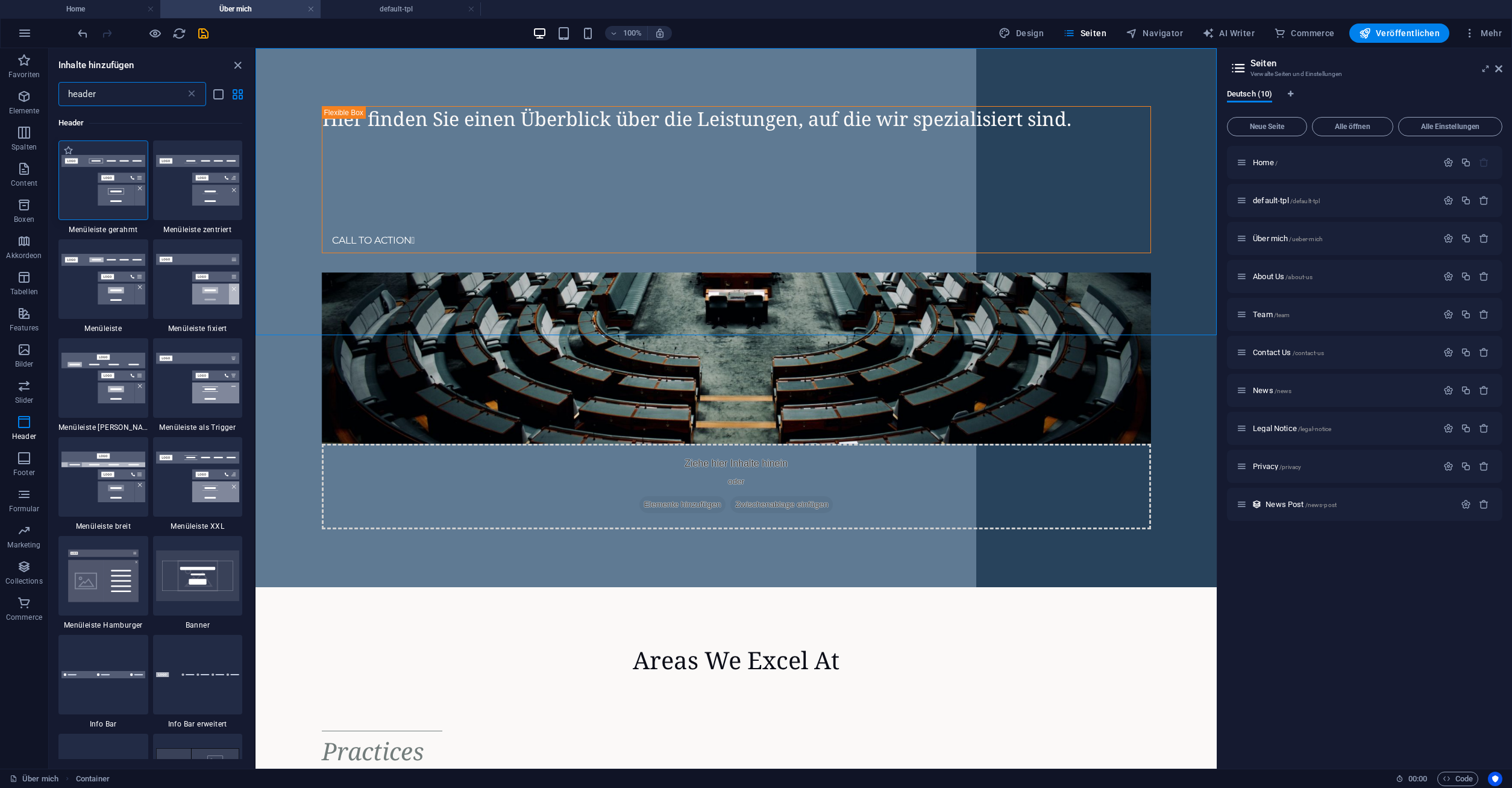
type input "header"
click at [96, 188] on img at bounding box center [103, 180] width 84 height 51
click at [256, 182] on div "Ziehe hier rein, um den vorhandenen Inhalt zu ersetzen. Drücke "Strg", wenn du …" at bounding box center [736, 408] width 961 height 720
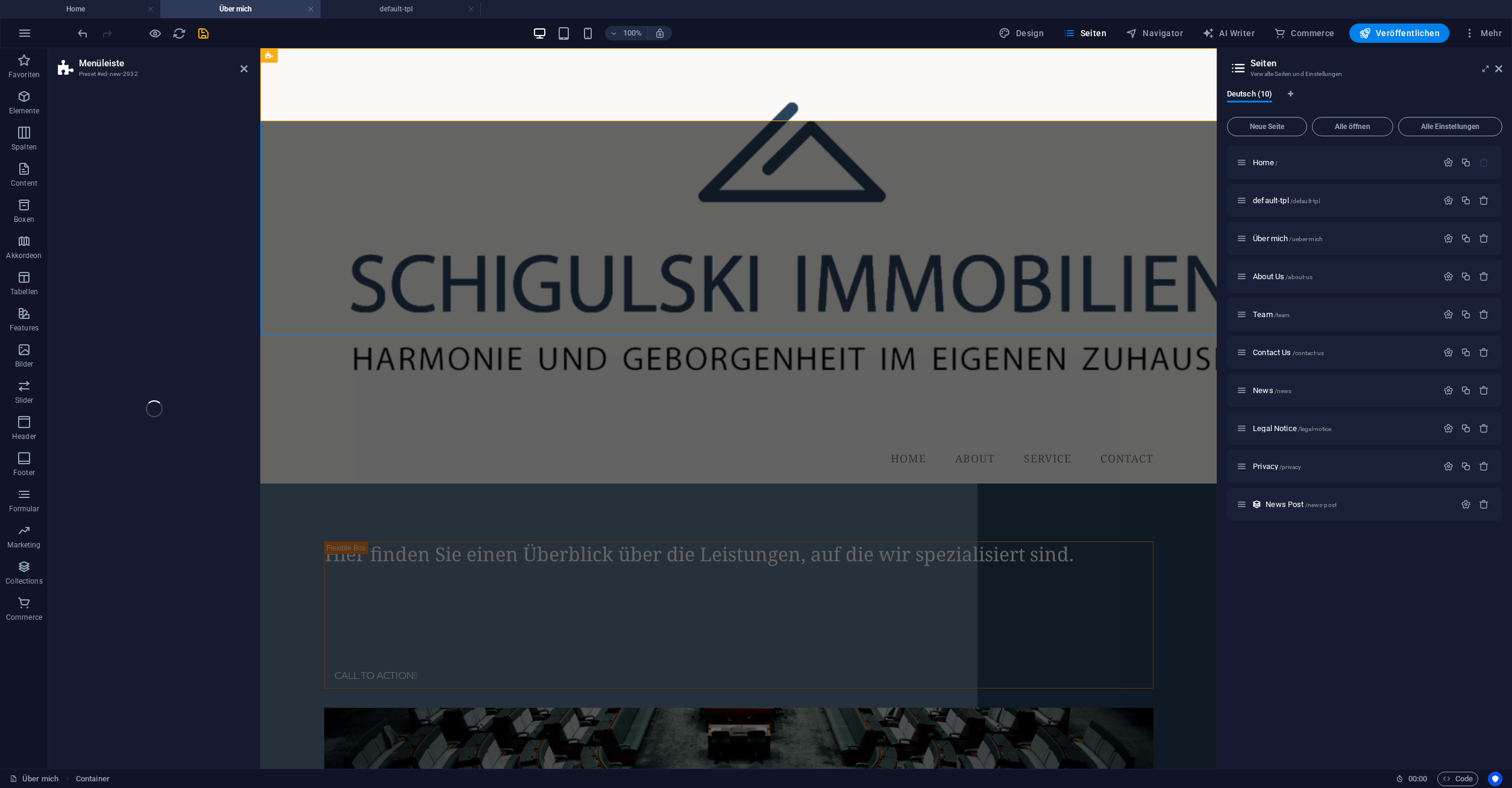
select select "rem"
select select "preset-menu-v2-border"
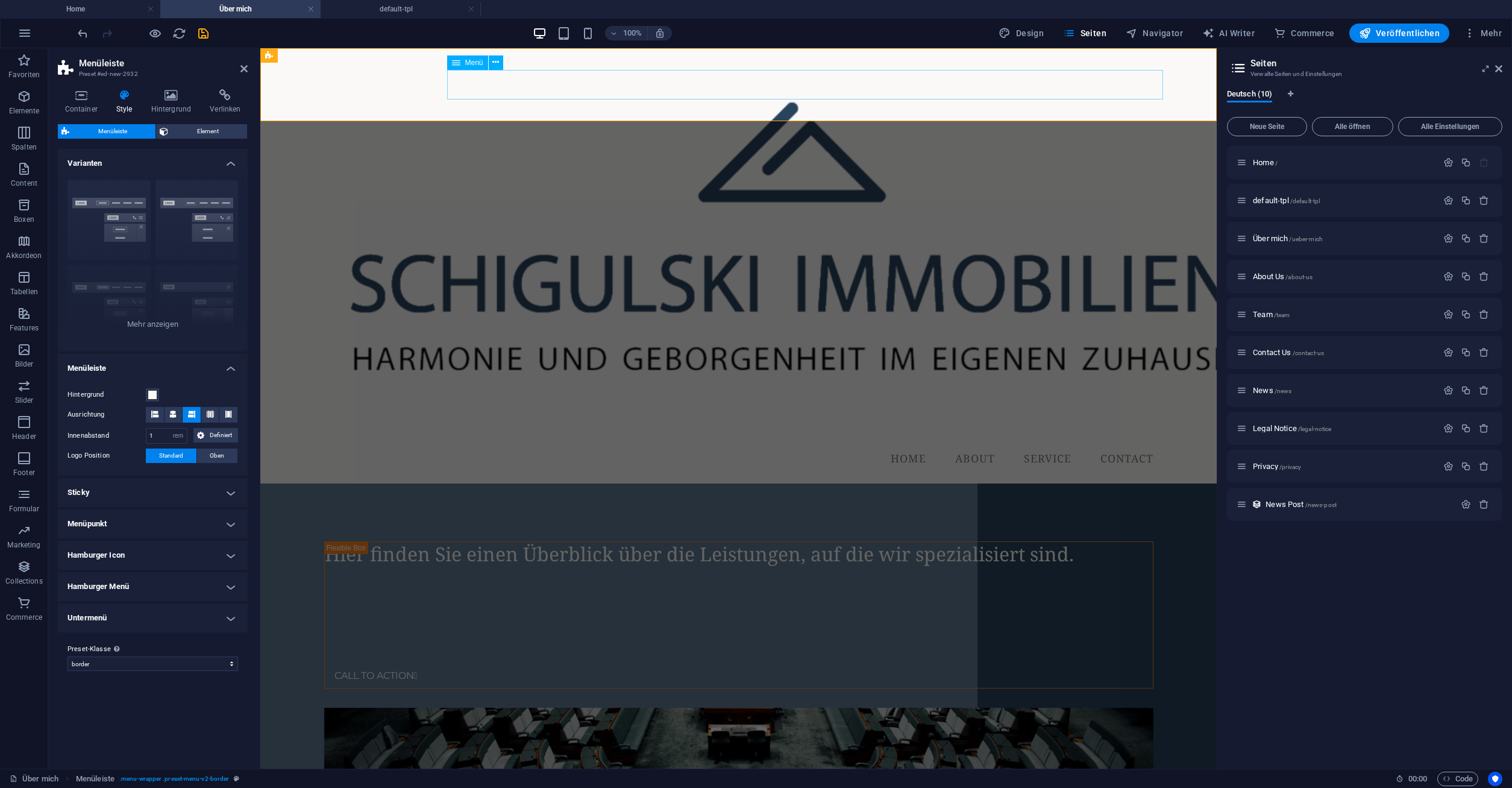
click at [453, 444] on nav "Home About Service Contact" at bounding box center [738, 459] width 848 height 30
click at [277, 77] on div "Menu Home About Service Contact" at bounding box center [738, 265] width 956 height 435
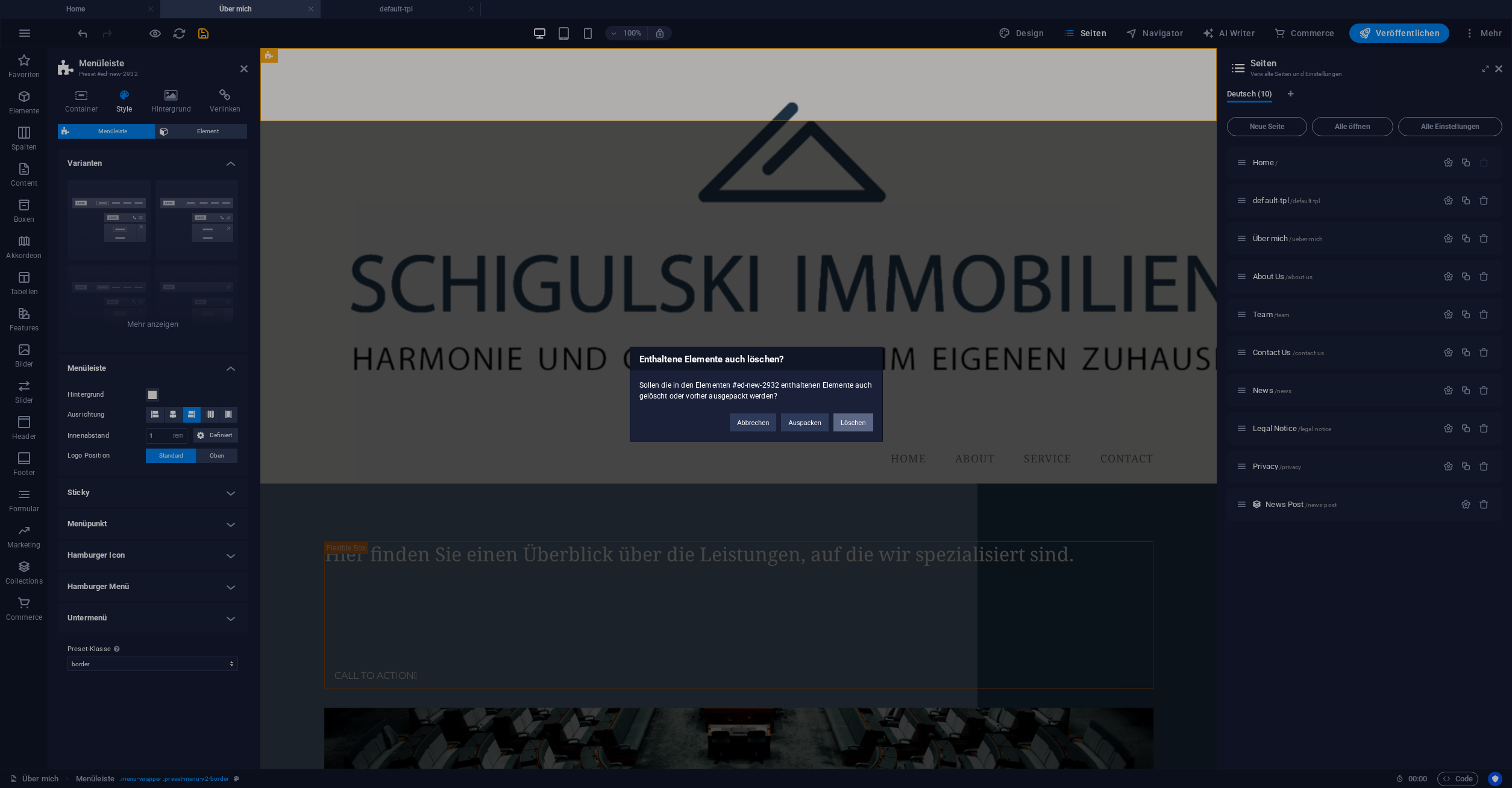
click at [865, 426] on button "Löschen" at bounding box center [853, 421] width 40 height 18
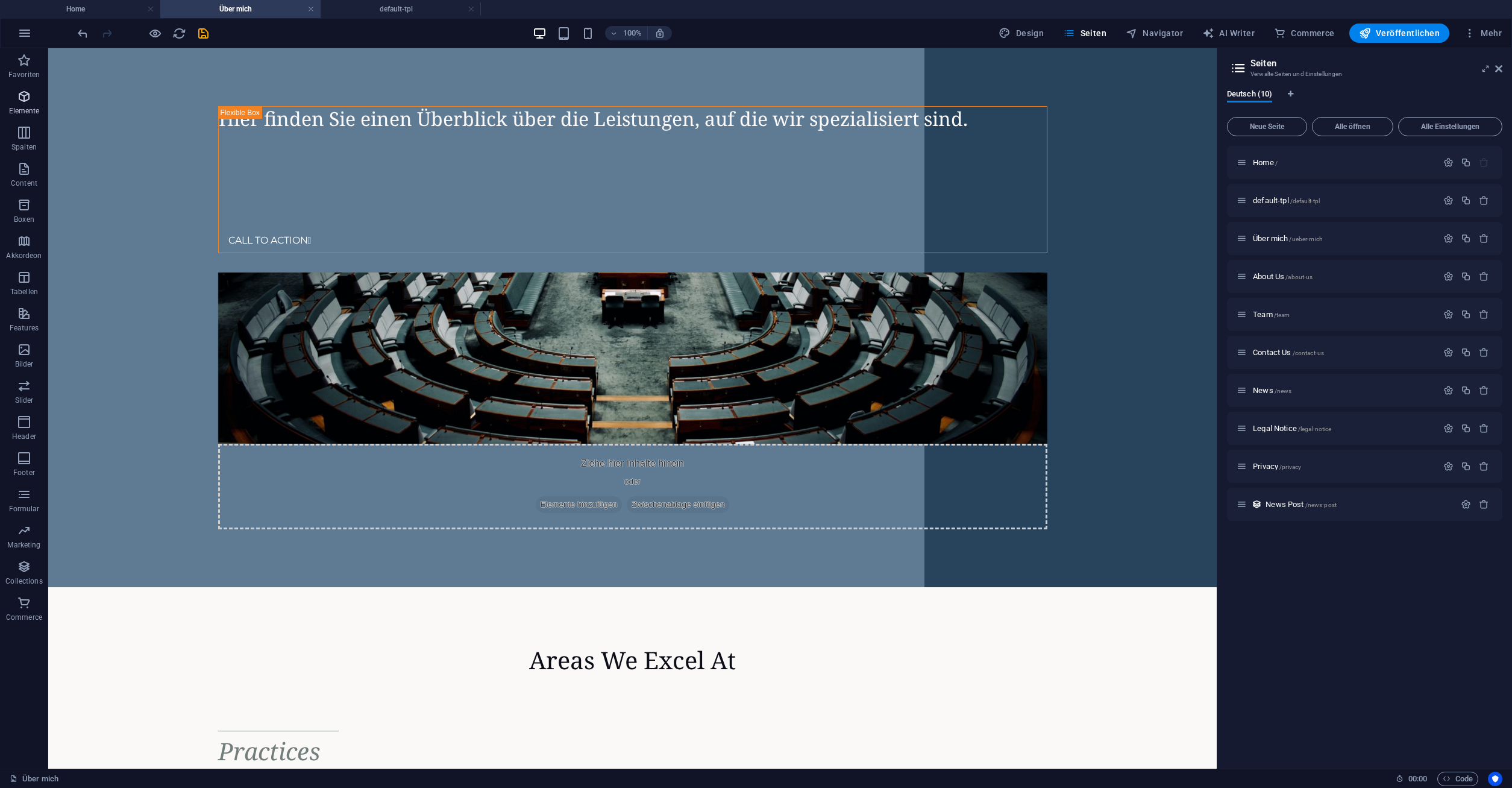
click at [18, 92] on icon "button" at bounding box center [24, 96] width 14 height 14
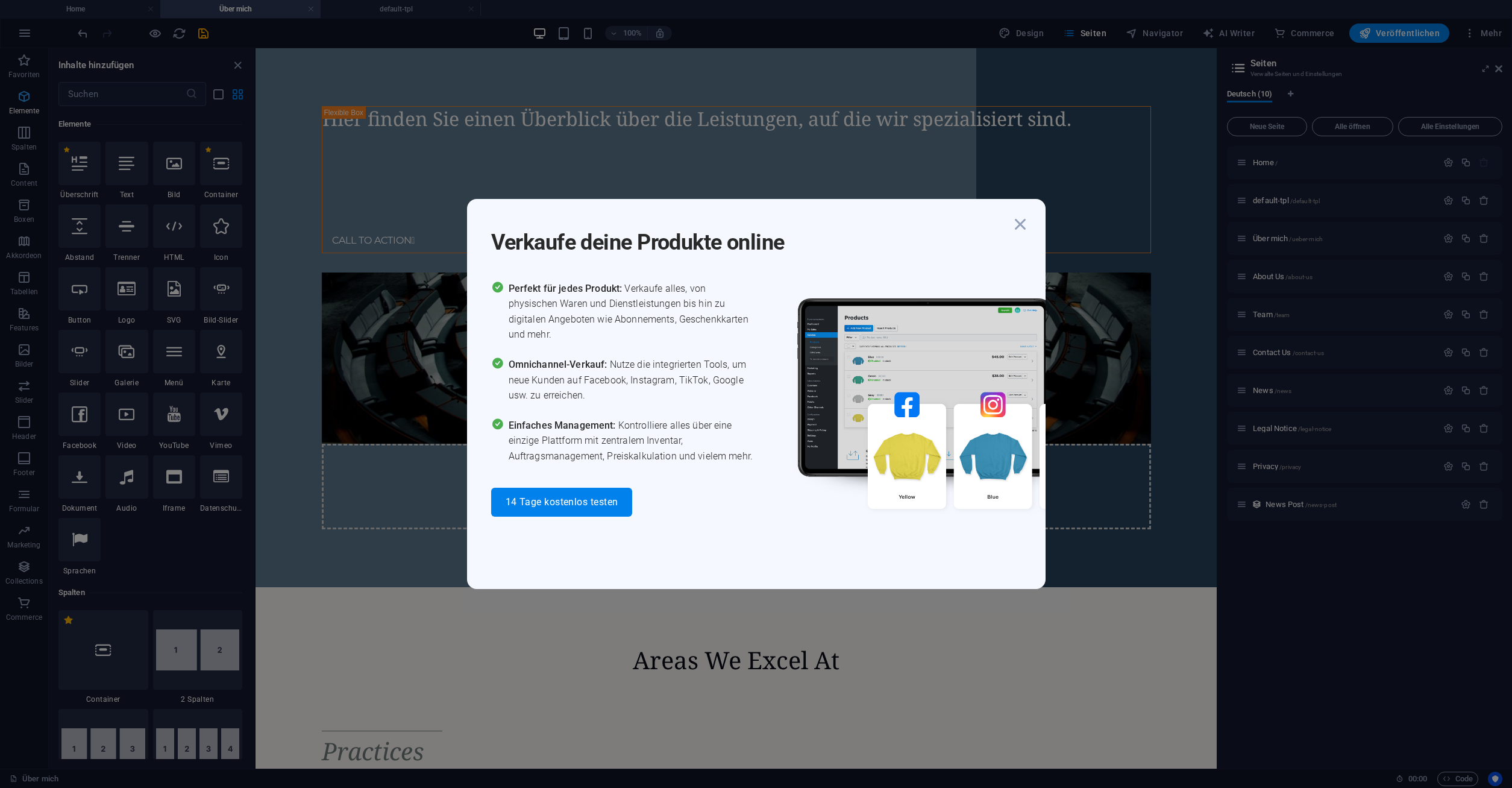
scroll to position [128, 0]
click at [1028, 232] on icon "button" at bounding box center [1020, 224] width 22 height 22
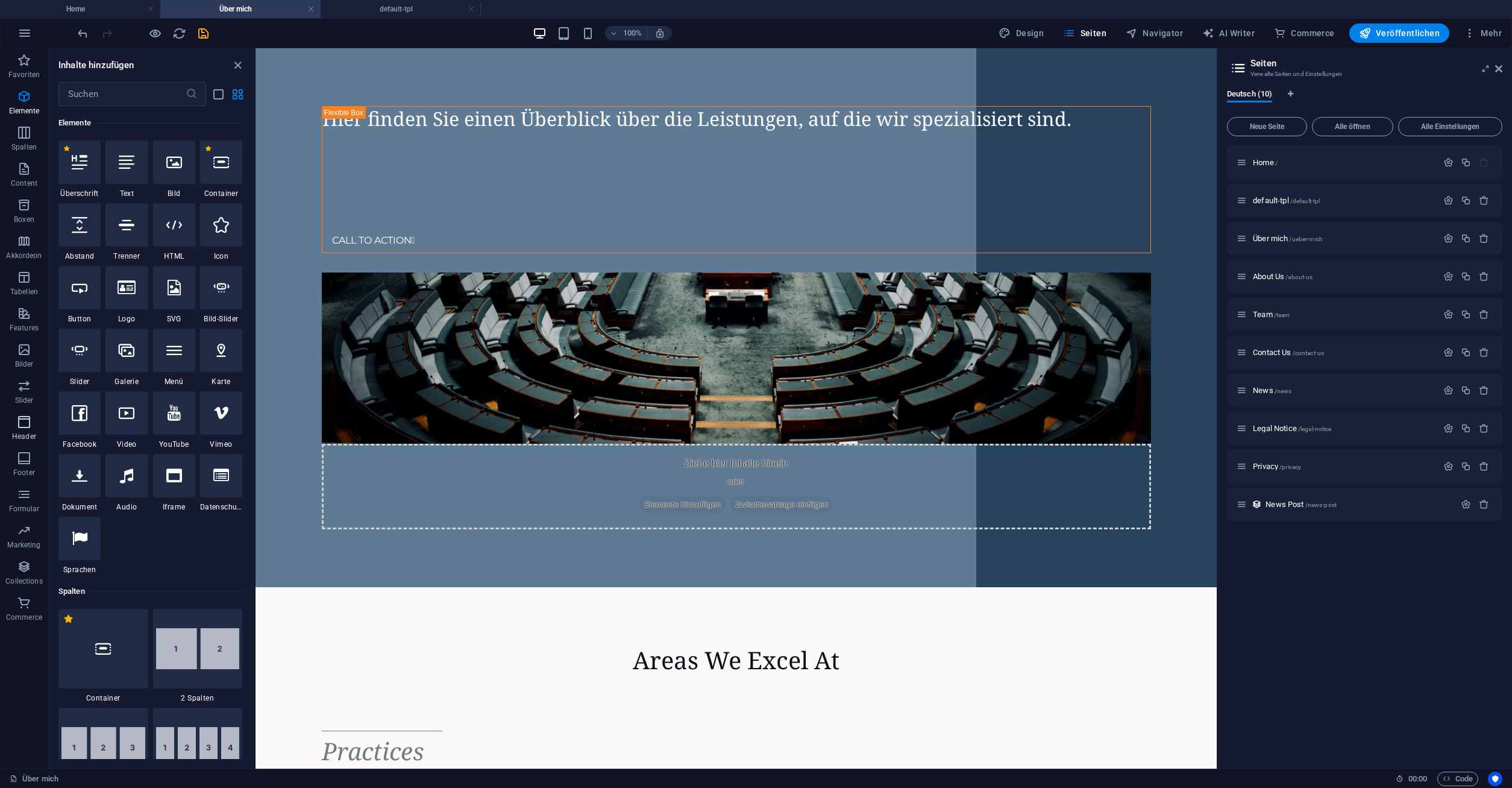
click at [27, 432] on p "Header" at bounding box center [25, 436] width 25 height 9
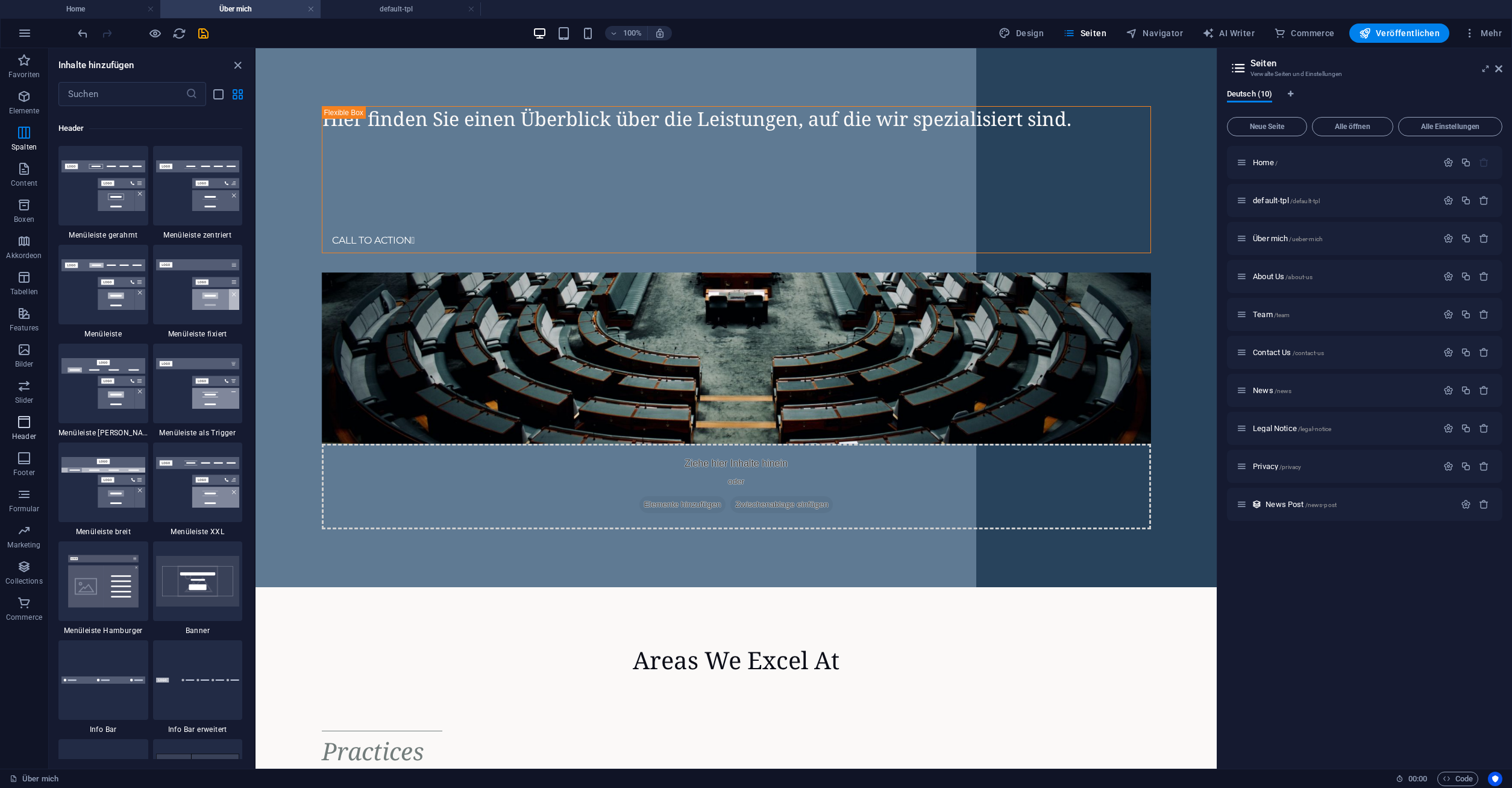
scroll to position [7256, 0]
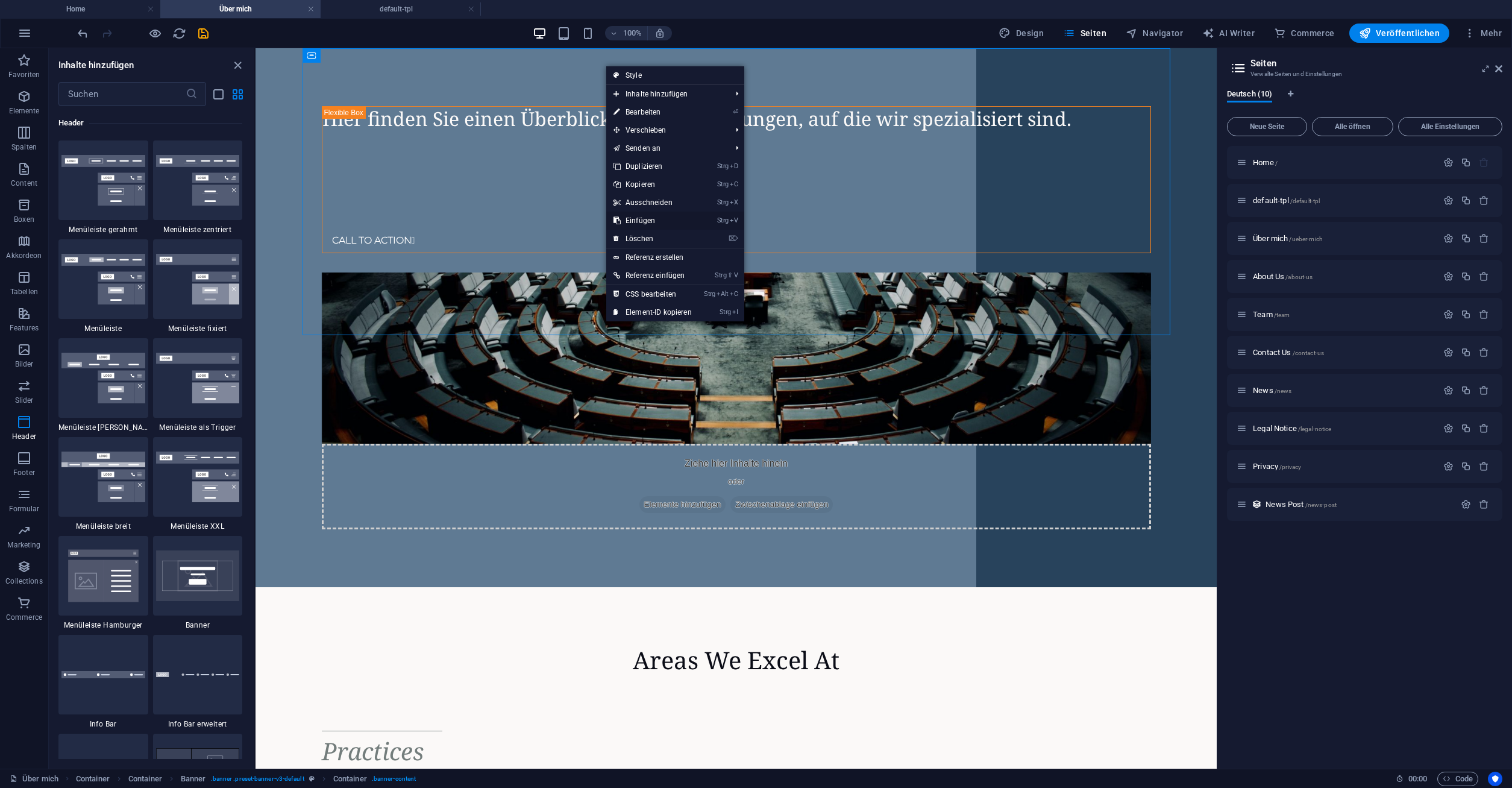
click at [647, 223] on link "Strg V Einfügen" at bounding box center [652, 220] width 92 height 18
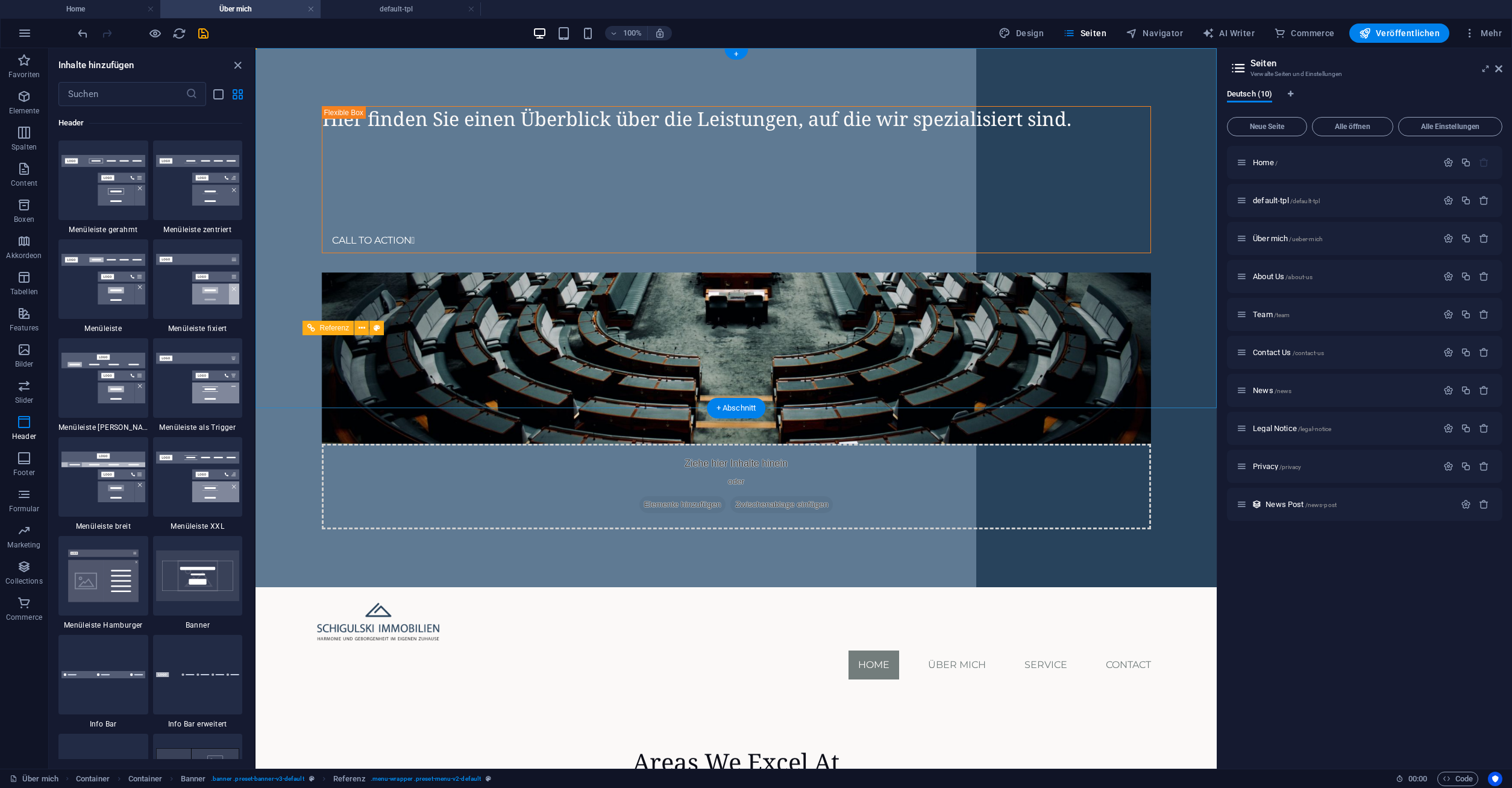
drag, startPoint x: 580, startPoint y: 377, endPoint x: 347, endPoint y: 367, distance: 233.2
click at [18, 428] on icon "button" at bounding box center [24, 421] width 14 height 14
click at [162, 92] on input "text" at bounding box center [122, 94] width 127 height 25
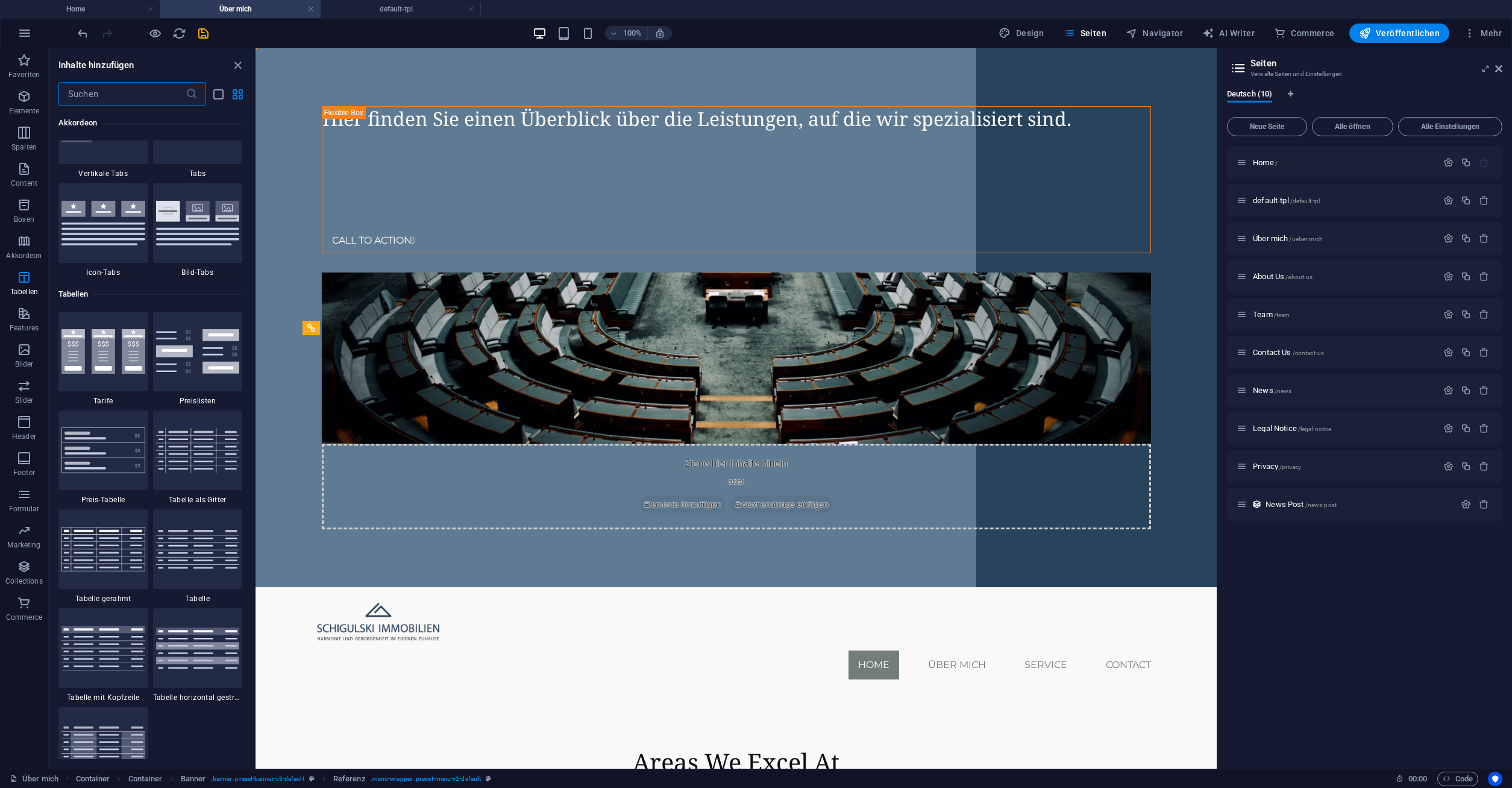
scroll to position [3677, 0]
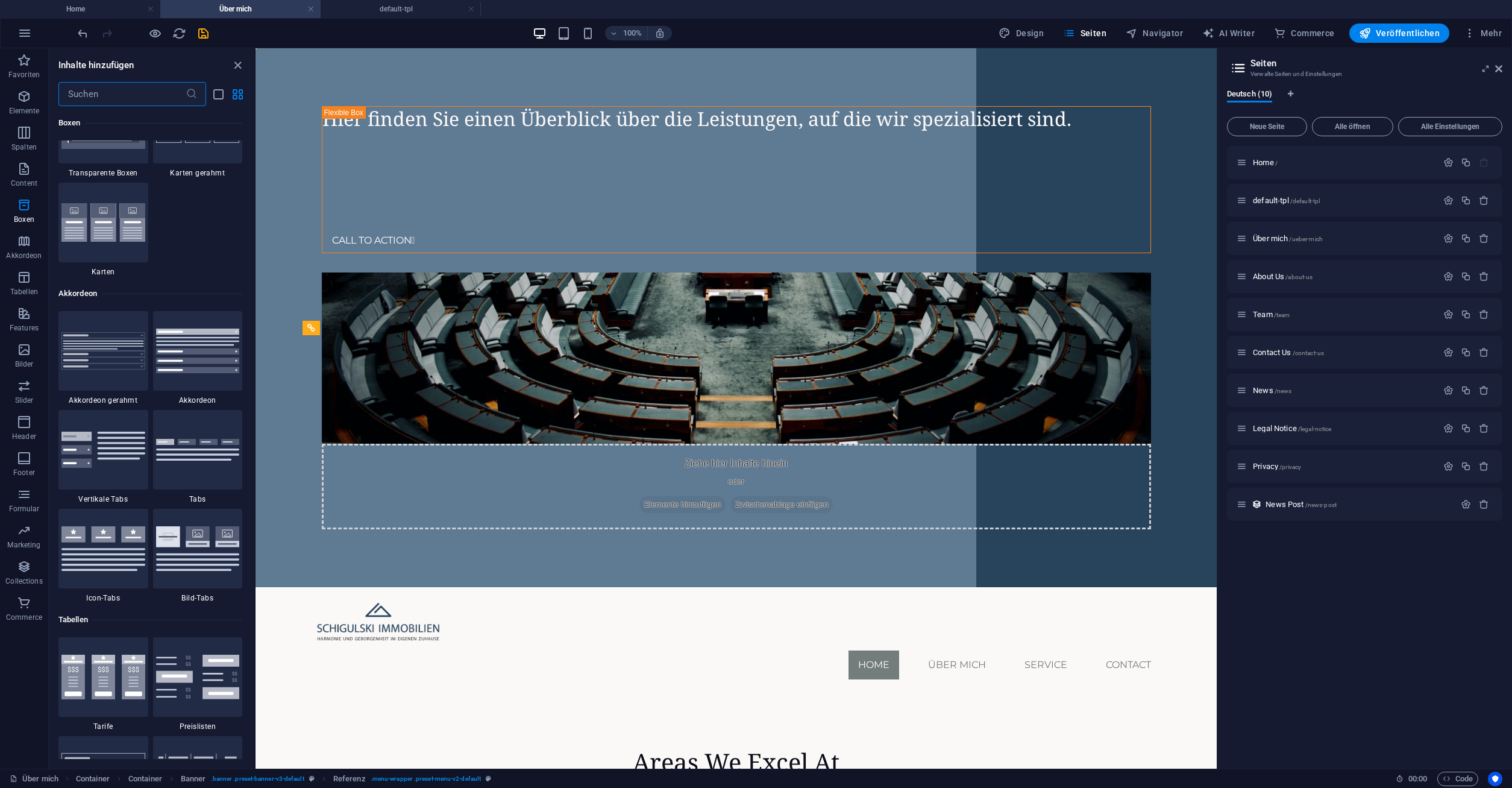
click at [139, 88] on input "text" at bounding box center [122, 94] width 127 height 25
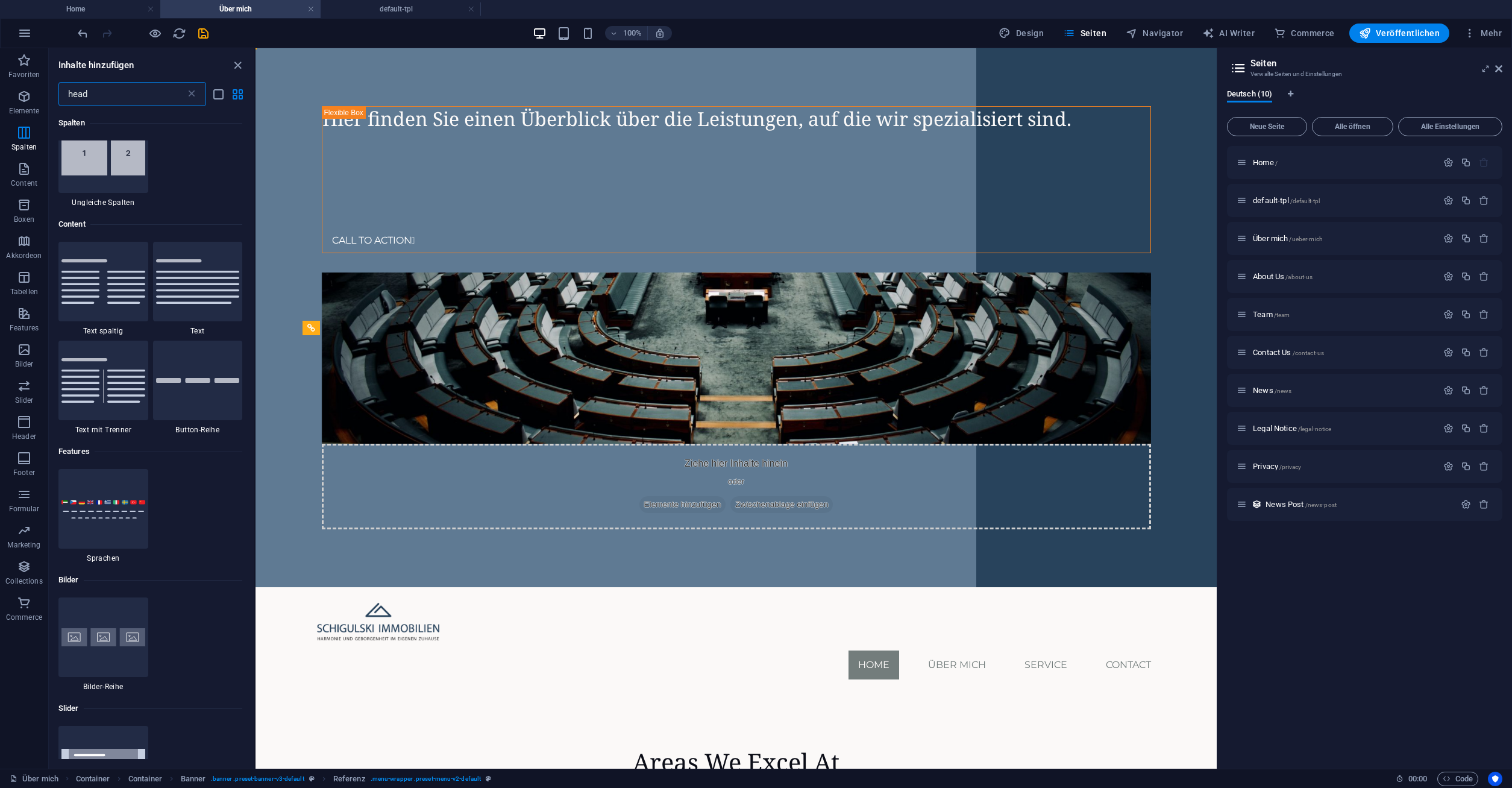
scroll to position [0, 0]
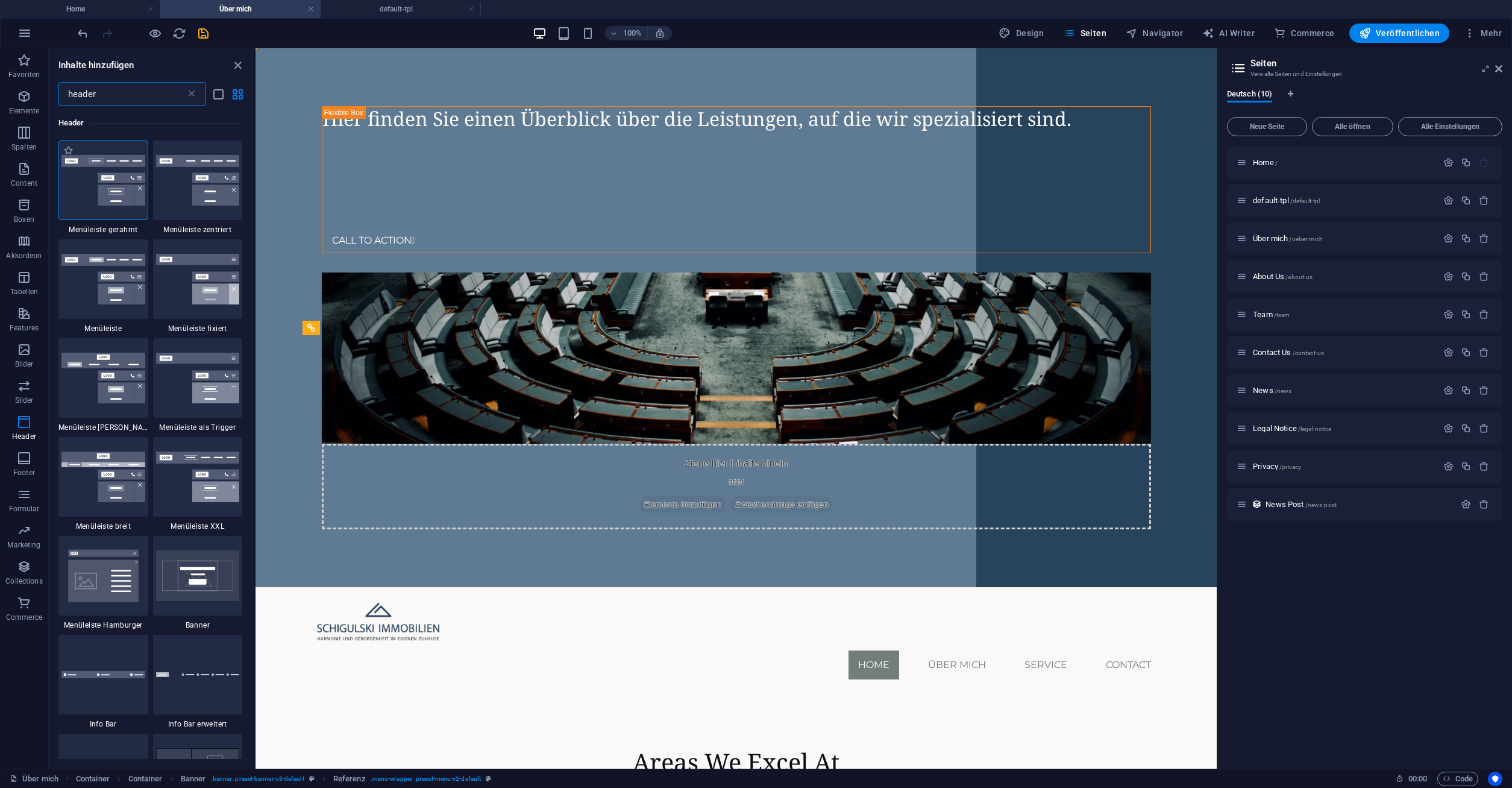
type input "header"
click at [86, 179] on img at bounding box center [103, 180] width 84 height 51
click at [256, 179] on div "Ziehe hier rein, um den vorhandenen Inhalt zu ersetzen. Drücke "Strg", wenn du …" at bounding box center [736, 408] width 961 height 720
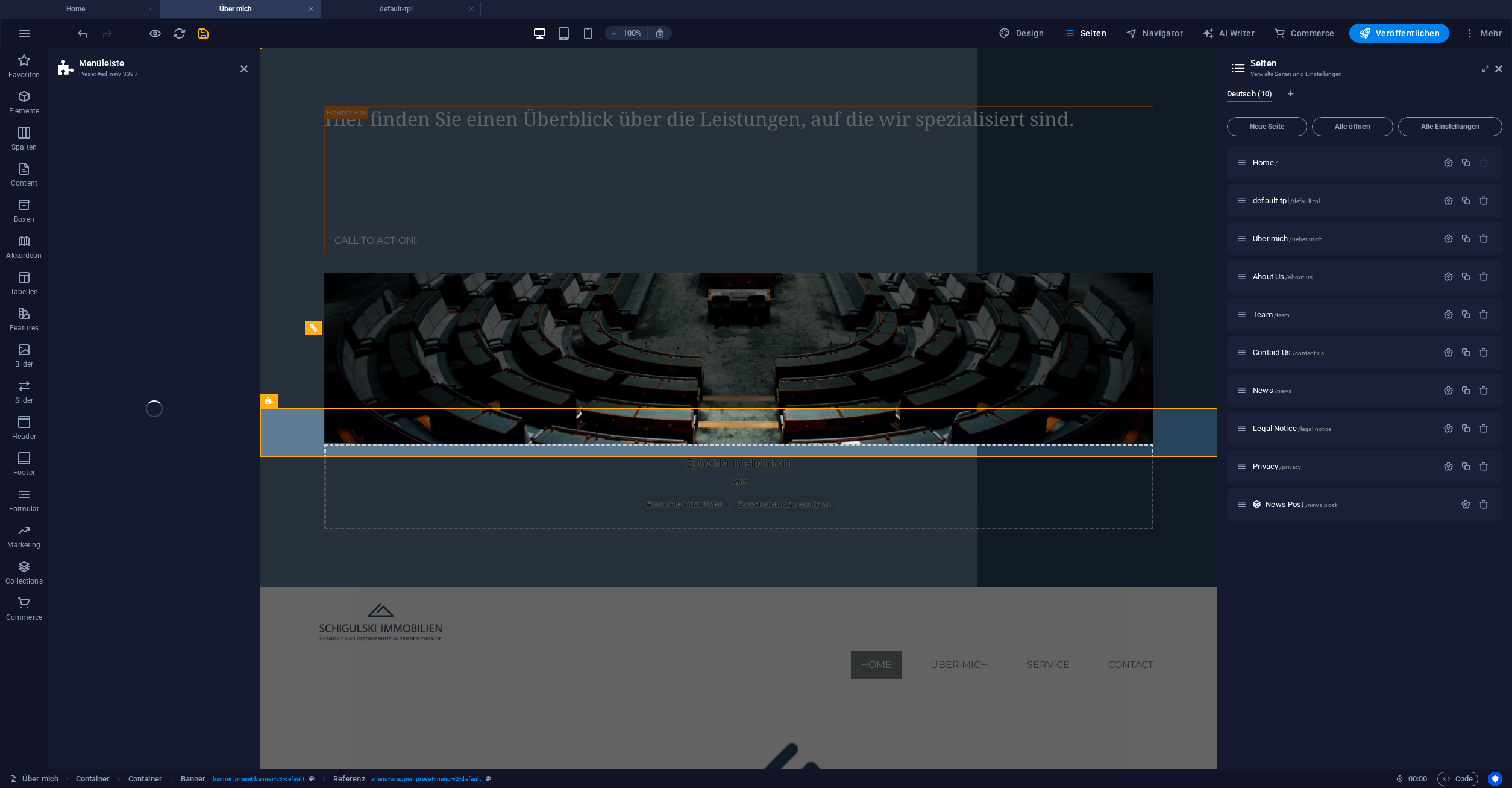
select select "rem"
select select "preset-menu-v2-border"
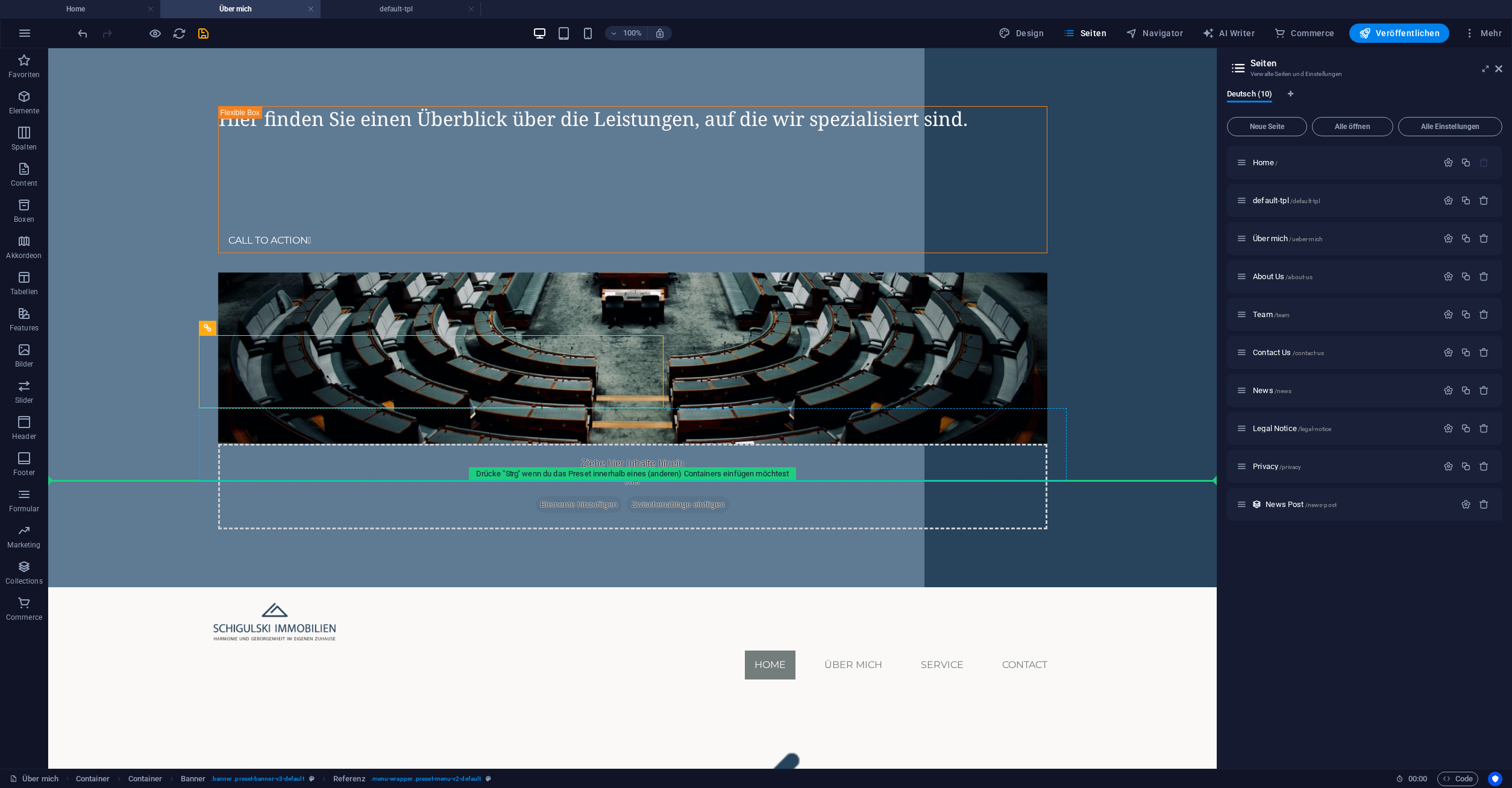
drag, startPoint x: 383, startPoint y: 375, endPoint x: 369, endPoint y: 455, distance: 81.2
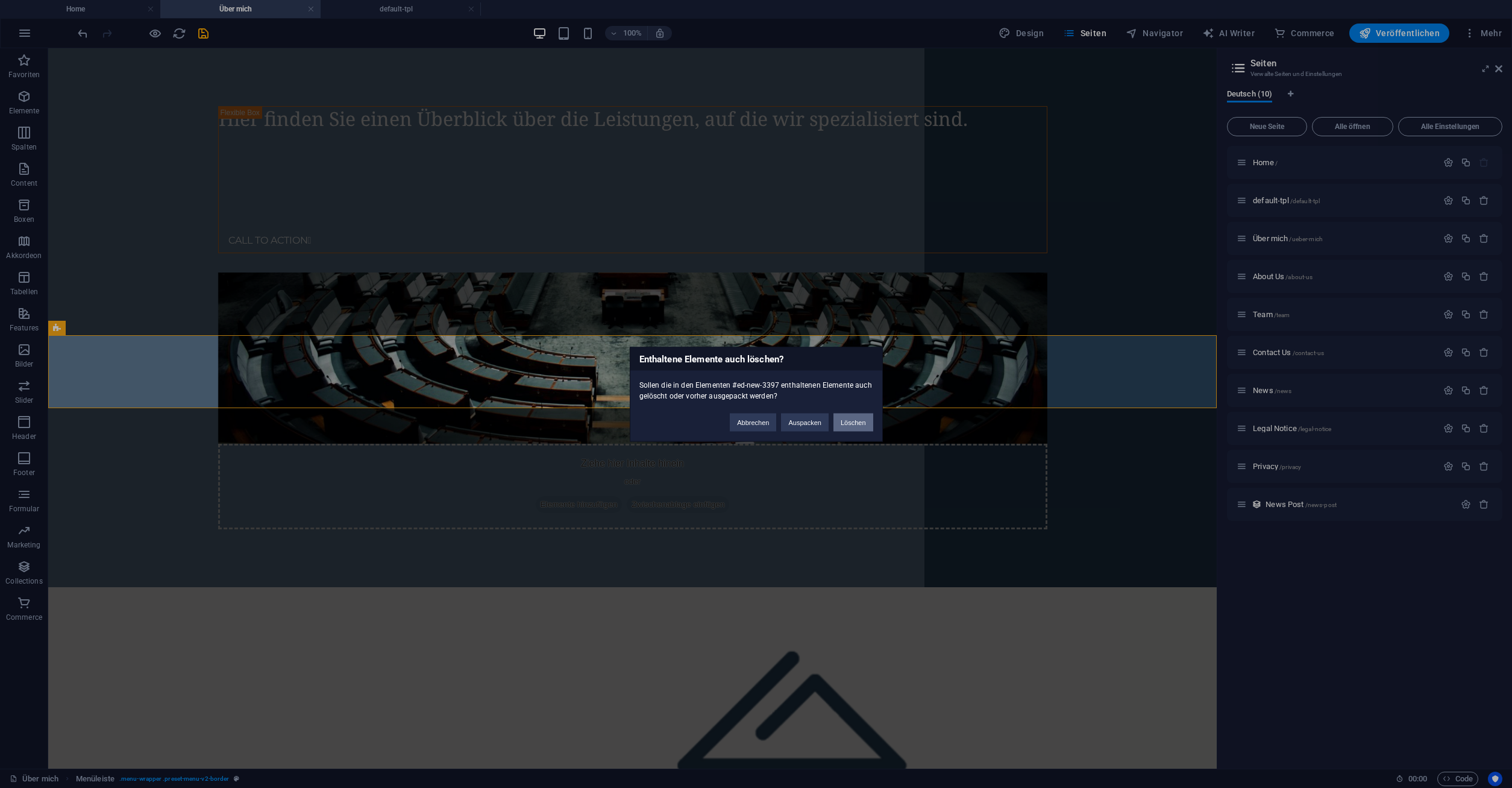
click at [855, 423] on button "Löschen" at bounding box center [853, 421] width 40 height 18
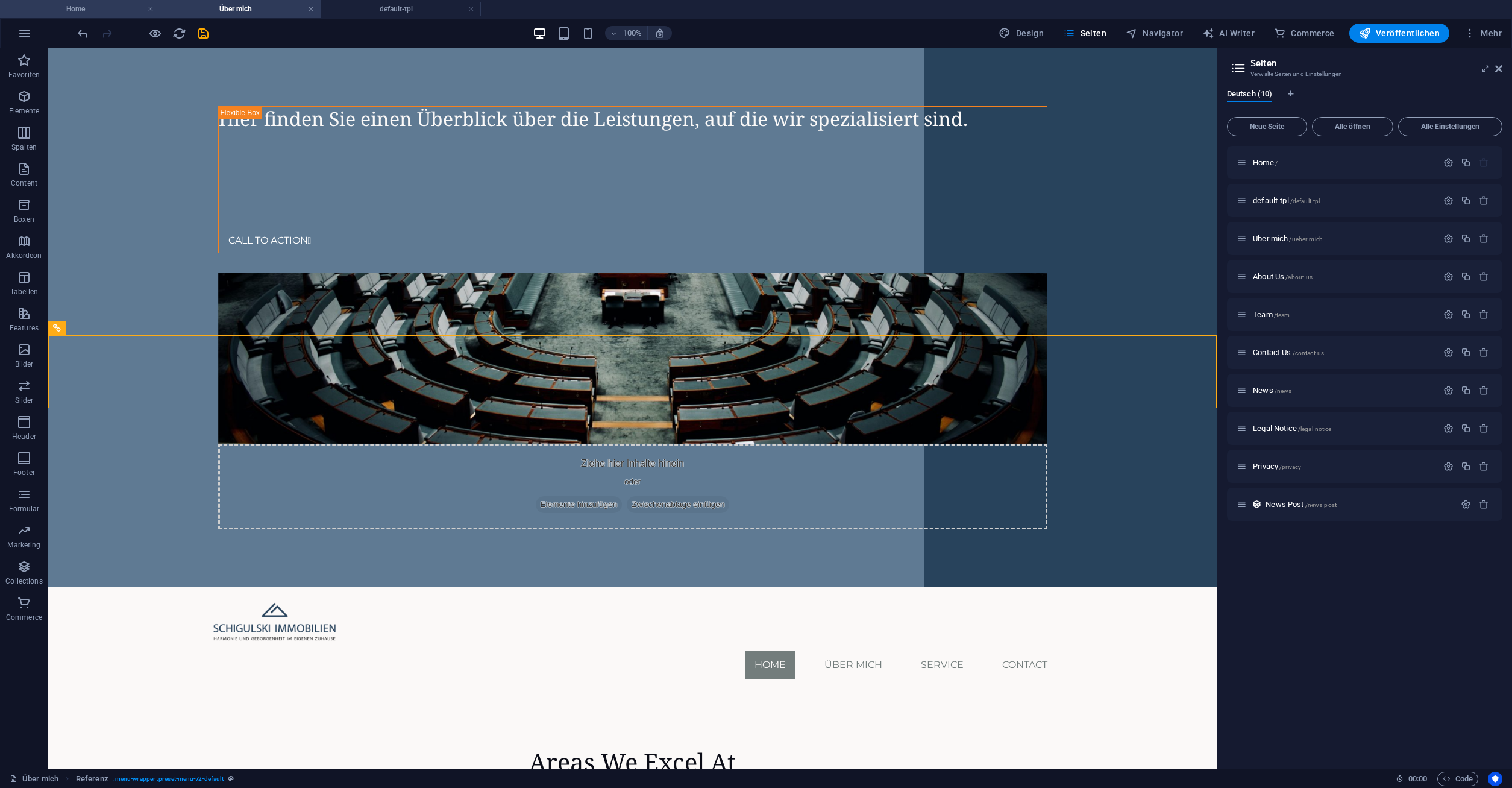
drag, startPoint x: 77, startPoint y: 326, endPoint x: 100, endPoint y: 16, distance: 310.9
click at [100, 48] on div "Home Über mich default-tpl Favoriten Elemente Spalten Content Boxen Akkordeon T…" at bounding box center [608, 408] width 1217 height 720
drag, startPoint x: 118, startPoint y: 376, endPoint x: 94, endPoint y: 77, distance: 300.0
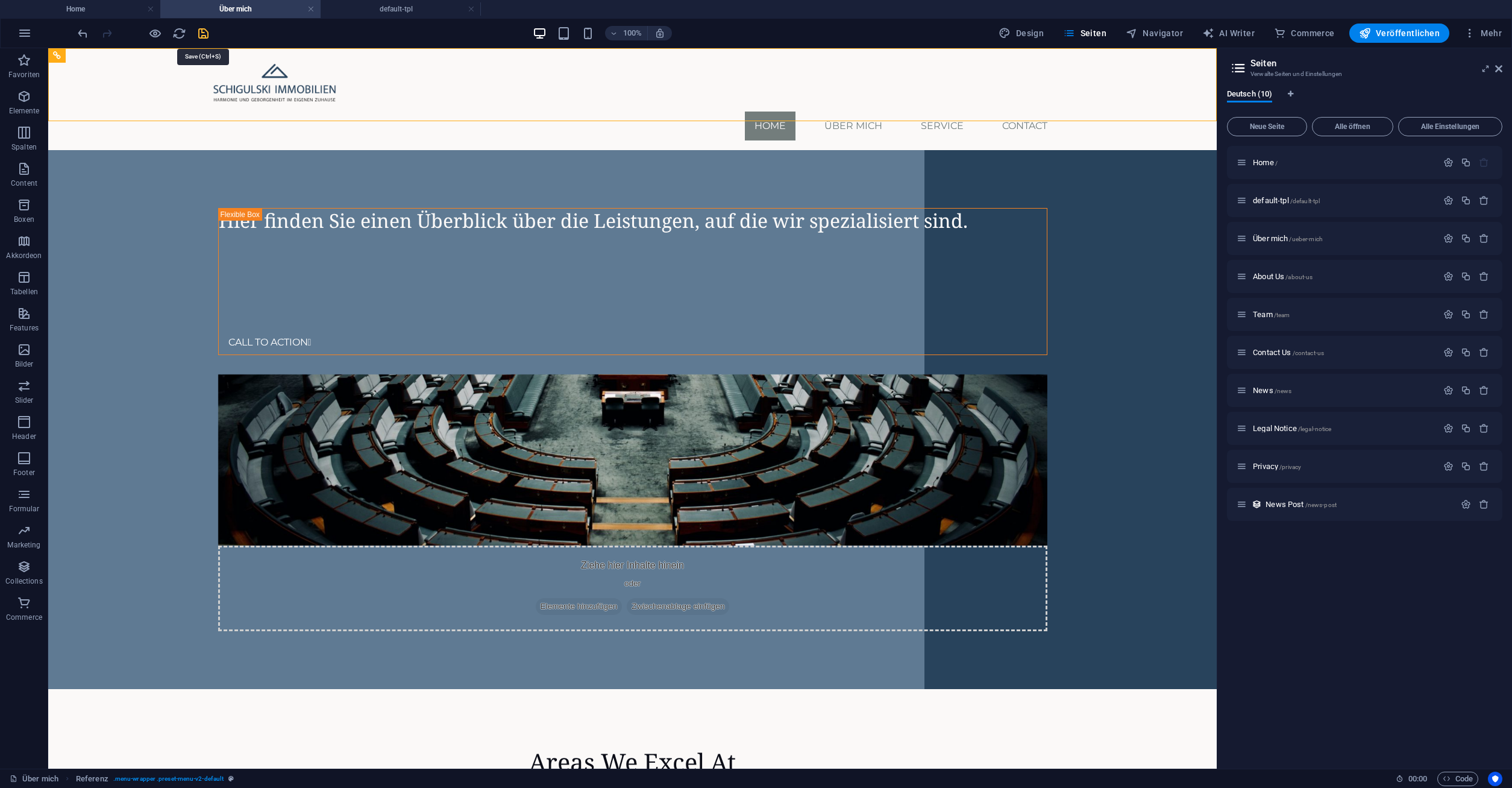
click at [200, 28] on icon "save" at bounding box center [203, 33] width 14 height 14
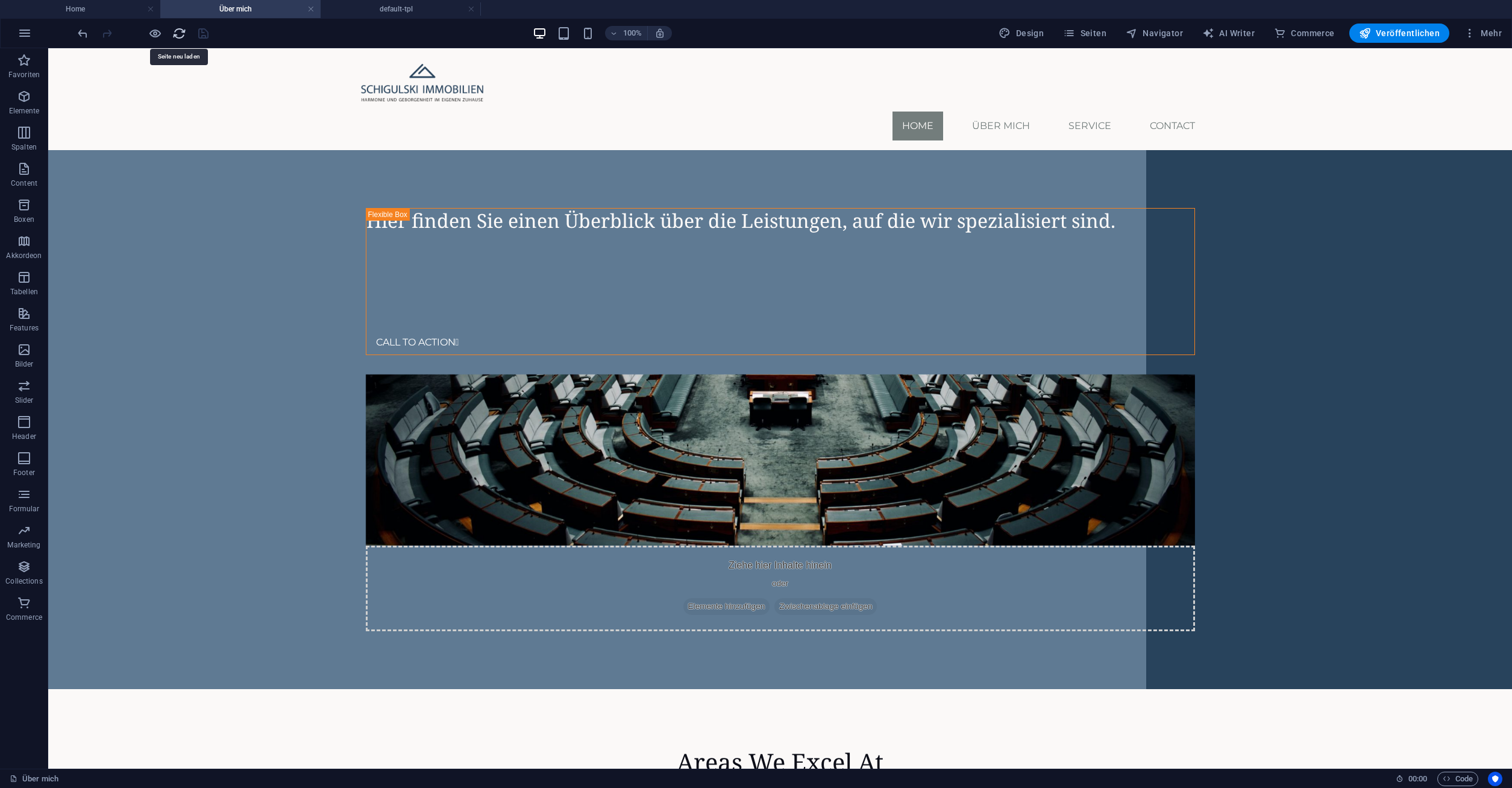
click at [176, 35] on icon "reload" at bounding box center [179, 33] width 14 height 14
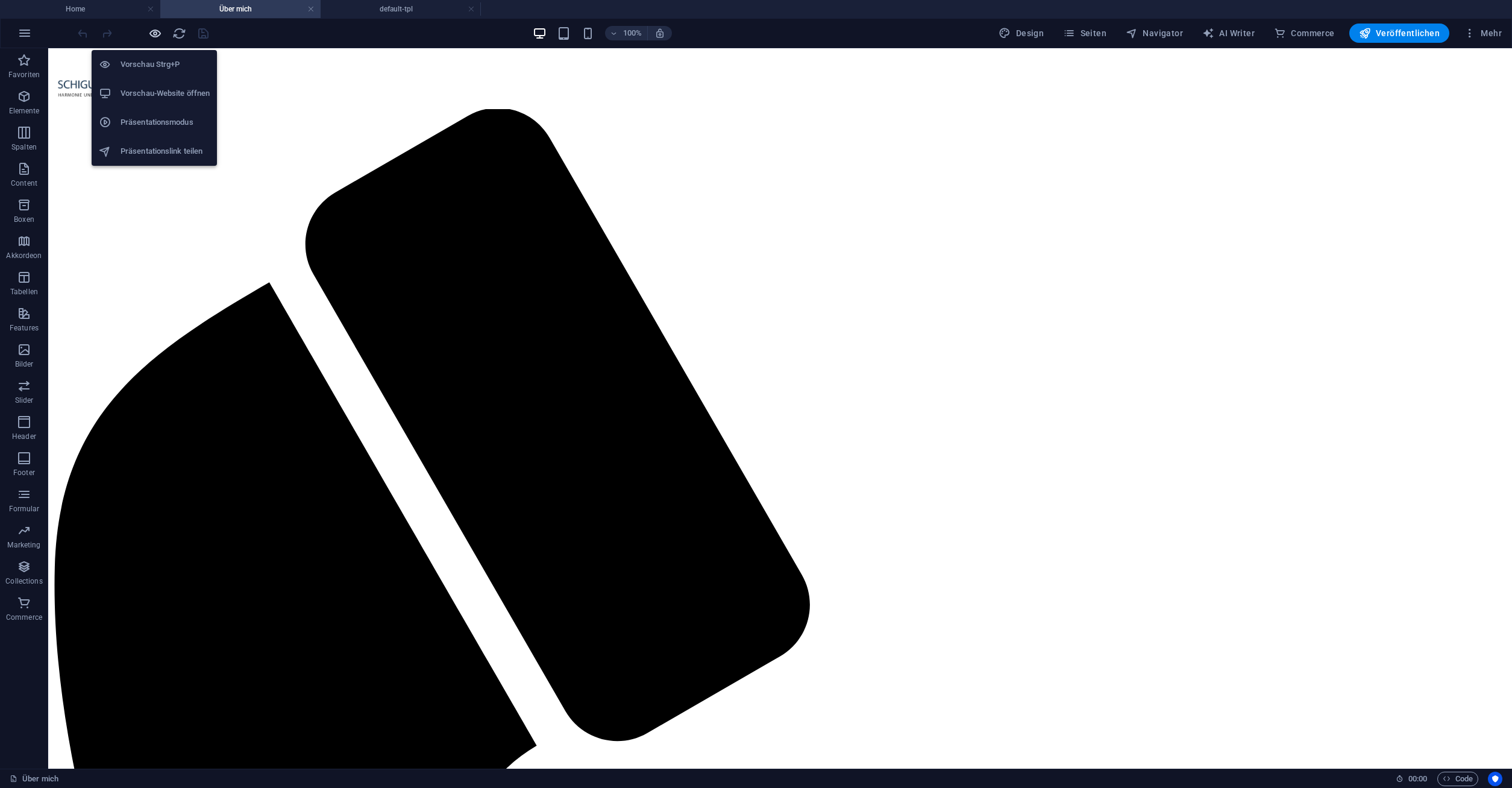
click at [151, 35] on icon "button" at bounding box center [155, 33] width 14 height 14
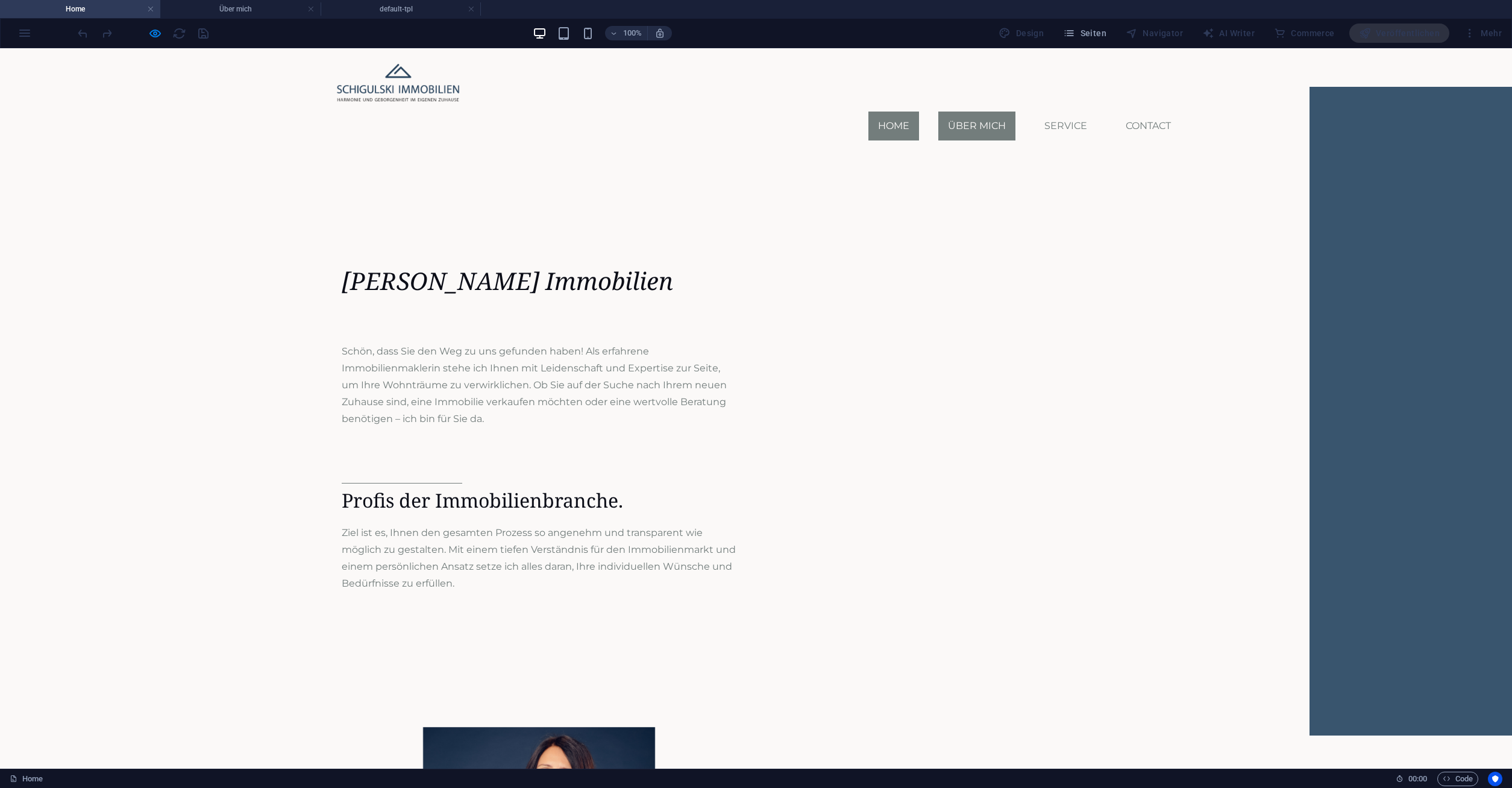
click at [960, 111] on link "Über mich" at bounding box center [977, 126] width 77 height 29
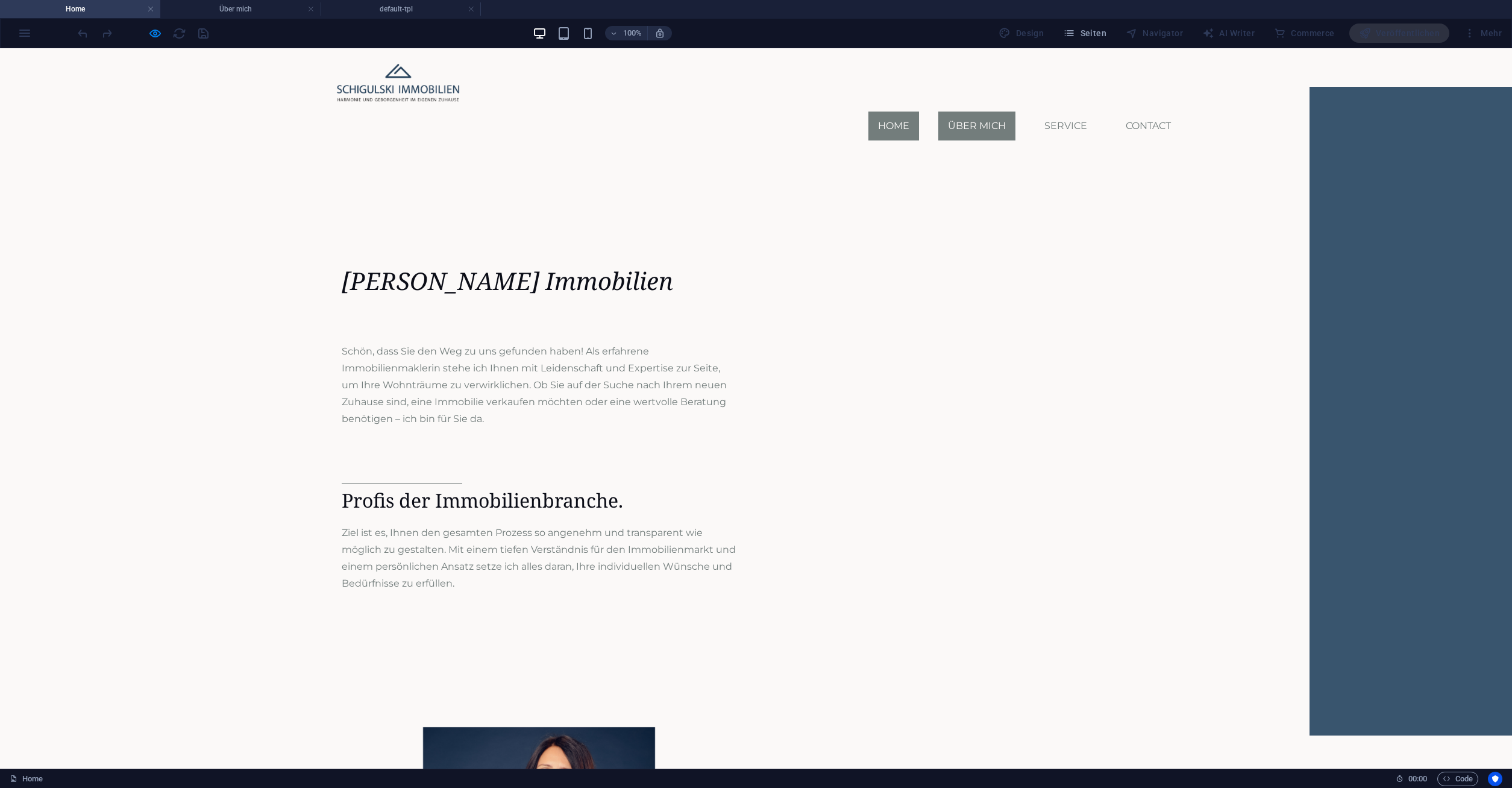
click at [989, 111] on link "Über mich" at bounding box center [977, 126] width 77 height 29
